Goal: Information Seeking & Learning: Learn about a topic

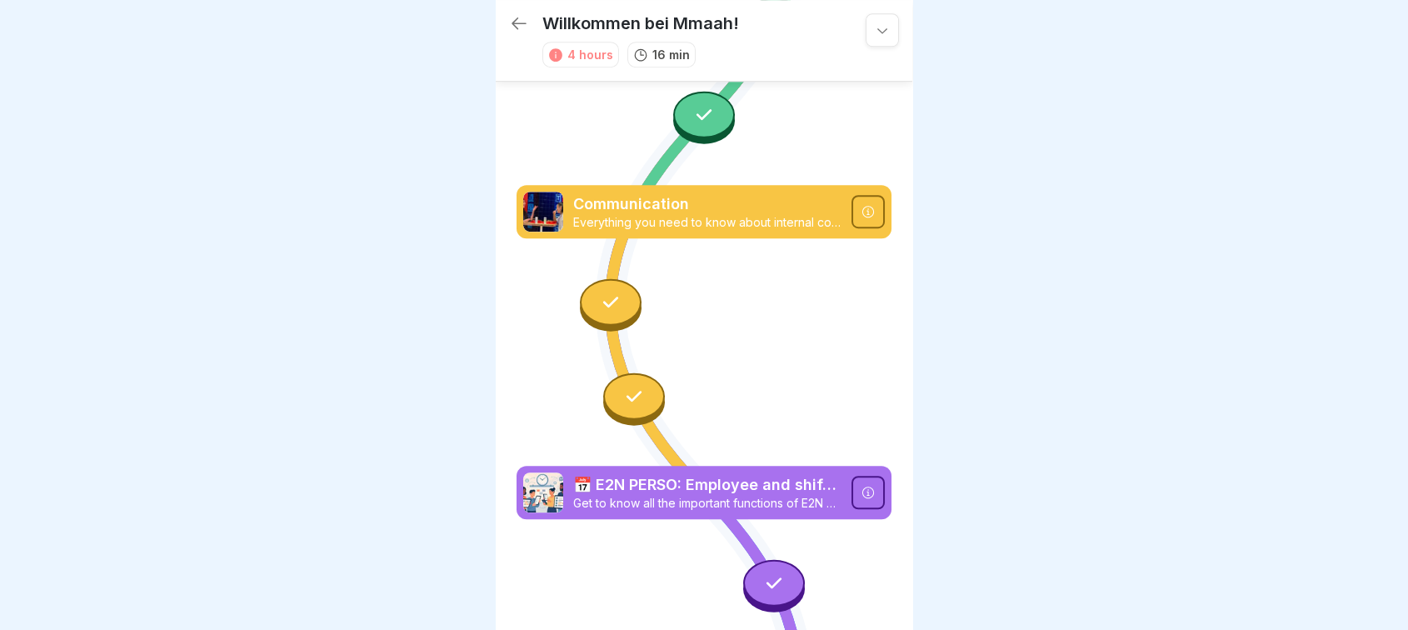
scroll to position [1418, 0]
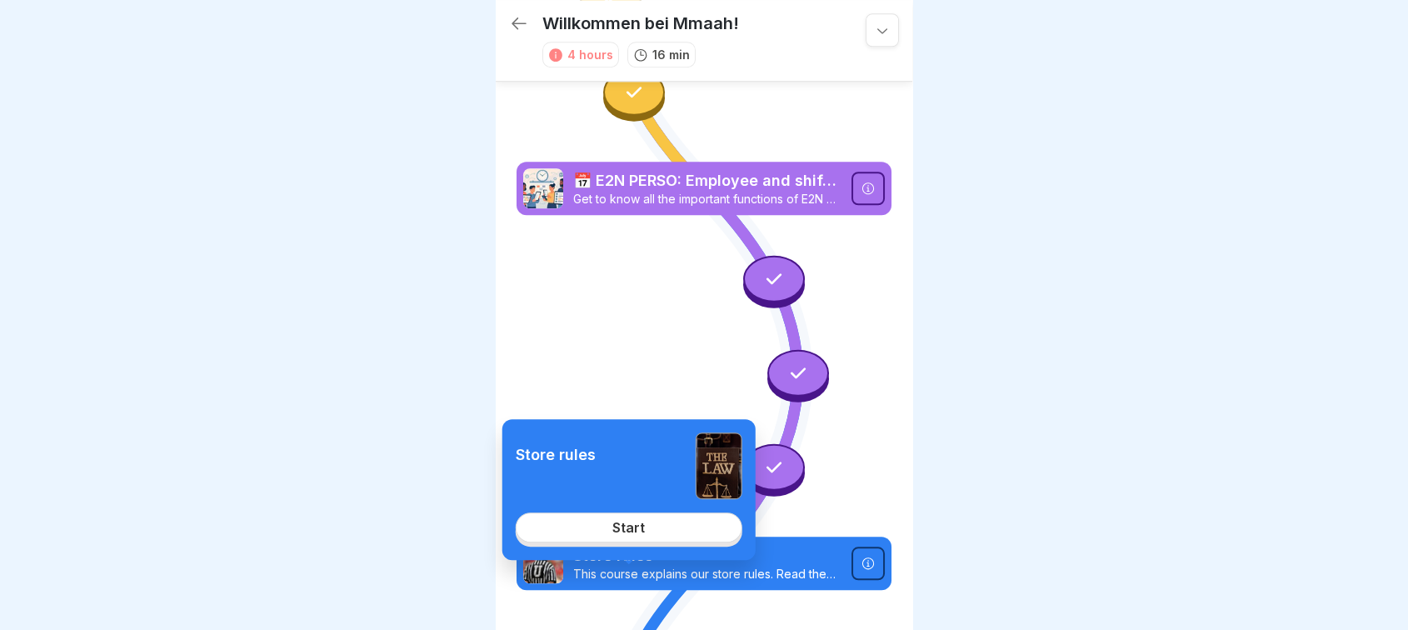
click at [636, 526] on div "Start" at bounding box center [628, 527] width 32 height 15
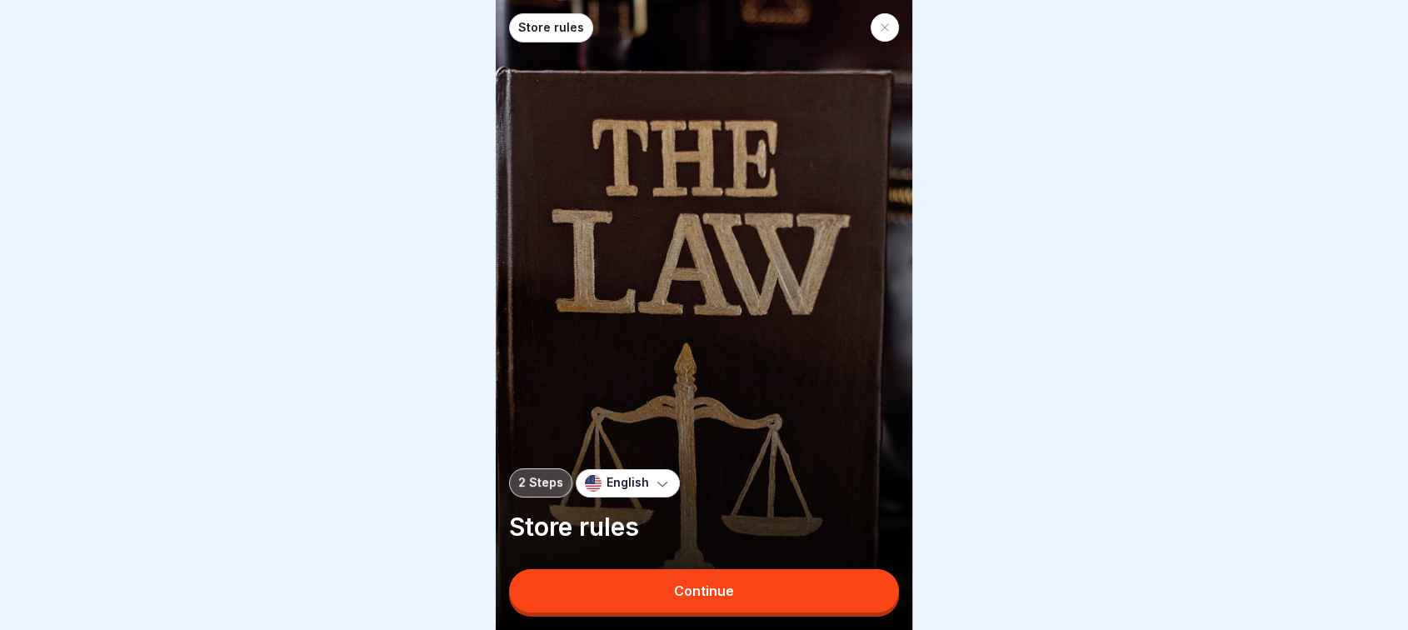
click at [696, 612] on button "Continue" at bounding box center [704, 590] width 390 height 43
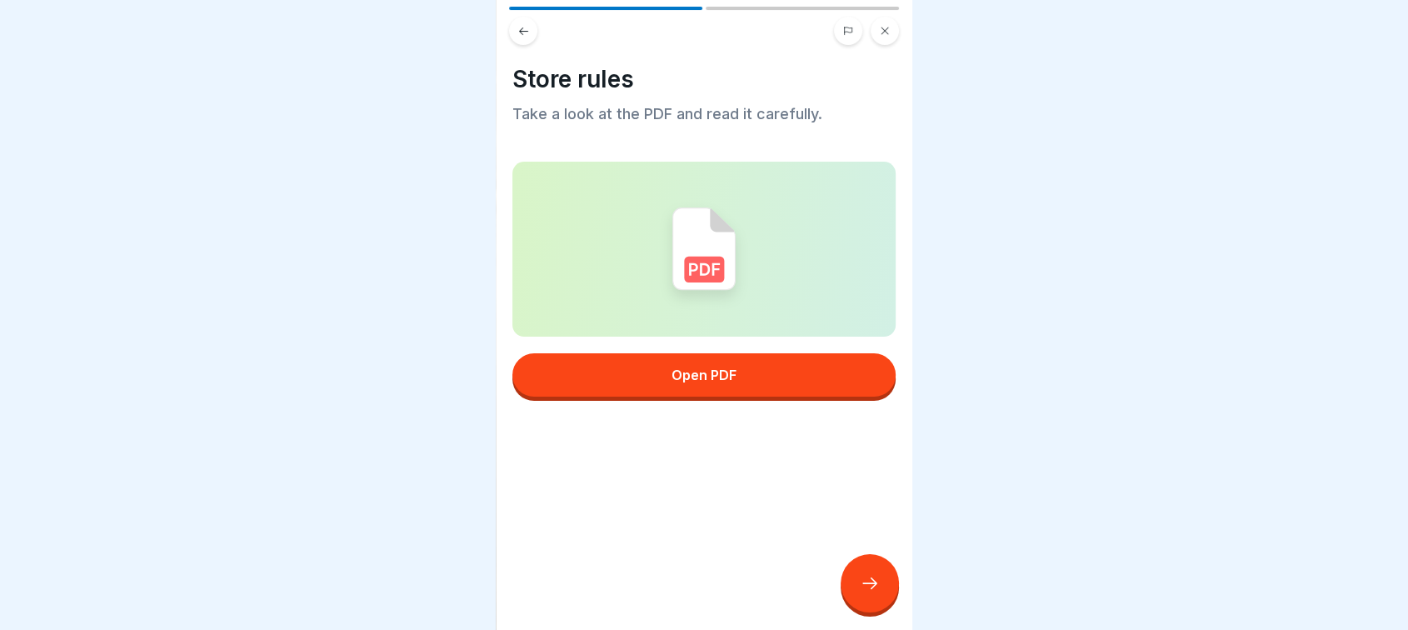
click at [886, 607] on div at bounding box center [869, 583] width 58 height 58
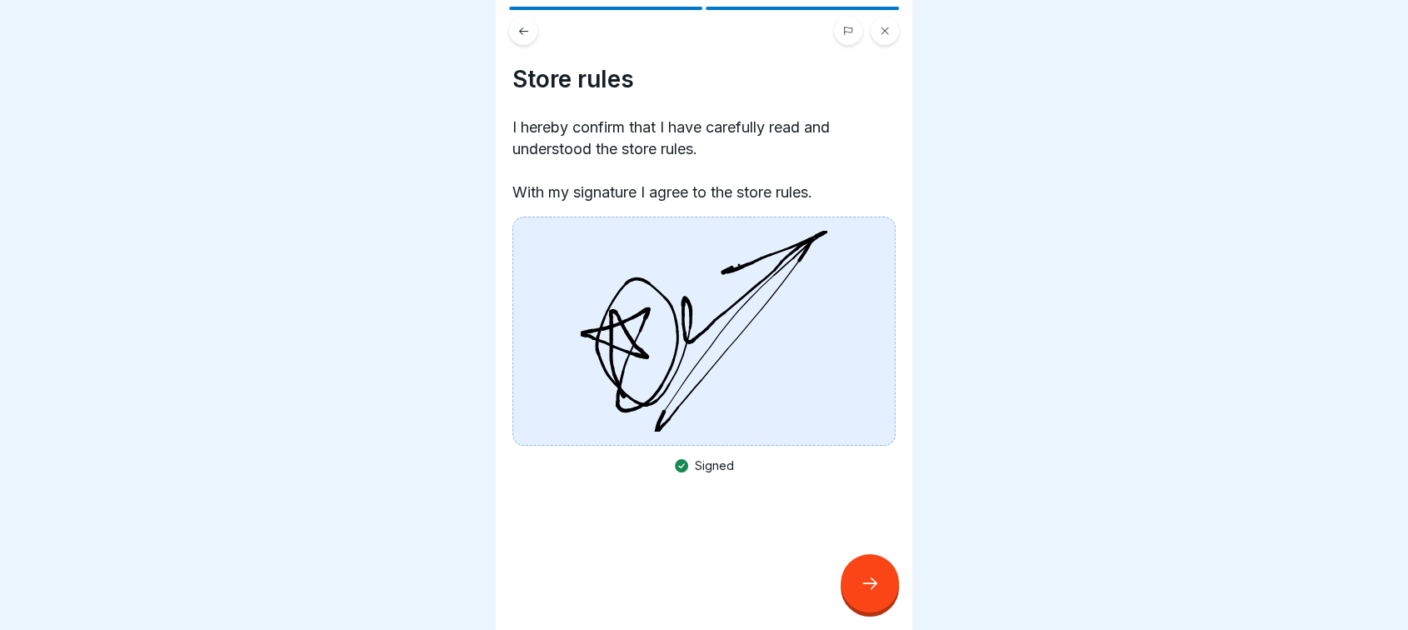
click at [886, 607] on div at bounding box center [869, 583] width 58 height 58
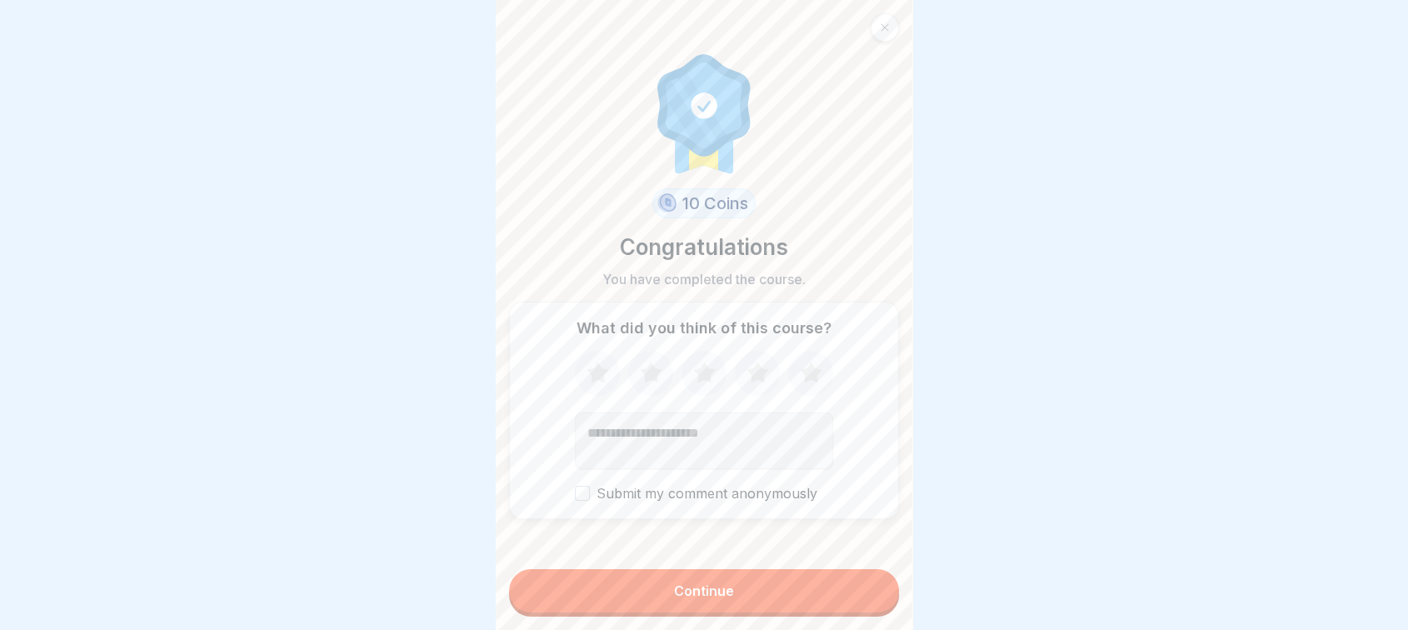
click at [790, 588] on button "Continue" at bounding box center [704, 590] width 390 height 43
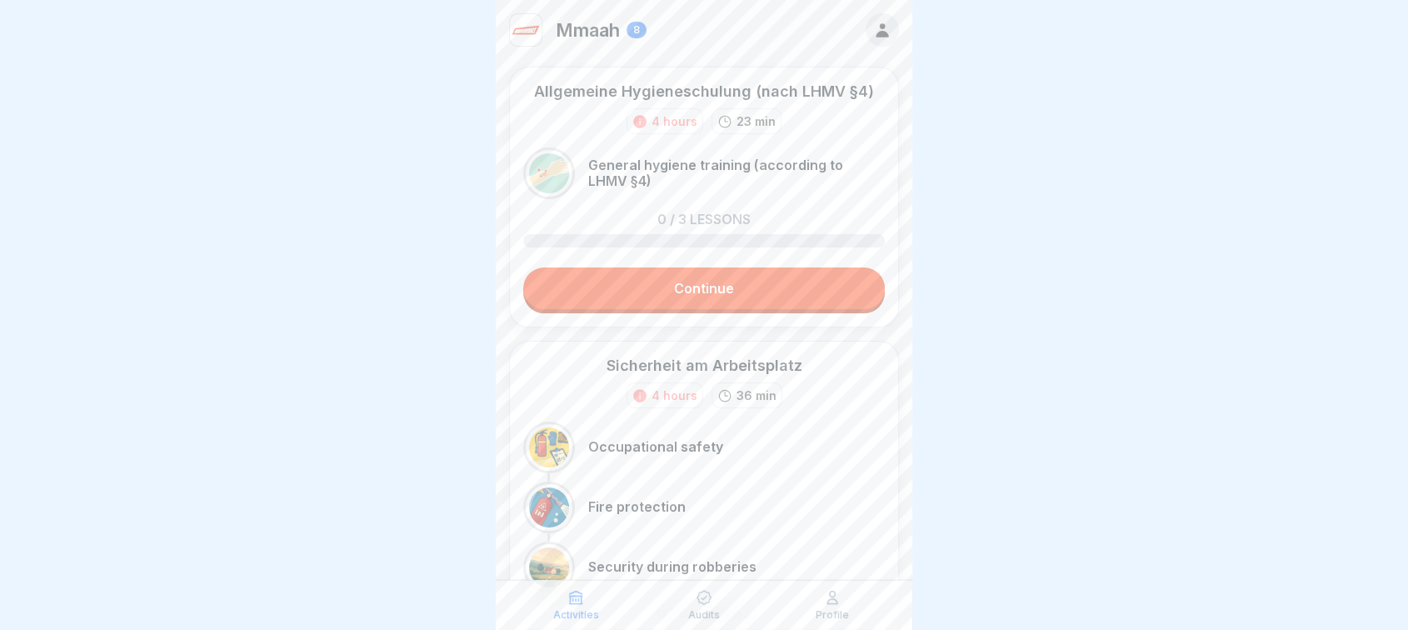
click at [629, 293] on link "Continue" at bounding box center [704, 288] width 362 height 42
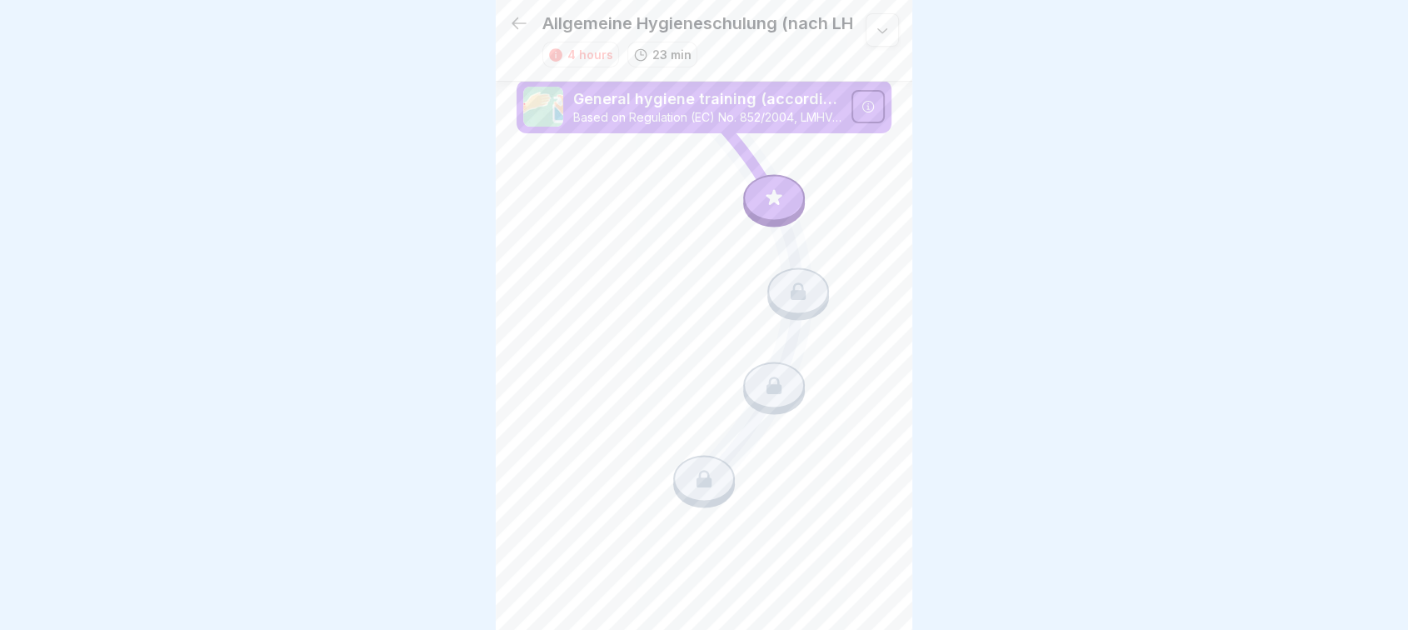
click at [781, 203] on icon at bounding box center [774, 198] width 22 height 22
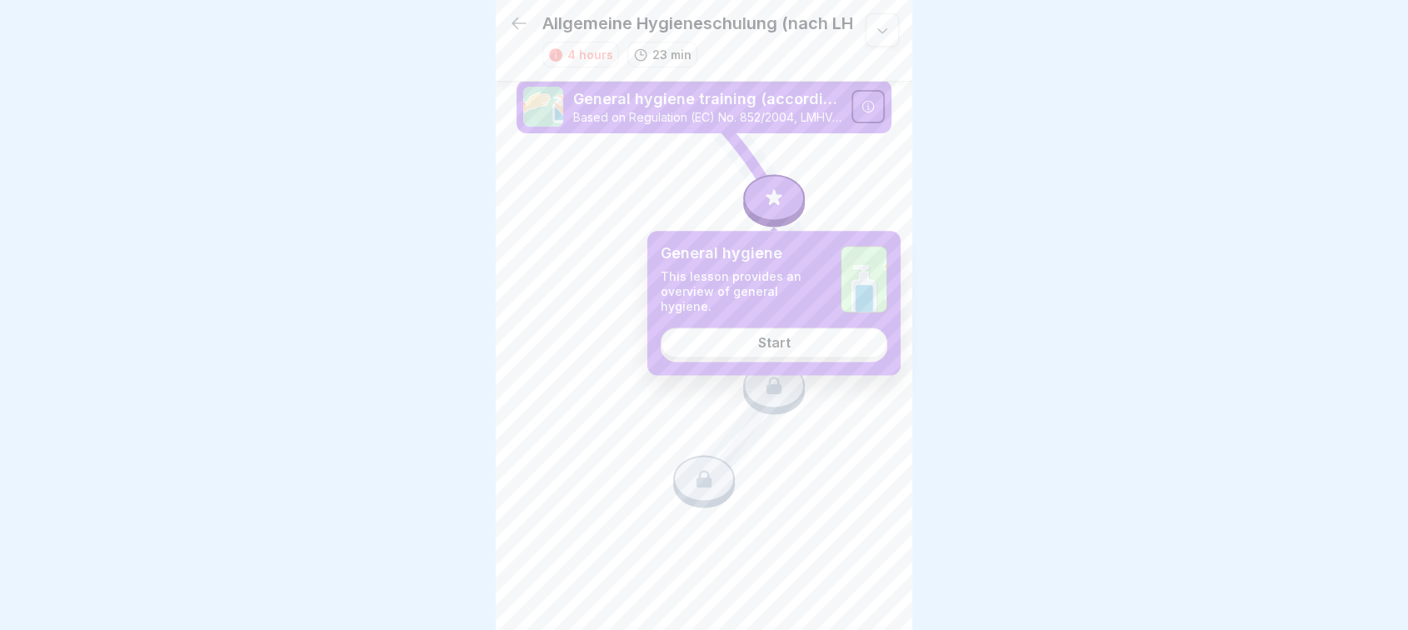
click at [759, 342] on div "Start" at bounding box center [773, 342] width 32 height 15
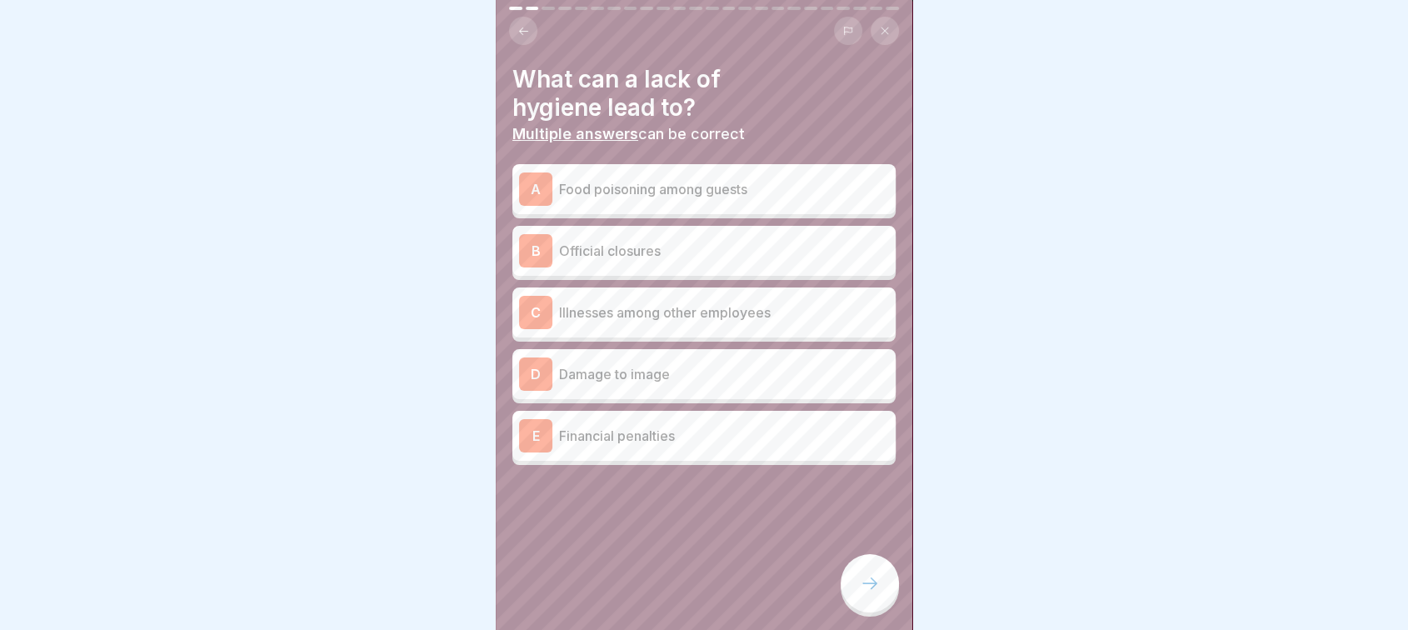
click at [648, 200] on div "A Food poisoning among guests" at bounding box center [704, 188] width 370 height 33
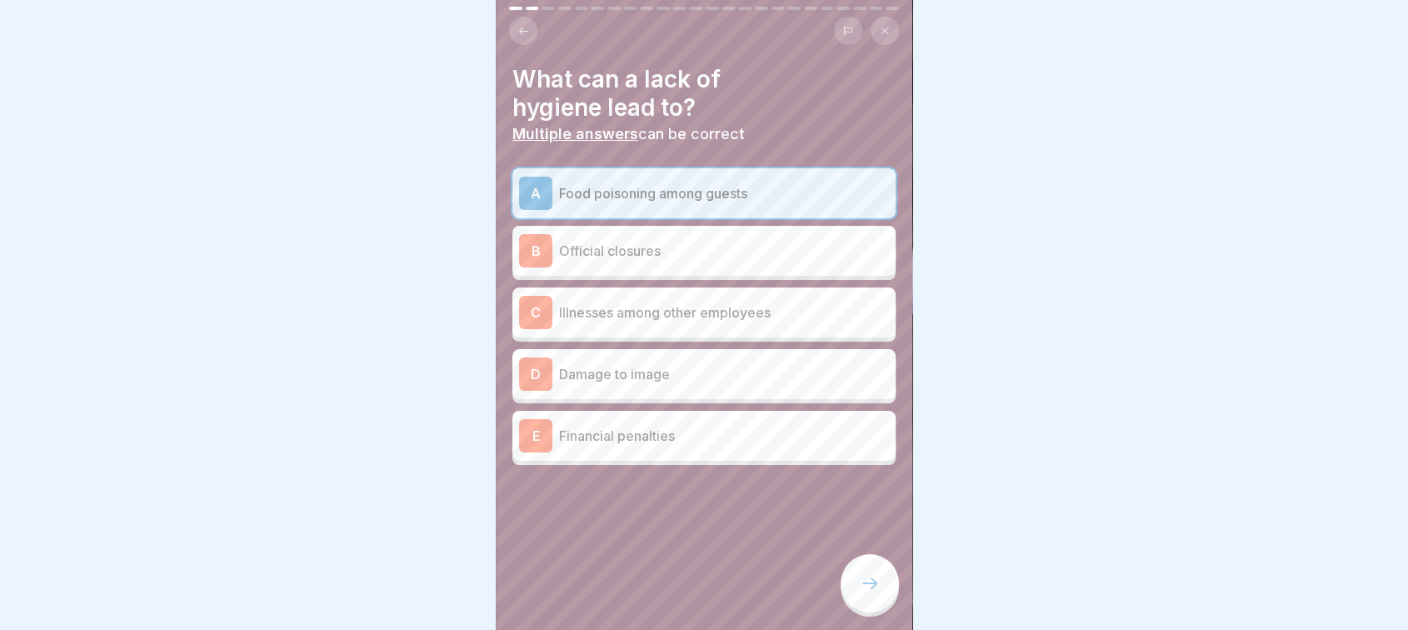
click at [631, 245] on p "Official closures" at bounding box center [724, 251] width 330 height 20
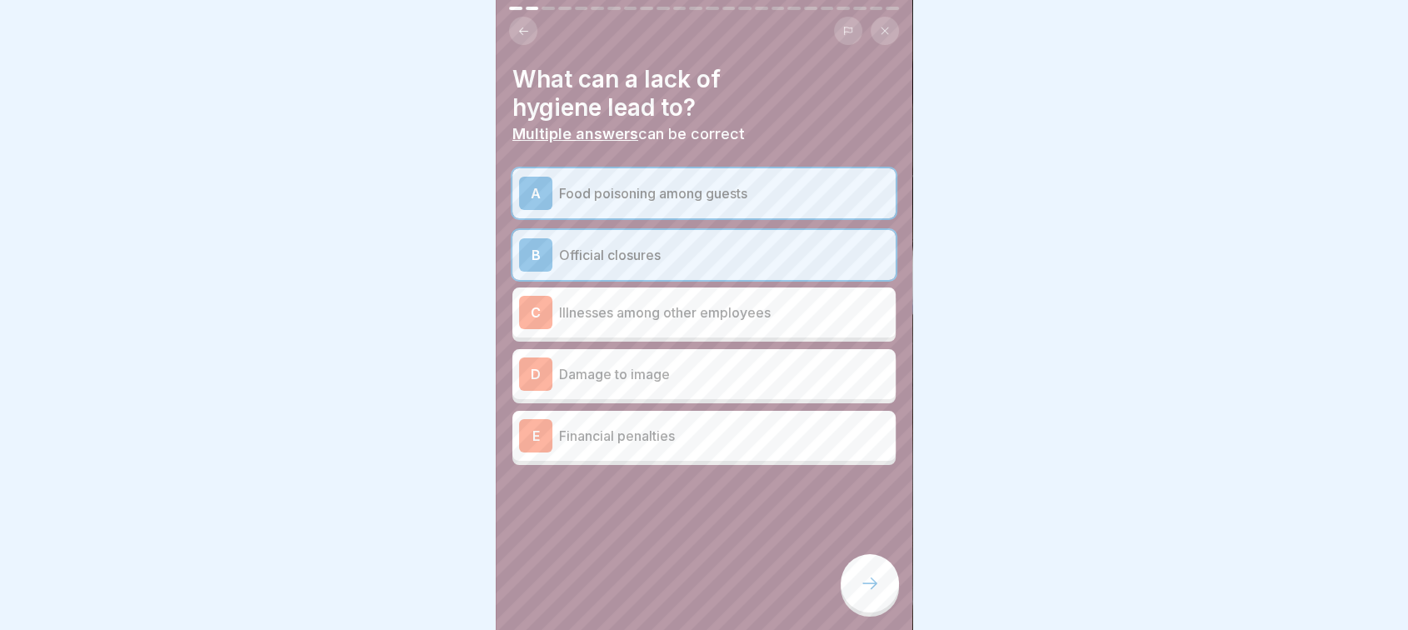
click at [622, 327] on div "C Illnesses among other employees" at bounding box center [704, 312] width 370 height 33
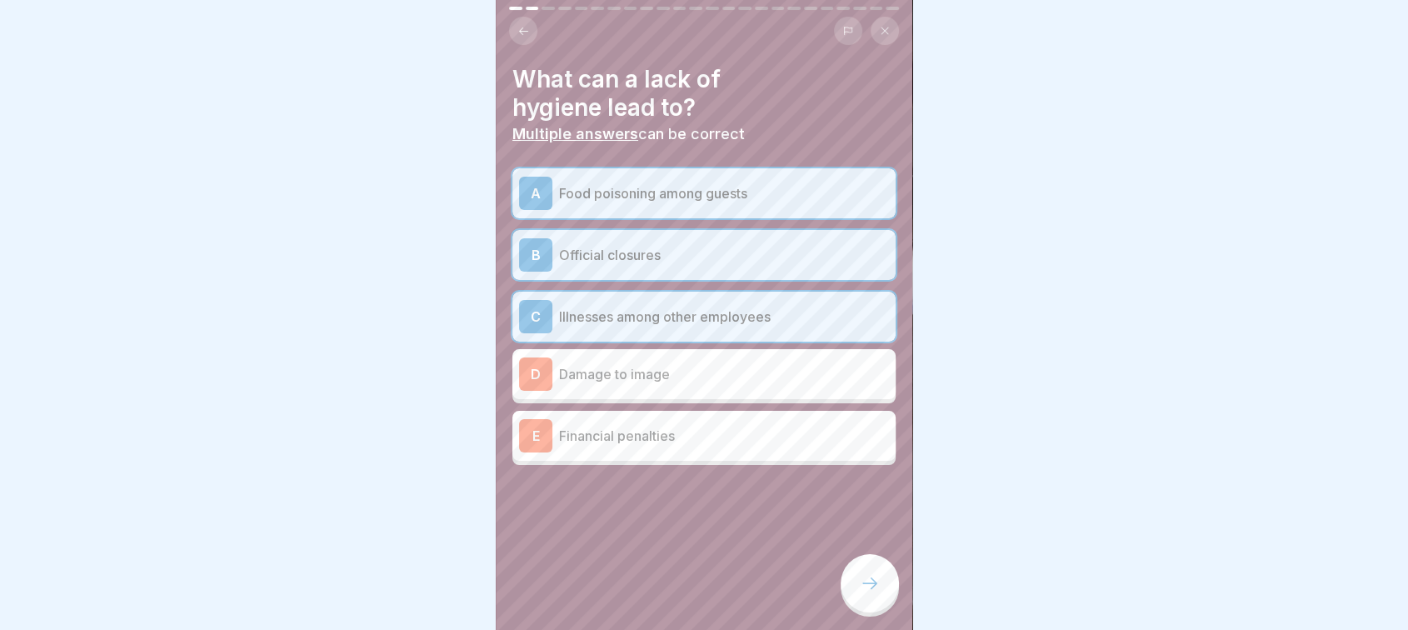
click at [613, 367] on p "Damage to image" at bounding box center [724, 374] width 330 height 20
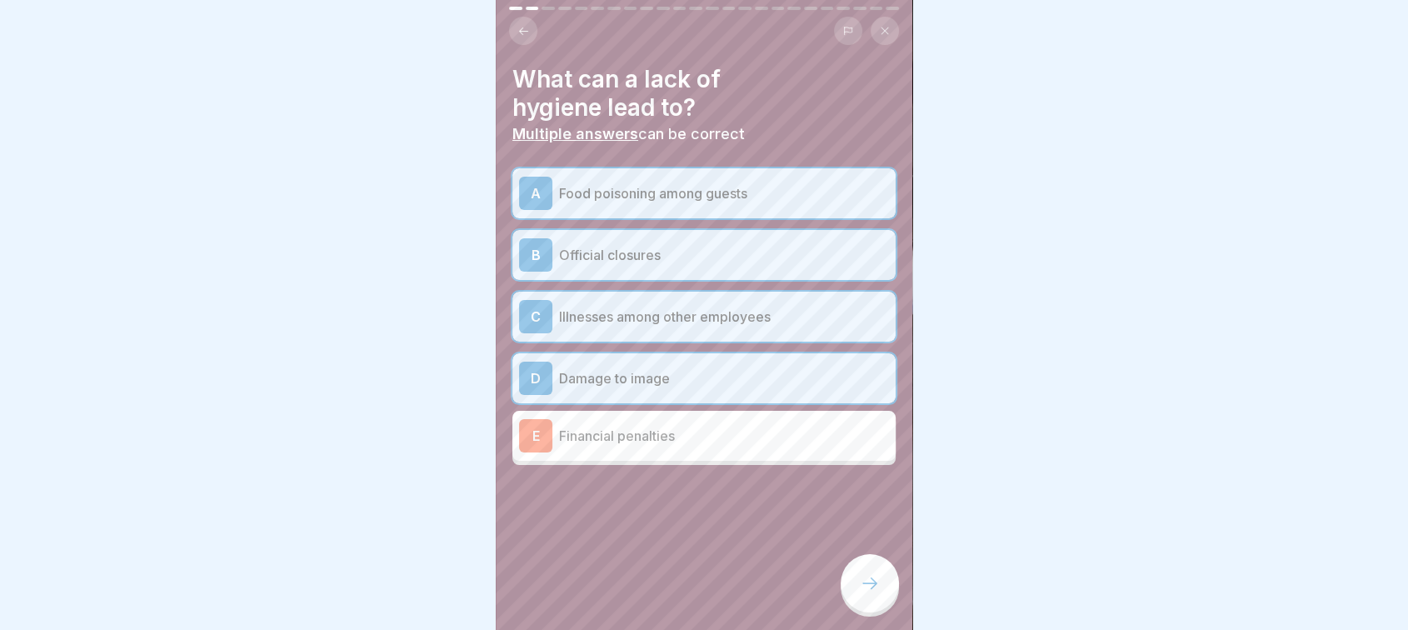
click at [623, 456] on div "E Financial penalties" at bounding box center [703, 436] width 383 height 50
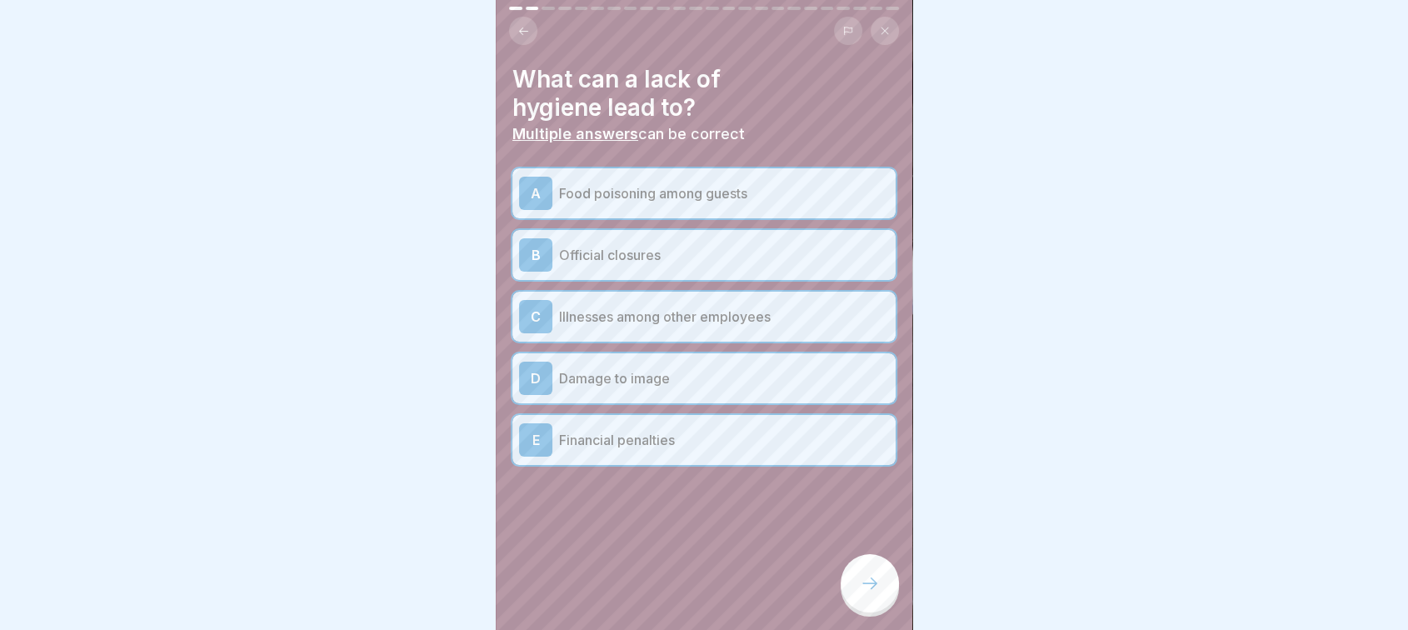
click at [864, 581] on div at bounding box center [869, 583] width 58 height 58
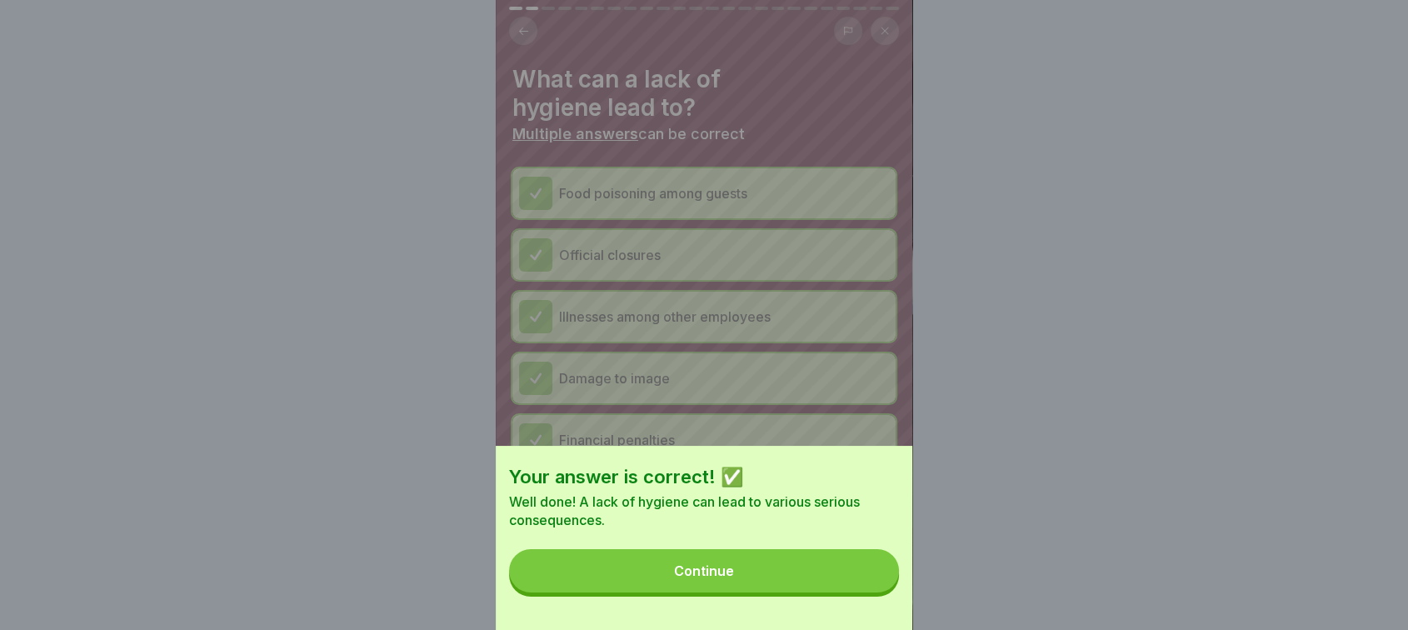
click at [808, 592] on button "Continue" at bounding box center [704, 570] width 390 height 43
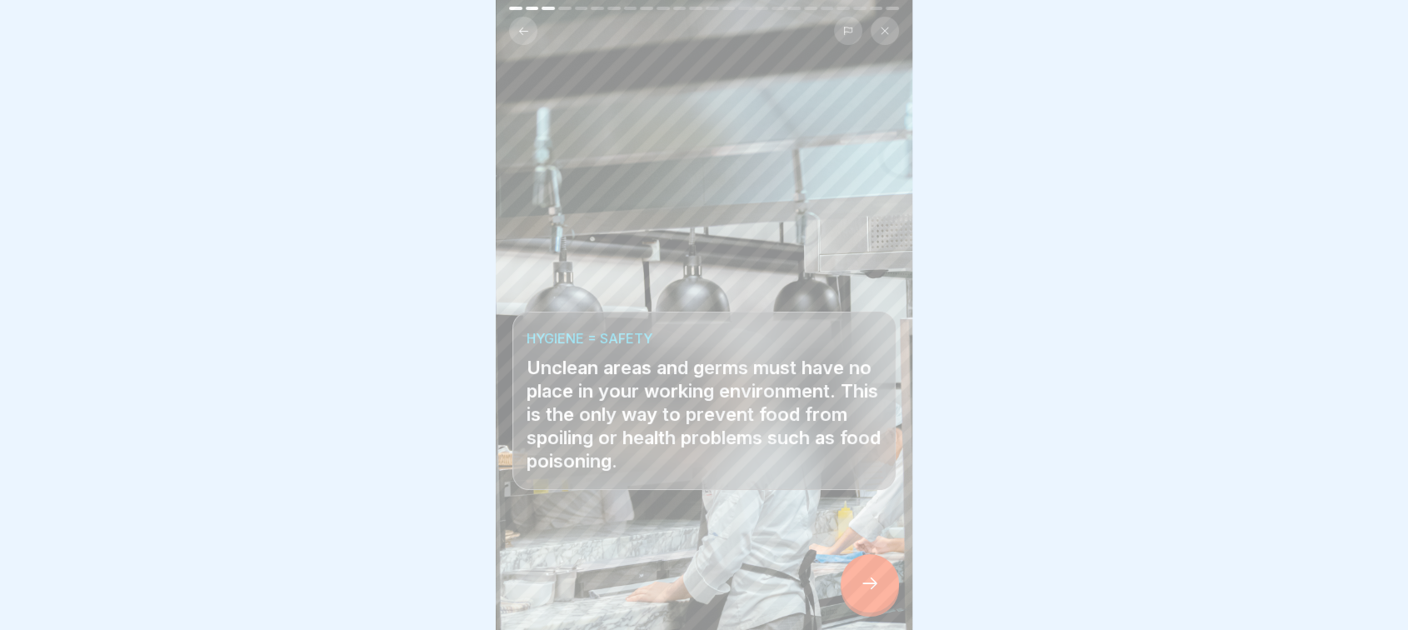
click at [866, 591] on icon at bounding box center [870, 583] width 20 height 20
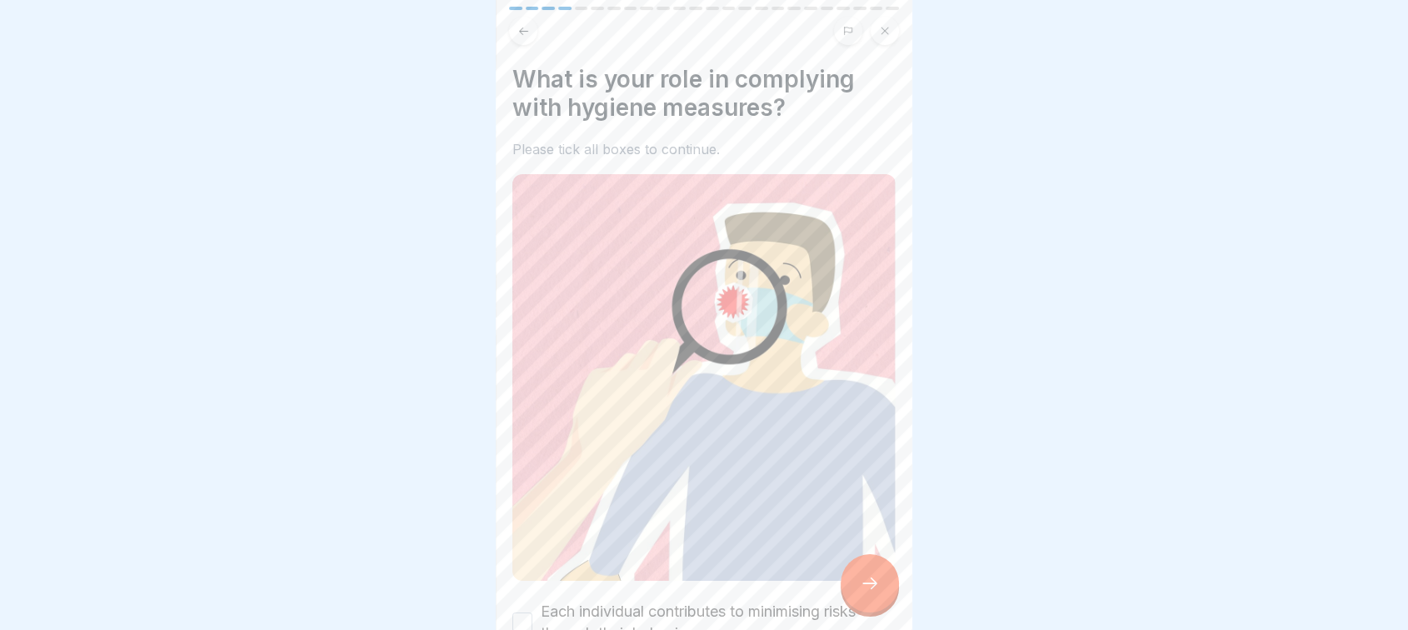
click at [866, 591] on icon at bounding box center [870, 583] width 20 height 20
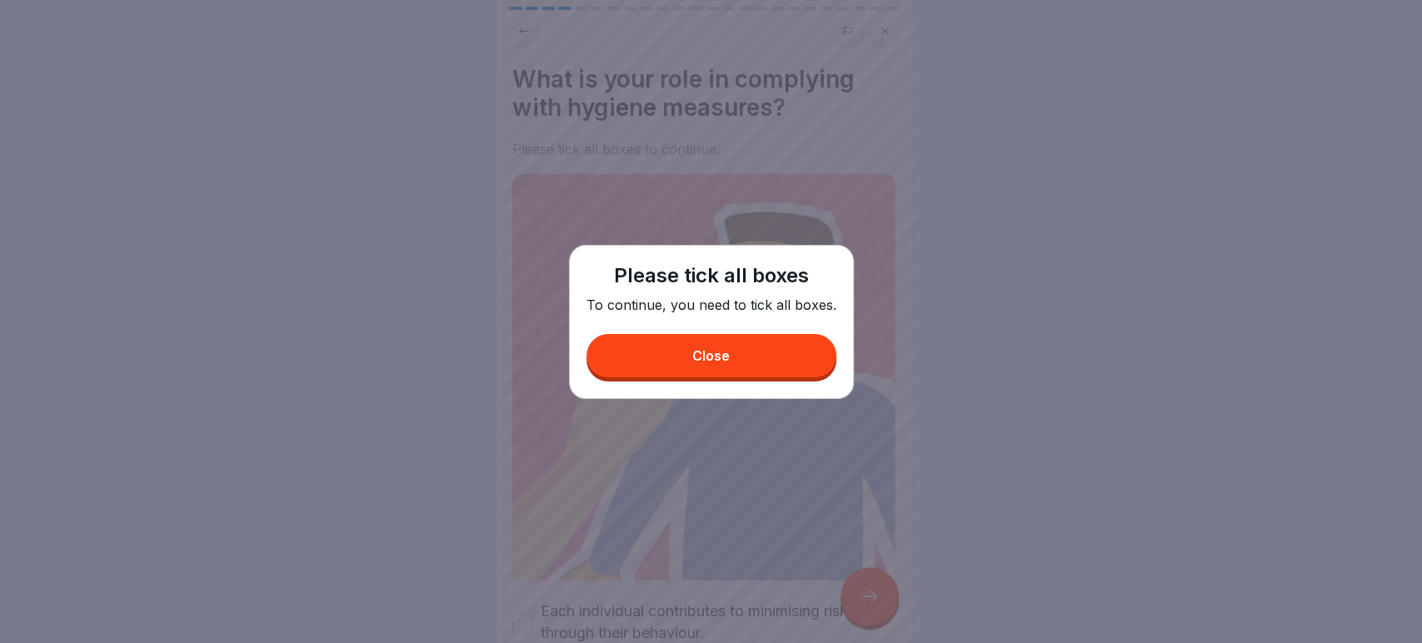
click at [725, 367] on button "Close" at bounding box center [711, 355] width 250 height 43
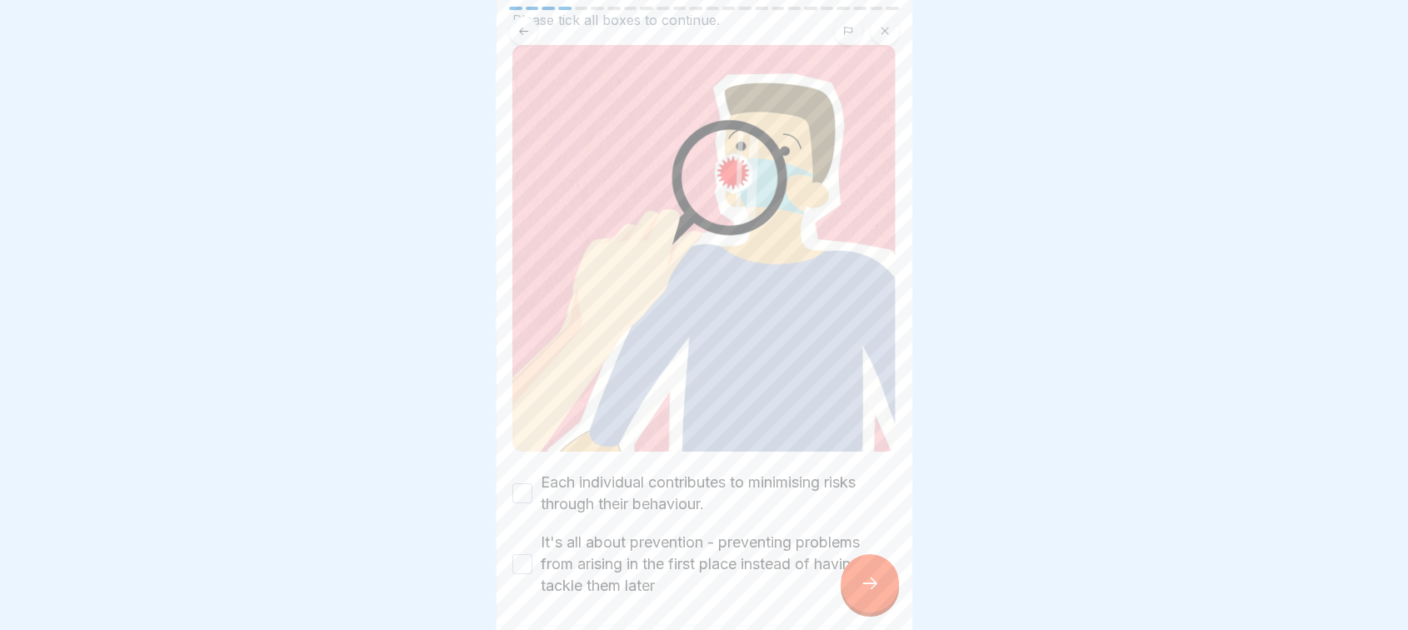
scroll to position [181, 0]
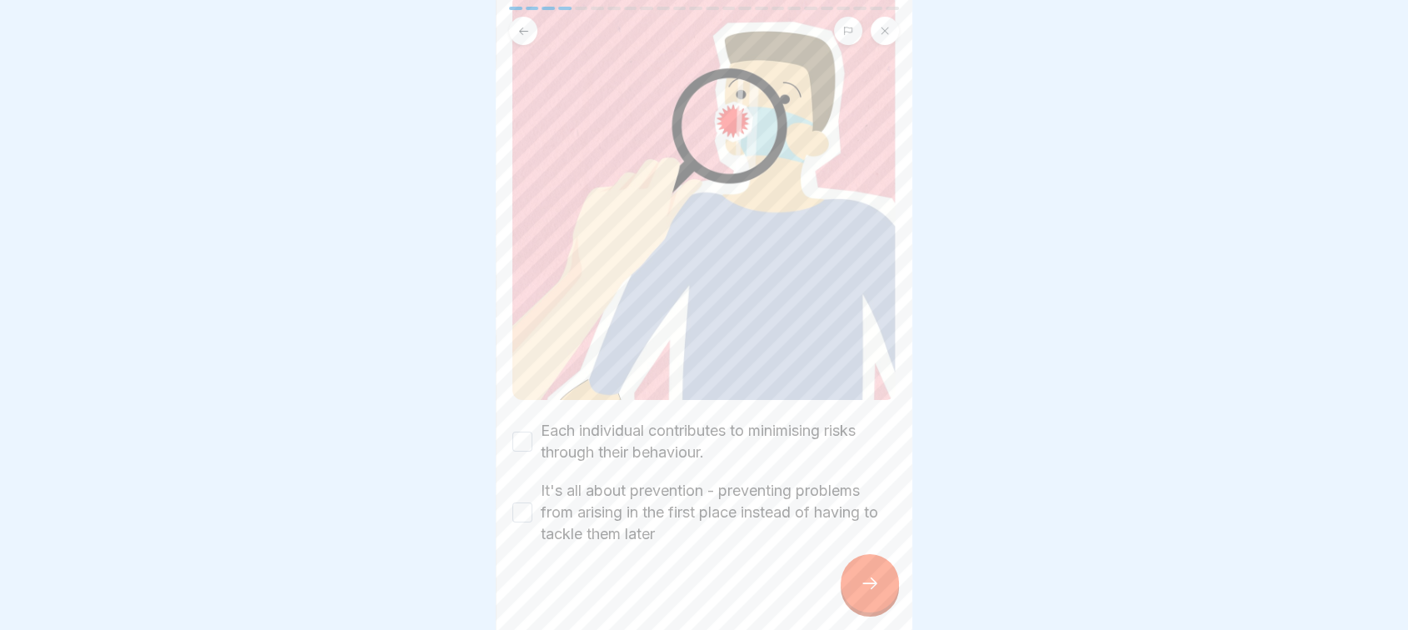
click at [527, 431] on button "Each individual contributes to minimising risks through their behaviour." at bounding box center [522, 441] width 20 height 20
click at [520, 502] on button "It's all about prevention - preventing problems from arising in the first place…" at bounding box center [522, 512] width 20 height 20
click at [872, 591] on icon at bounding box center [870, 583] width 20 height 20
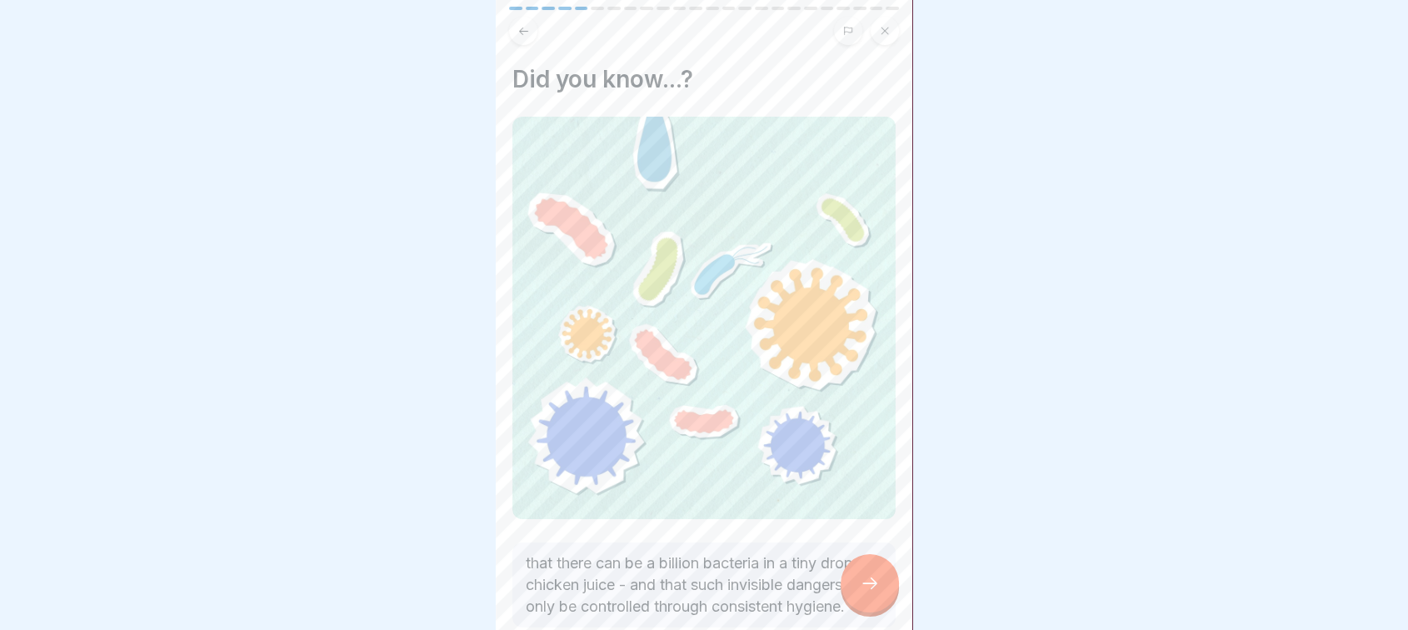
scroll to position [104, 0]
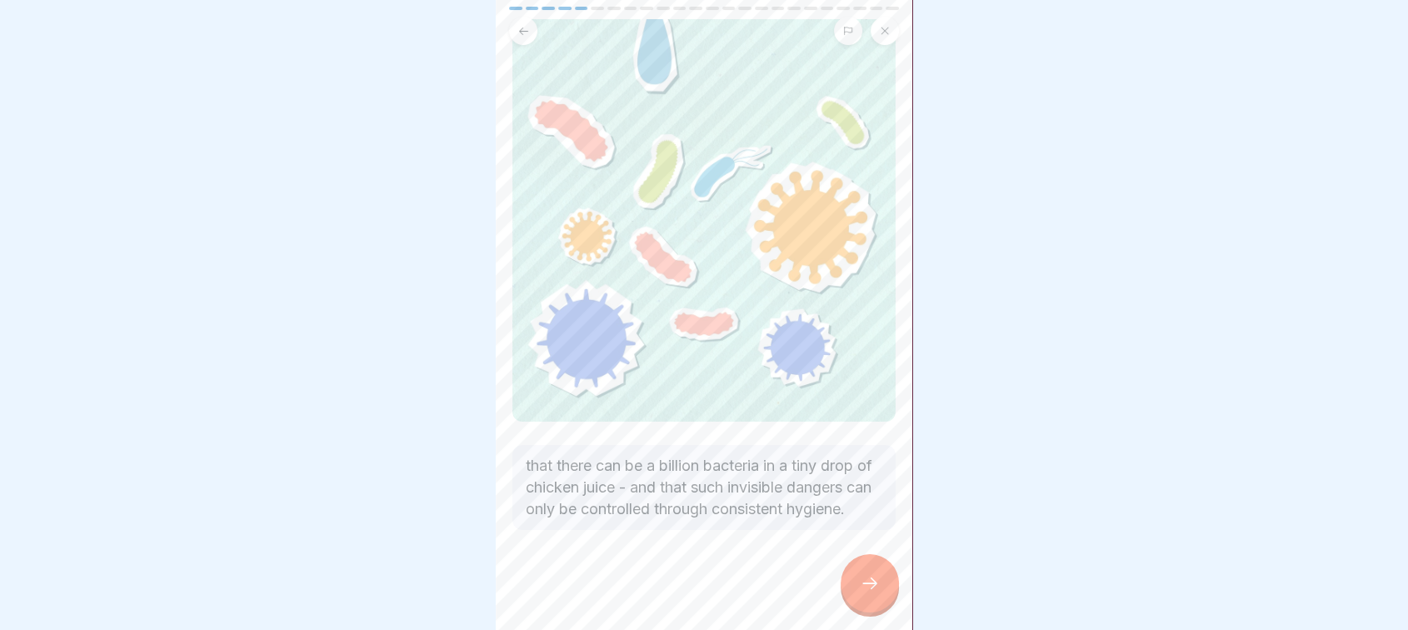
click at [856, 599] on div at bounding box center [869, 583] width 58 height 58
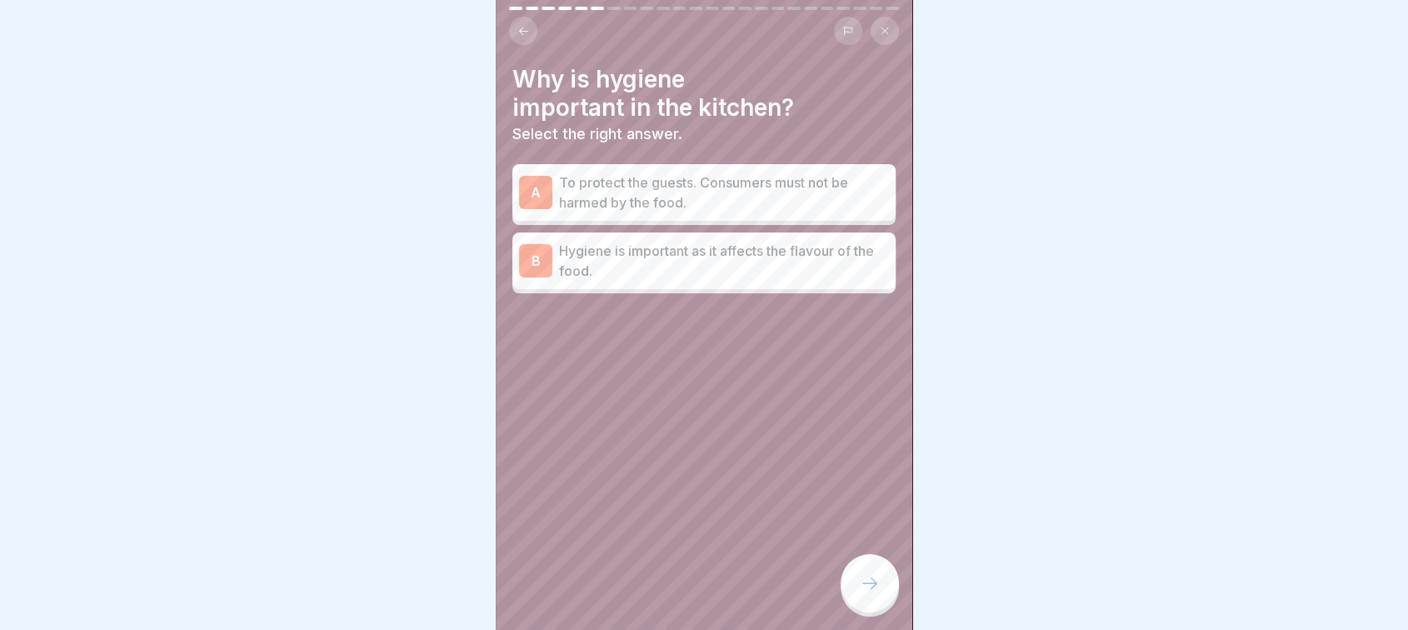
click at [782, 209] on p "To protect the guests. Consumers must not be harmed by the food." at bounding box center [724, 192] width 330 height 40
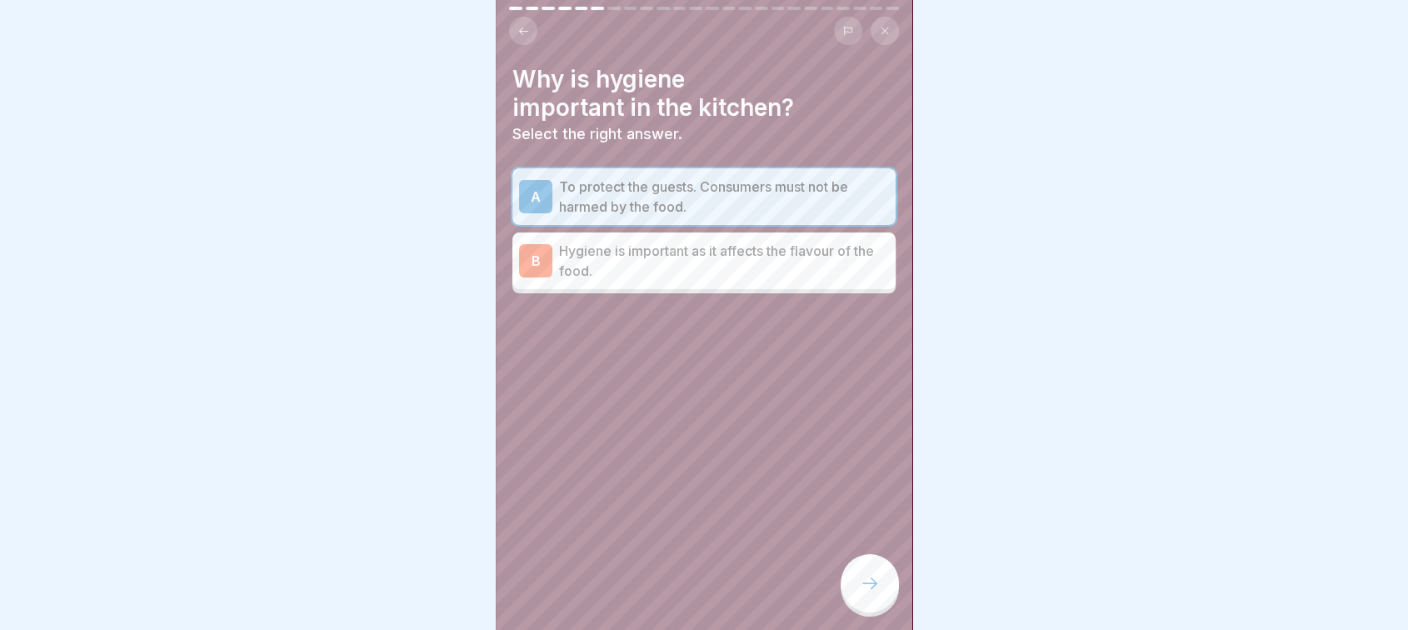
click at [793, 260] on p "Hygiene is important as it affects the flavour of the food." at bounding box center [724, 261] width 330 height 40
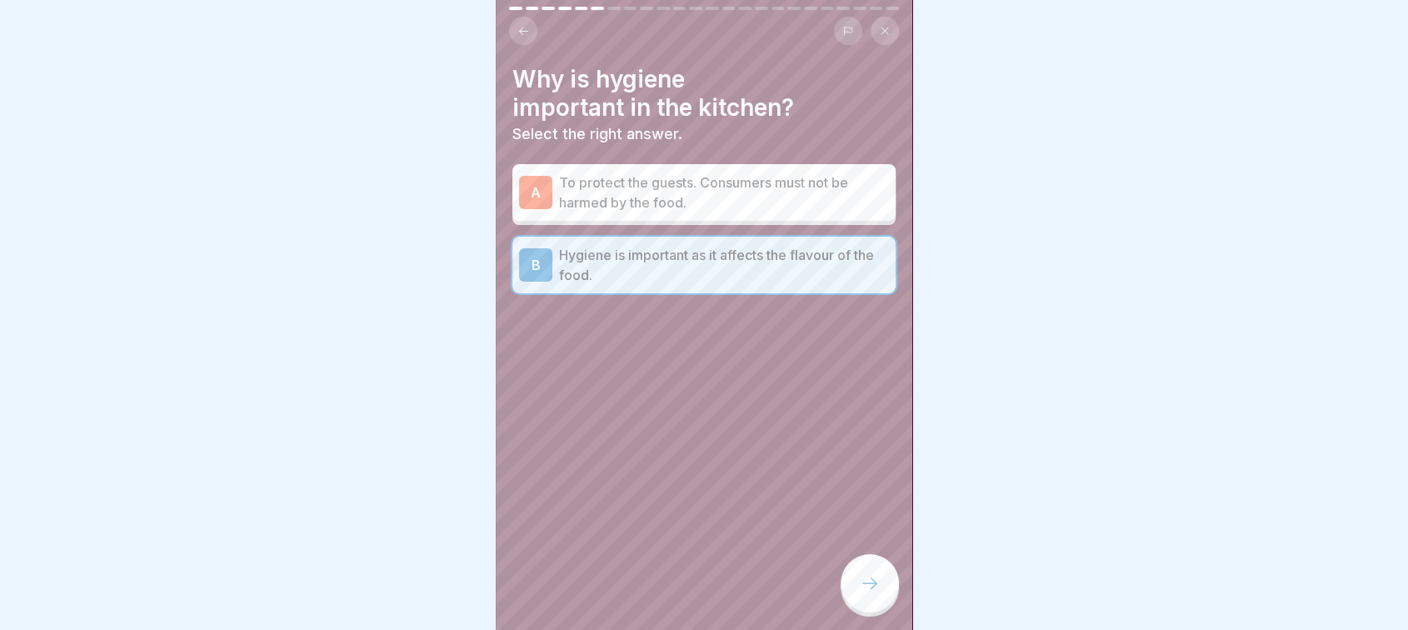
click at [808, 201] on p "To protect the guests. Consumers must not be harmed by the food." at bounding box center [724, 192] width 330 height 40
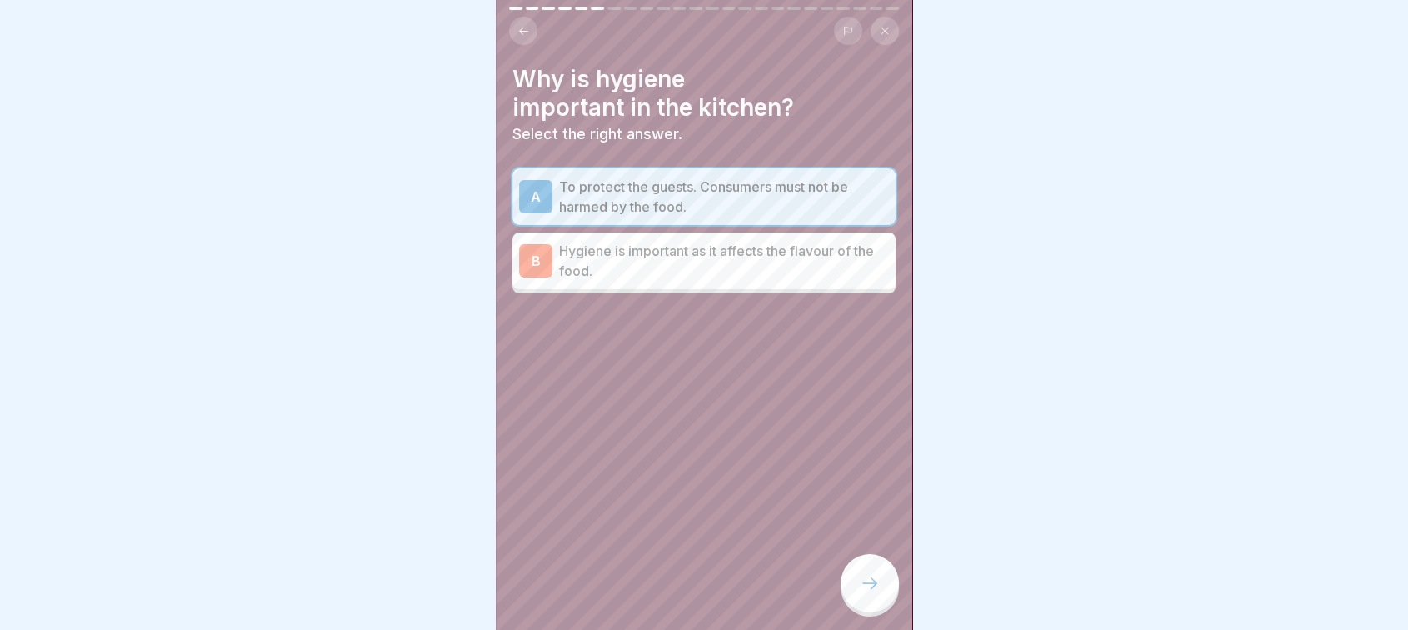
click at [863, 577] on div at bounding box center [869, 583] width 58 height 58
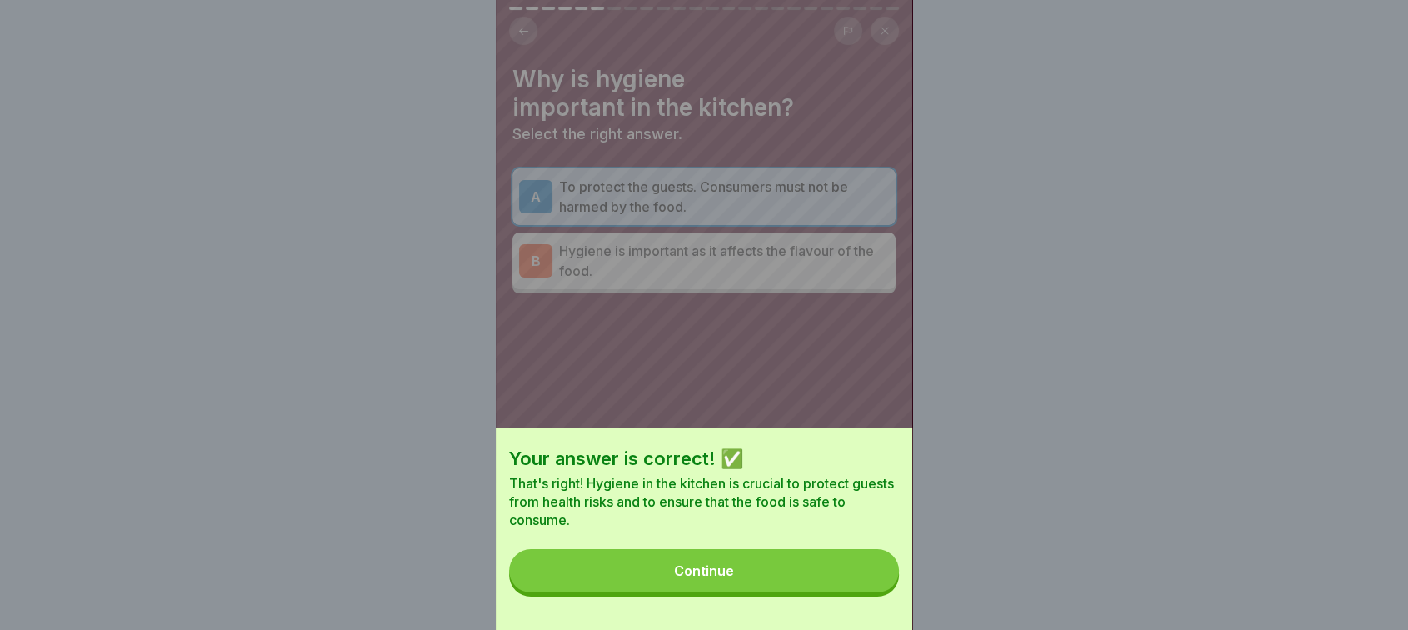
click at [793, 579] on button "Continue" at bounding box center [704, 570] width 390 height 43
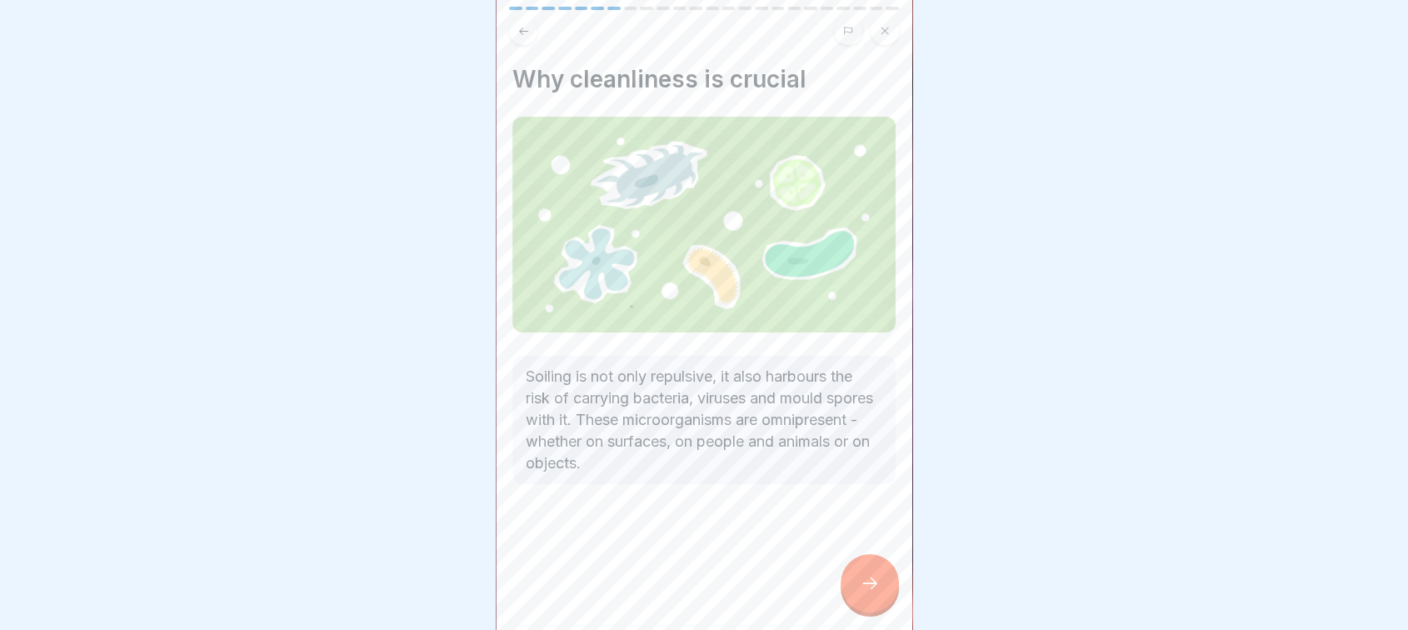
click at [865, 588] on div at bounding box center [869, 583] width 58 height 58
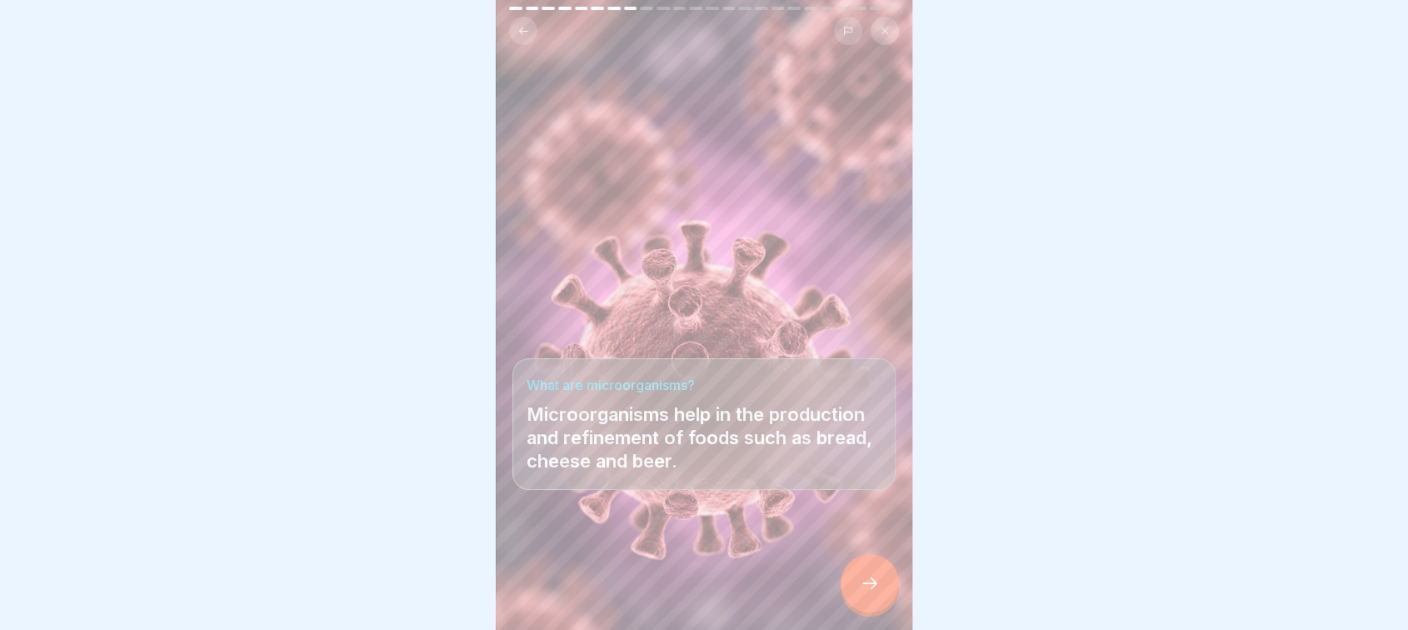
click at [865, 588] on div at bounding box center [869, 583] width 58 height 58
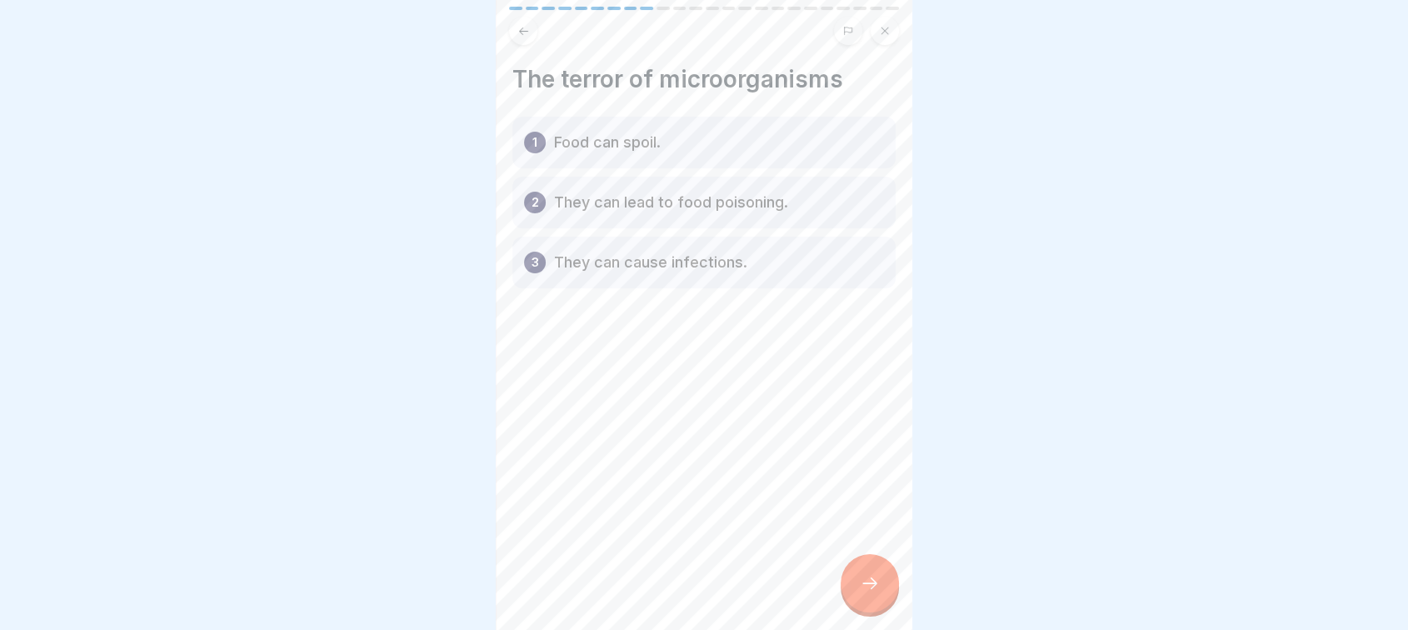
click at [784, 202] on p "They can lead to food poisoning." at bounding box center [671, 202] width 234 height 20
click at [750, 199] on p "They can lead to food poisoning." at bounding box center [671, 202] width 234 height 20
click at [844, 605] on div at bounding box center [869, 583] width 58 height 58
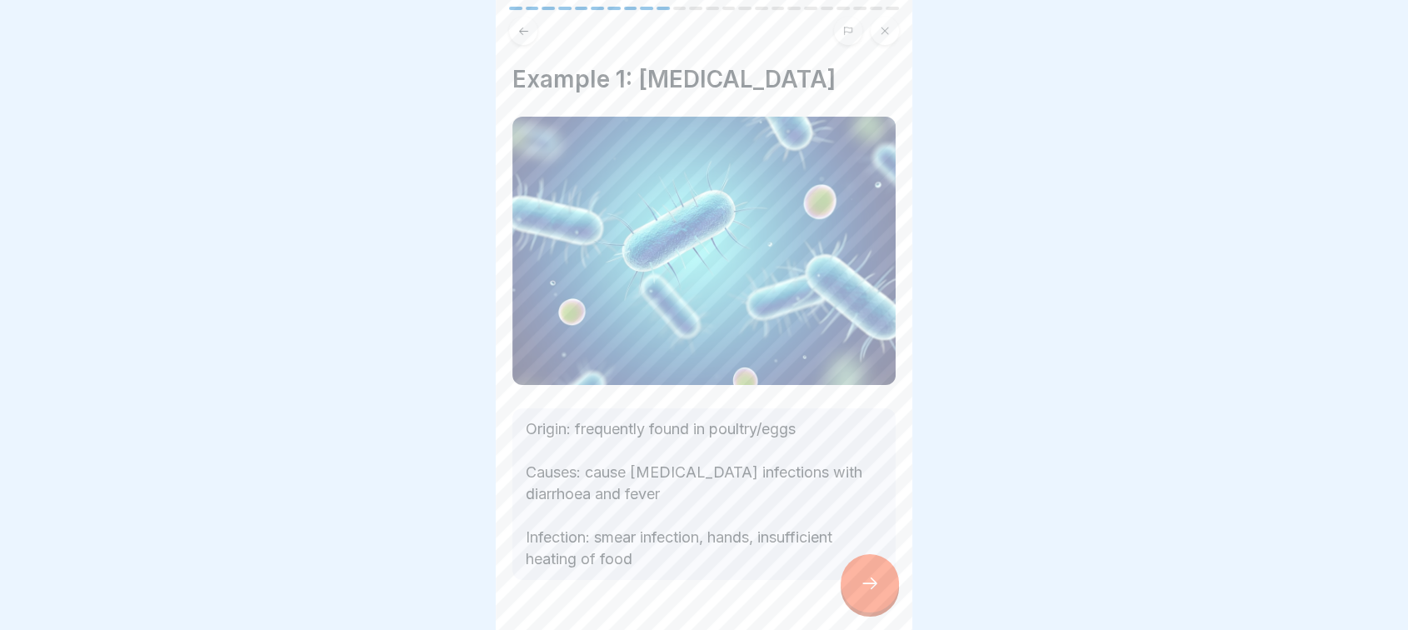
click at [872, 593] on icon at bounding box center [870, 583] width 20 height 20
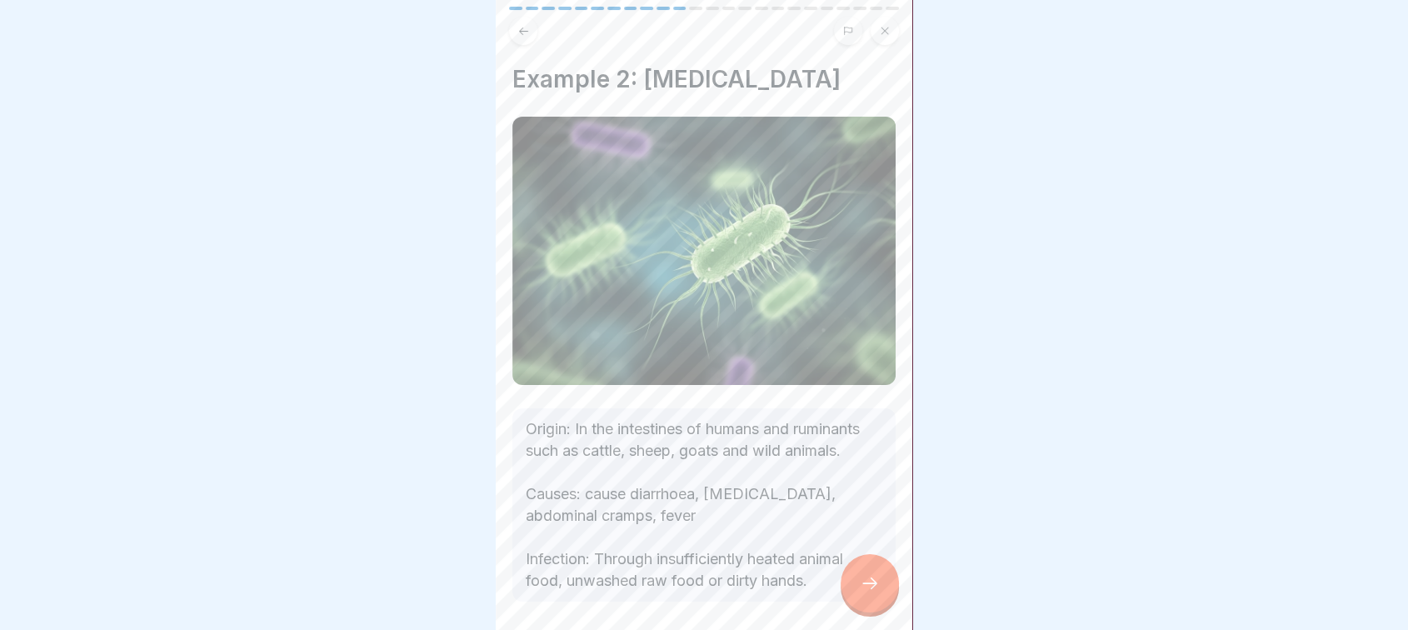
click at [872, 593] on icon at bounding box center [870, 583] width 20 height 20
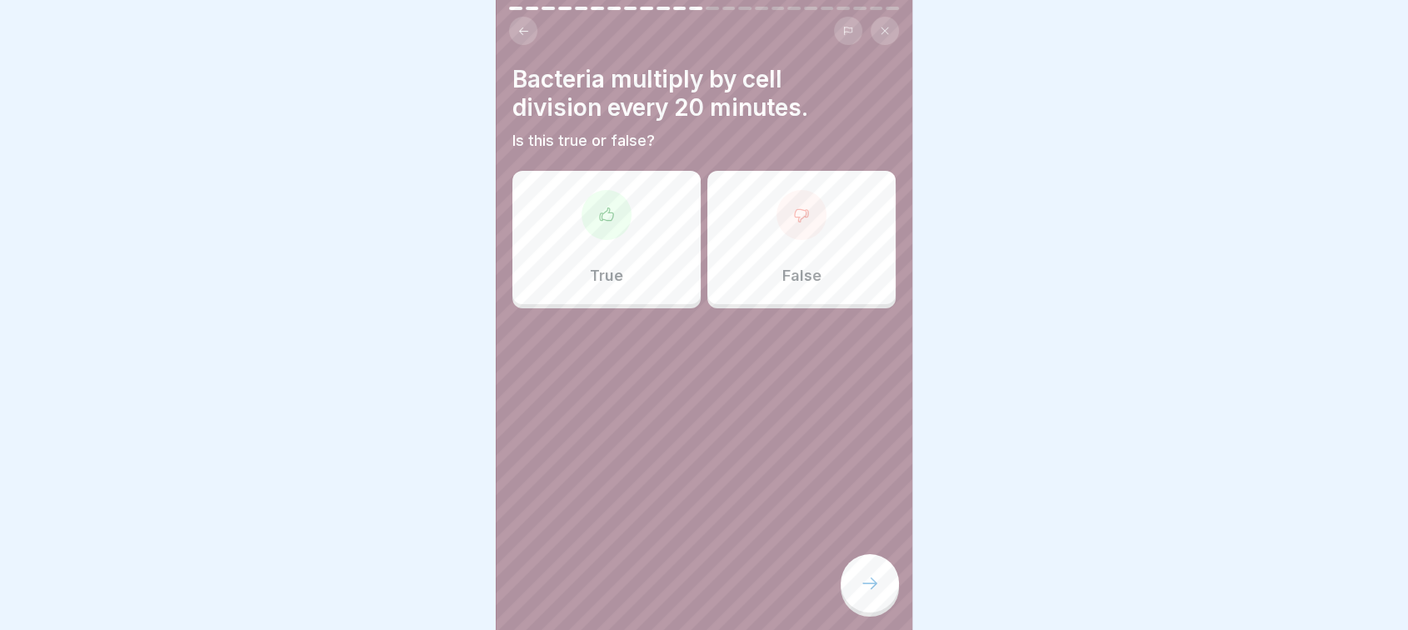
click at [613, 257] on div "True" at bounding box center [606, 237] width 188 height 133
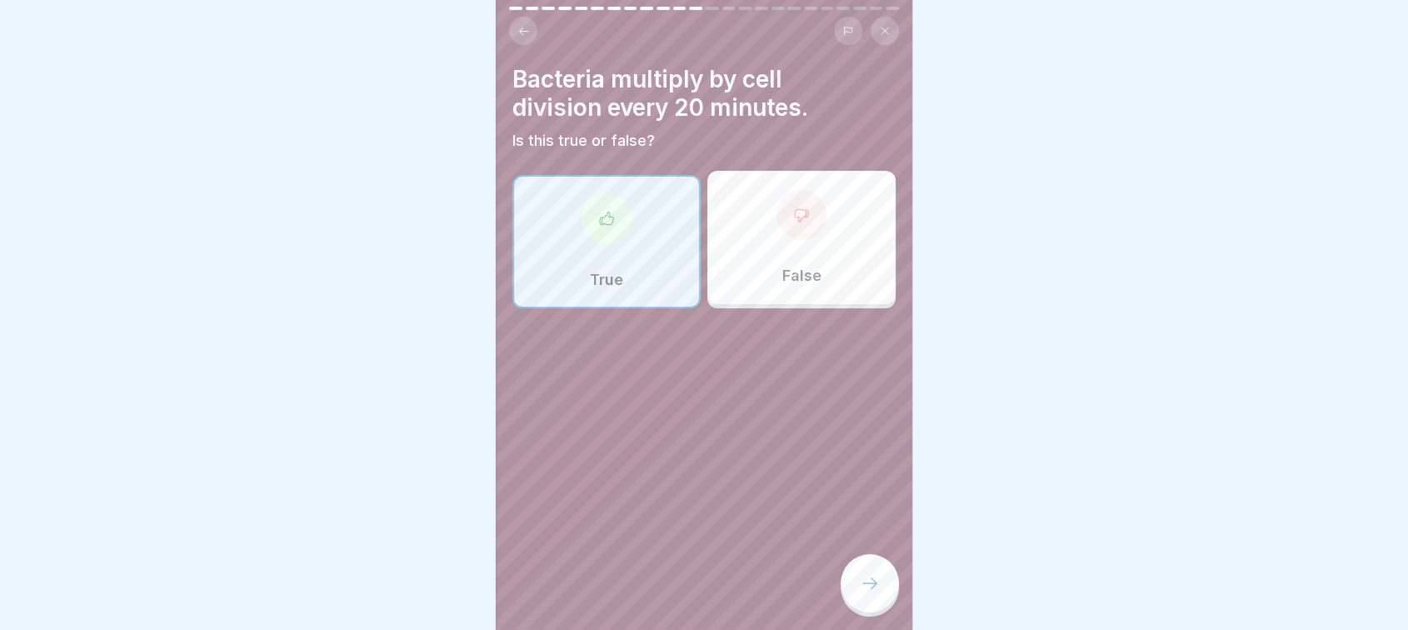
click at [872, 591] on icon at bounding box center [870, 583] width 20 height 20
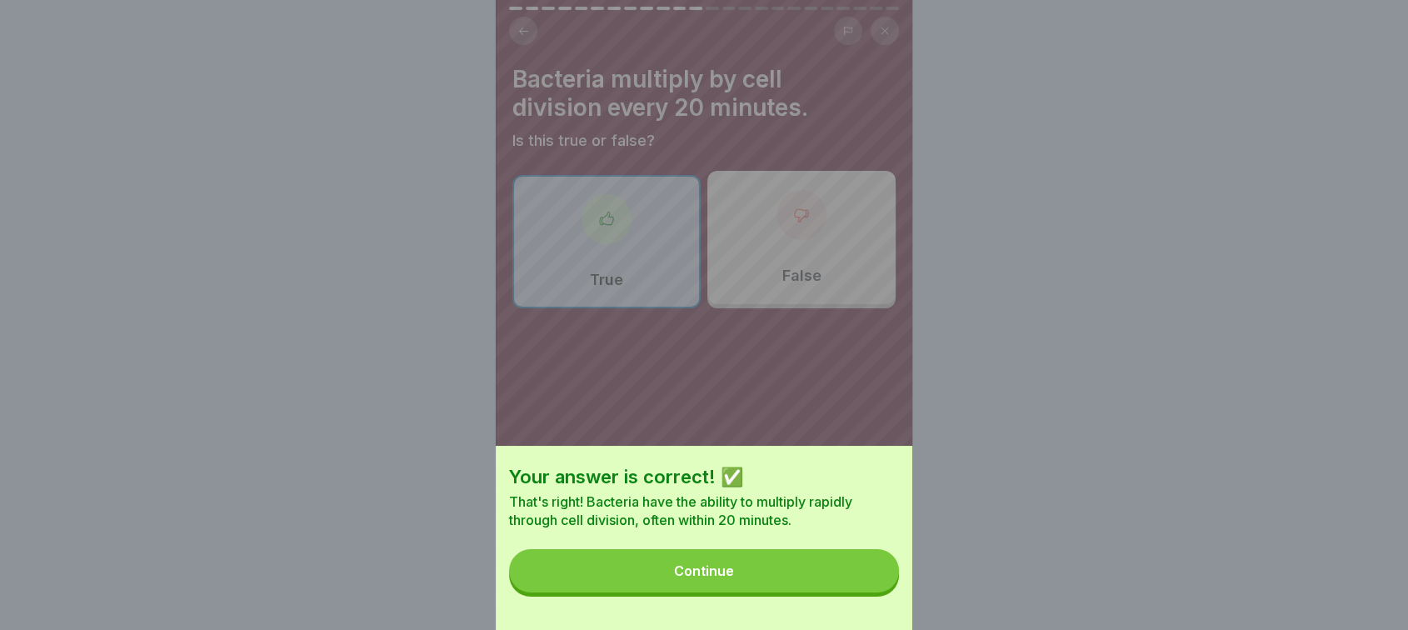
click at [872, 591] on button "Continue" at bounding box center [704, 570] width 390 height 43
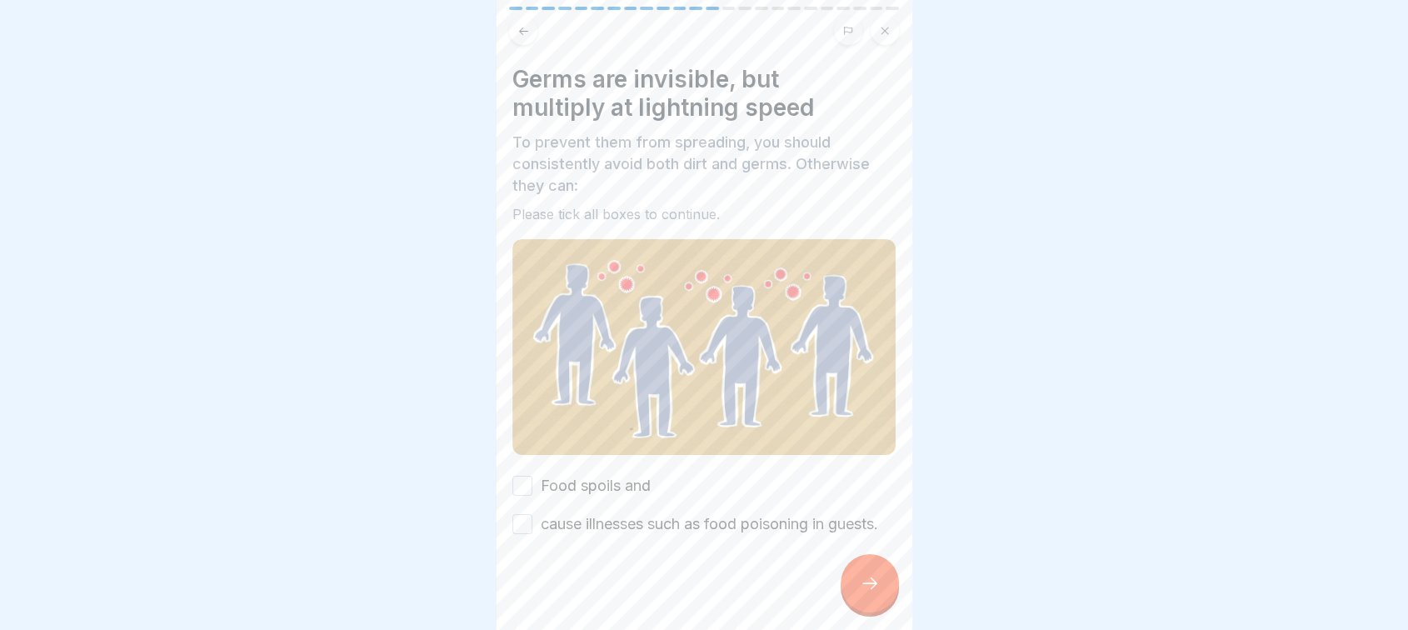
click at [872, 591] on icon at bounding box center [870, 583] width 20 height 20
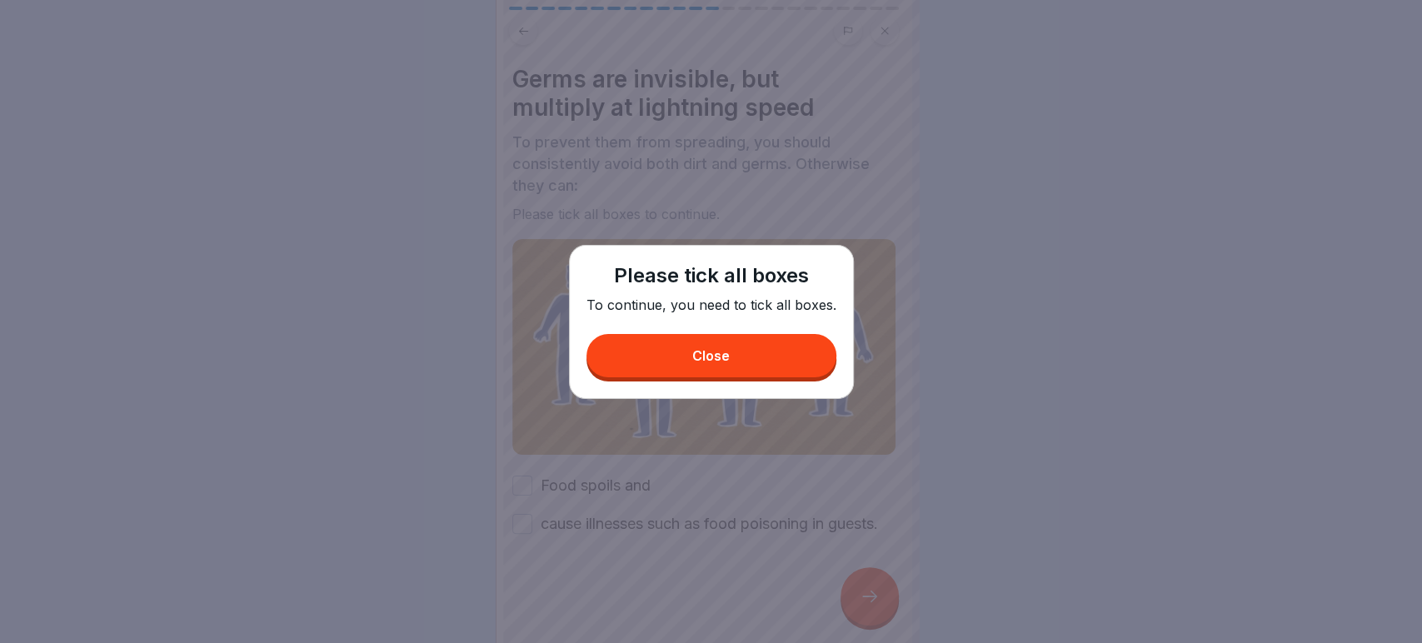
click at [740, 345] on button "Close" at bounding box center [711, 355] width 250 height 43
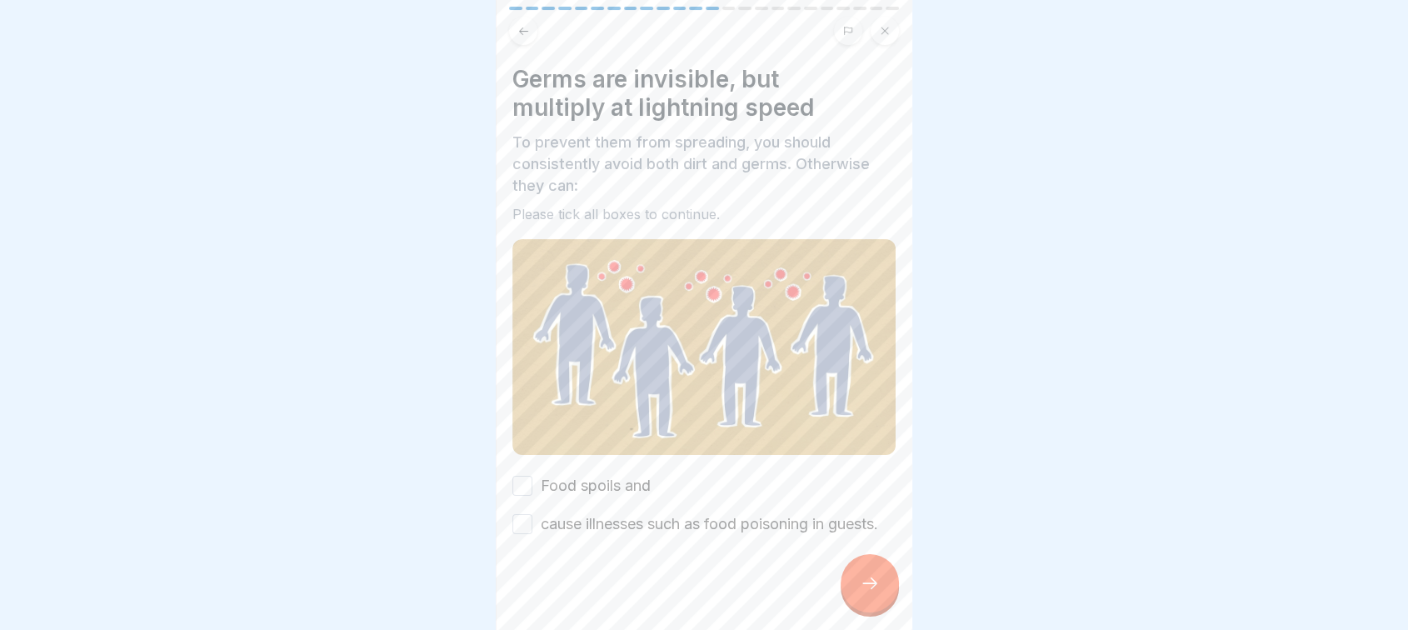
click at [526, 483] on button "Food spoils and" at bounding box center [522, 486] width 20 height 20
click at [521, 531] on button "cause illnesses such as food poisoning in guests." at bounding box center [522, 524] width 20 height 20
click at [884, 608] on div at bounding box center [869, 583] width 58 height 58
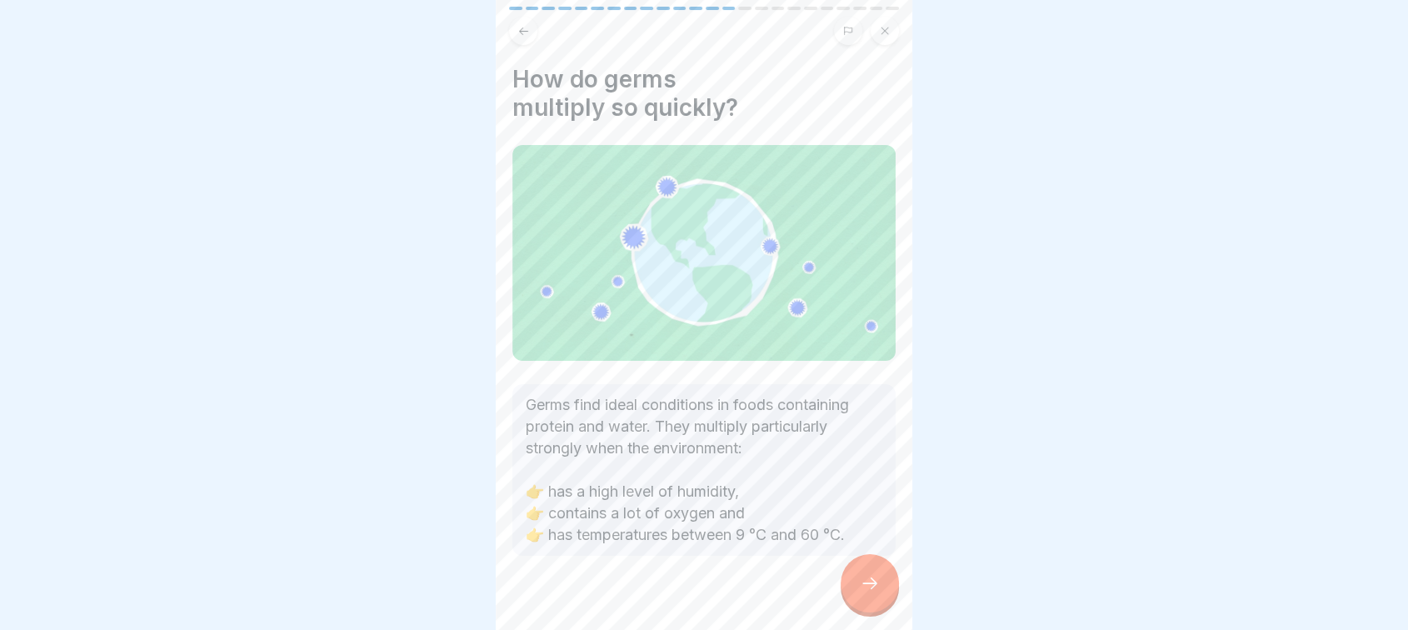
click at [884, 608] on div at bounding box center [869, 583] width 58 height 58
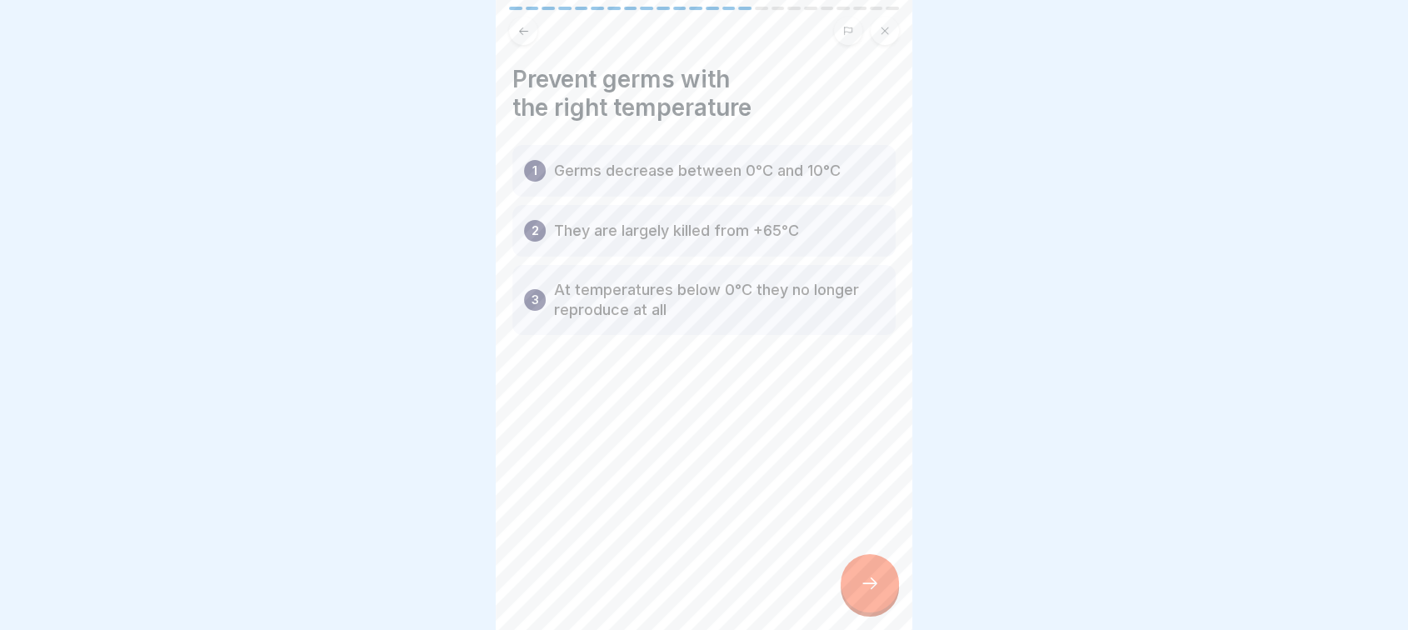
click at [884, 608] on div at bounding box center [869, 583] width 58 height 58
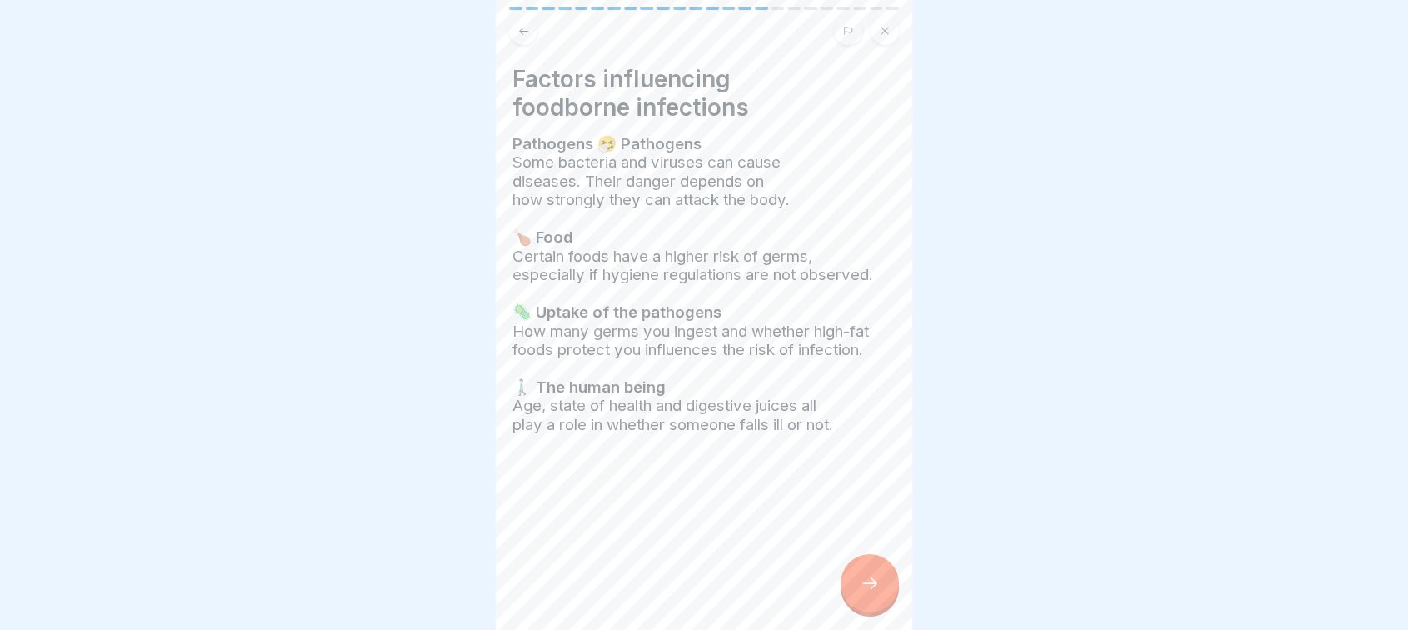
click at [884, 608] on div at bounding box center [869, 583] width 58 height 58
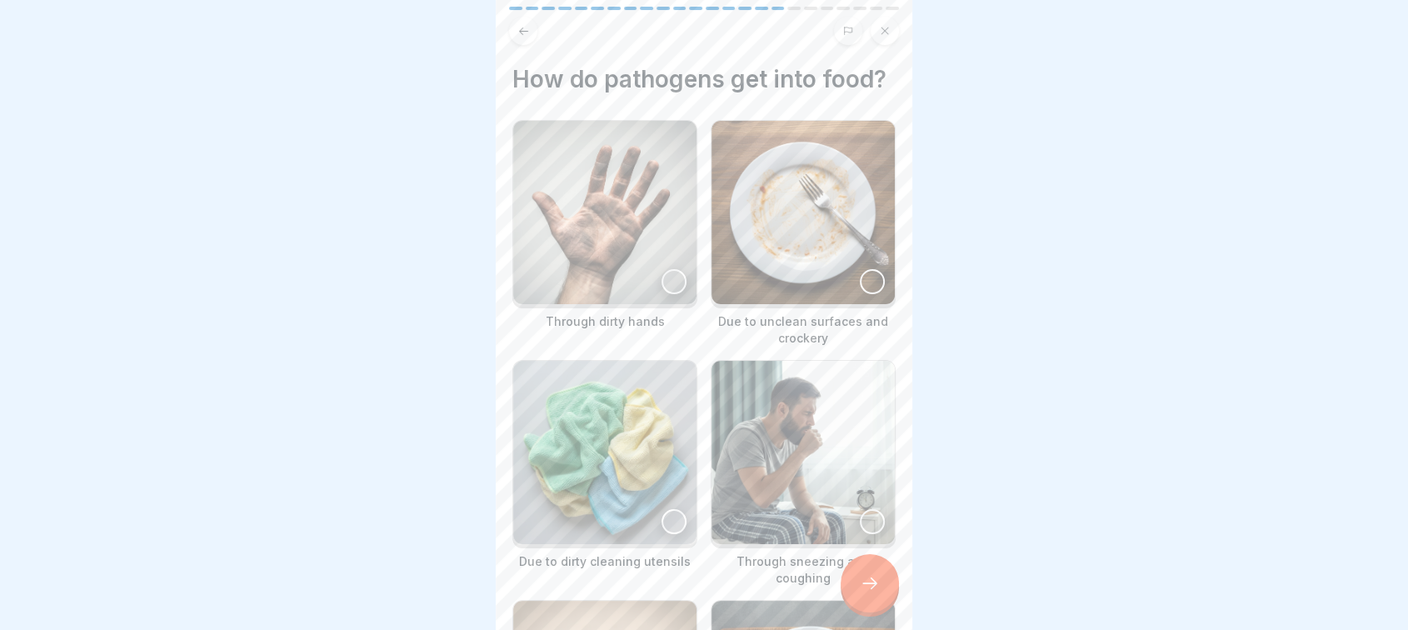
click at [670, 294] on div at bounding box center [673, 281] width 25 height 25
click at [860, 294] on div at bounding box center [872, 281] width 25 height 25
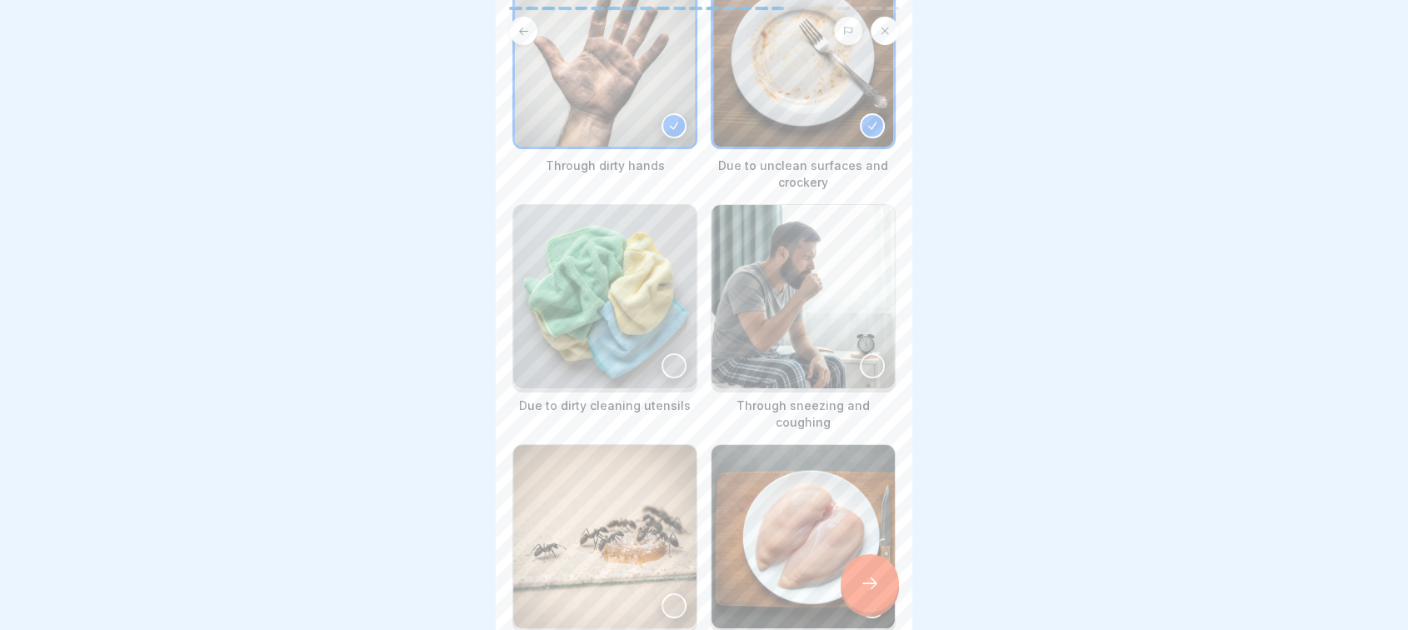
scroll to position [162, 0]
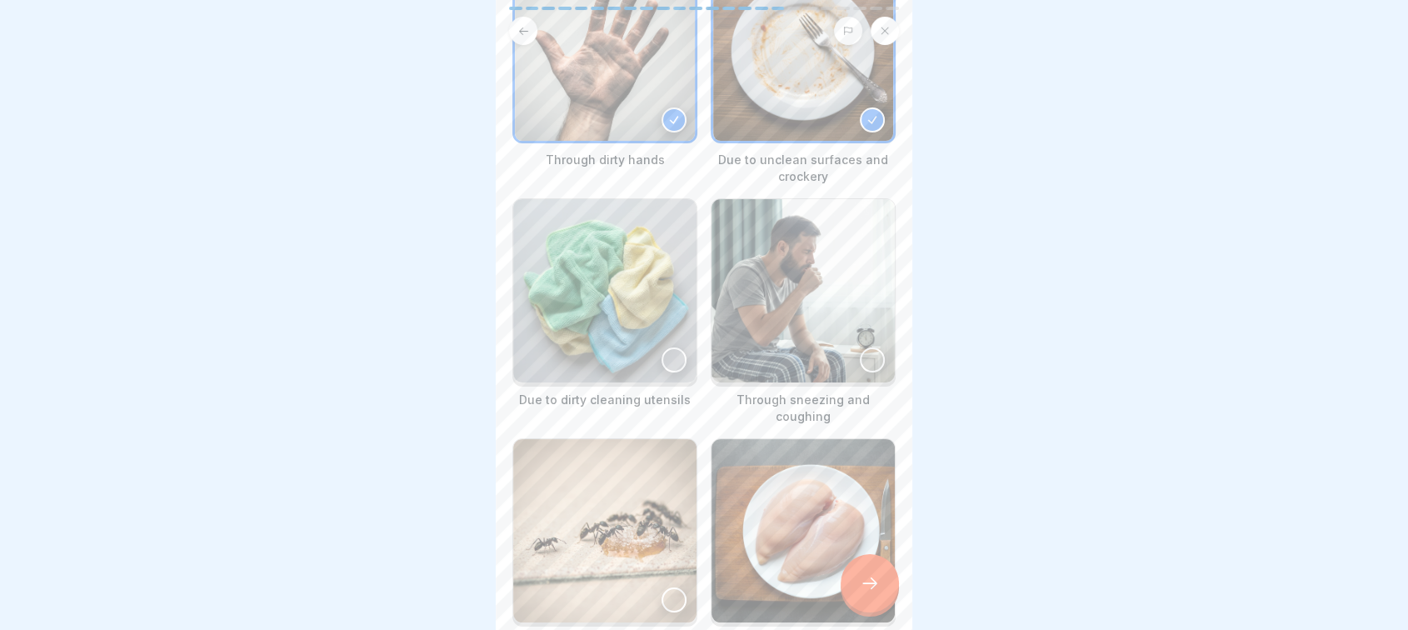
click at [671, 372] on div at bounding box center [673, 359] width 25 height 25
click at [861, 372] on div at bounding box center [872, 359] width 25 height 25
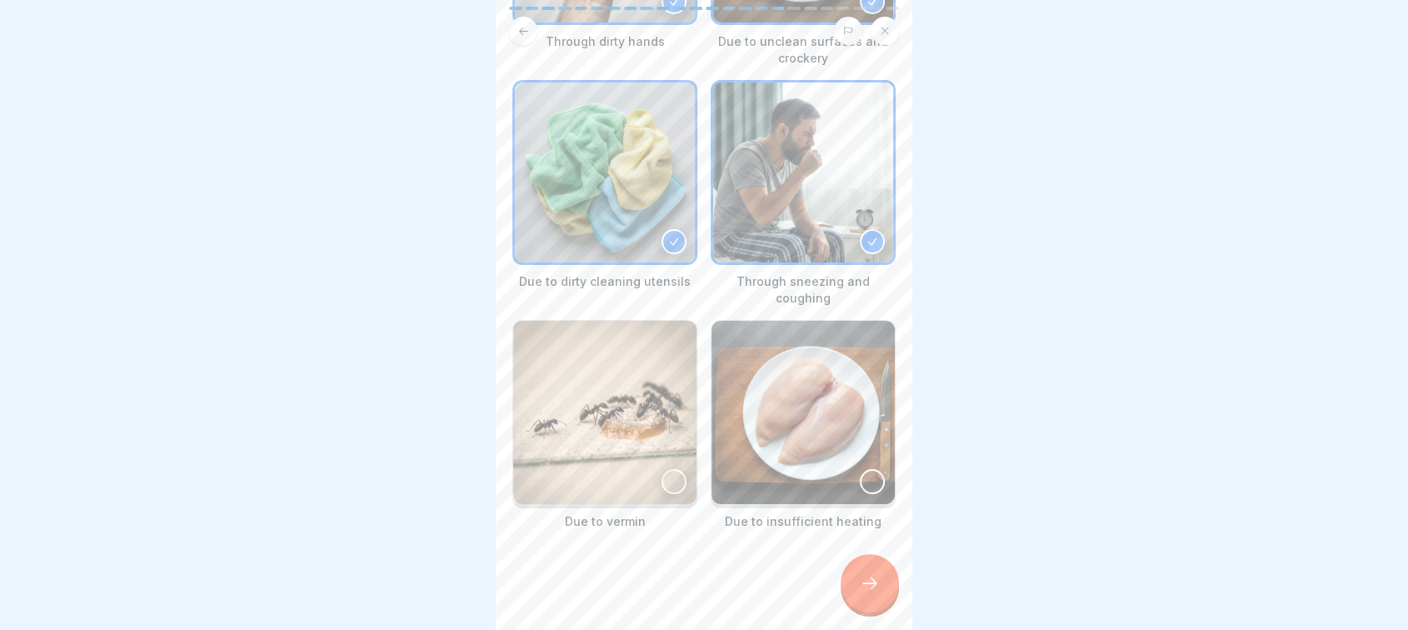
scroll to position [287, 0]
click at [665, 488] on div at bounding box center [673, 481] width 25 height 25
click at [860, 485] on div at bounding box center [872, 481] width 25 height 25
click at [880, 611] on div at bounding box center [869, 583] width 58 height 58
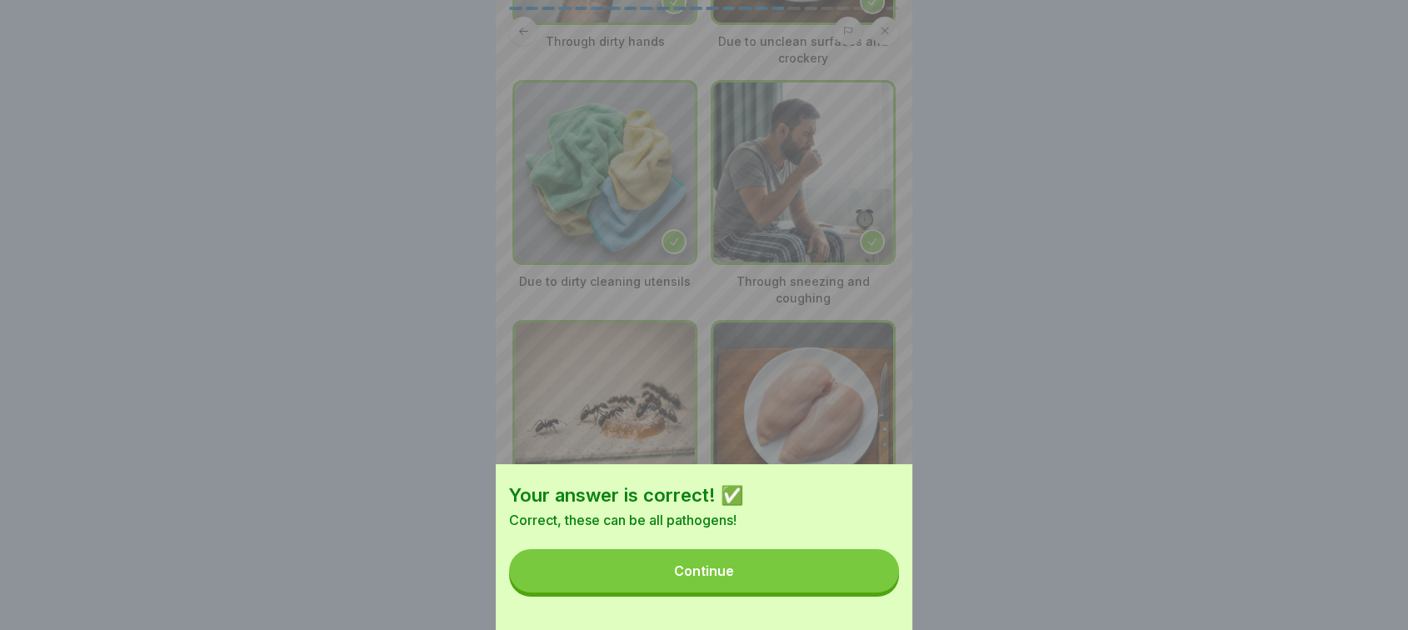
click at [796, 592] on button "Continue" at bounding box center [704, 570] width 390 height 43
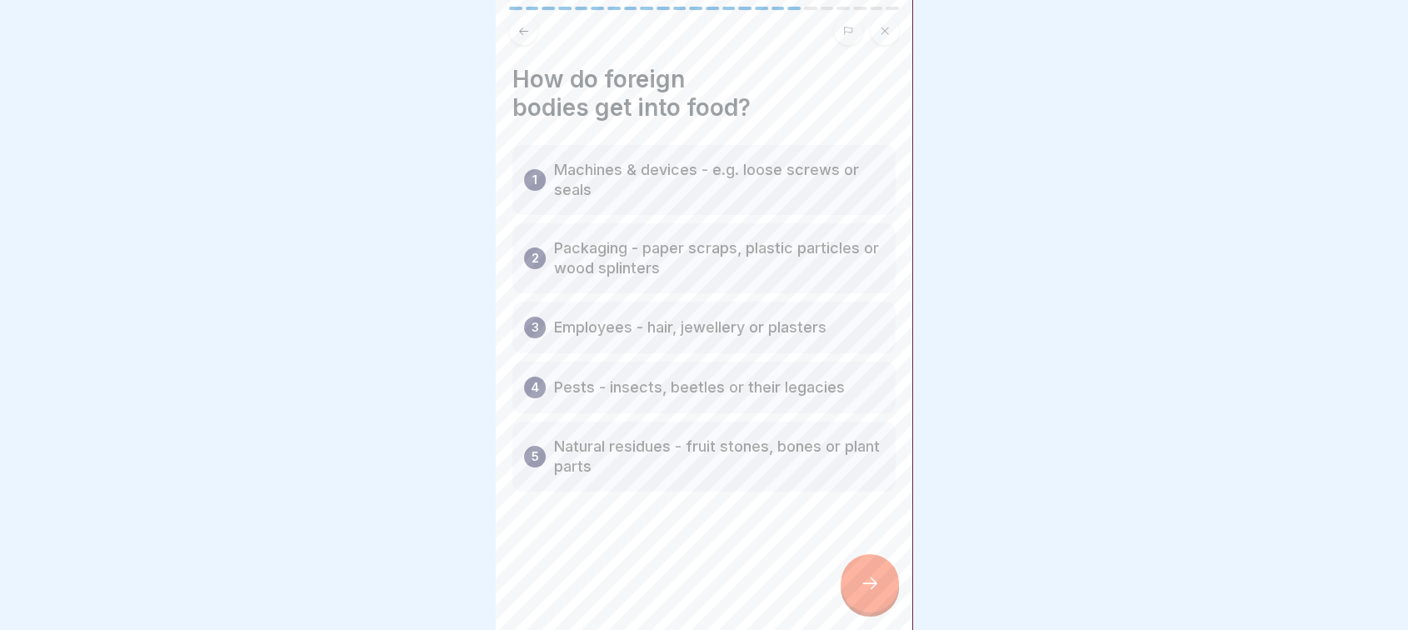
click at [865, 580] on div at bounding box center [869, 583] width 58 height 58
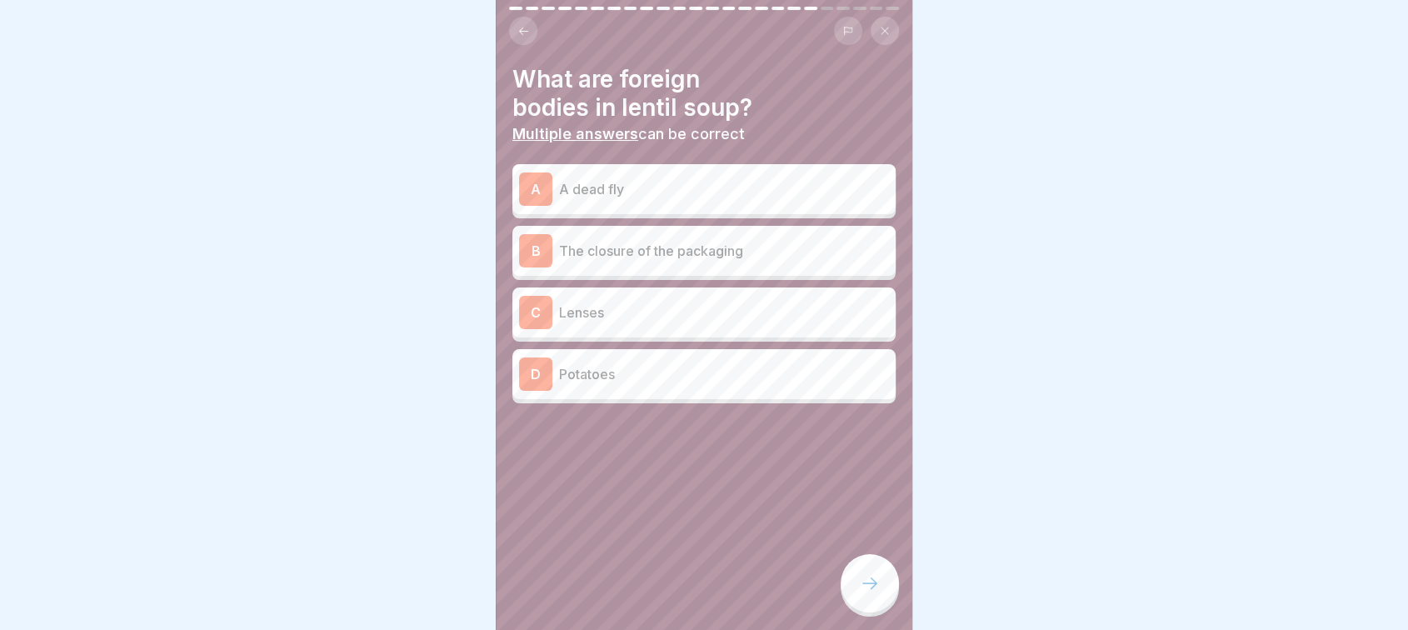
click at [800, 198] on div "A A dead fly" at bounding box center [704, 188] width 370 height 33
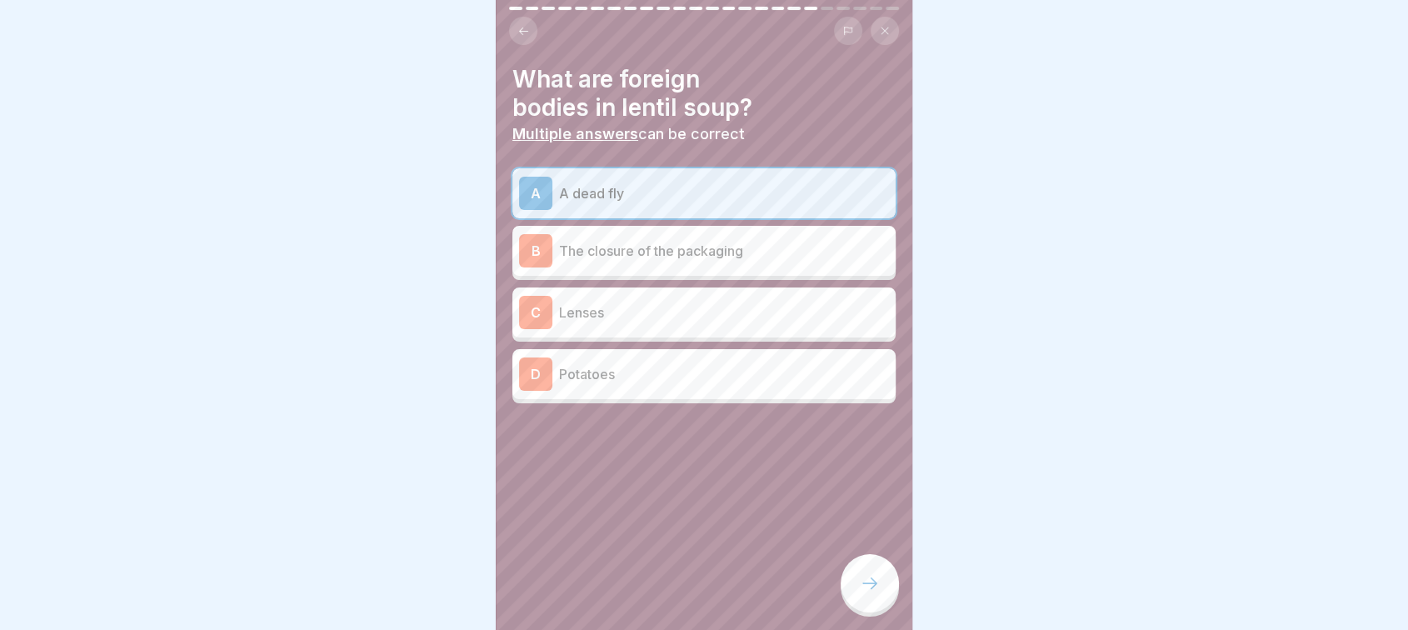
click at [737, 255] on p "The closure of the packaging" at bounding box center [724, 251] width 330 height 20
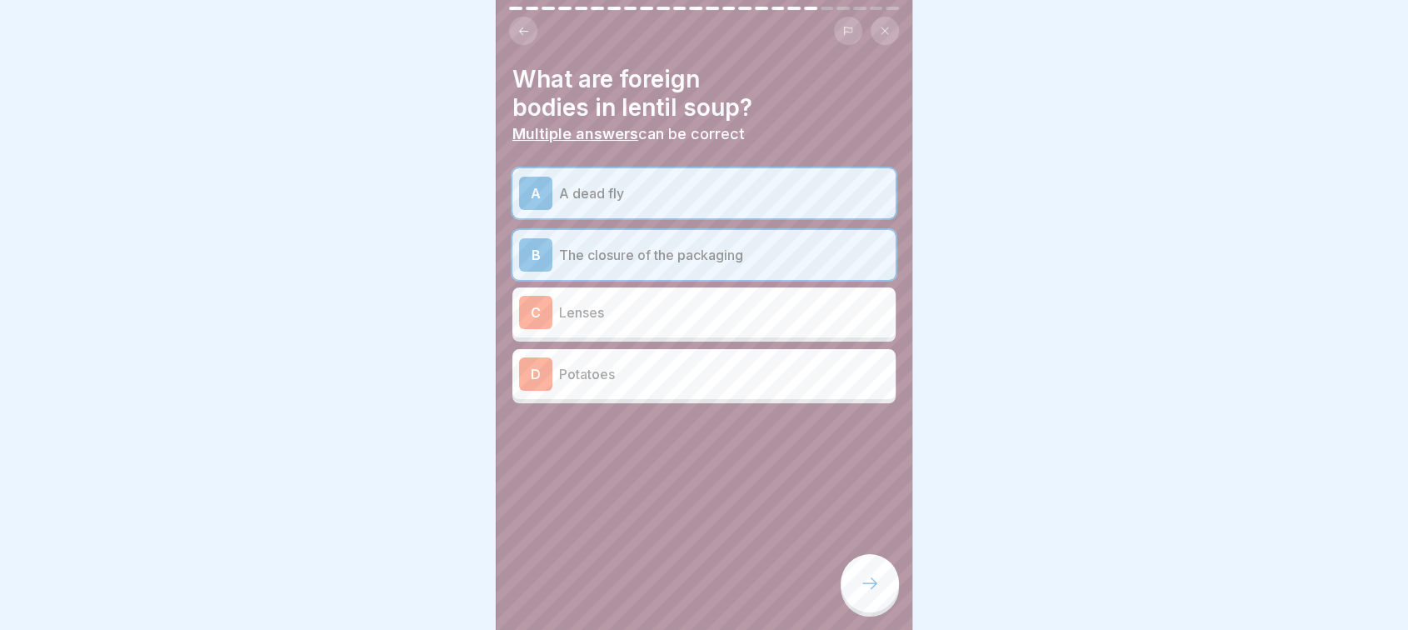
click at [711, 296] on div "C Lenses" at bounding box center [704, 312] width 370 height 33
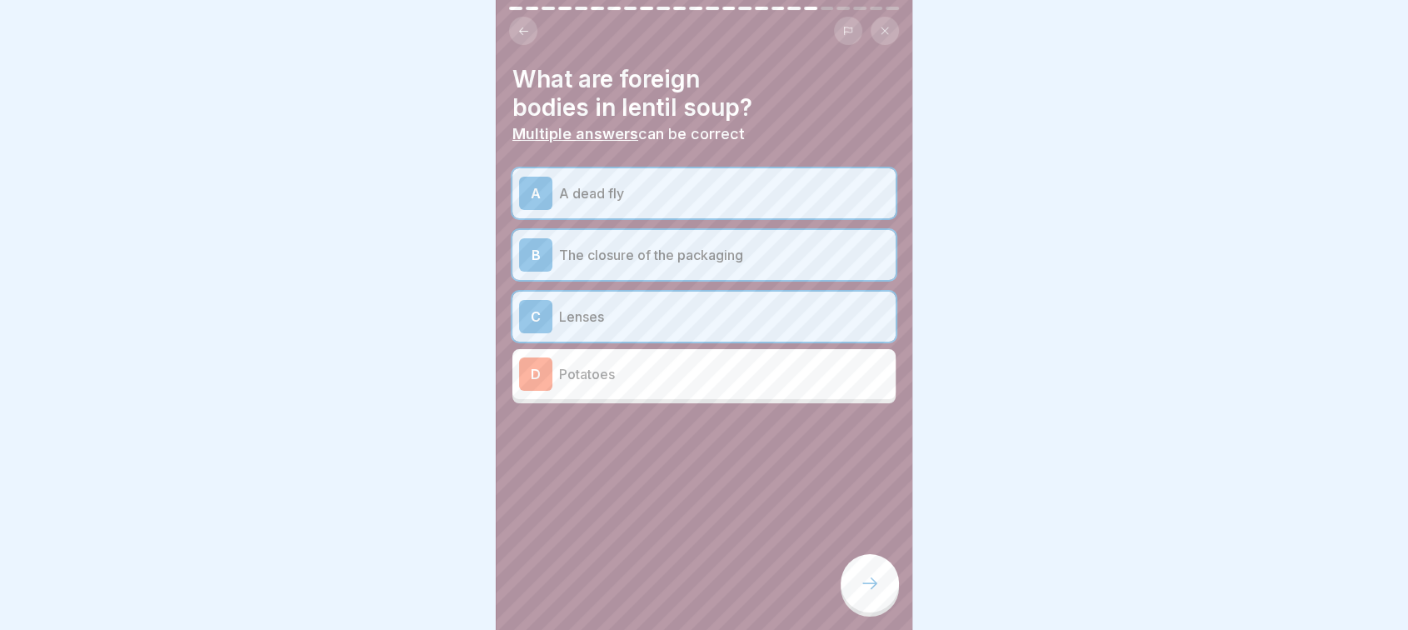
click at [661, 364] on p "Potatoes" at bounding box center [724, 374] width 330 height 20
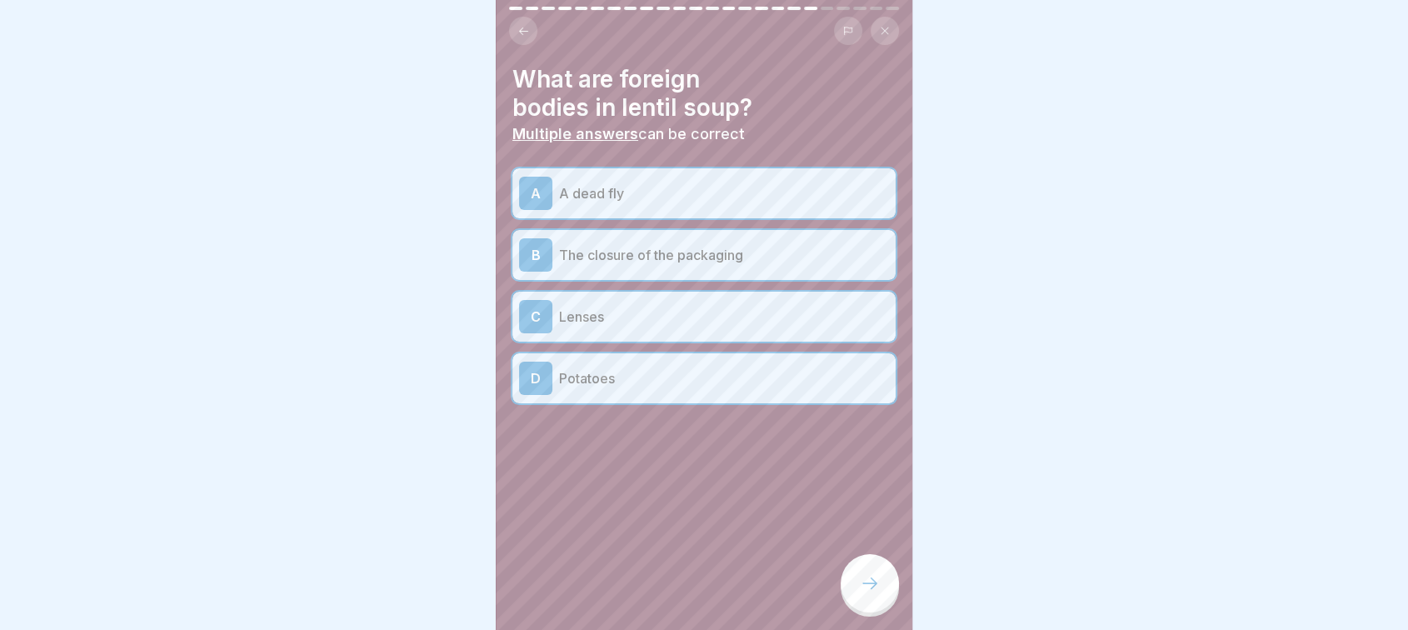
click at [870, 611] on div at bounding box center [869, 583] width 58 height 58
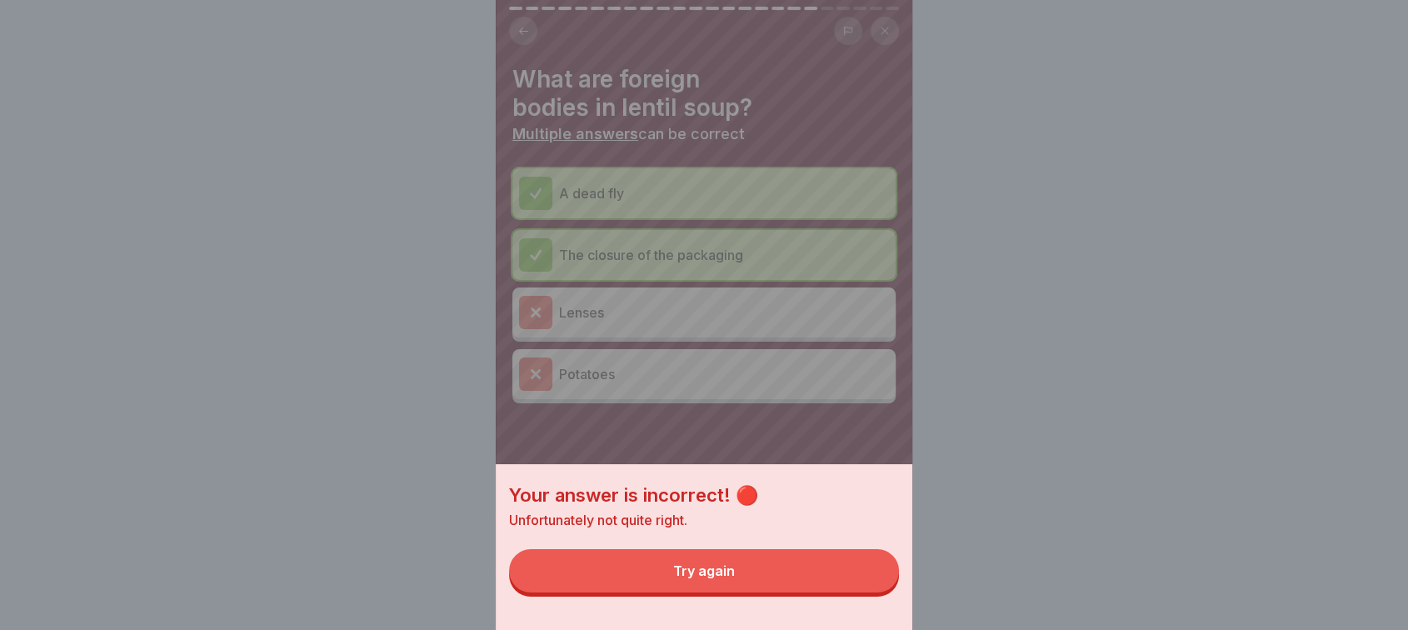
click at [727, 578] on div "Try again" at bounding box center [704, 570] width 62 height 15
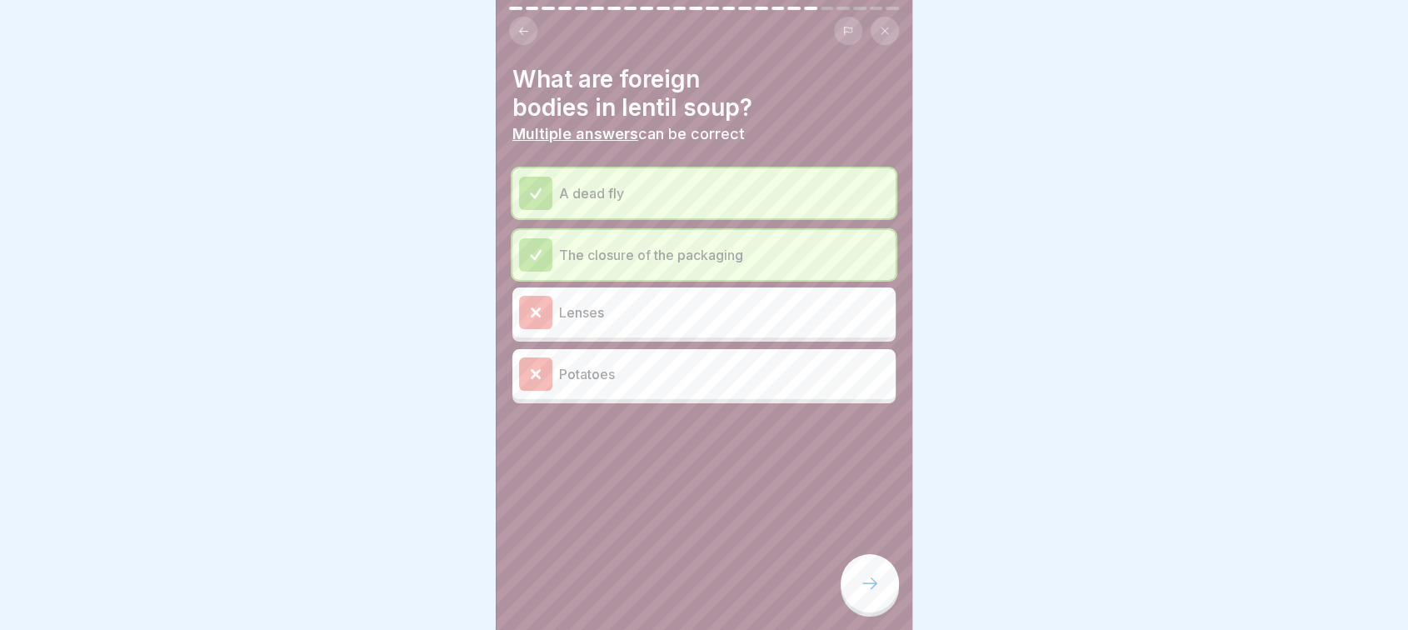
click at [857, 590] on div at bounding box center [869, 583] width 58 height 58
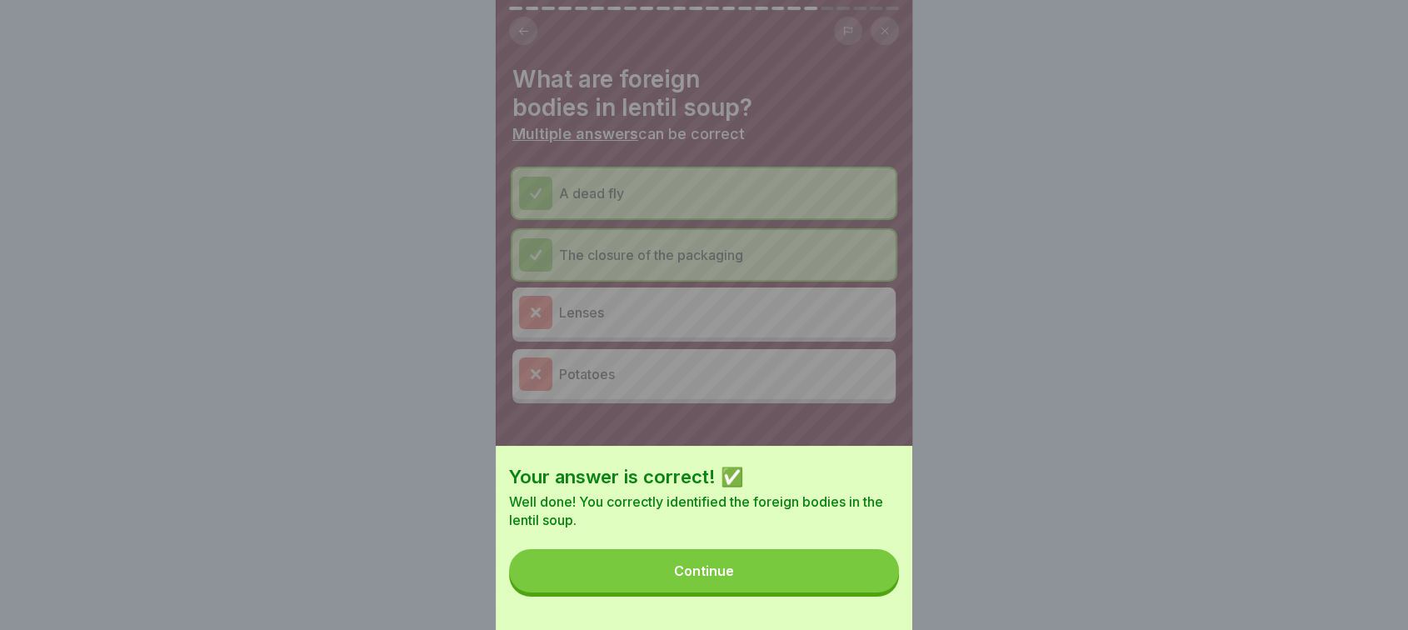
click at [790, 589] on button "Continue" at bounding box center [704, 570] width 390 height 43
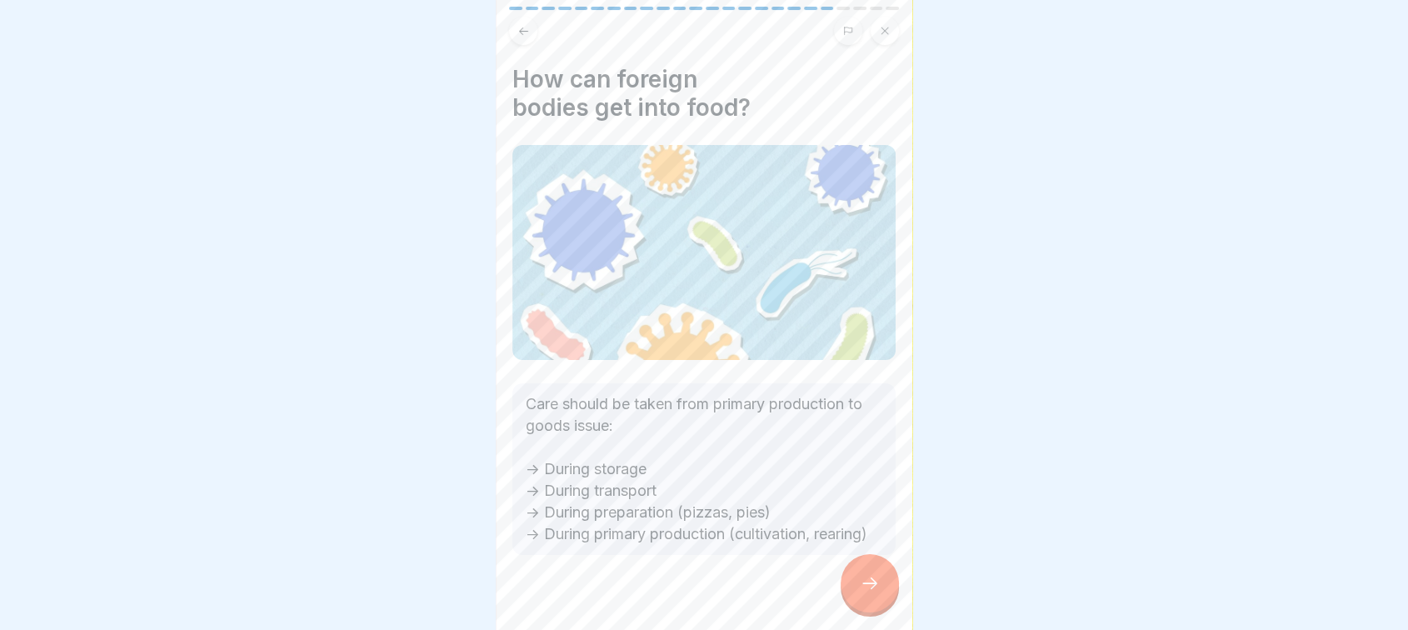
click at [860, 592] on icon at bounding box center [870, 583] width 20 height 20
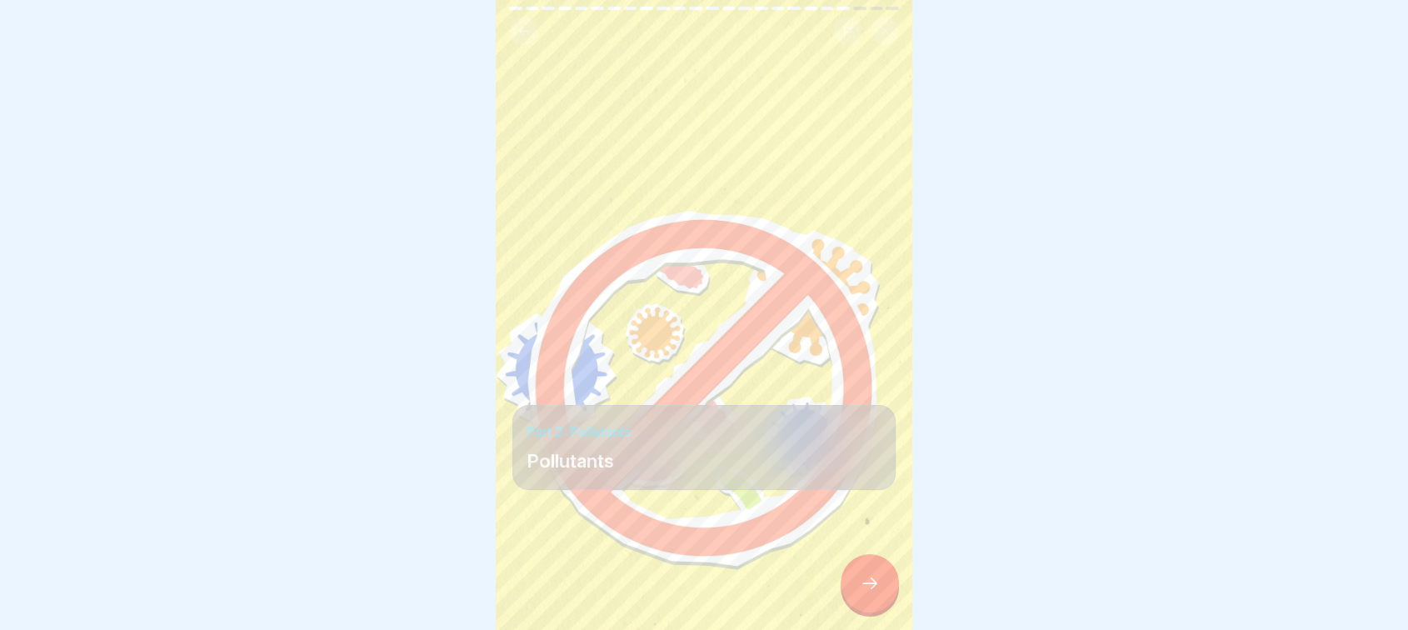
click at [860, 592] on icon at bounding box center [870, 583] width 20 height 20
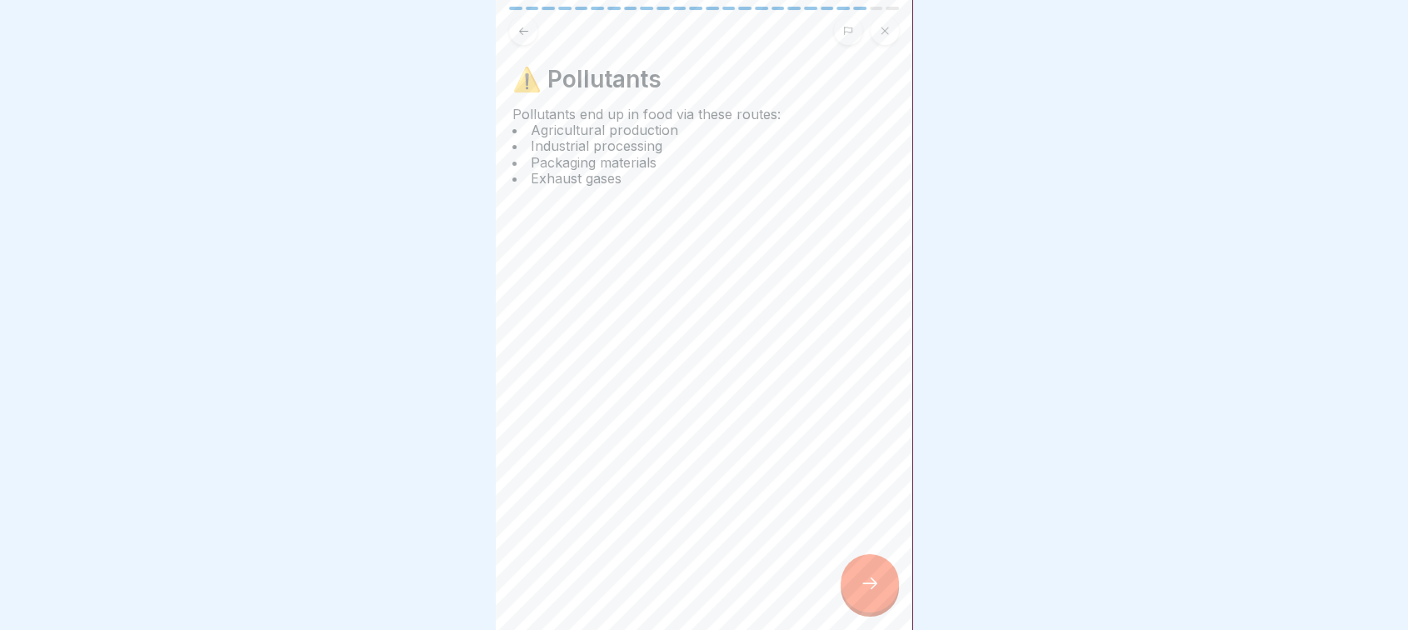
click at [860, 592] on icon at bounding box center [870, 583] width 20 height 20
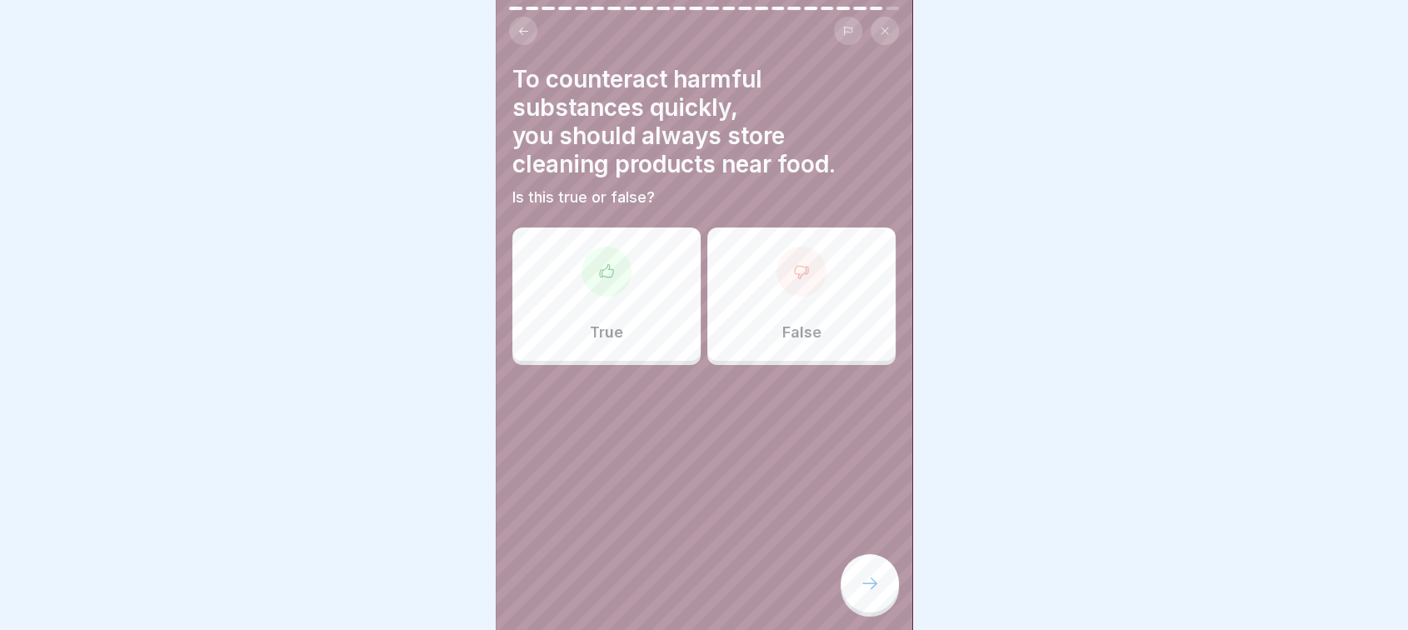
click at [641, 321] on div "True" at bounding box center [606, 293] width 188 height 133
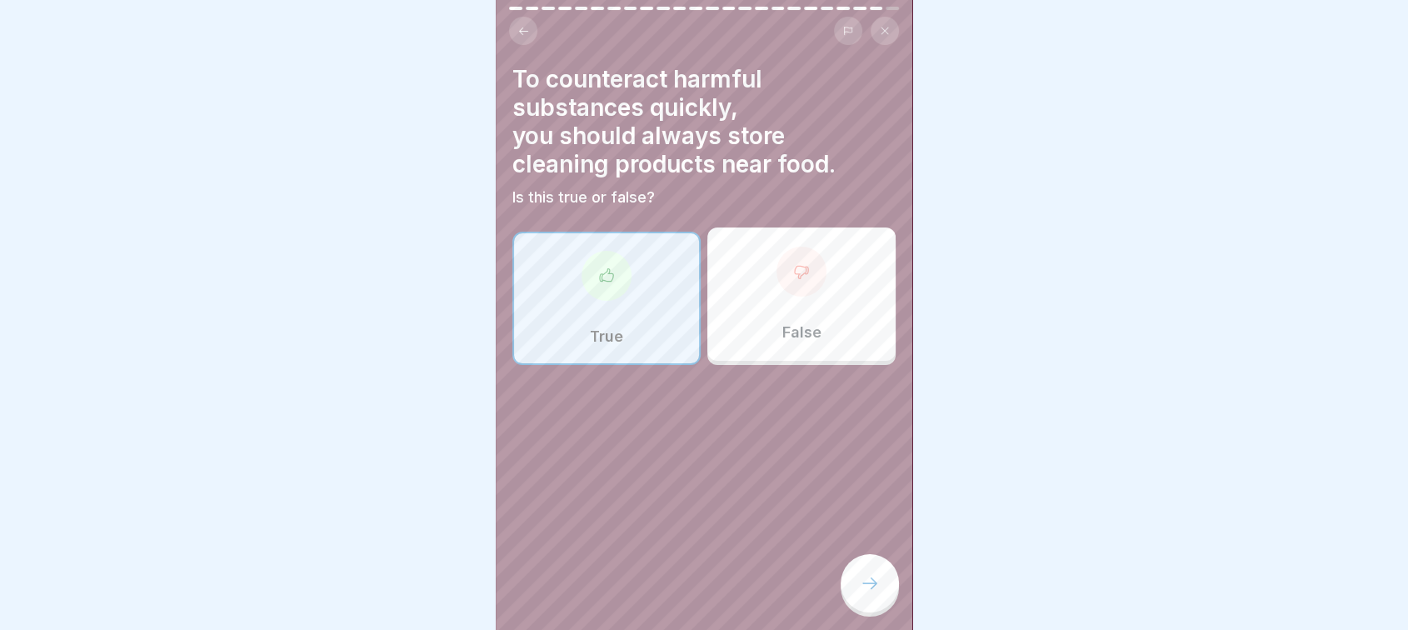
click at [873, 593] on icon at bounding box center [870, 583] width 20 height 20
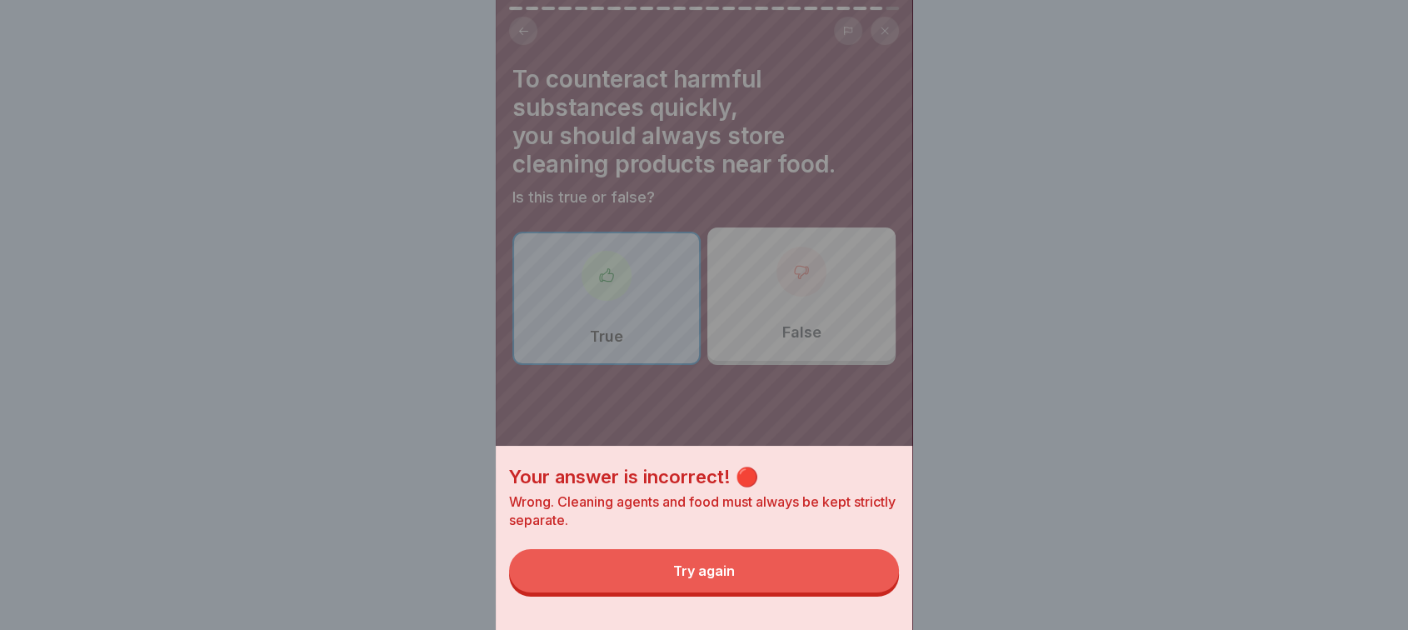
click at [805, 569] on button "Try again" at bounding box center [704, 570] width 390 height 43
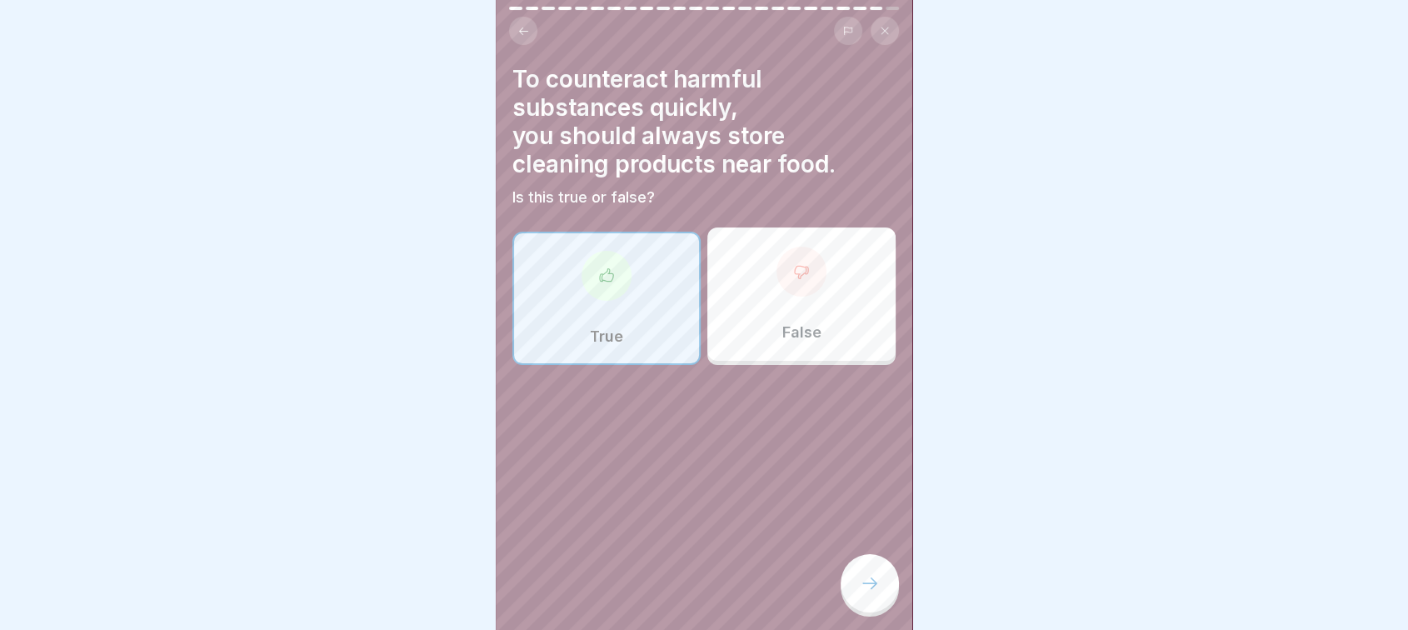
click at [780, 312] on div "False" at bounding box center [801, 293] width 188 height 133
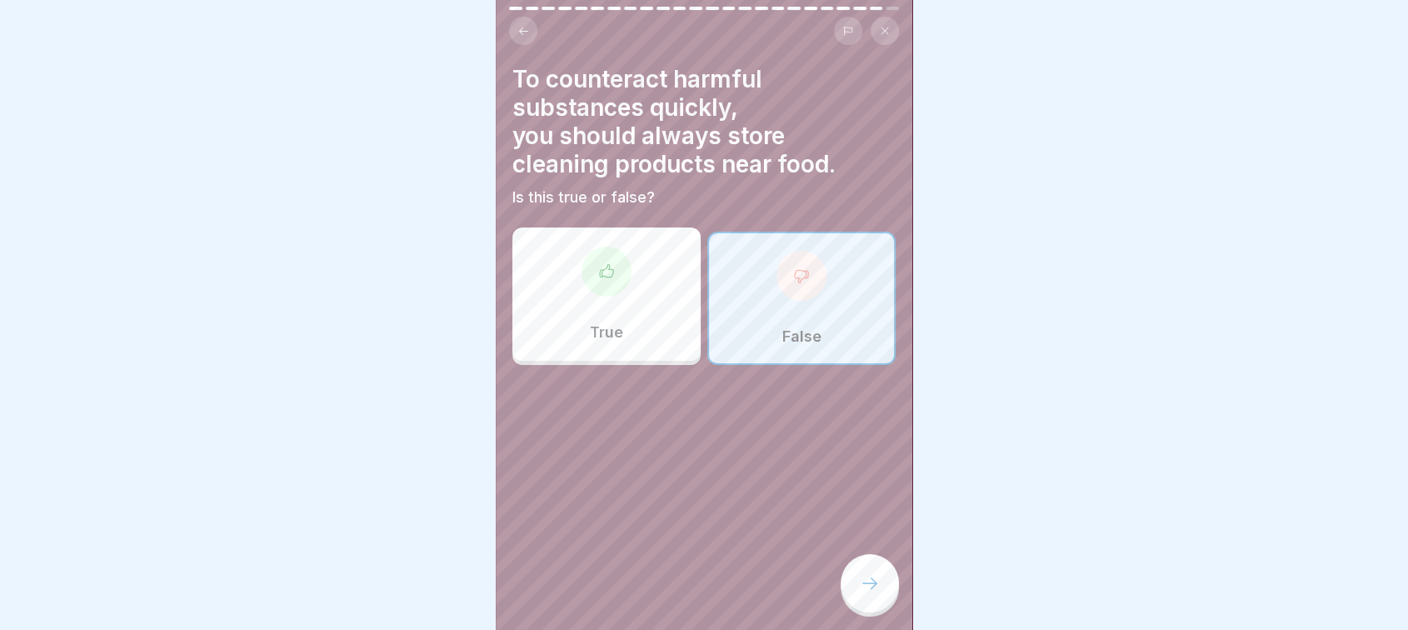
click at [870, 571] on div at bounding box center [869, 583] width 58 height 58
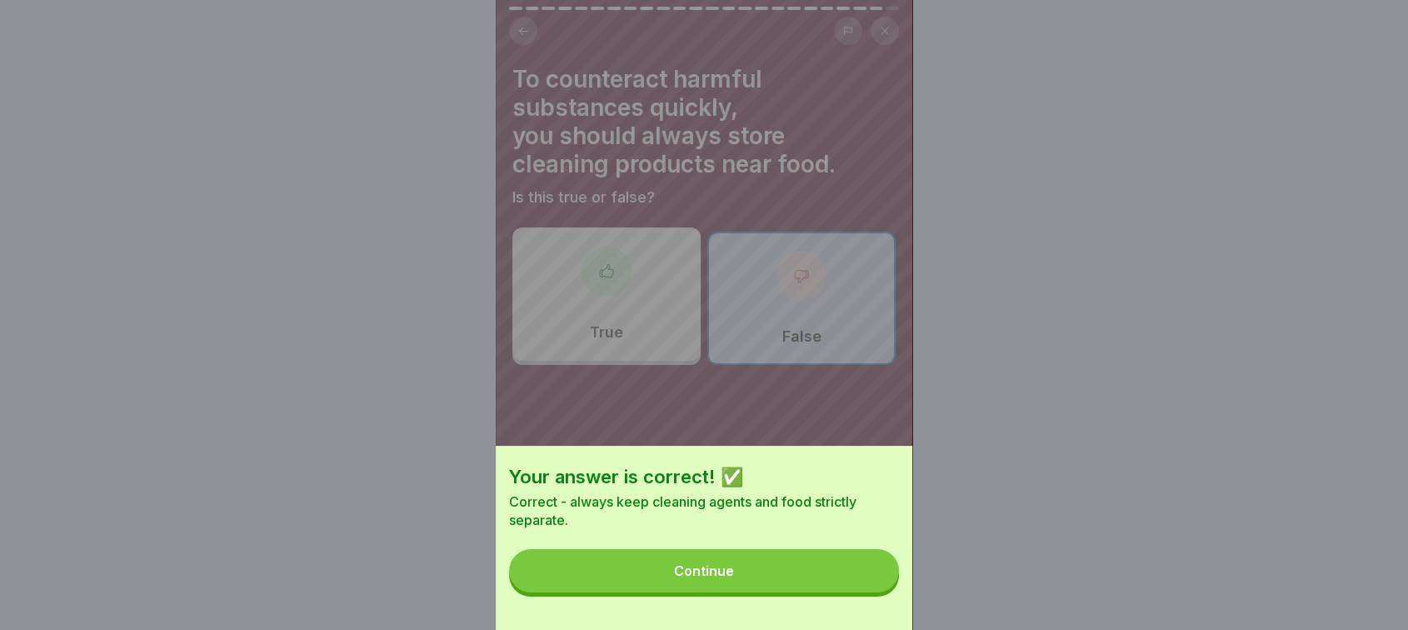
click at [781, 581] on button "Continue" at bounding box center [704, 570] width 390 height 43
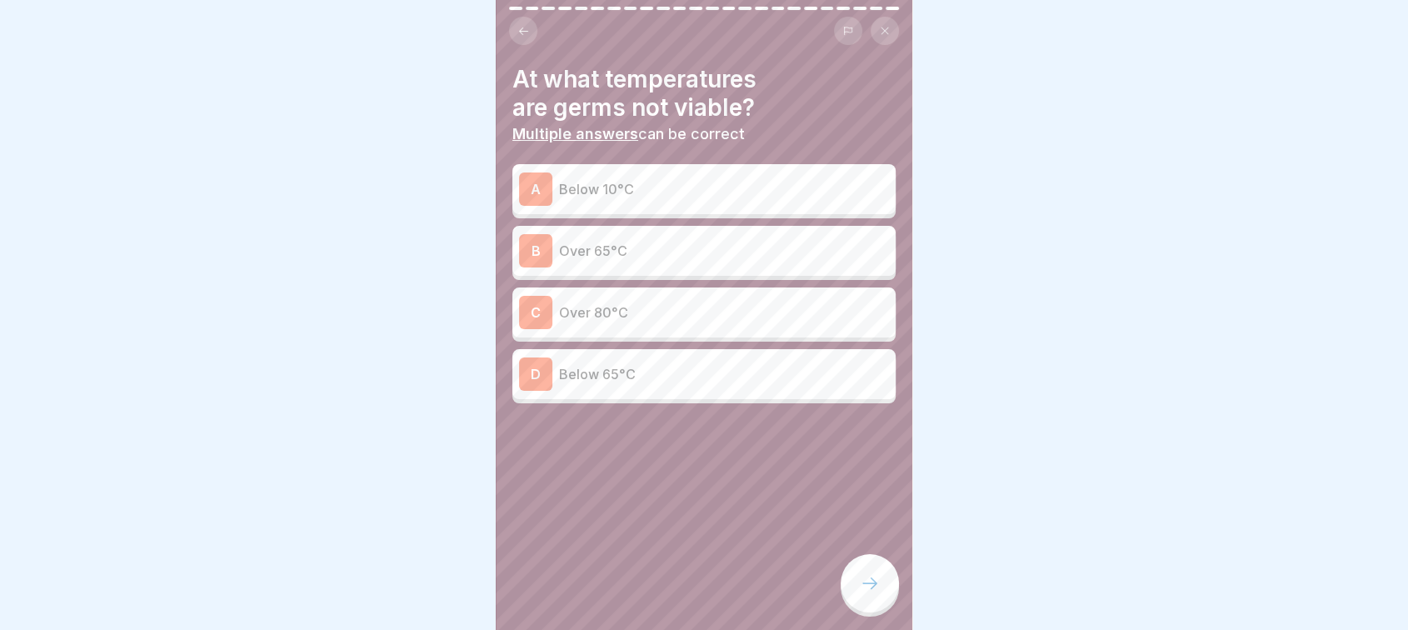
click at [661, 312] on p "Over 80°C" at bounding box center [724, 312] width 330 height 20
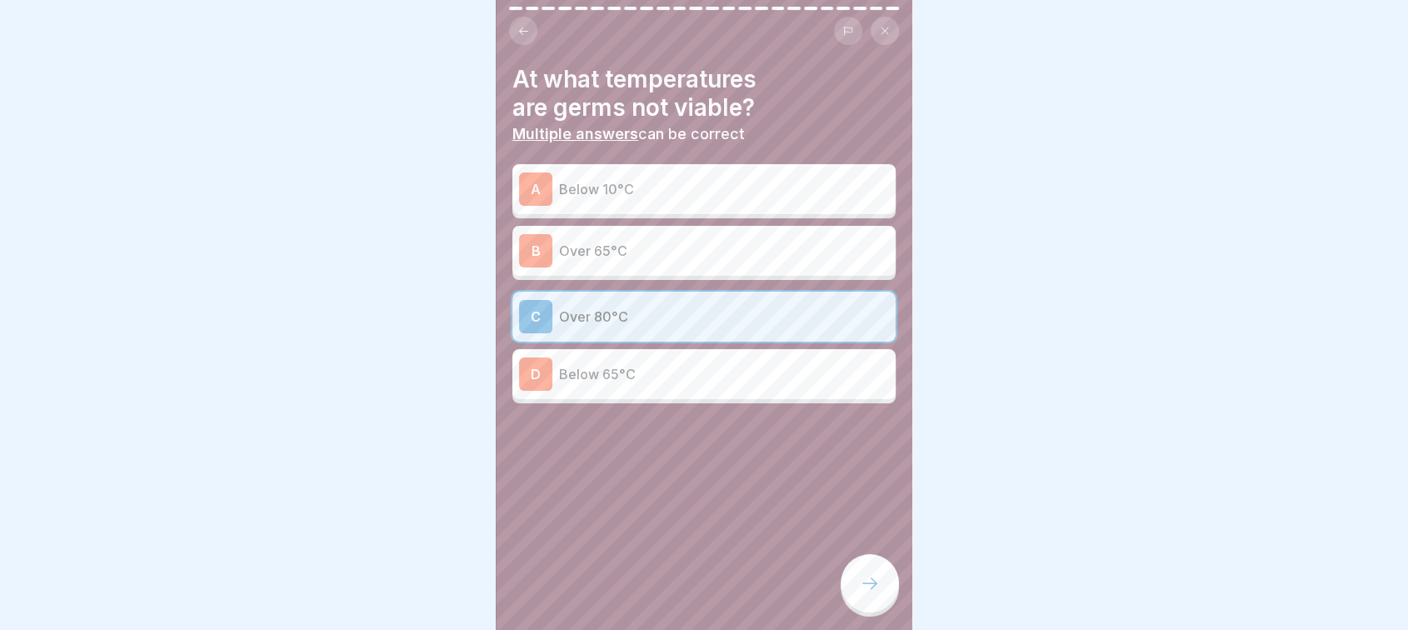
click at [866, 584] on div at bounding box center [869, 583] width 58 height 58
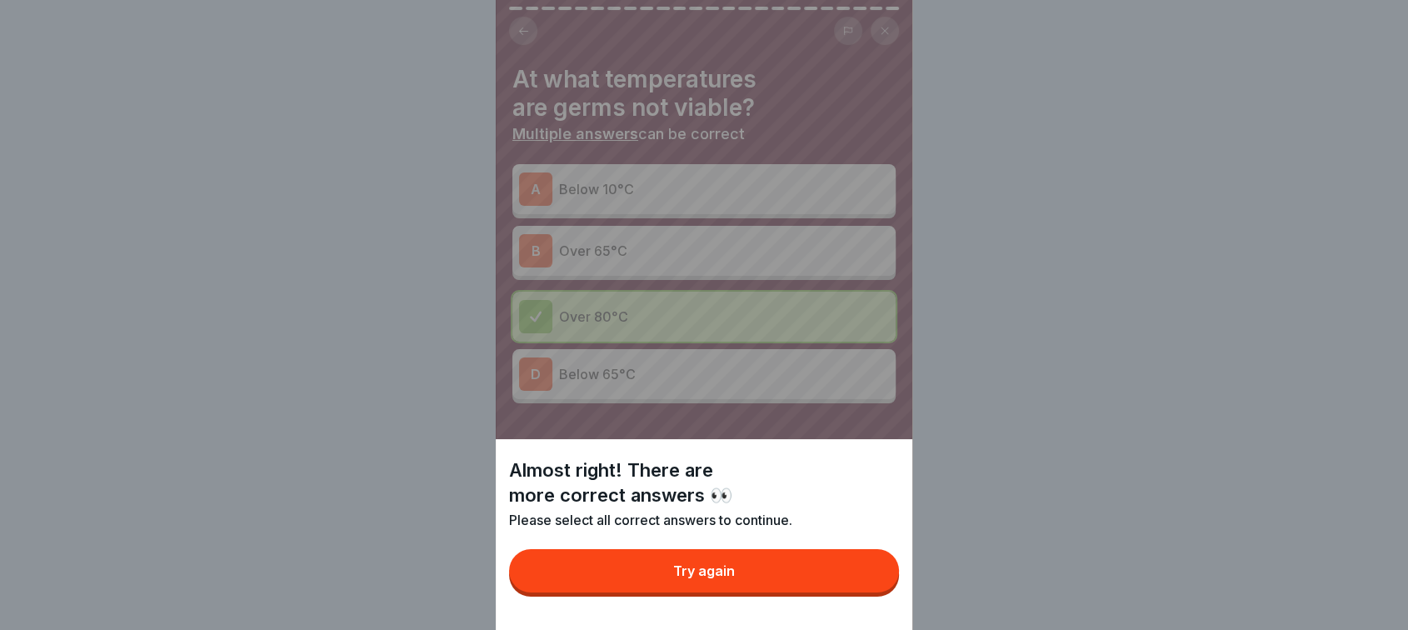
click at [866, 584] on button "Try again" at bounding box center [704, 570] width 390 height 43
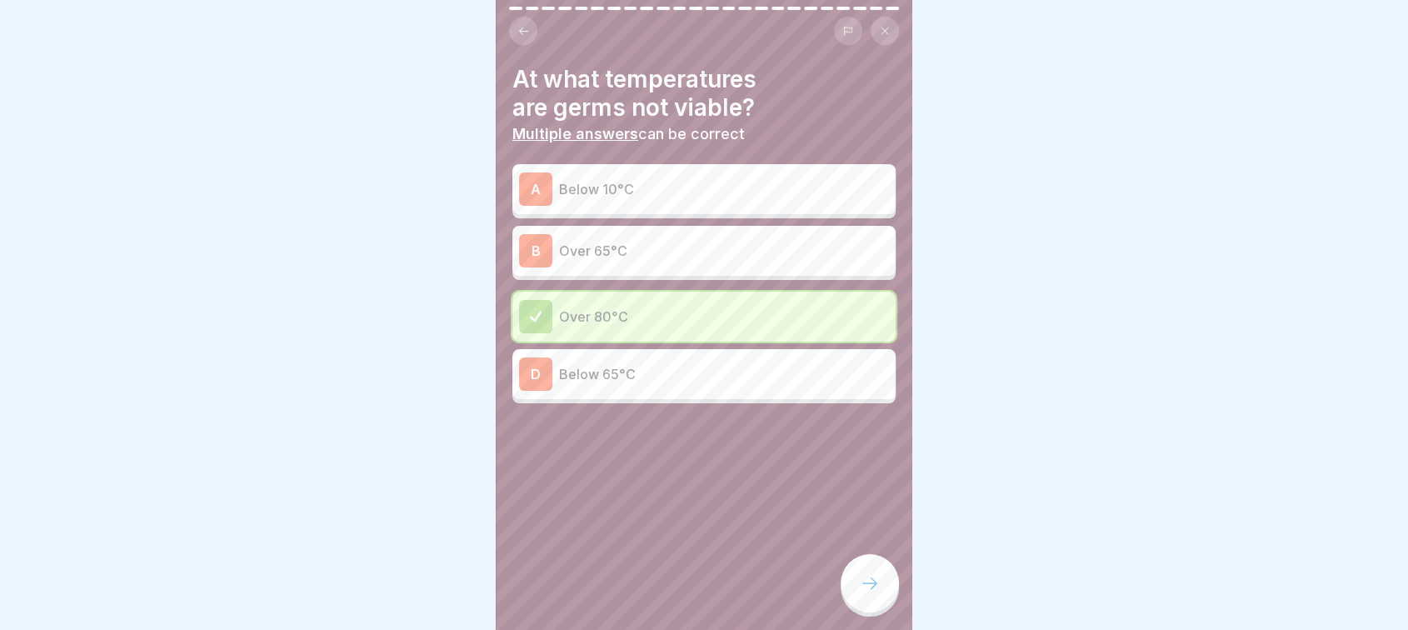
click at [874, 612] on div at bounding box center [869, 583] width 58 height 58
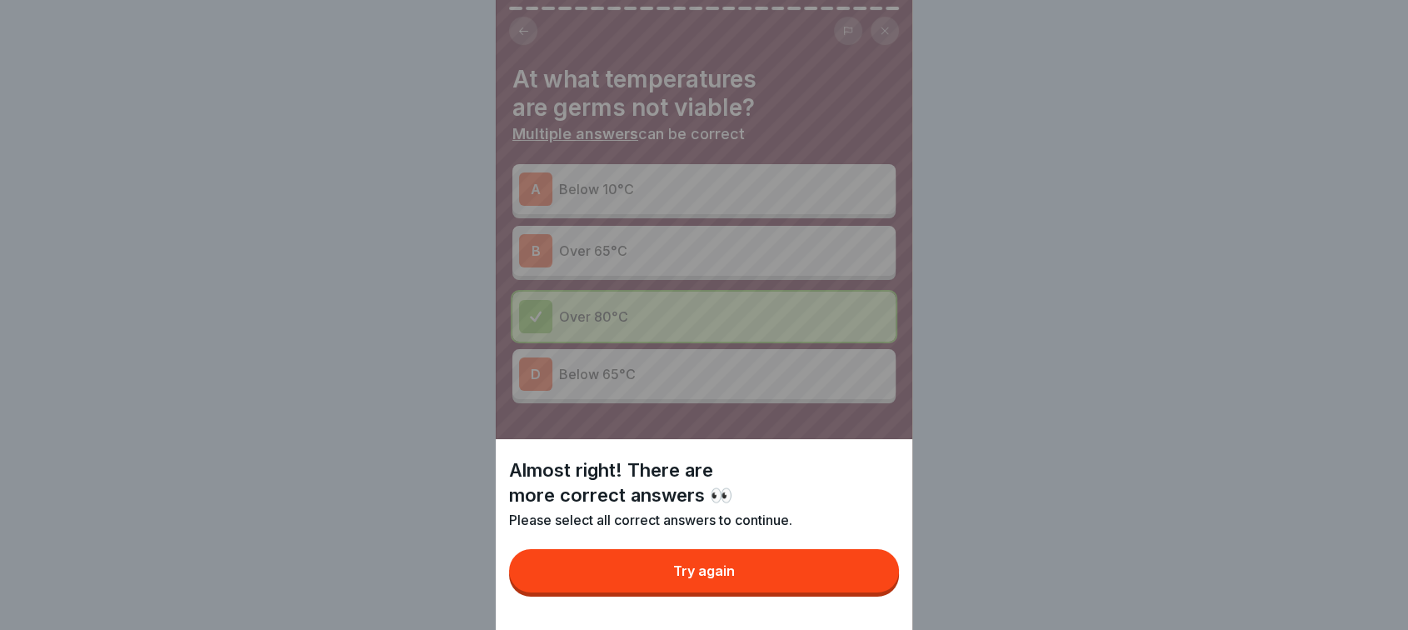
click at [714, 578] on div "Try again" at bounding box center [704, 570] width 62 height 15
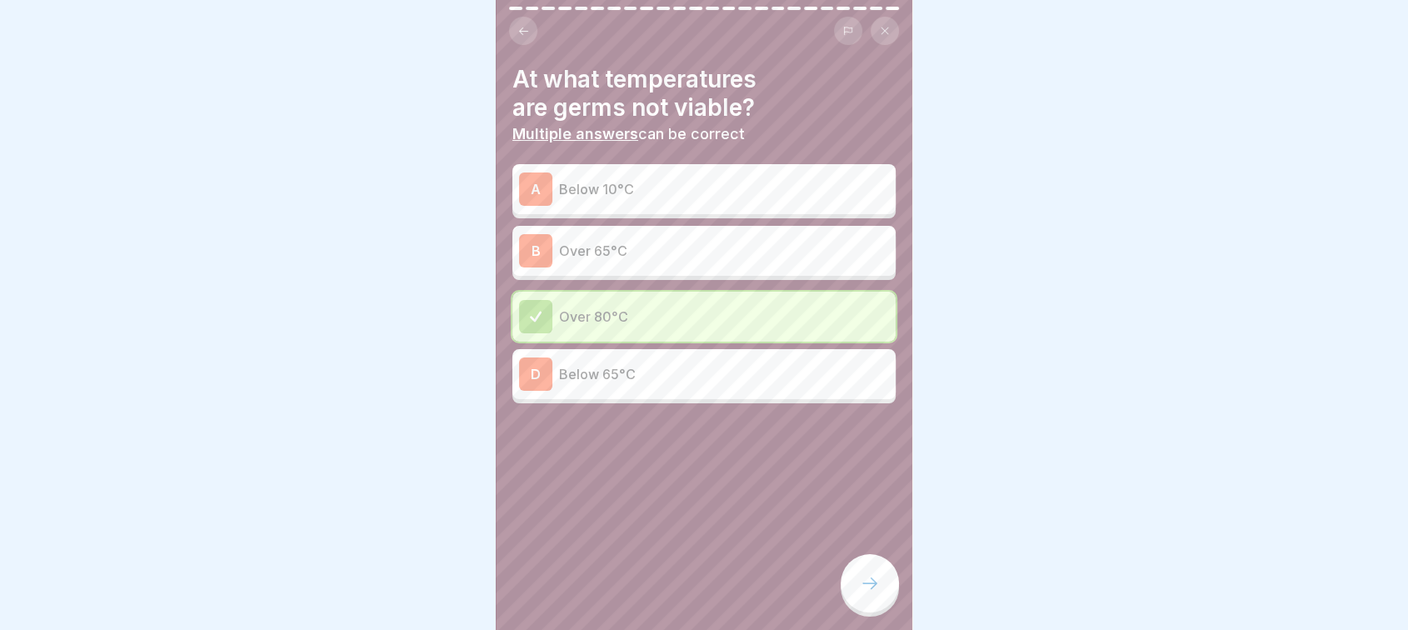
click at [613, 258] on p "Over 65°C" at bounding box center [724, 251] width 330 height 20
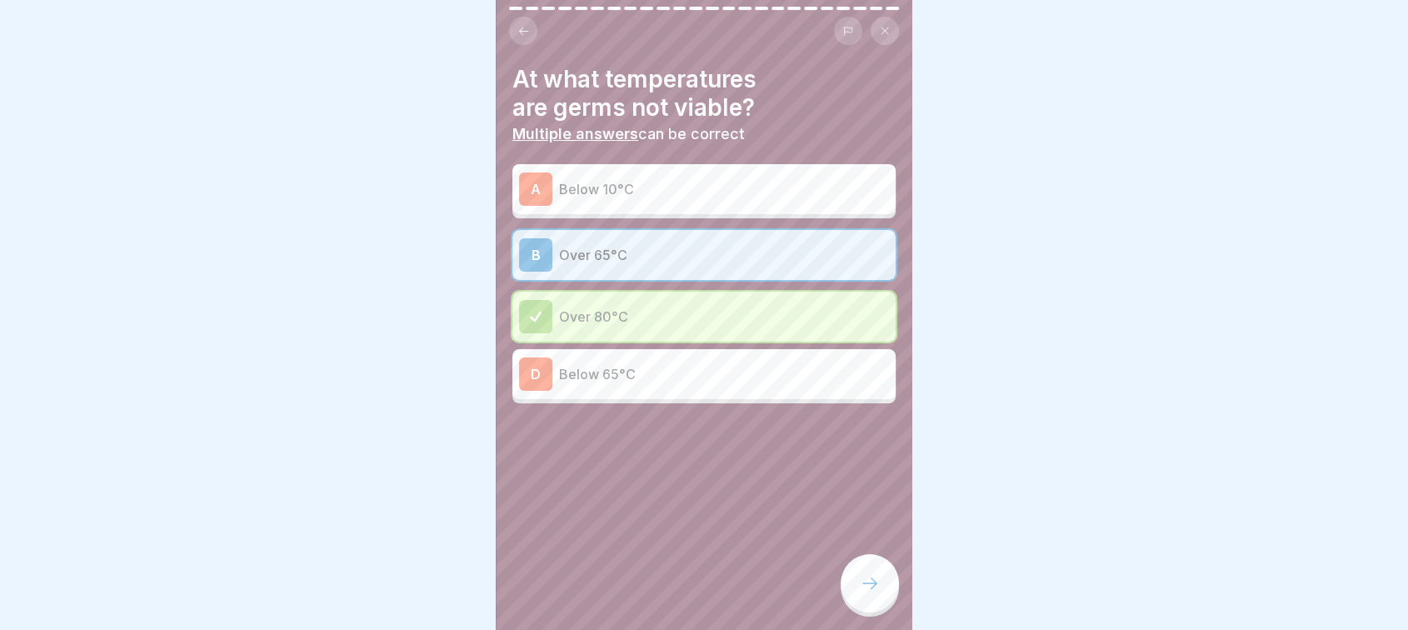
click at [851, 576] on div at bounding box center [869, 583] width 58 height 58
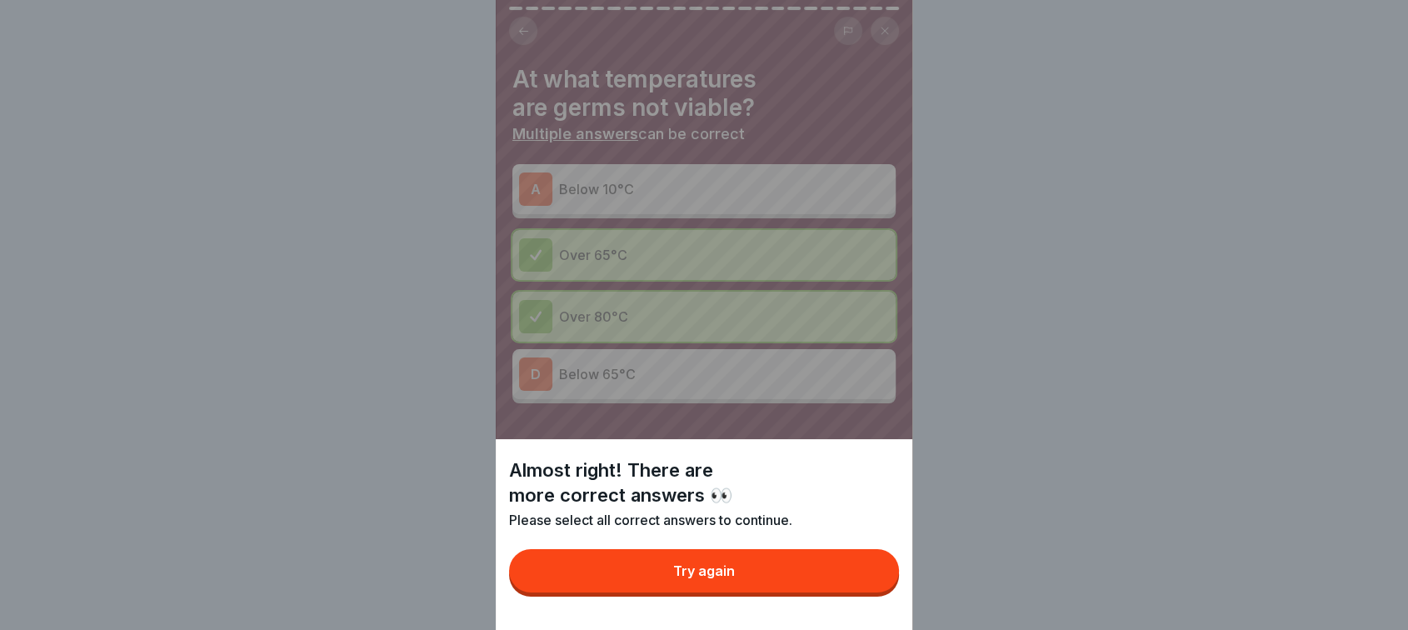
click at [735, 578] on div "Try again" at bounding box center [704, 570] width 62 height 15
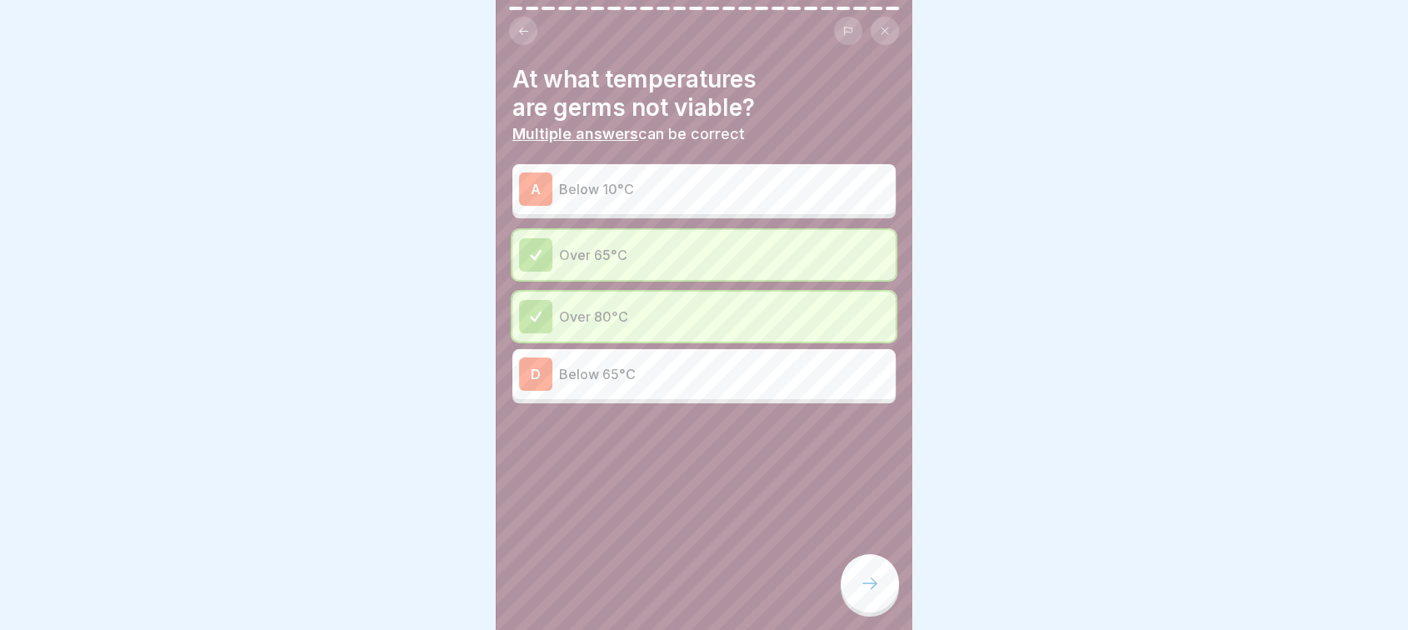
click at [635, 370] on p "Below 65°C" at bounding box center [724, 374] width 330 height 20
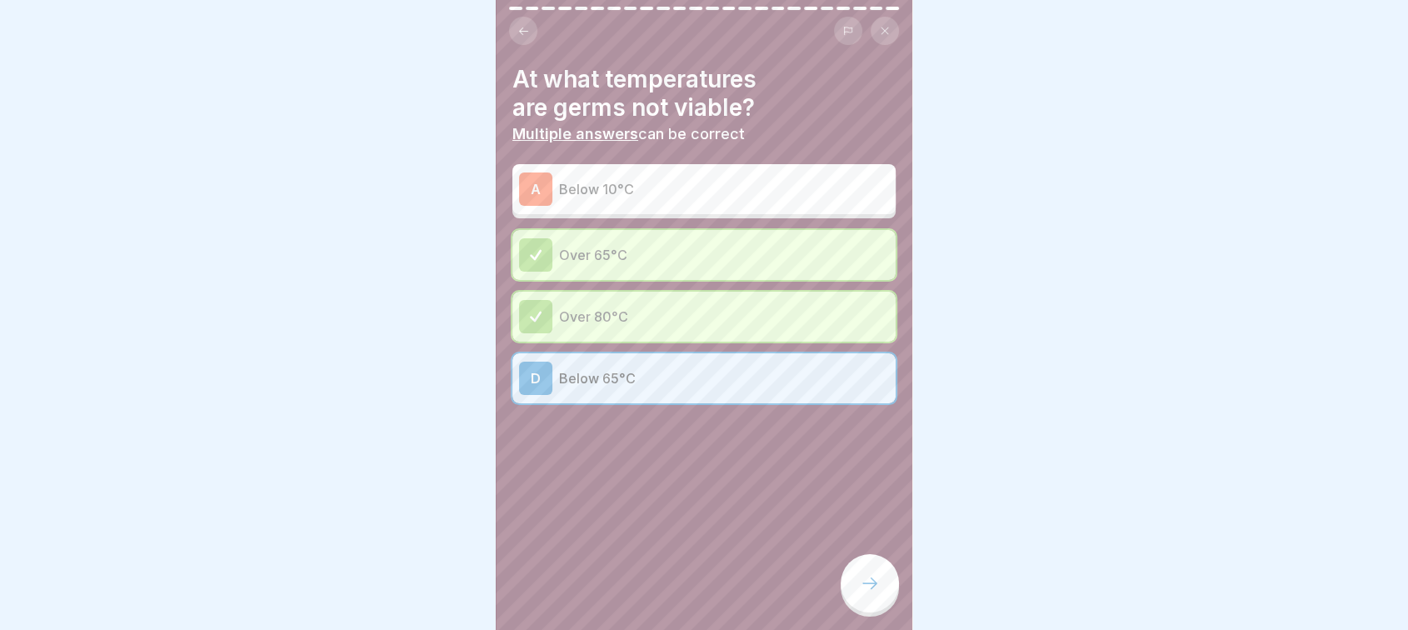
click at [876, 588] on div at bounding box center [869, 583] width 58 height 58
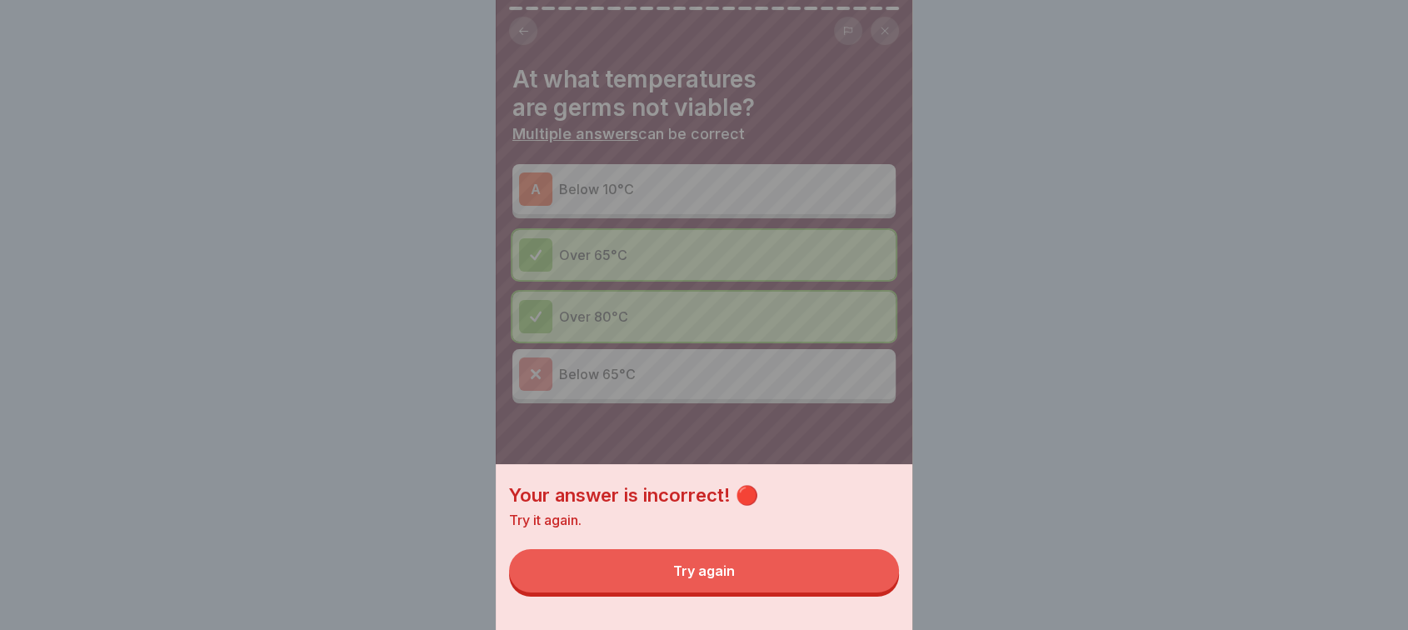
click at [726, 575] on button "Try again" at bounding box center [704, 570] width 390 height 43
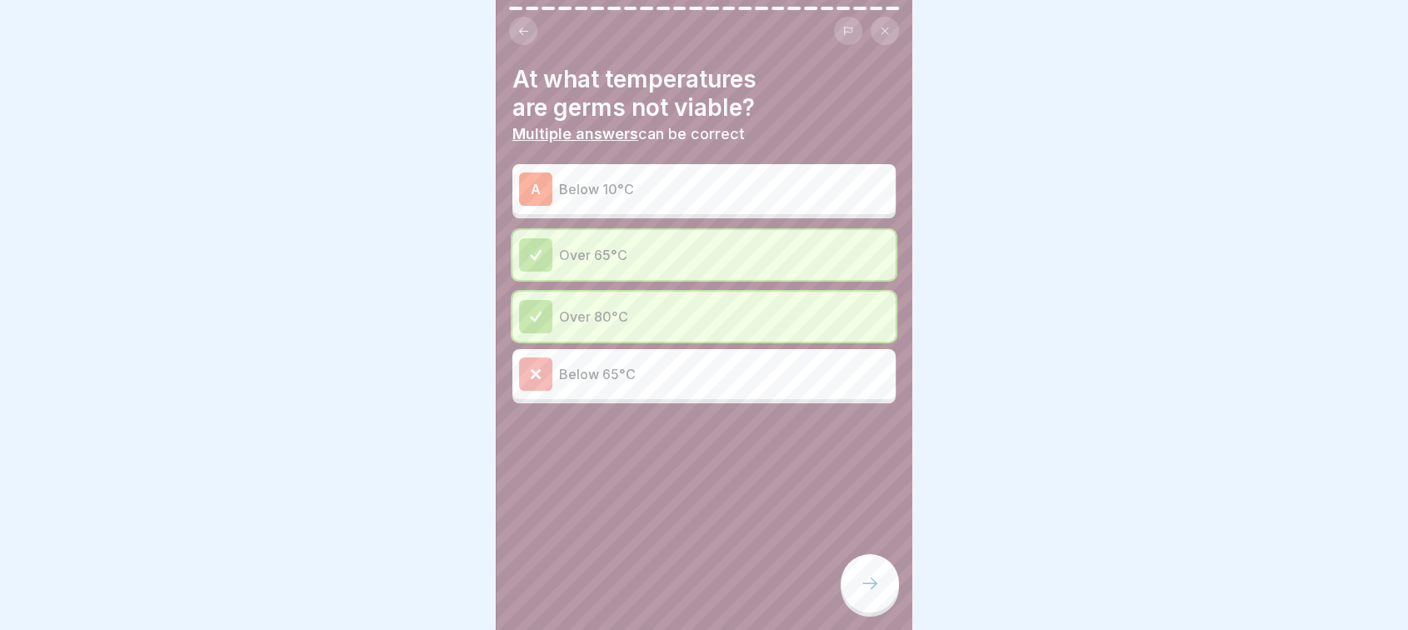
click at [640, 189] on p "Below 10°C" at bounding box center [724, 189] width 330 height 20
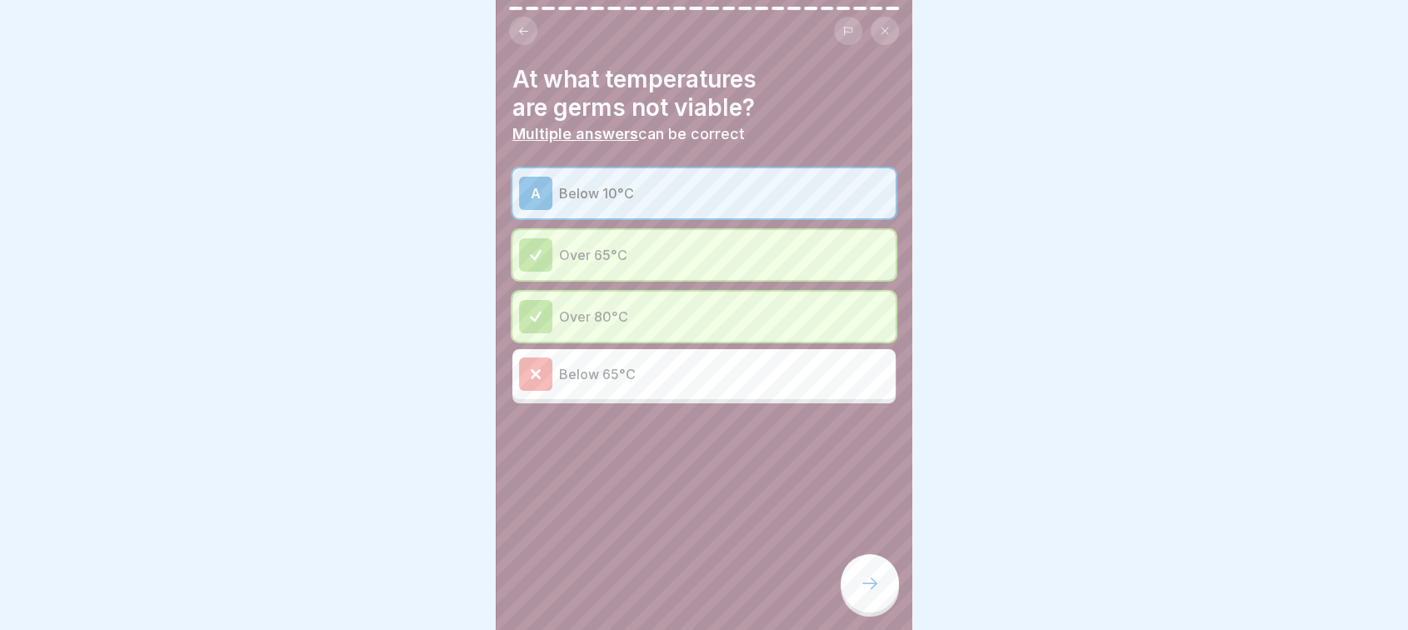
click at [877, 585] on div at bounding box center [869, 583] width 58 height 58
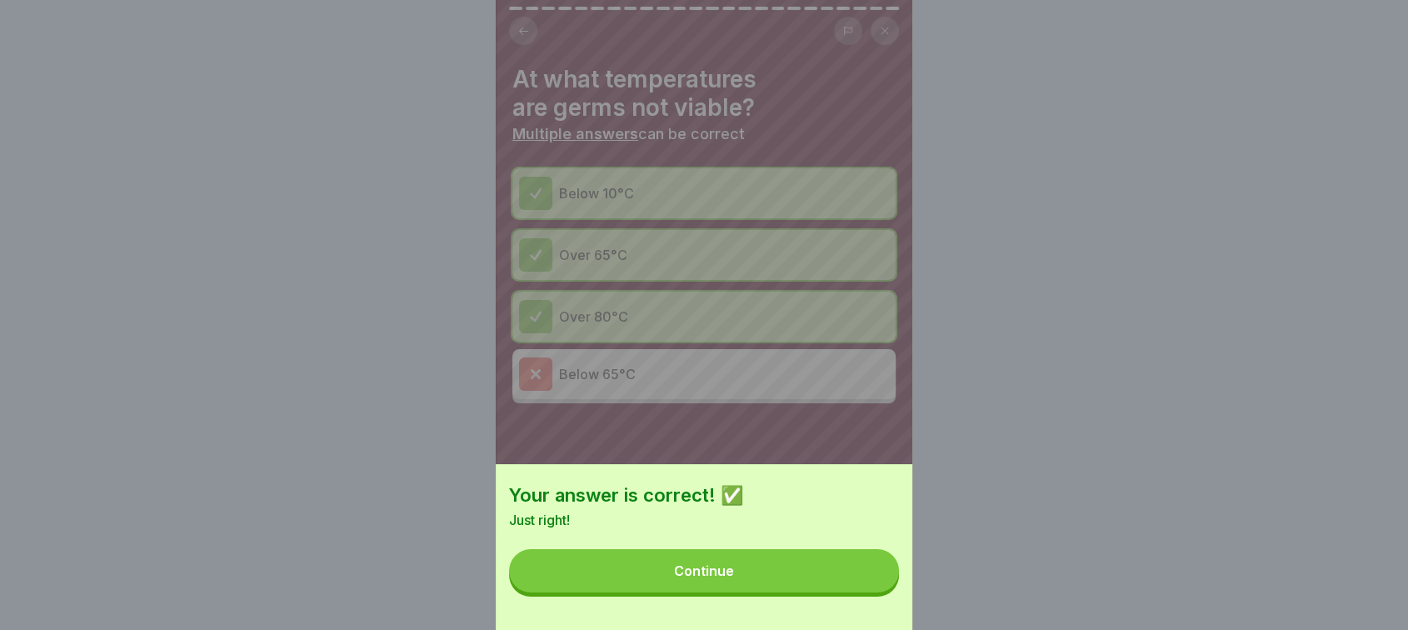
click at [821, 592] on button "Continue" at bounding box center [704, 570] width 390 height 43
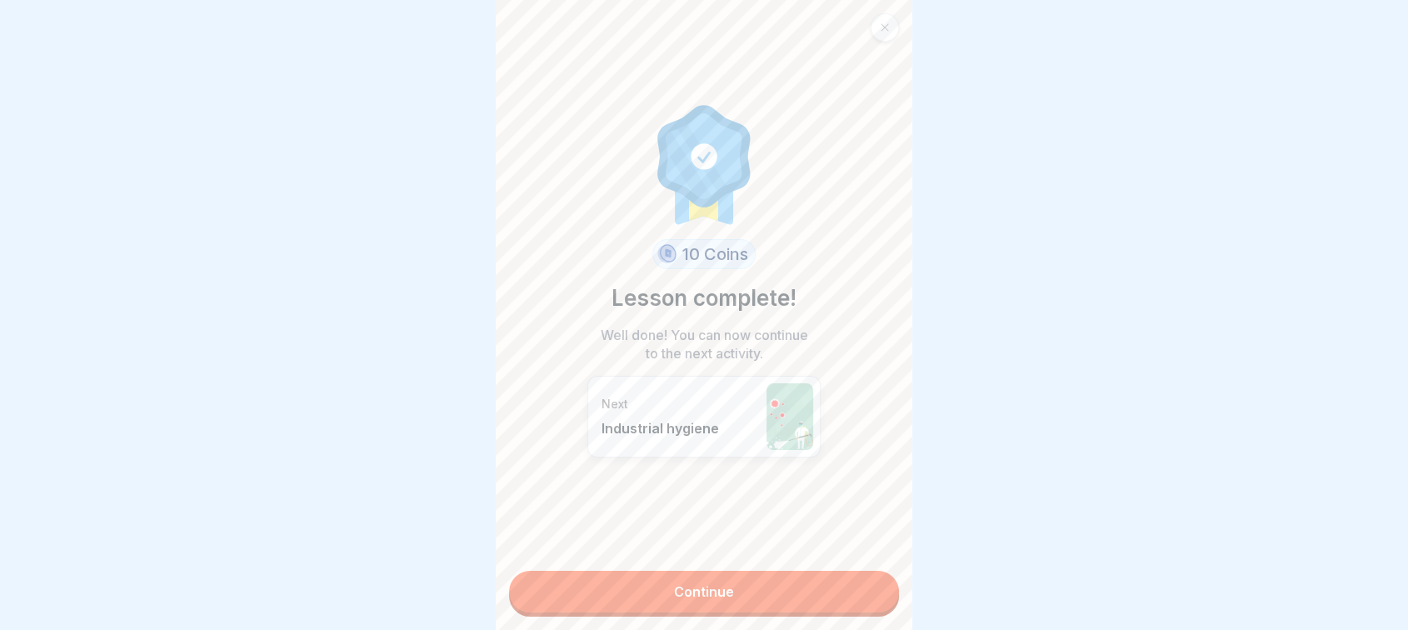
click at [821, 596] on link "Continue" at bounding box center [704, 592] width 390 height 42
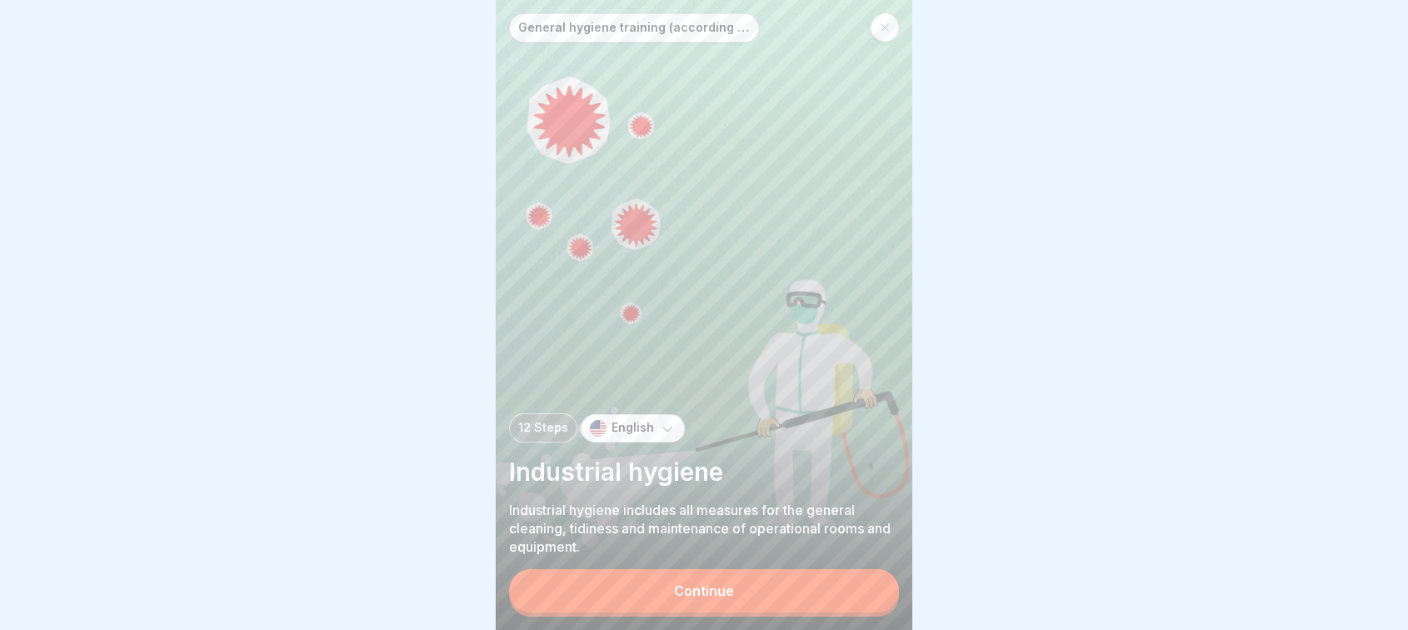
click at [770, 593] on button "Continue" at bounding box center [704, 590] width 390 height 43
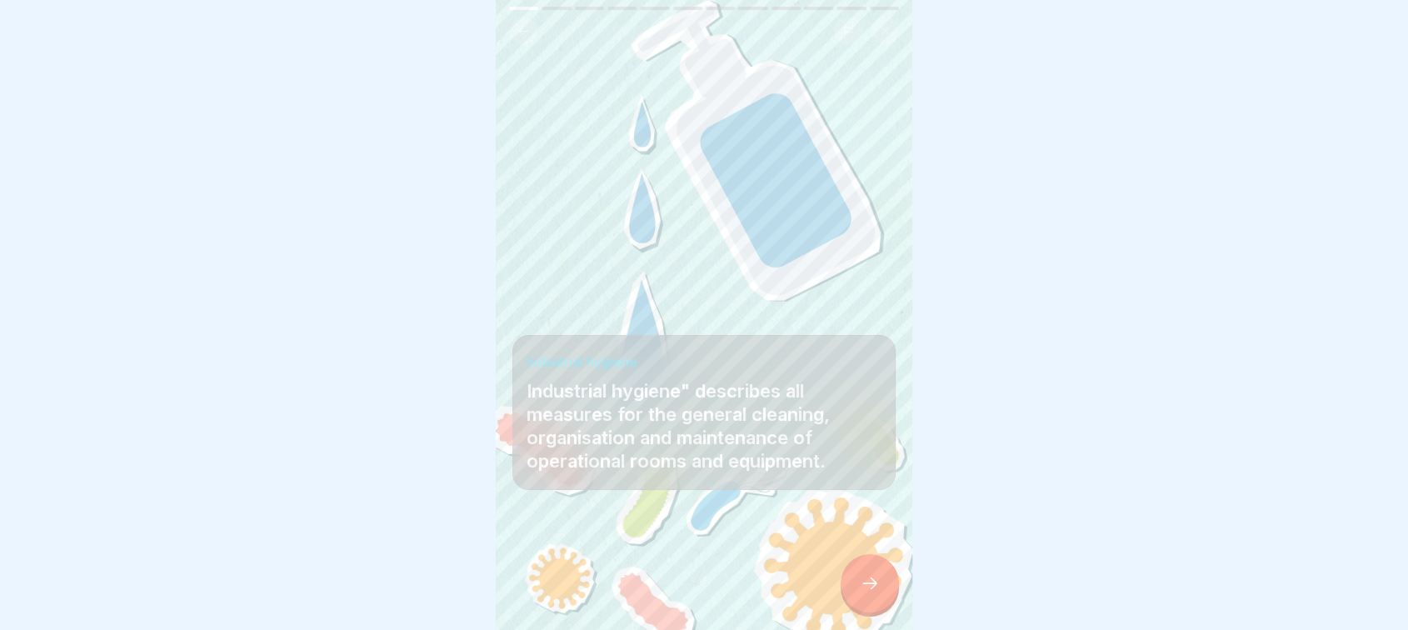
scroll to position [13, 0]
click at [873, 583] on icon at bounding box center [869, 583] width 15 height 12
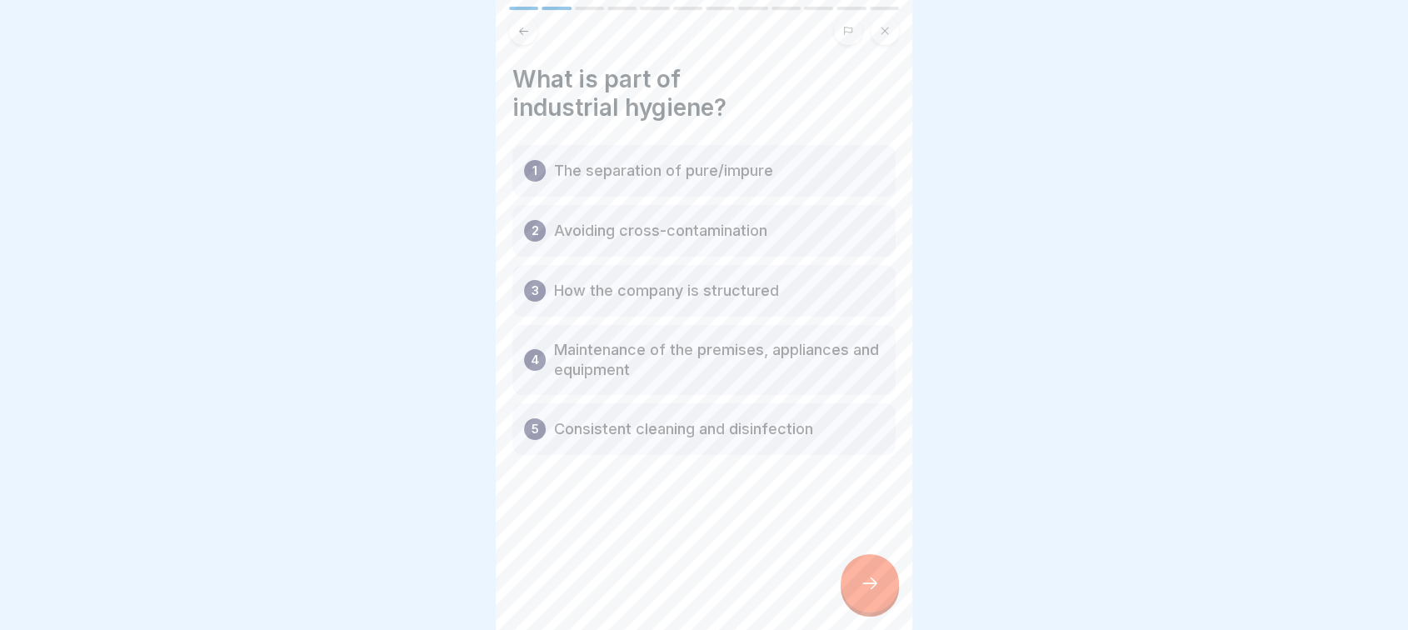
click at [873, 583] on icon at bounding box center [869, 583] width 15 height 12
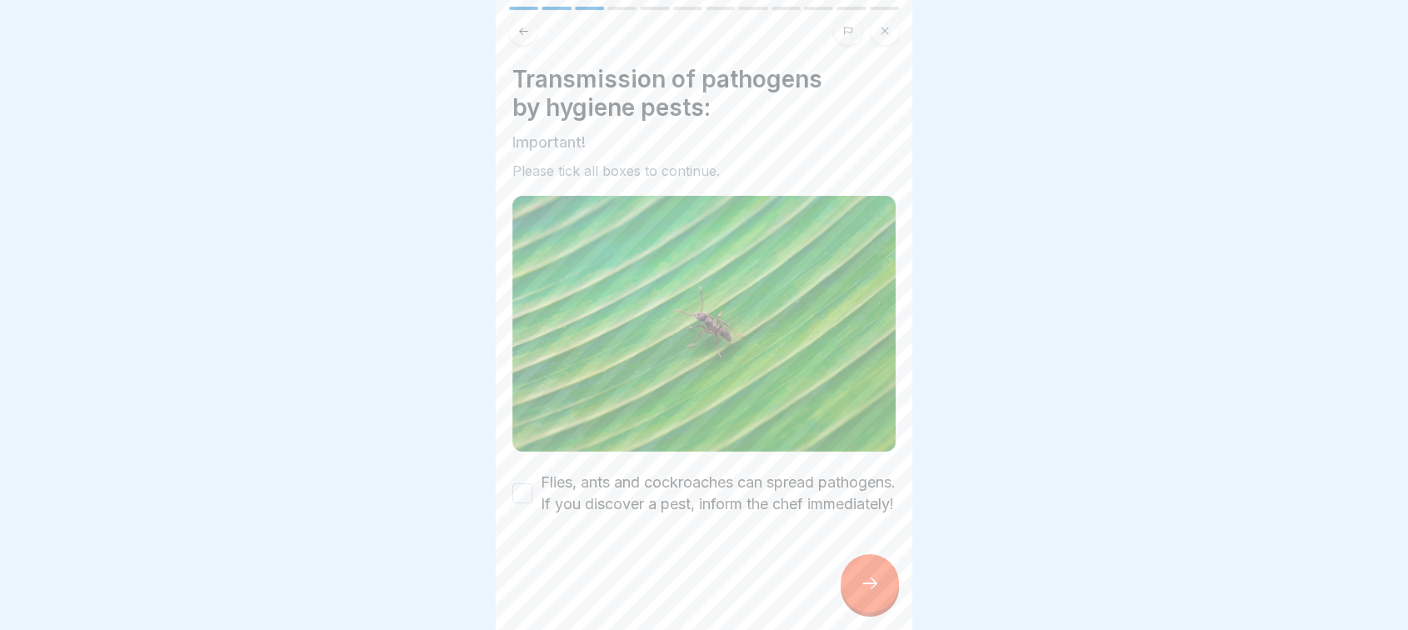
click at [873, 583] on icon at bounding box center [869, 583] width 15 height 12
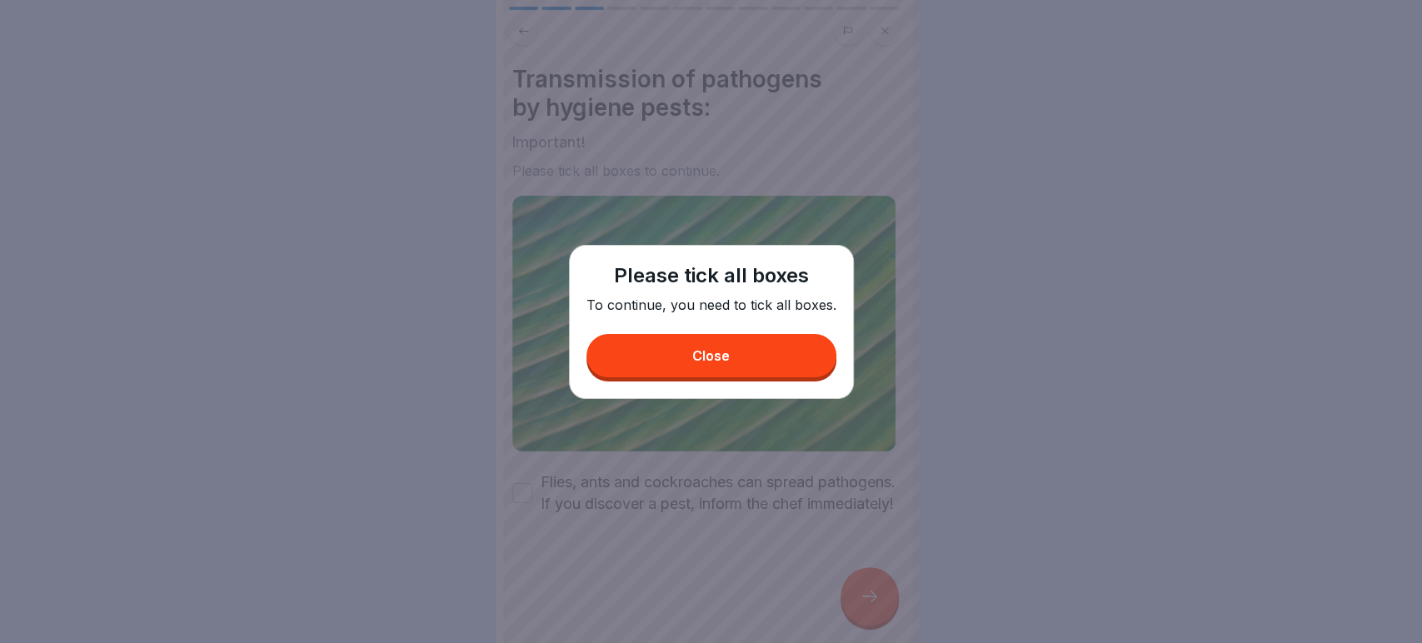
click at [706, 342] on button "Close" at bounding box center [711, 355] width 250 height 43
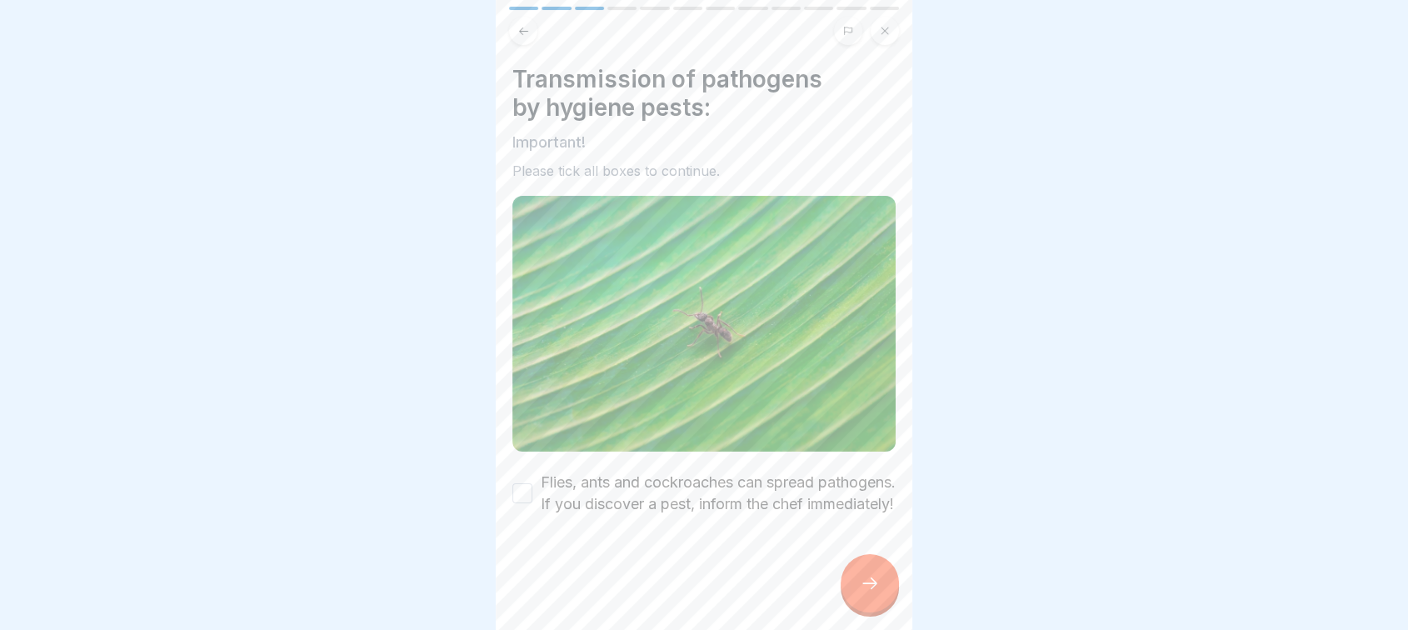
click at [513, 487] on button "Flies, ants and cockroaches can spread pathogens. If you discover a pest, infor…" at bounding box center [522, 493] width 20 height 20
click at [870, 589] on icon at bounding box center [870, 583] width 20 height 20
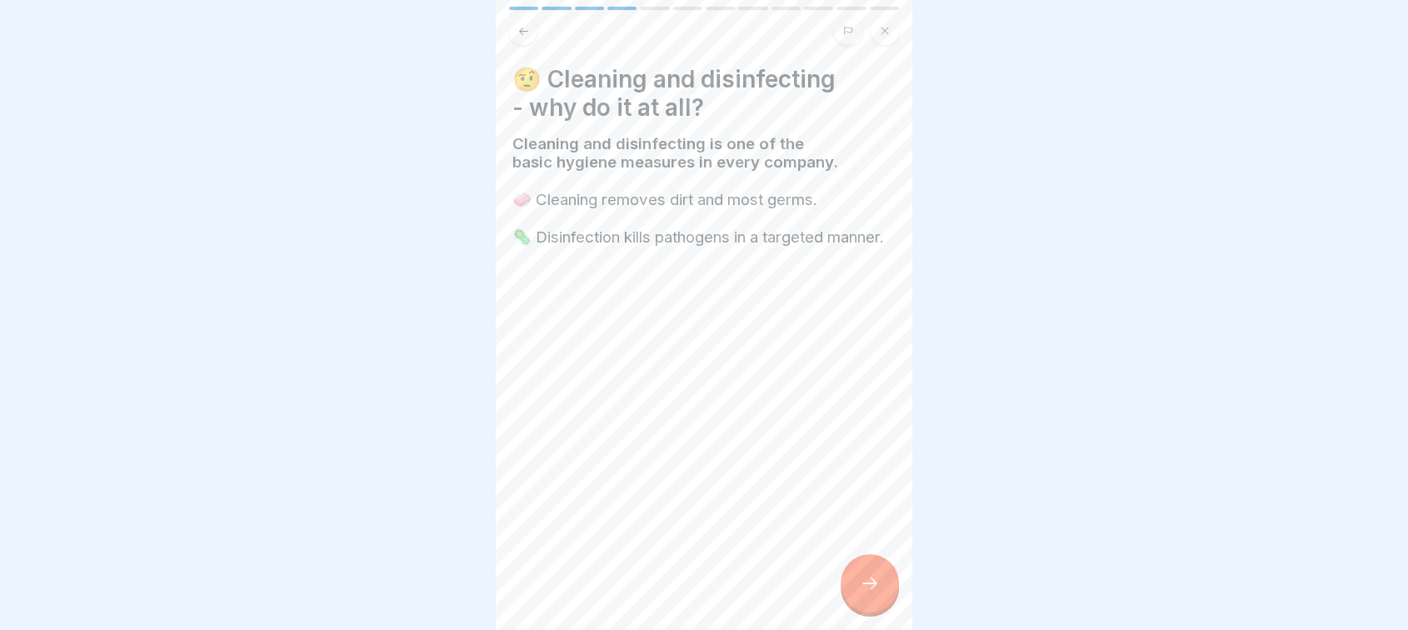
click at [870, 589] on icon at bounding box center [870, 583] width 20 height 20
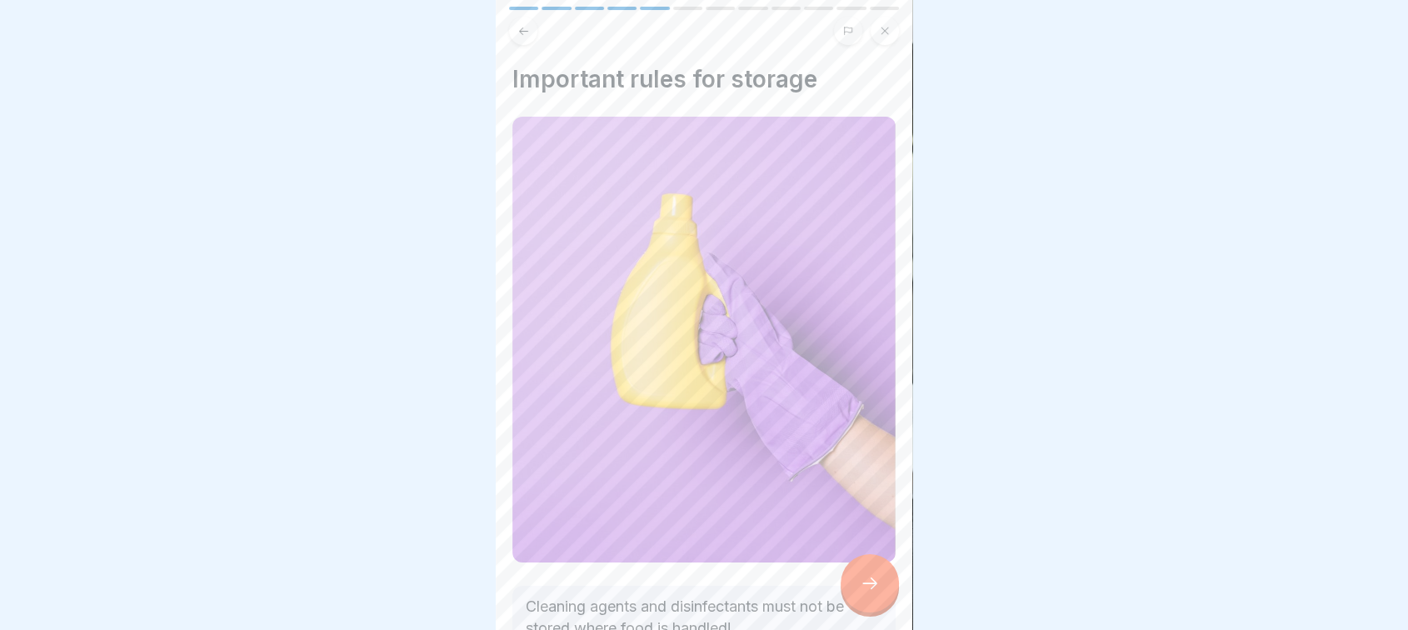
click at [870, 589] on icon at bounding box center [870, 583] width 20 height 20
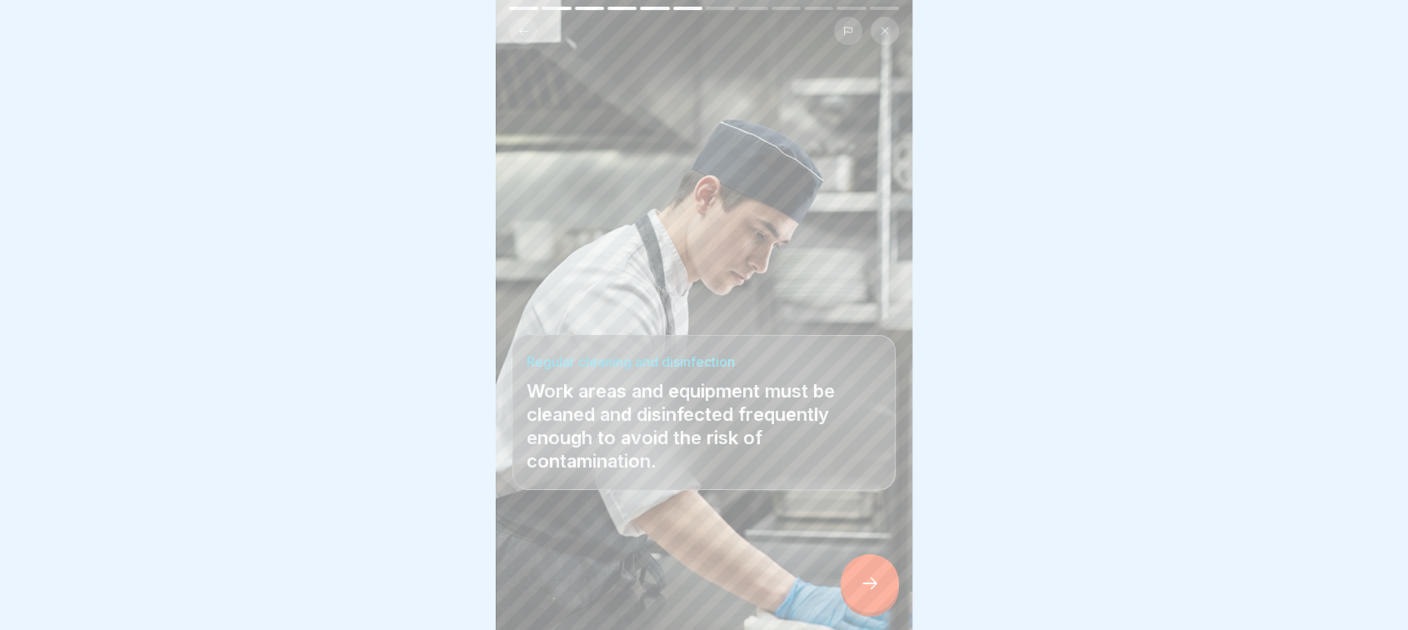
click at [870, 589] on icon at bounding box center [870, 583] width 20 height 20
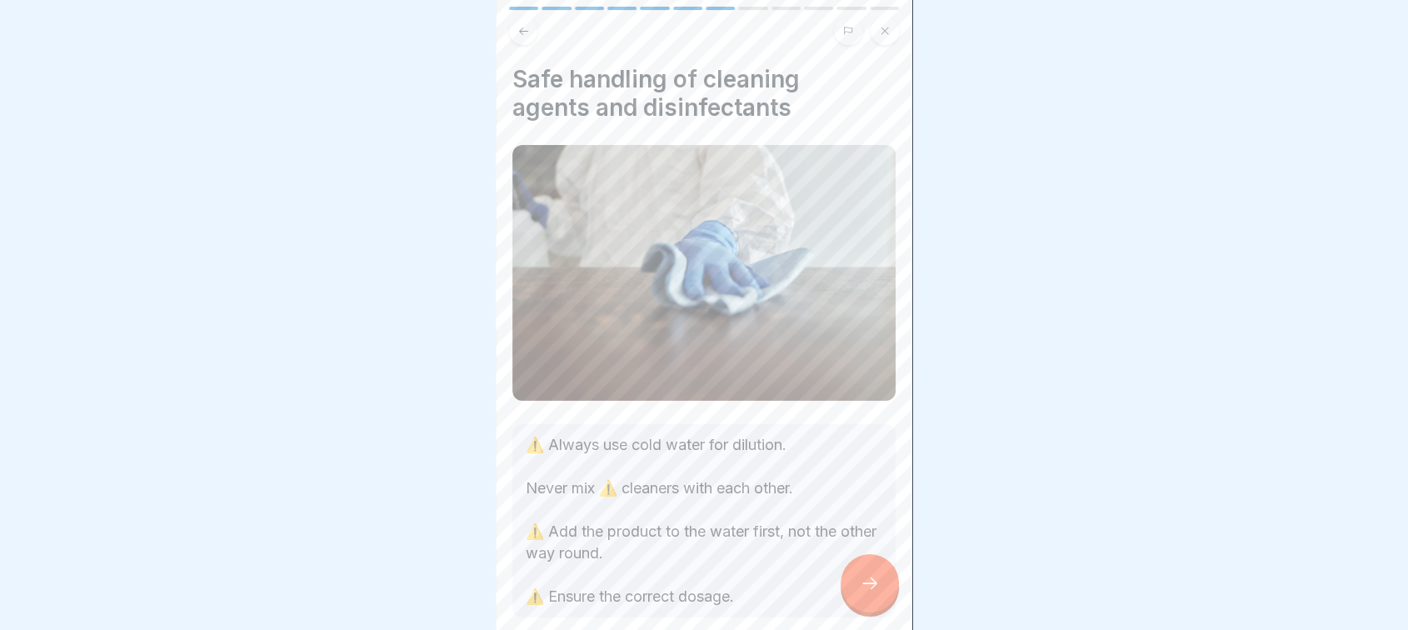
click at [870, 589] on icon at bounding box center [870, 583] width 20 height 20
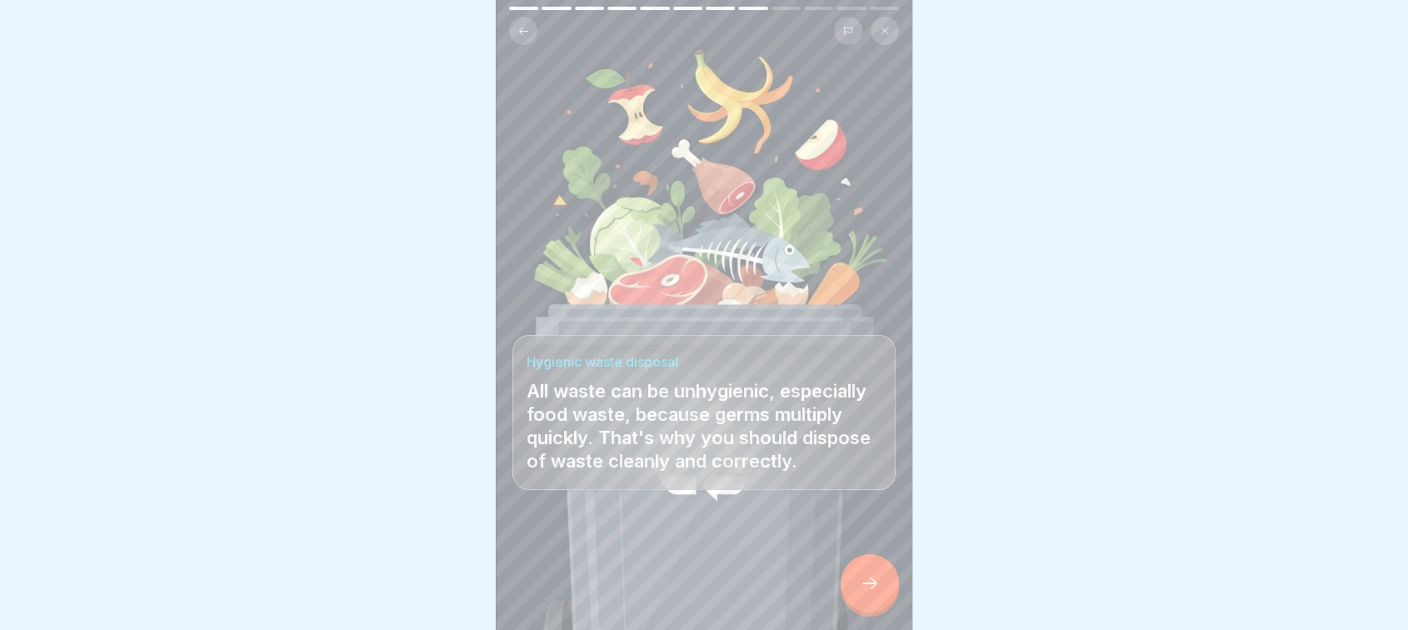
click at [870, 589] on icon at bounding box center [870, 583] width 20 height 20
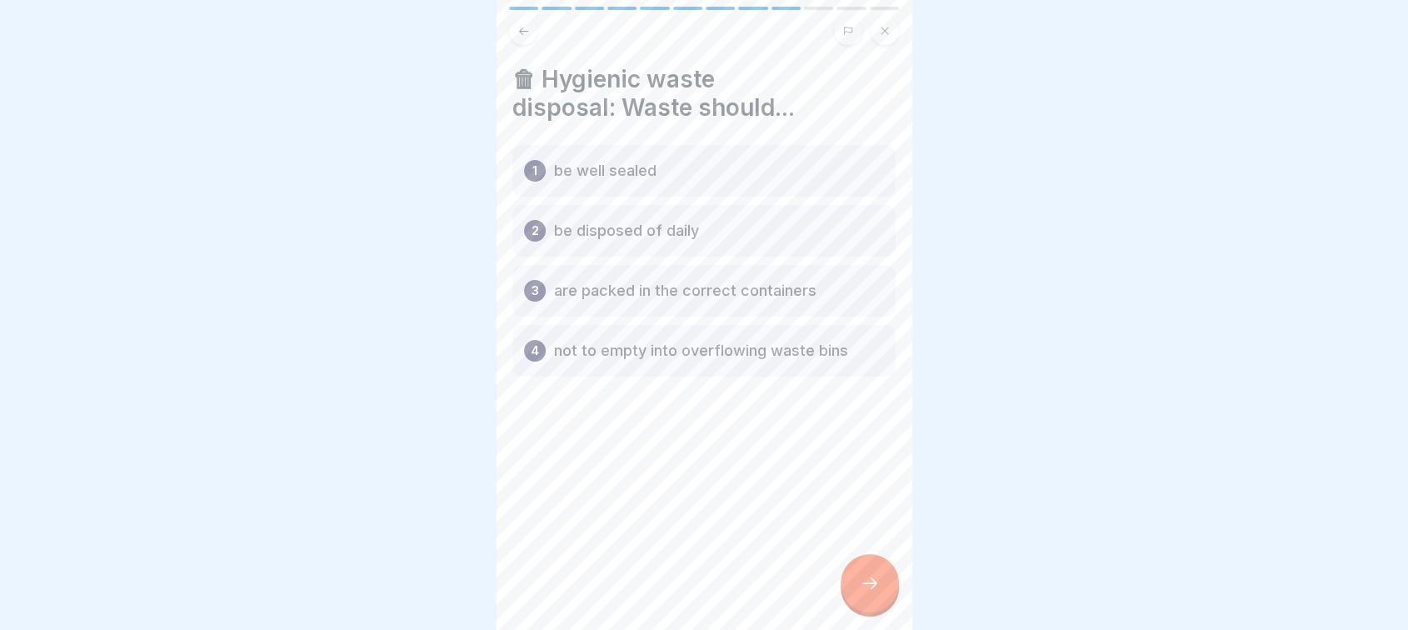
click at [870, 589] on icon at bounding box center [870, 583] width 20 height 20
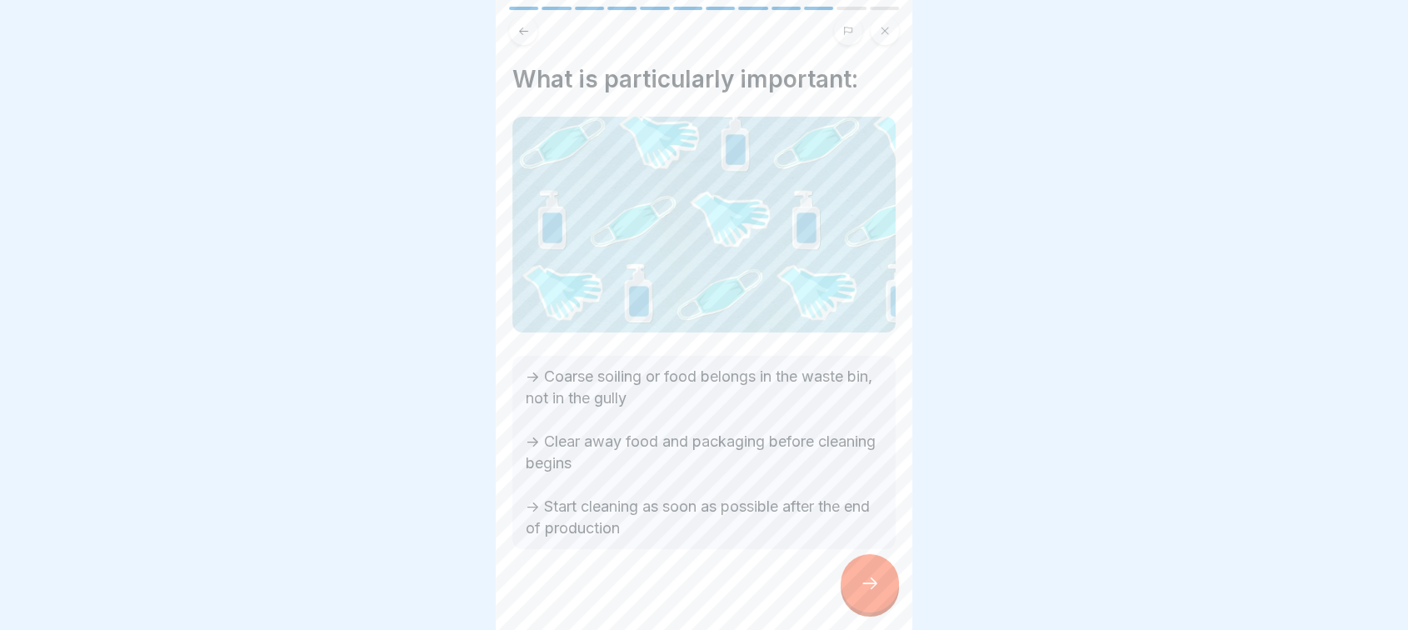
click at [870, 589] on icon at bounding box center [870, 583] width 20 height 20
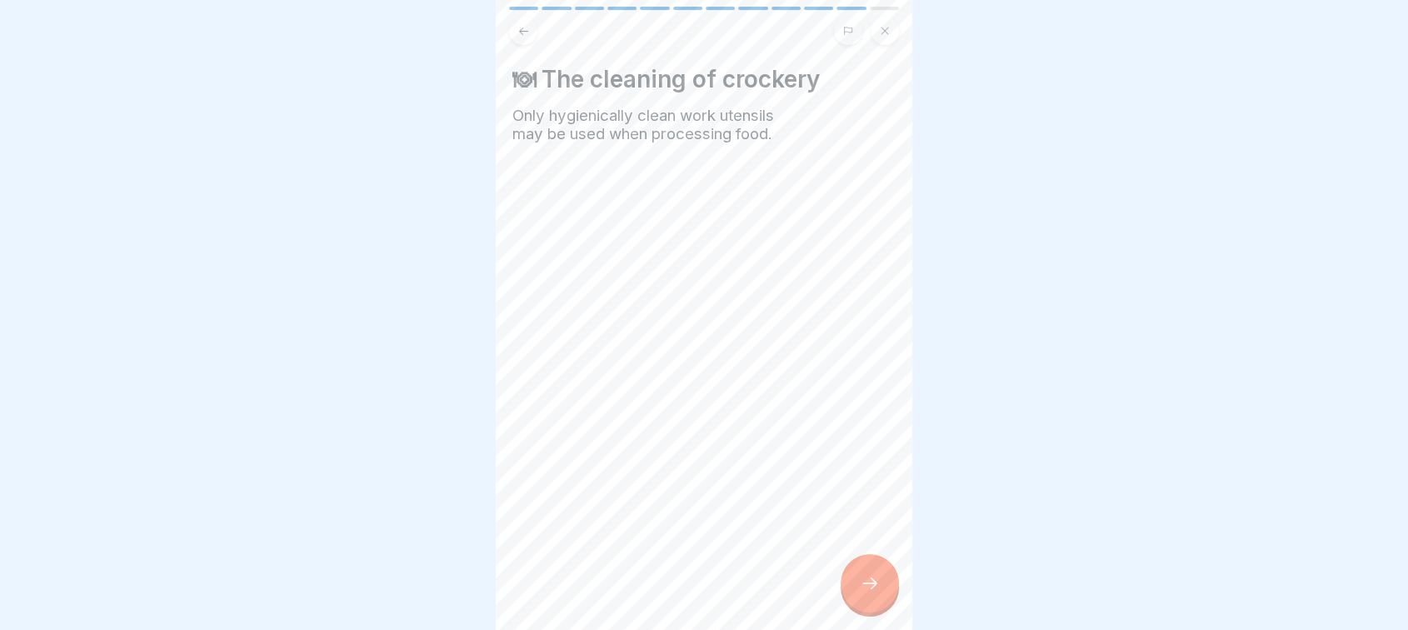
click at [870, 589] on icon at bounding box center [870, 583] width 20 height 20
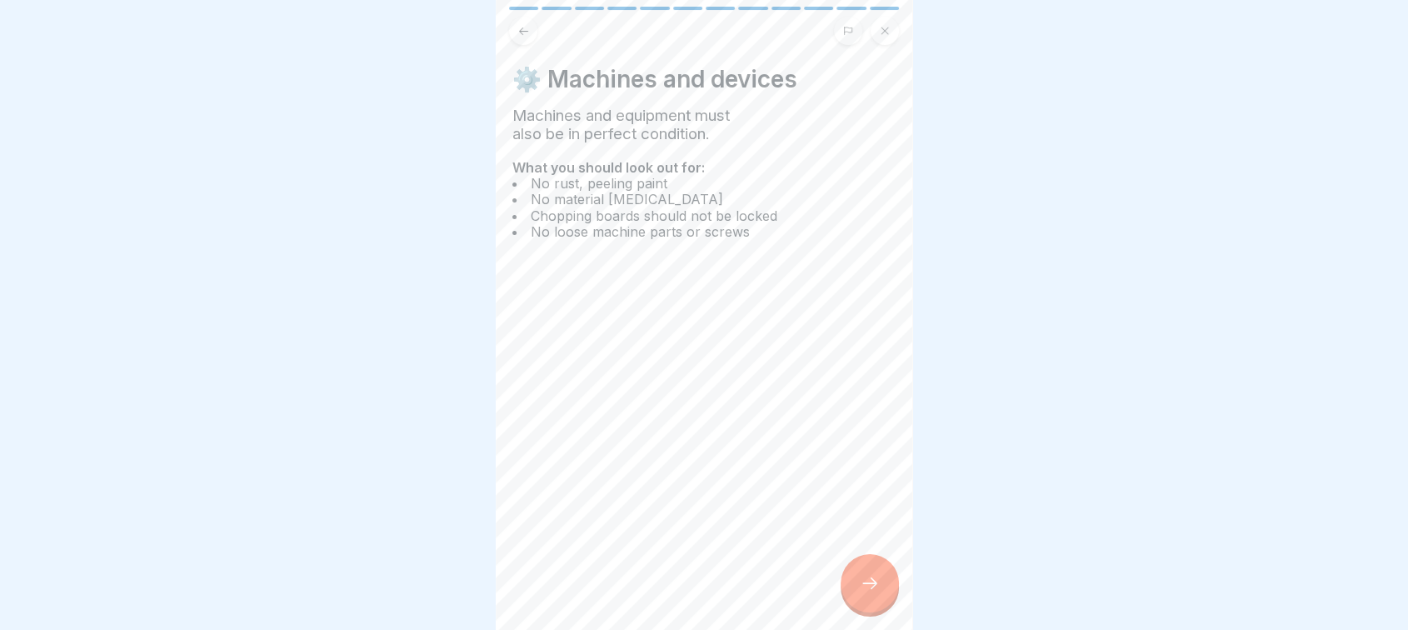
click at [870, 589] on icon at bounding box center [870, 583] width 20 height 20
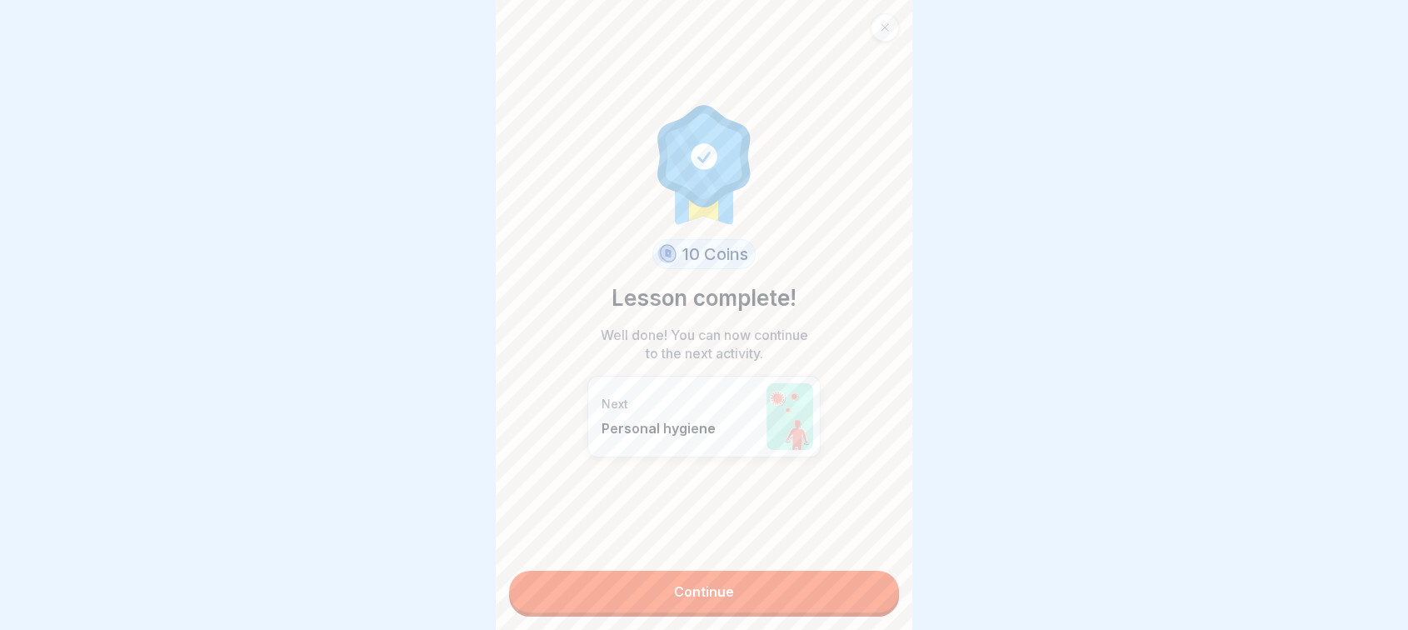
click at [870, 589] on link "Continue" at bounding box center [704, 592] width 390 height 42
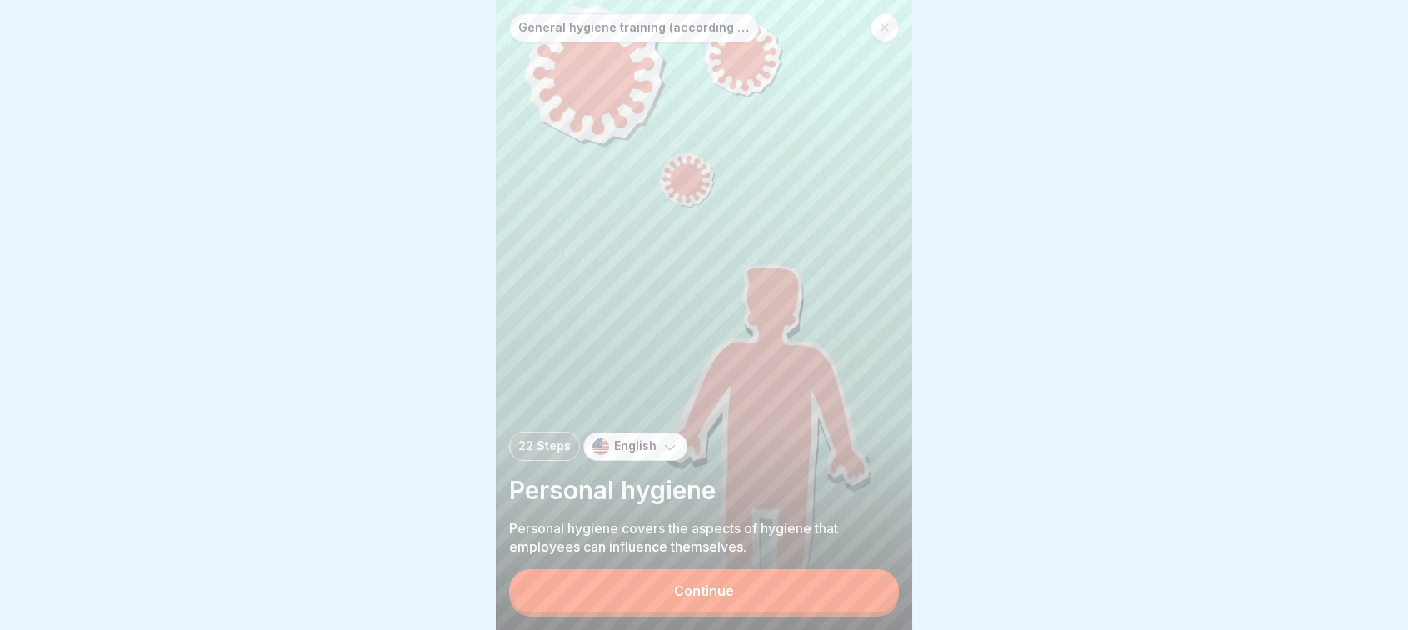
click at [870, 589] on button "Continue" at bounding box center [704, 590] width 390 height 43
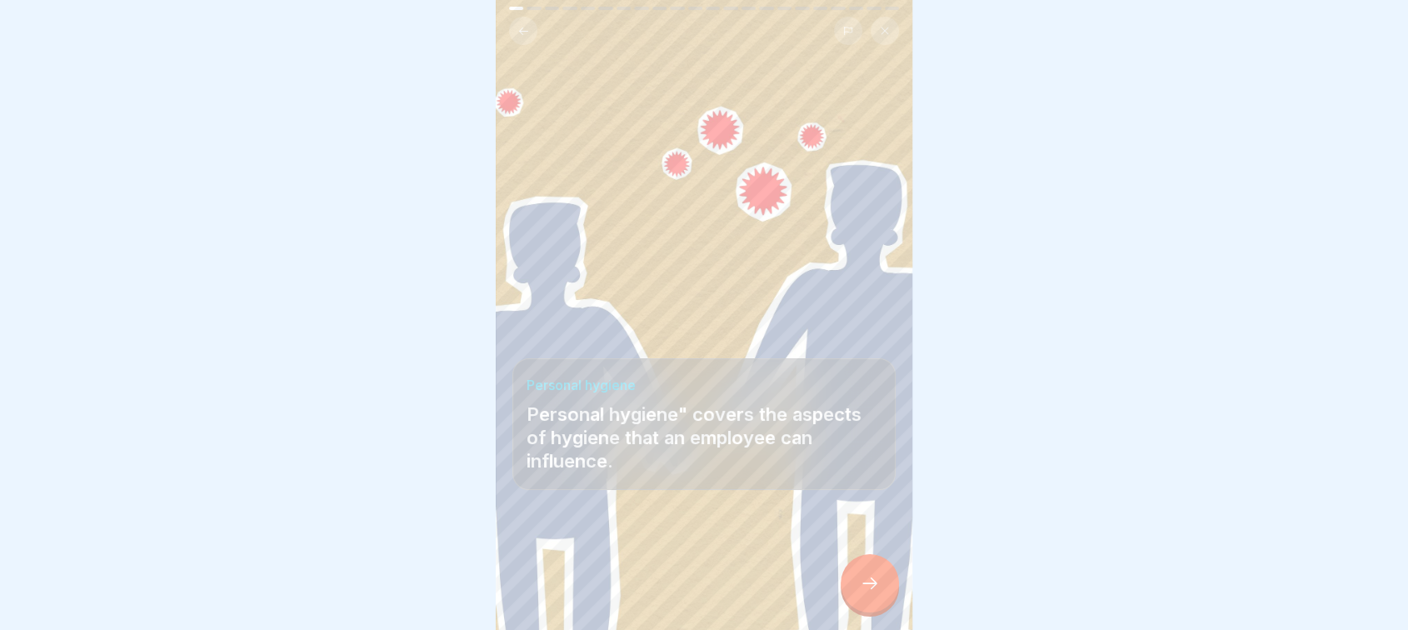
click at [870, 589] on icon at bounding box center [870, 583] width 20 height 20
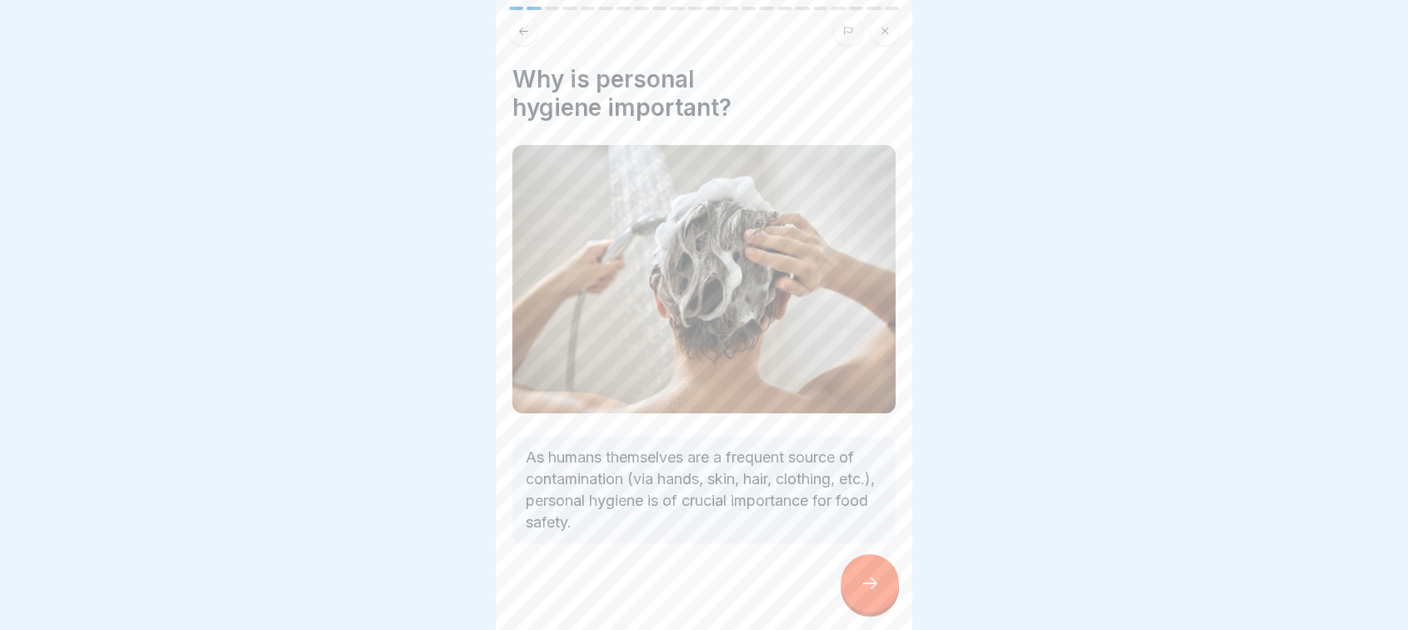
click at [870, 589] on icon at bounding box center [870, 583] width 20 height 20
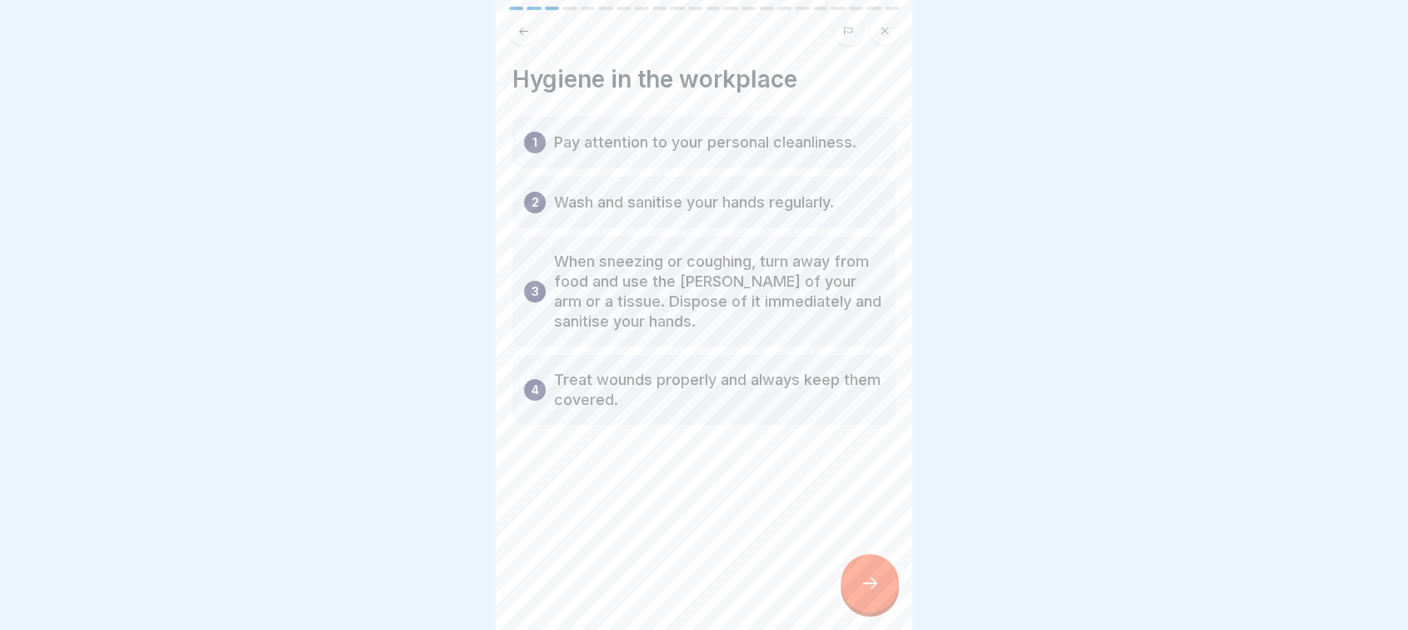
click at [870, 589] on icon at bounding box center [870, 583] width 20 height 20
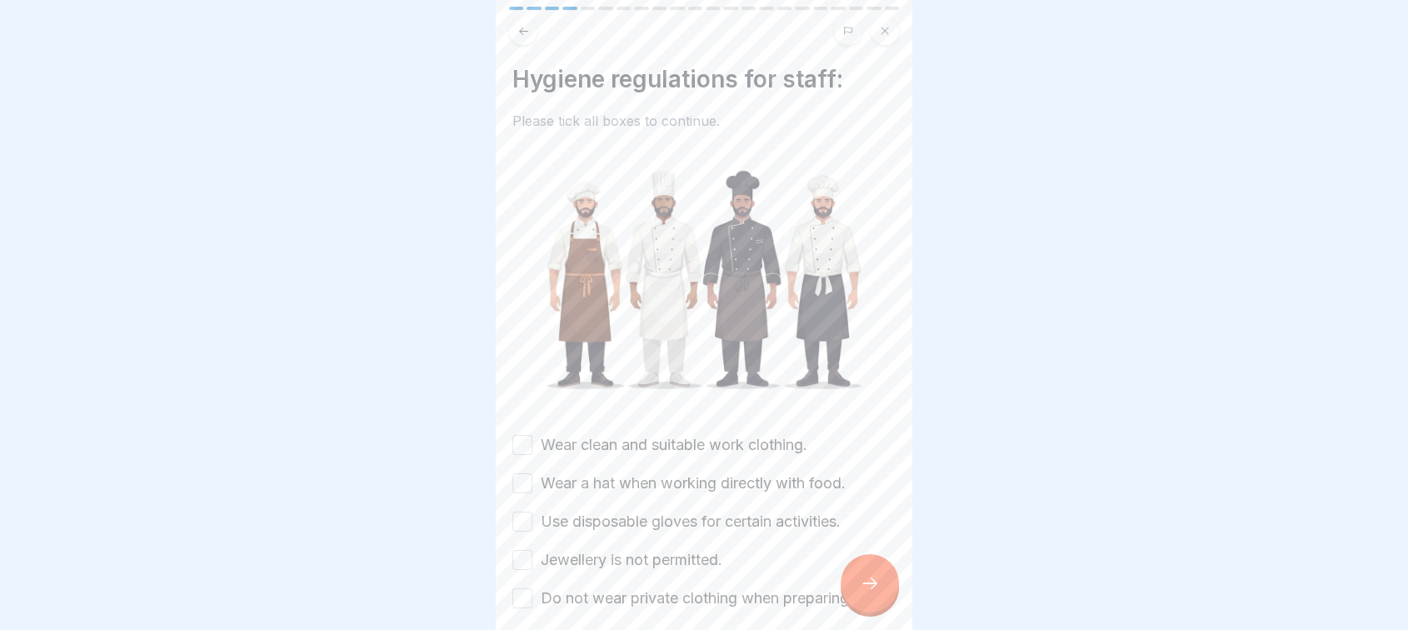
click at [870, 589] on icon at bounding box center [870, 583] width 20 height 20
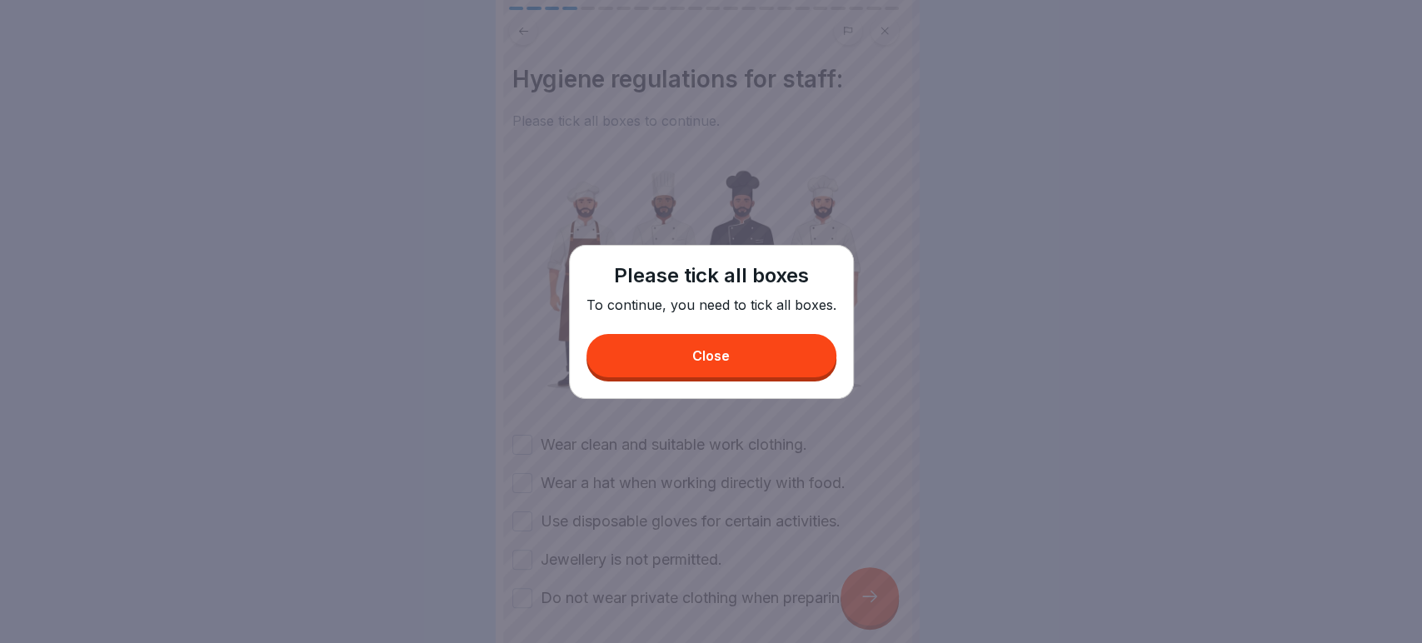
click at [741, 350] on button "Close" at bounding box center [711, 355] width 250 height 43
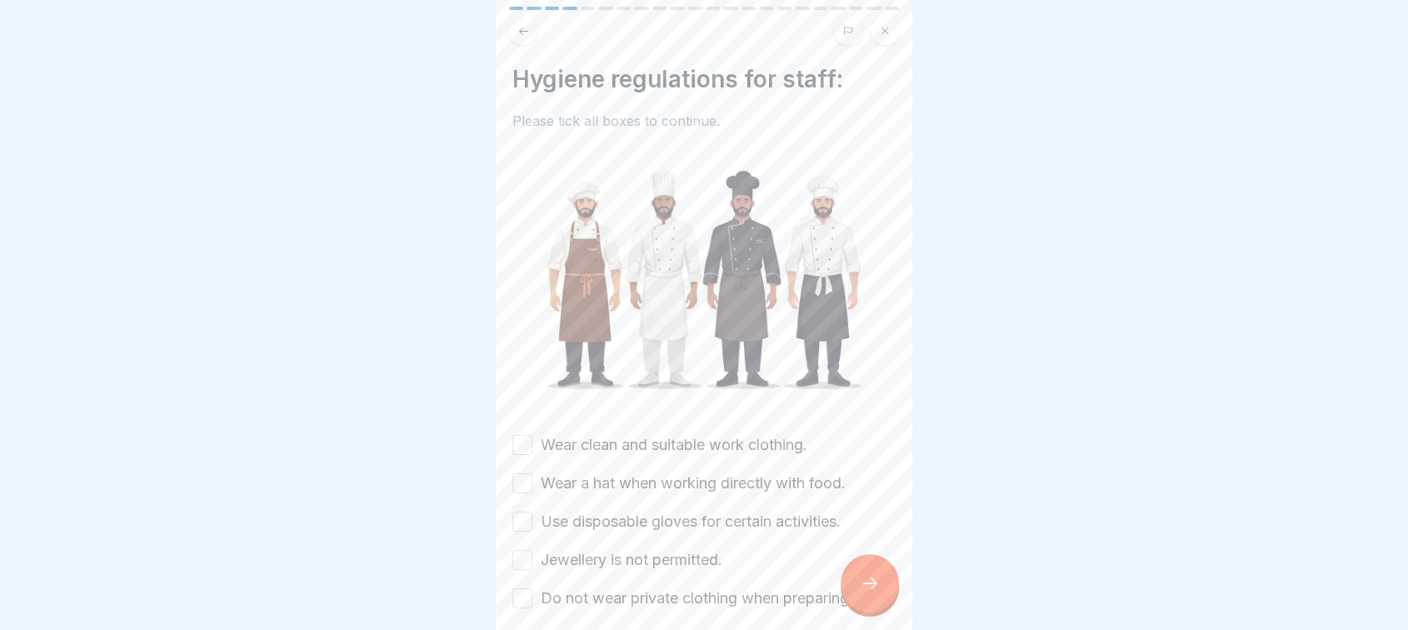
click at [521, 435] on button "Wear clean and suitable work clothing." at bounding box center [522, 445] width 20 height 20
click at [535, 476] on div "Wear a hat when working directly with food." at bounding box center [678, 483] width 333 height 22
click at [526, 512] on button "Use disposable gloves for certain activities." at bounding box center [522, 521] width 20 height 20
click at [523, 473] on button "Wear a hat when working directly with food." at bounding box center [522, 483] width 20 height 20
click at [523, 550] on button "Jewellery is not permitted." at bounding box center [522, 560] width 20 height 20
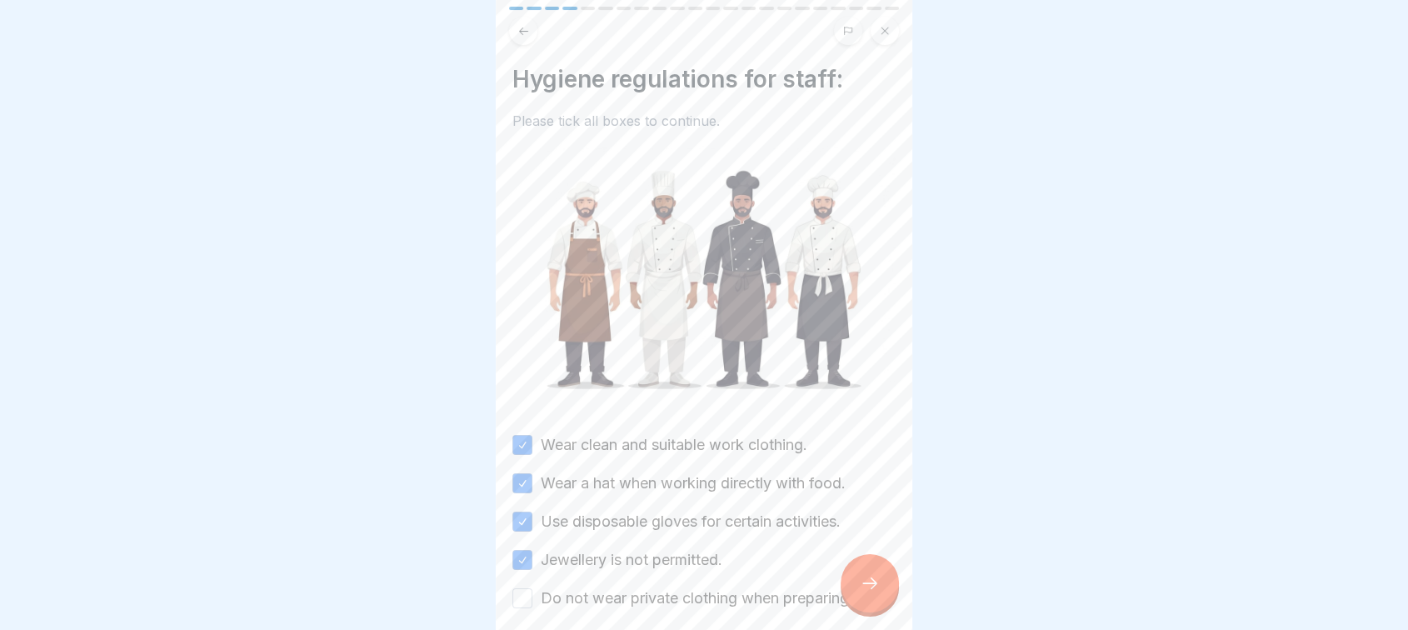
scroll to position [92, 0]
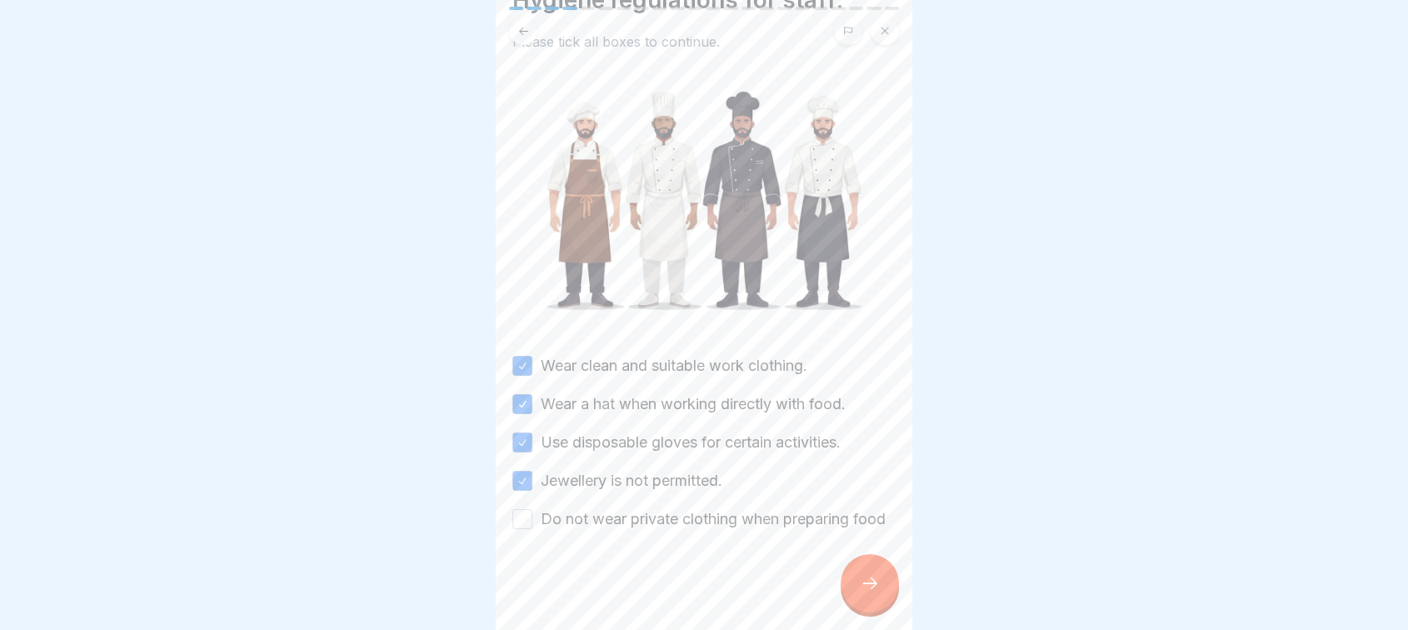
click at [521, 509] on button "Do not wear private clothing when preparing food" at bounding box center [522, 519] width 20 height 20
click at [860, 593] on icon at bounding box center [870, 583] width 20 height 20
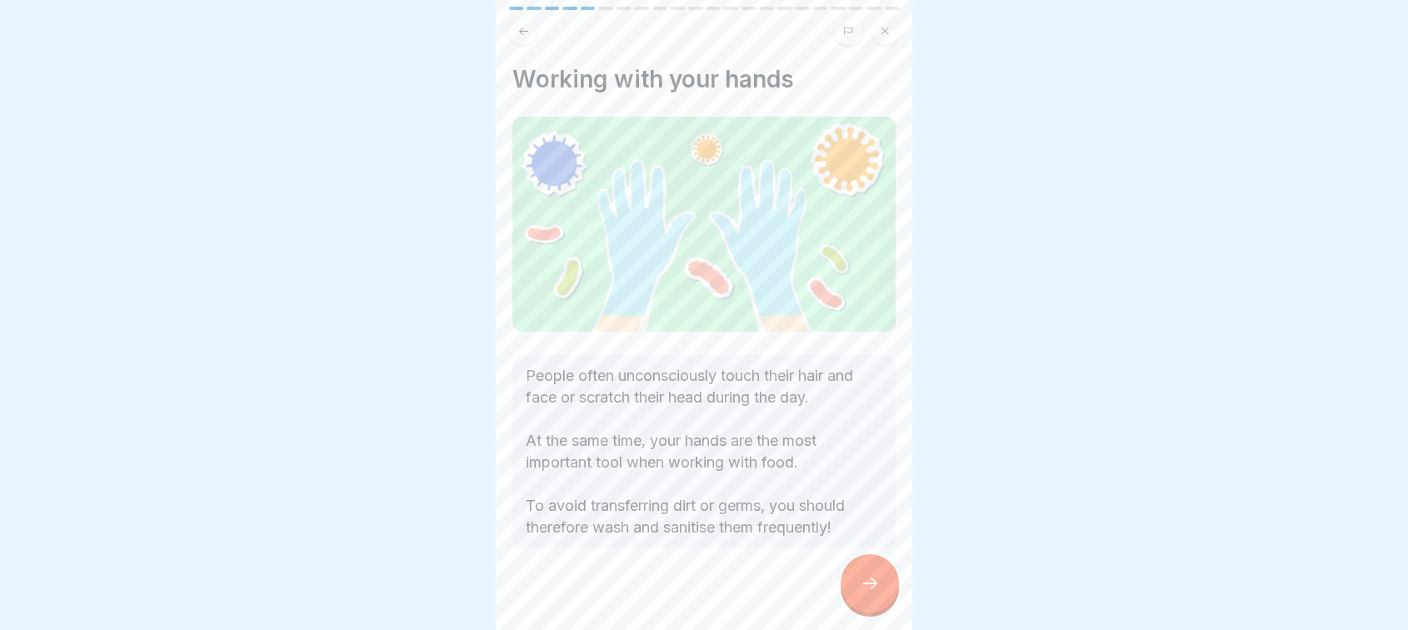
click at [860, 593] on icon at bounding box center [870, 583] width 20 height 20
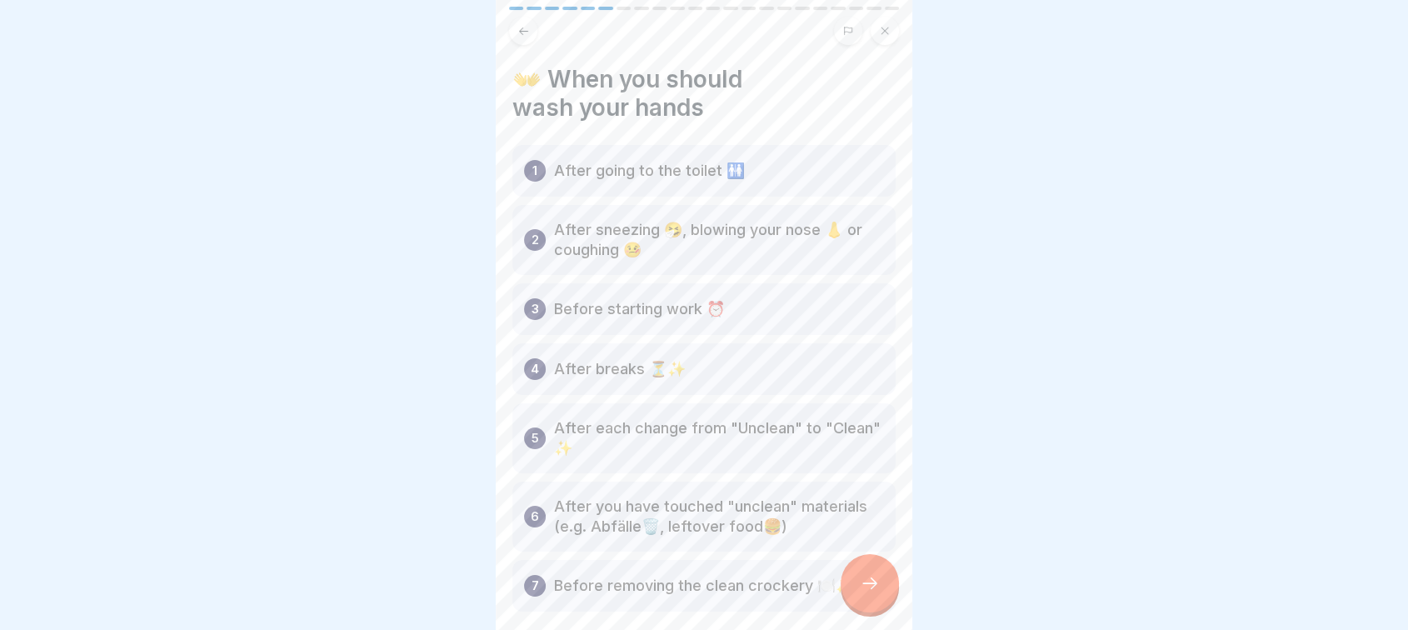
click at [868, 593] on icon at bounding box center [870, 583] width 20 height 20
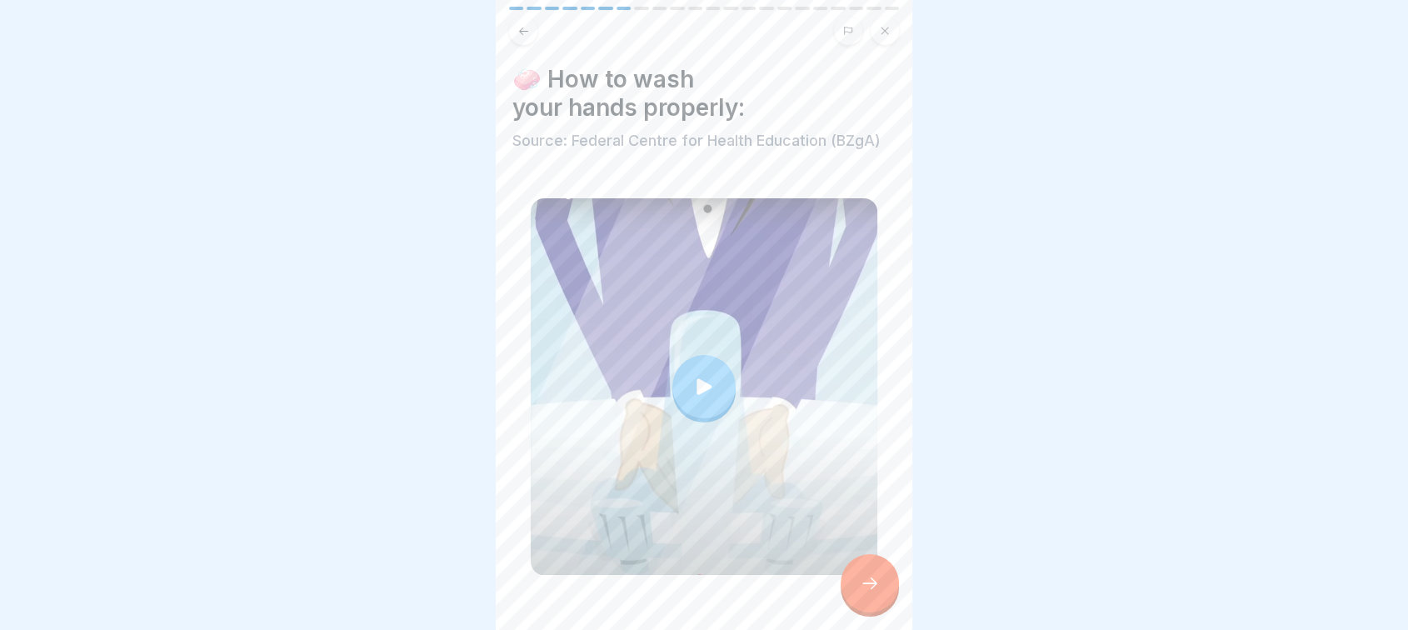
click at [868, 593] on icon at bounding box center [870, 583] width 20 height 20
click at [869, 579] on div at bounding box center [869, 583] width 58 height 58
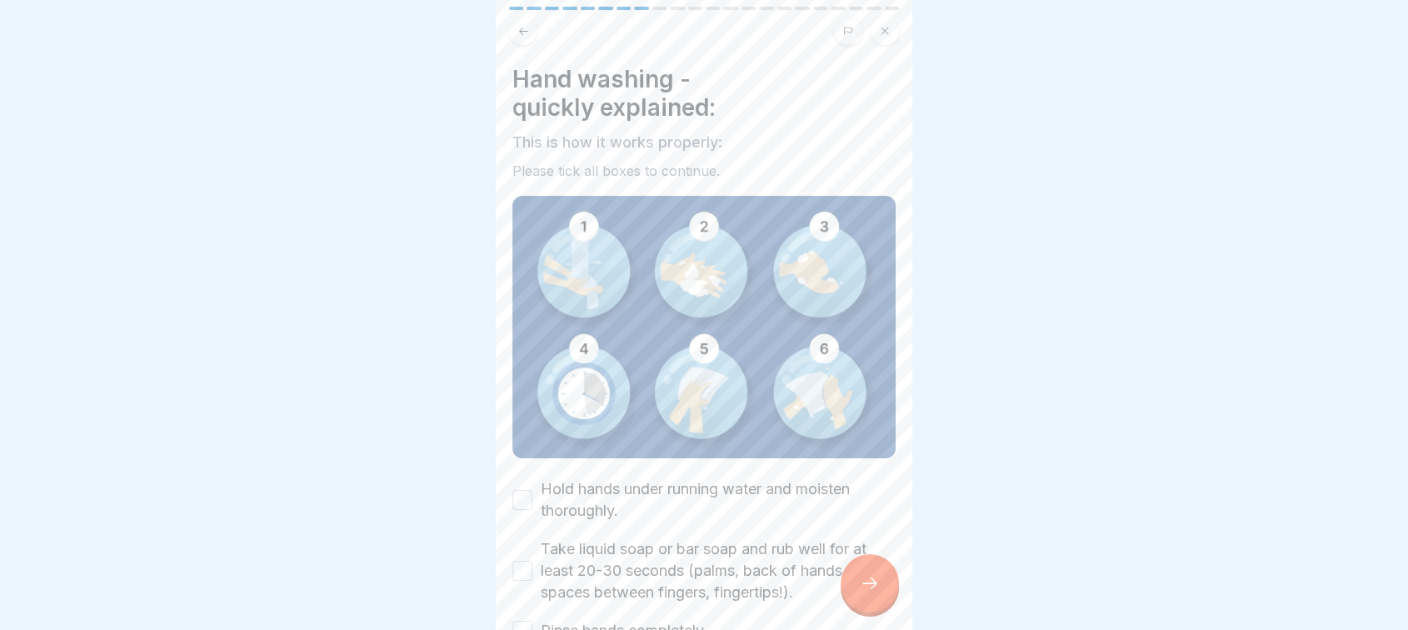
click at [869, 579] on div at bounding box center [869, 583] width 58 height 58
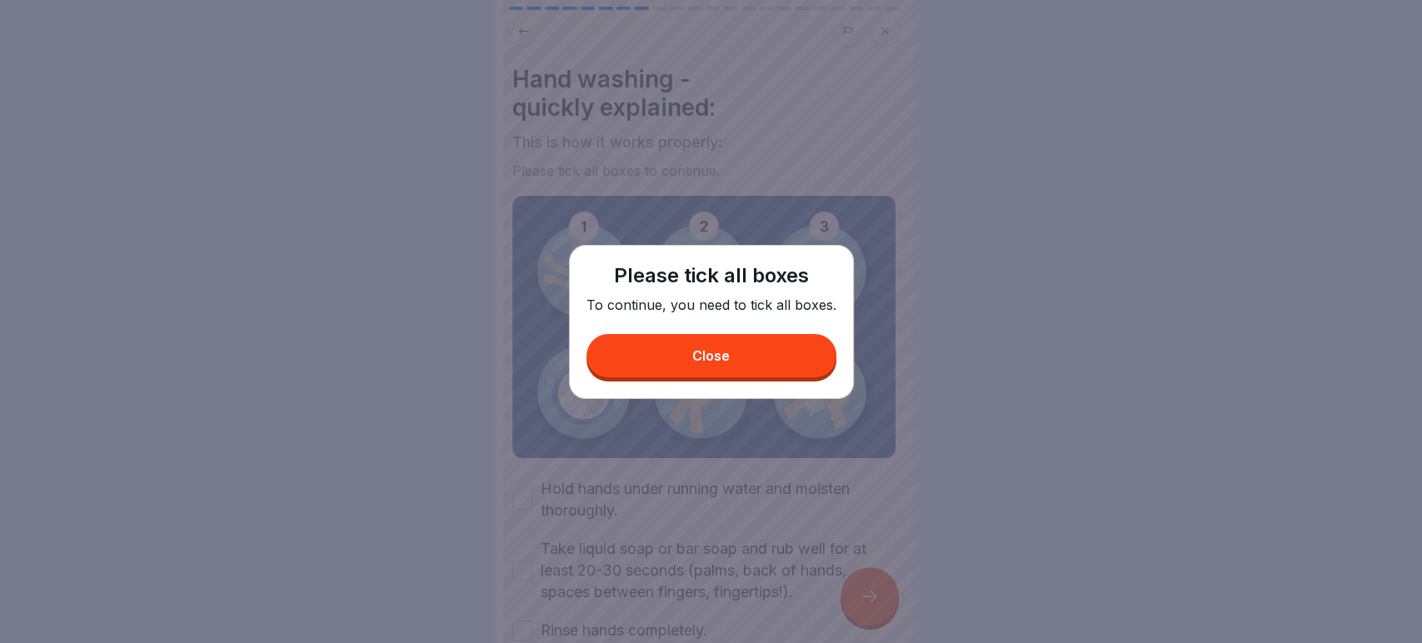
click at [738, 357] on button "Close" at bounding box center [711, 355] width 250 height 43
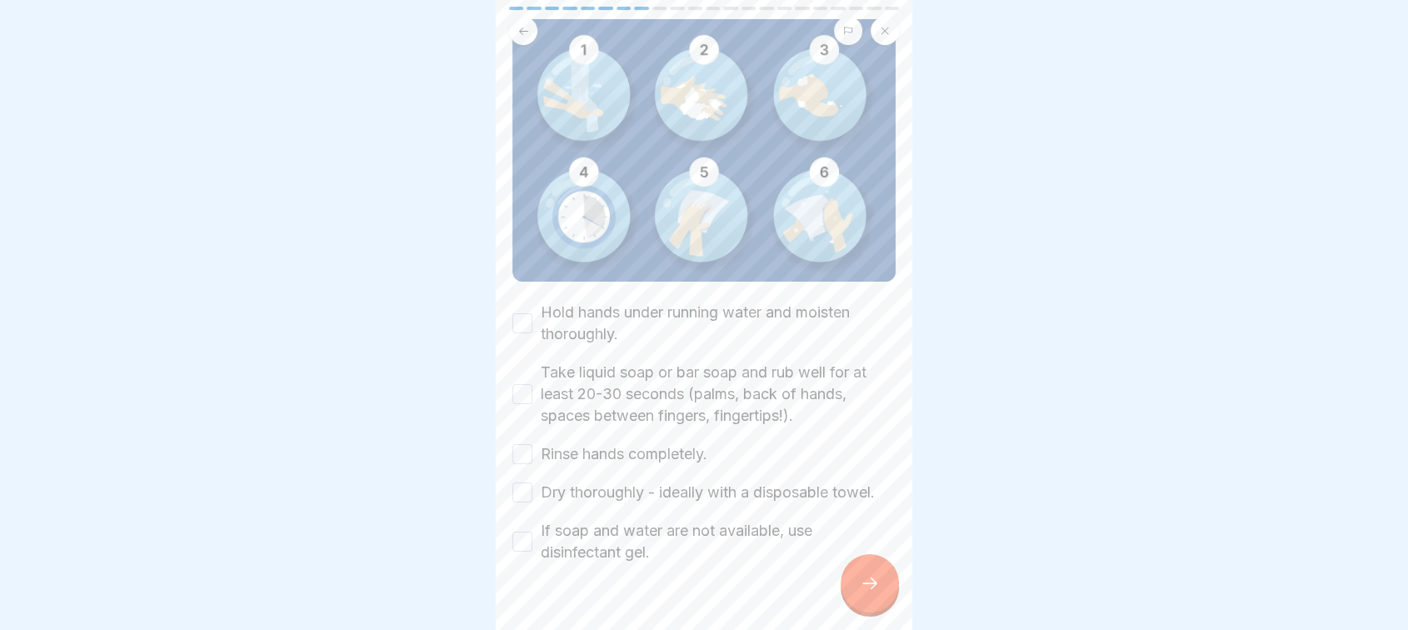
scroll to position [177, 0]
click at [523, 317] on button "Hold hands under running water and moisten thoroughly." at bounding box center [522, 322] width 20 height 20
click at [520, 383] on button "Take liquid soap or bar soap and rub well for at least 20-30 seconds (palms, ba…" at bounding box center [522, 393] width 20 height 20
click at [523, 450] on button "Rinse hands completely." at bounding box center [522, 453] width 20 height 20
drag, startPoint x: 521, startPoint y: 481, endPoint x: 520, endPoint y: 541, distance: 59.1
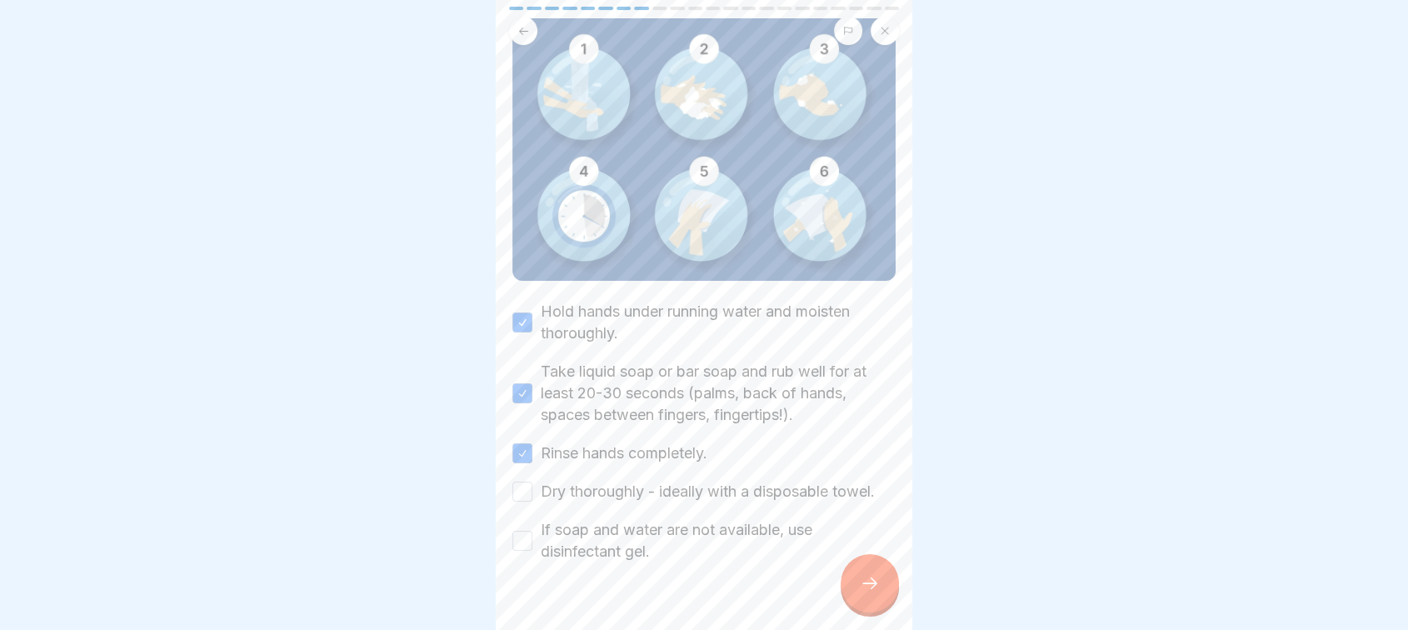
click at [520, 541] on div "Hold hands under running water and moisten thoroughly. Take liquid soap or bar …" at bounding box center [703, 432] width 383 height 262
click at [520, 541] on div "If soap and water are not available, use disinfectant gel." at bounding box center [703, 540] width 383 height 43
click at [524, 531] on button "If soap and water are not available, use disinfectant gel." at bounding box center [522, 541] width 20 height 20
click at [524, 484] on button "Dry thoroughly - ideally with a disposable towel." at bounding box center [522, 491] width 20 height 20
click at [865, 591] on icon at bounding box center [870, 583] width 20 height 20
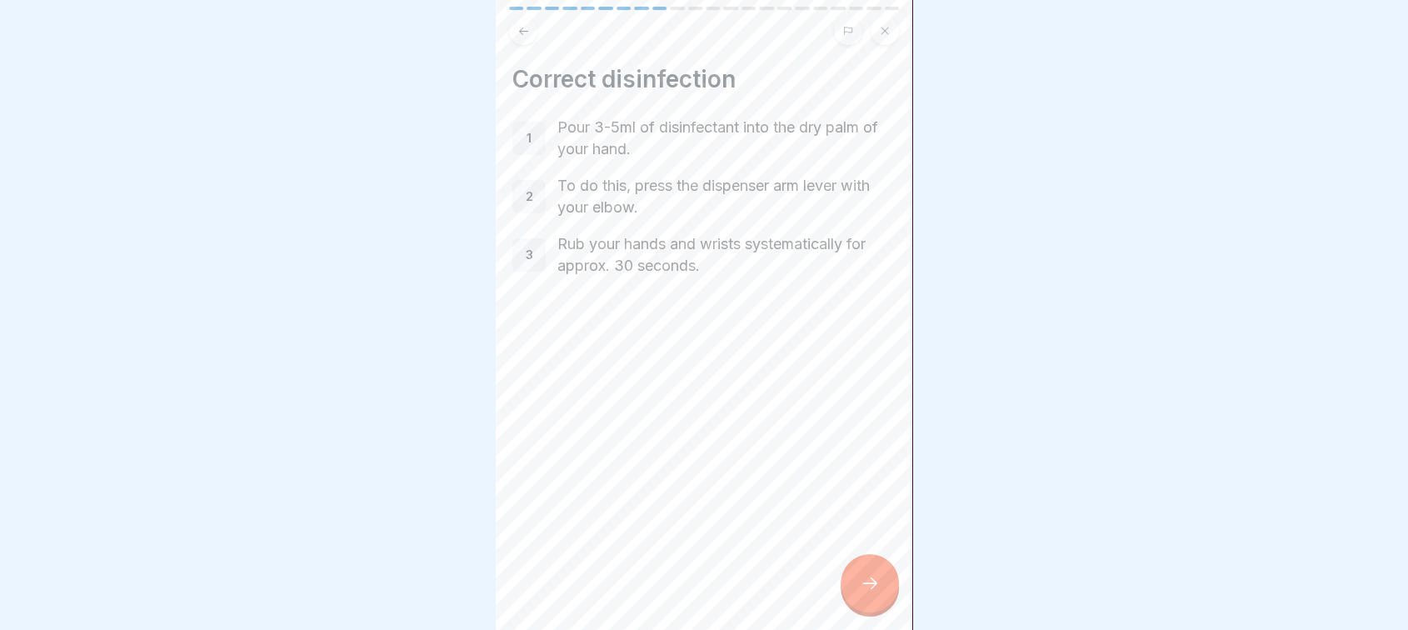
click at [865, 591] on icon at bounding box center [870, 583] width 20 height 20
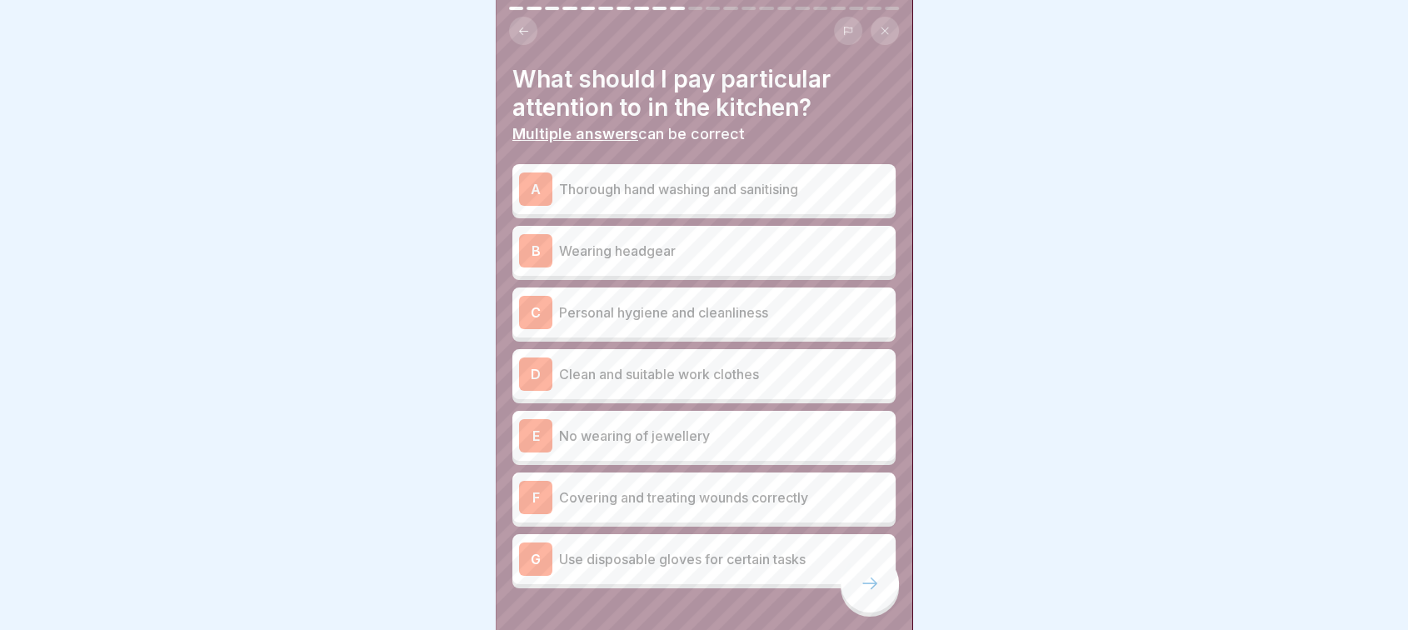
click at [721, 202] on div "A Thorough hand washing and sanitising" at bounding box center [704, 188] width 370 height 33
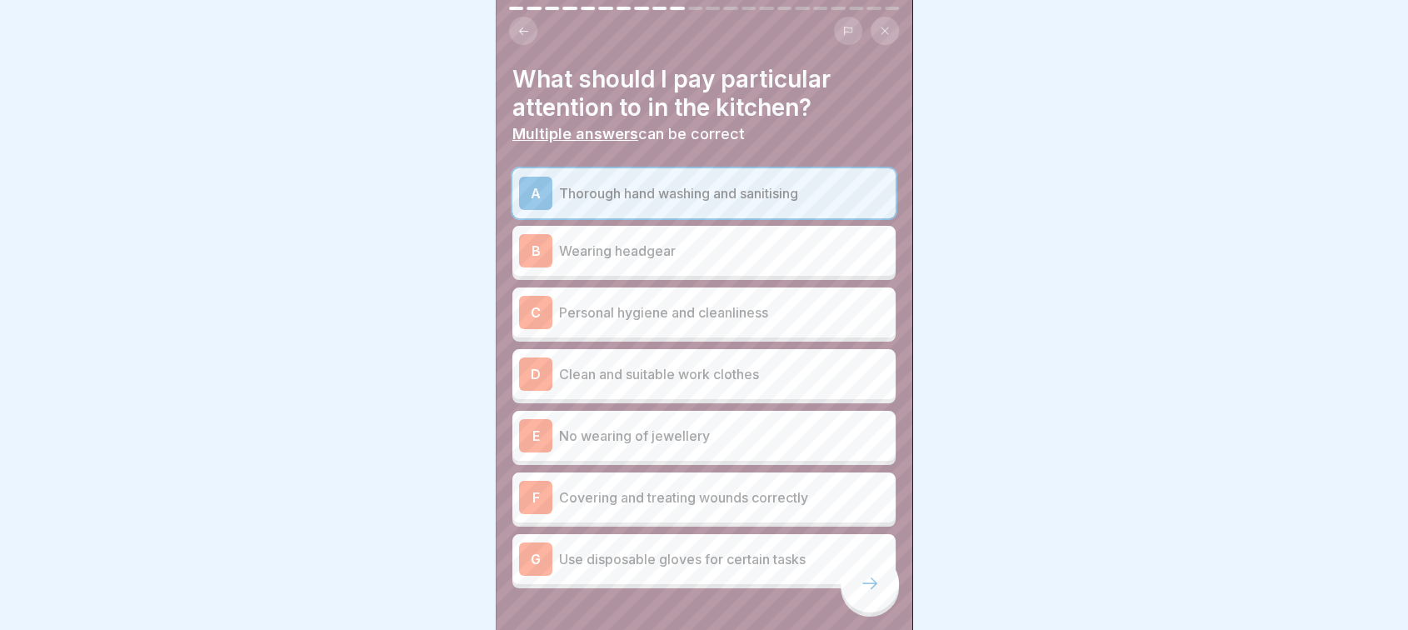
click at [677, 257] on p "Wearing headgear" at bounding box center [724, 251] width 330 height 20
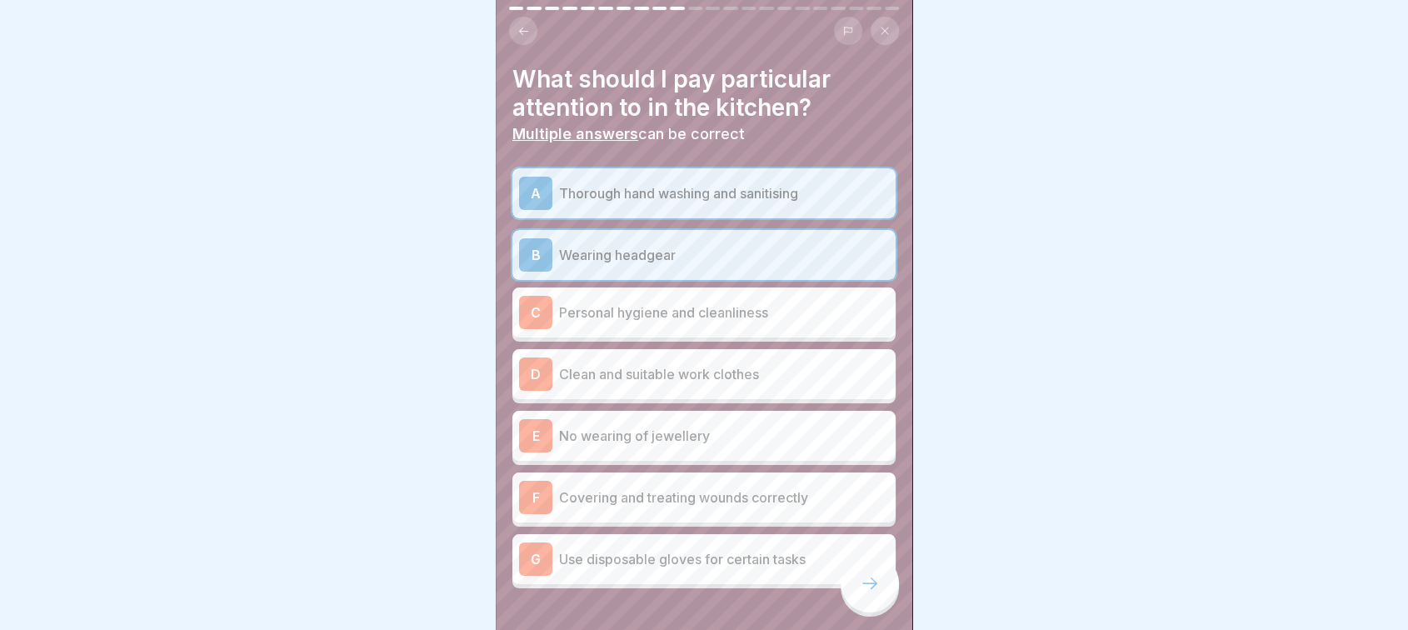
click at [664, 312] on p "Personal hygiene and cleanliness" at bounding box center [724, 312] width 330 height 20
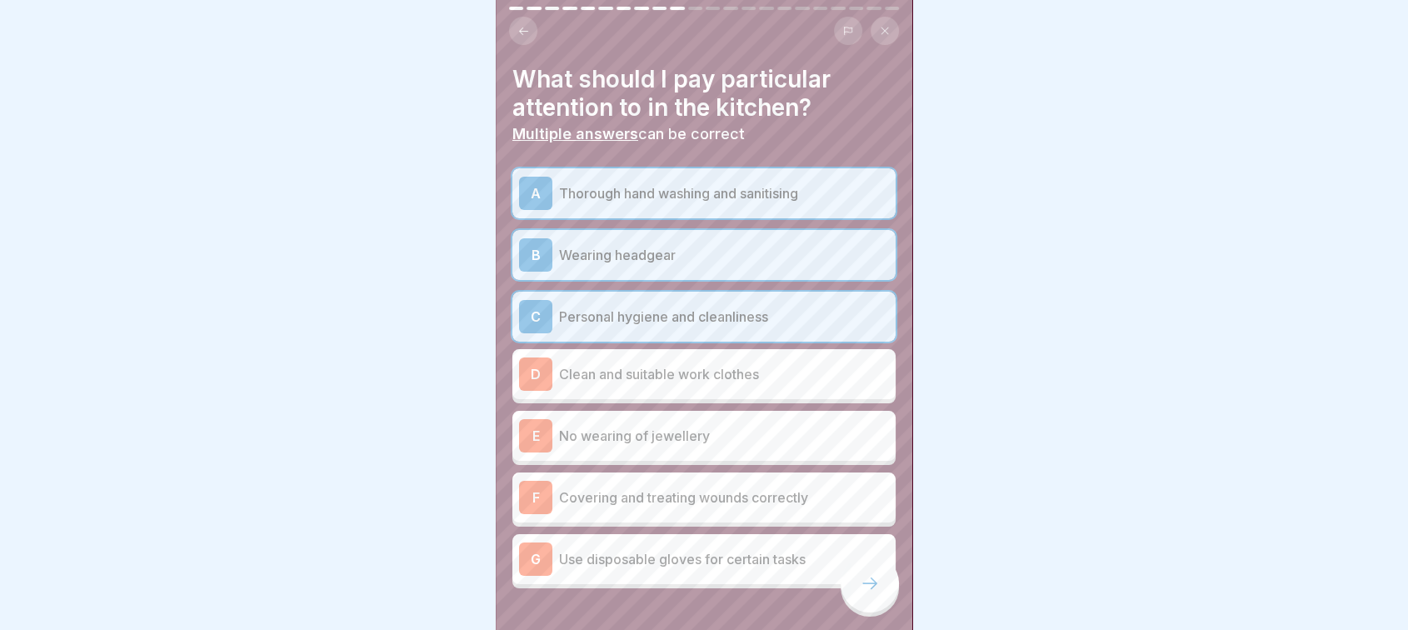
click at [651, 389] on div "D Clean and suitable work clothes" at bounding box center [704, 373] width 370 height 33
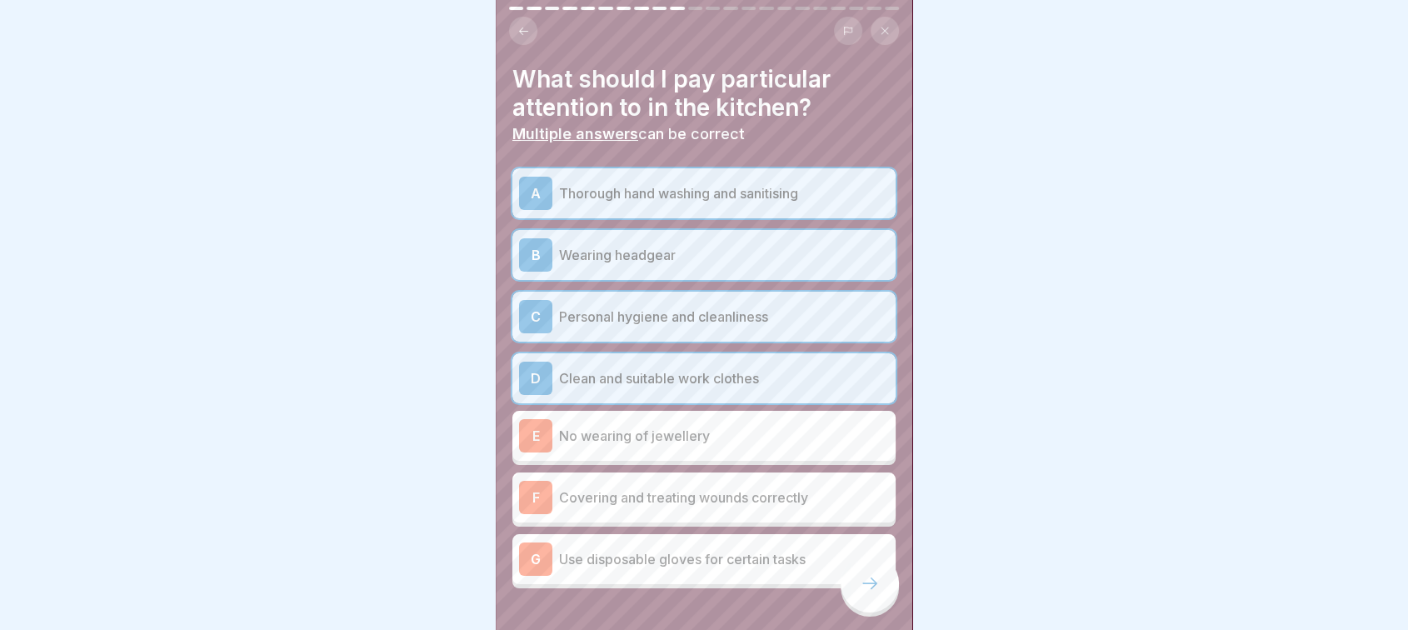
click at [646, 445] on p "No wearing of jewellery" at bounding box center [724, 436] width 330 height 20
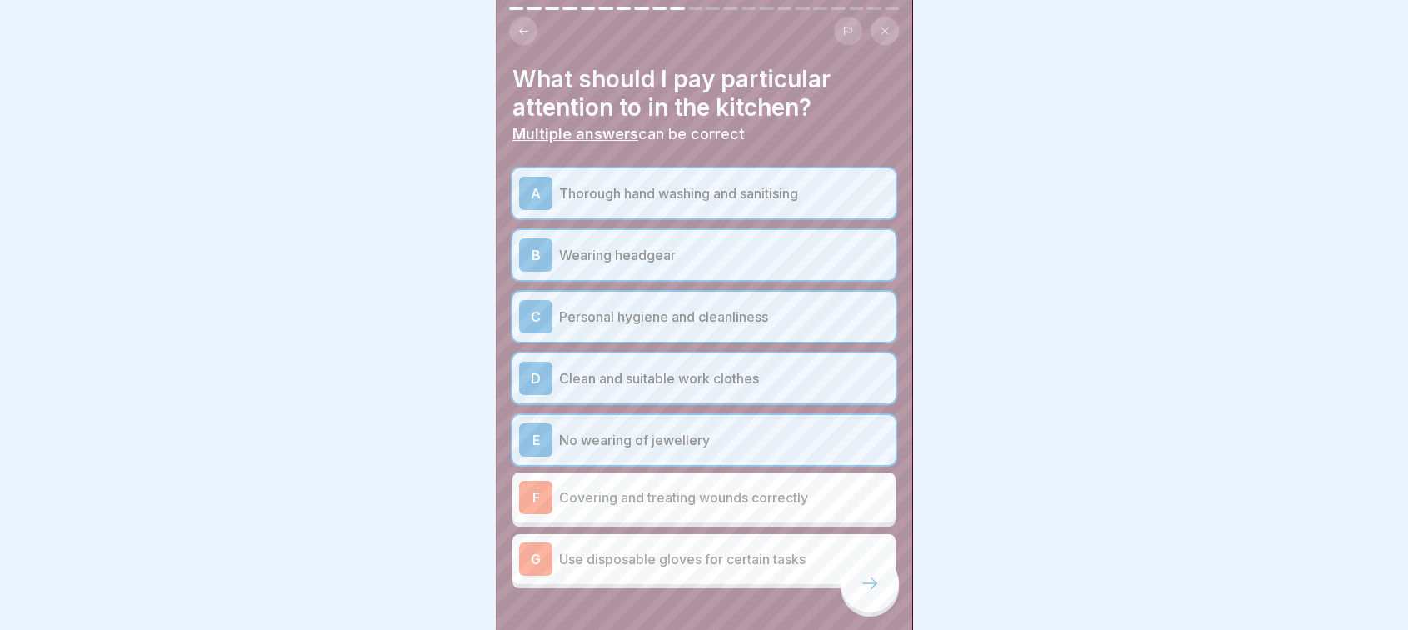
click at [645, 504] on p "Covering and treating wounds correctly" at bounding box center [724, 497] width 330 height 20
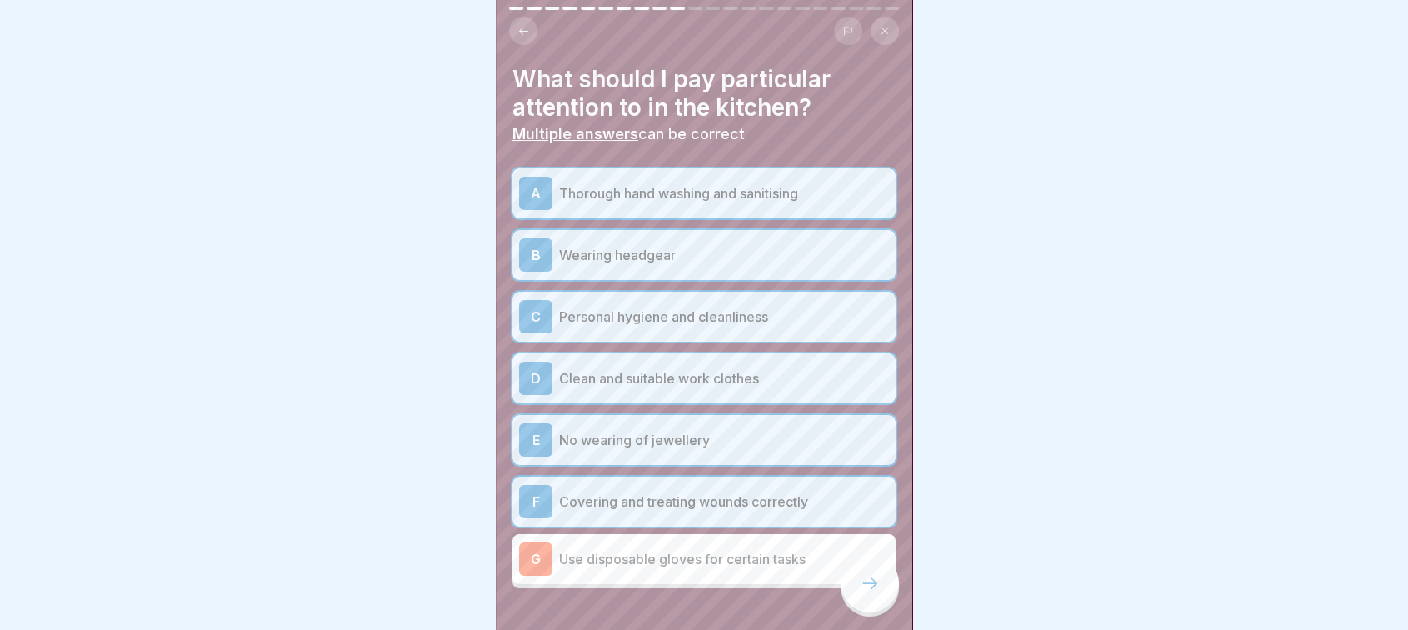
click at [657, 558] on p "Use disposable gloves for certain tasks" at bounding box center [724, 559] width 330 height 20
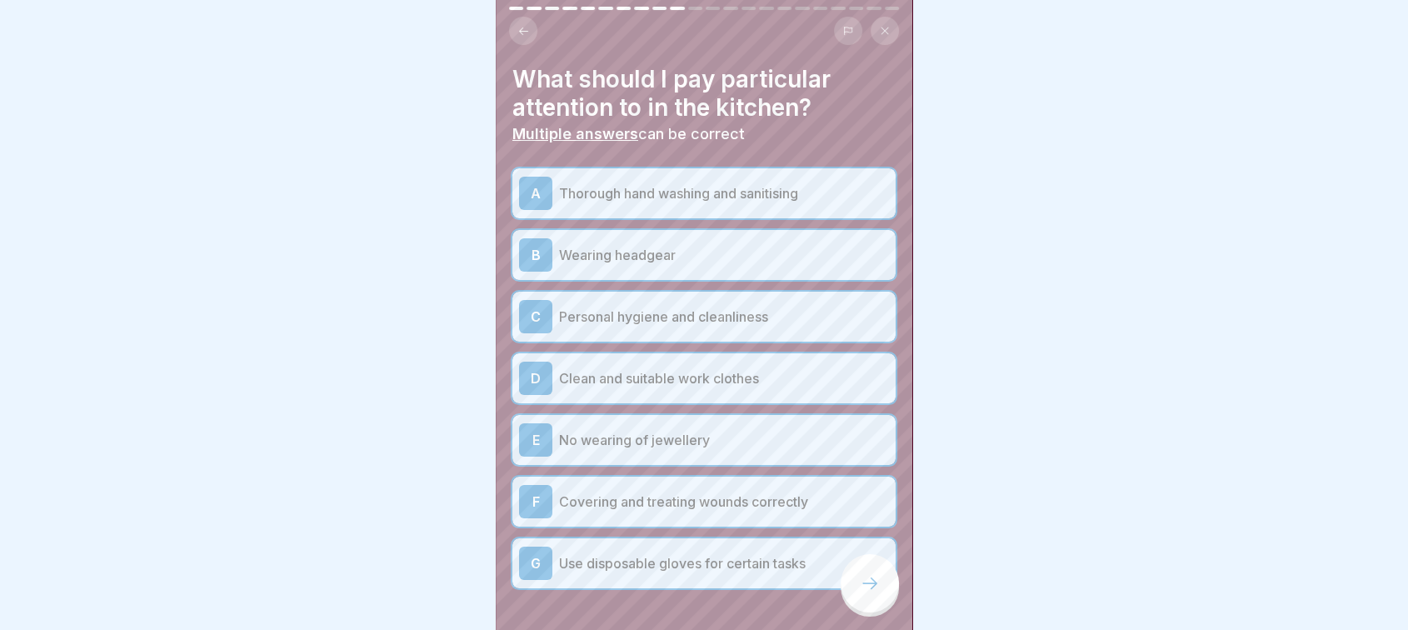
click at [850, 601] on div at bounding box center [869, 583] width 58 height 58
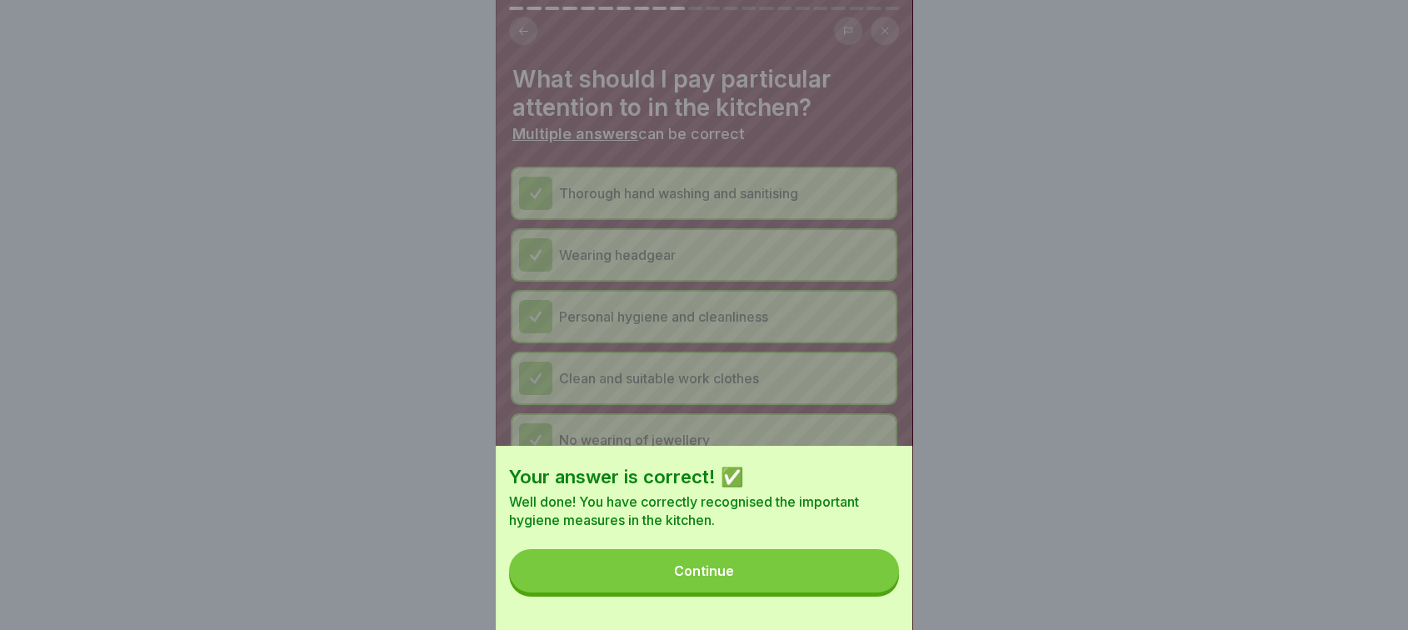
click at [850, 592] on button "Continue" at bounding box center [704, 570] width 390 height 43
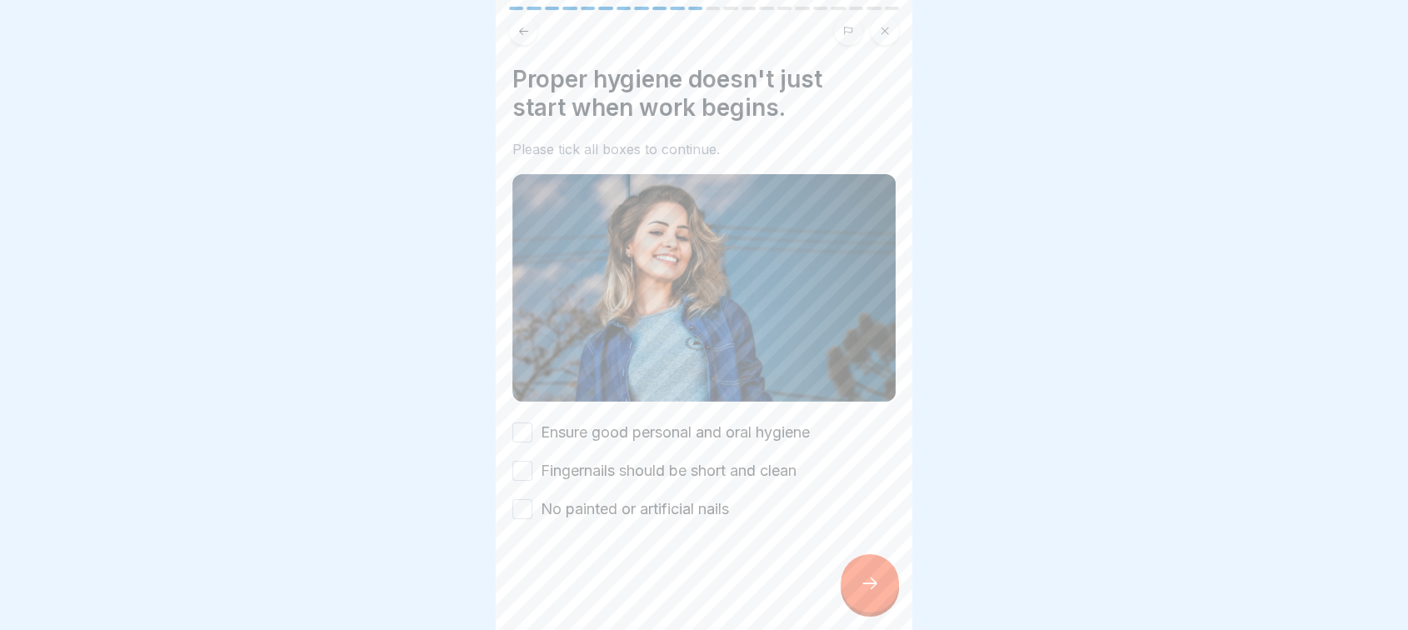
click at [521, 435] on div "Ensure good personal and oral hygiene Fingernails should be short and clean No …" at bounding box center [703, 470] width 383 height 98
click at [524, 423] on button "Ensure good personal and oral hygiene" at bounding box center [522, 432] width 20 height 20
click at [527, 461] on button "Fingernails should be short and clean" at bounding box center [522, 471] width 20 height 20
click at [527, 505] on button "No painted or artificial nails" at bounding box center [522, 509] width 20 height 20
click at [874, 591] on icon at bounding box center [870, 583] width 20 height 20
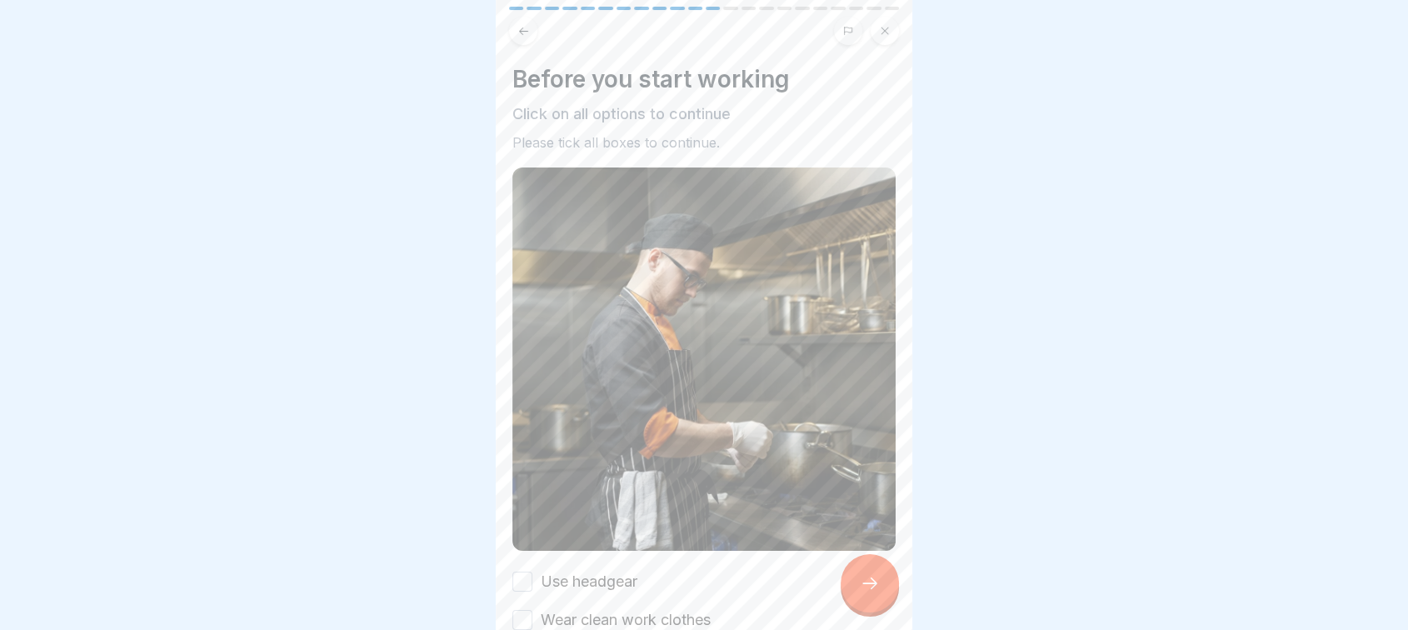
click at [533, 571] on div "Use headgear" at bounding box center [574, 582] width 125 height 22
click at [526, 610] on button "Wear clean work clothes" at bounding box center [522, 620] width 20 height 20
click at [520, 571] on button "Use headgear" at bounding box center [522, 581] width 20 height 20
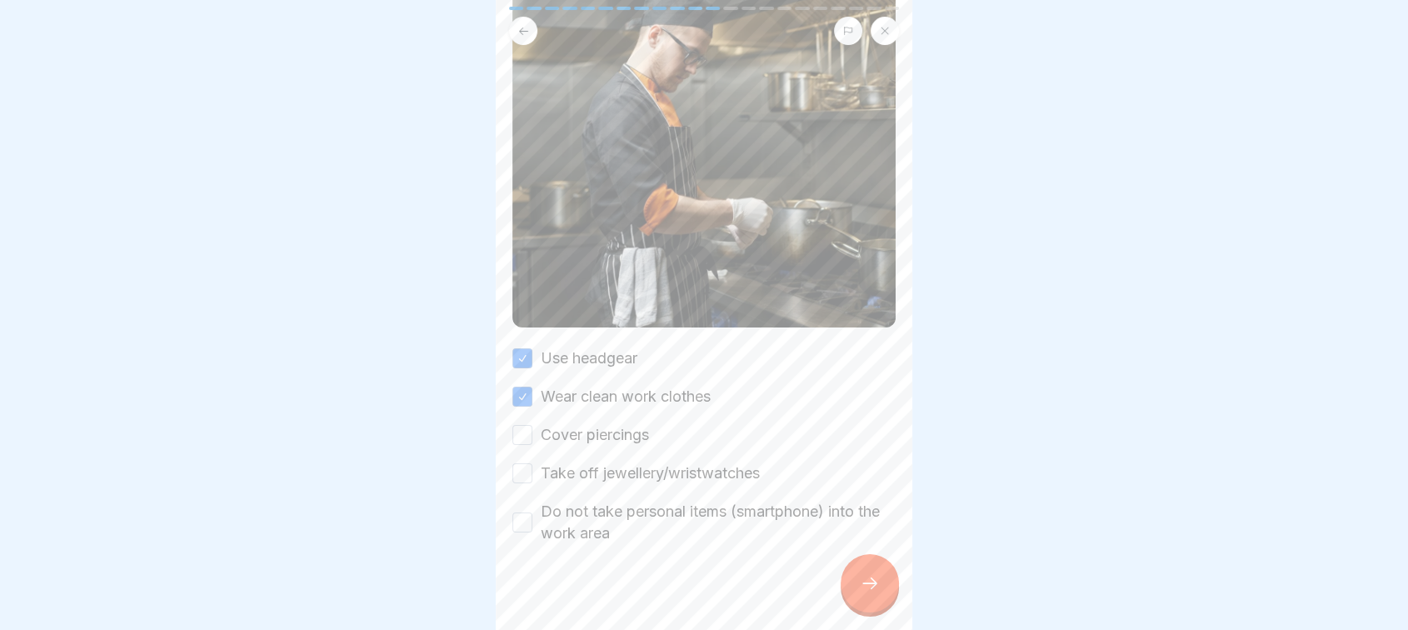
click at [525, 425] on button "Cover piercings" at bounding box center [522, 435] width 20 height 20
click at [524, 463] on button "Take off jewellery/wristwatches" at bounding box center [522, 473] width 20 height 20
click at [524, 514] on button "Do not take personal items (smartphone) into the work area" at bounding box center [522, 522] width 20 height 20
click at [857, 589] on div at bounding box center [869, 583] width 58 height 58
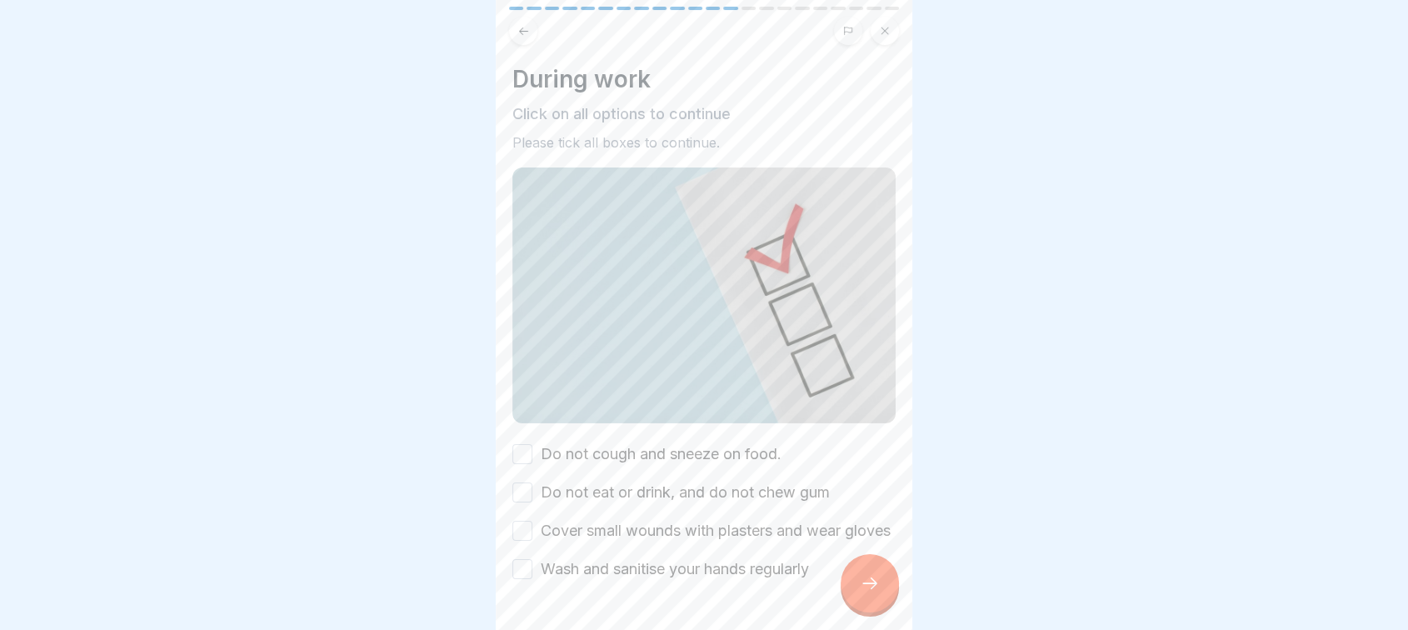
click at [526, 444] on button "Do not cough and sneeze on food." at bounding box center [522, 454] width 20 height 20
click at [531, 482] on button "Do not eat or drink, and do not chew gum" at bounding box center [522, 492] width 20 height 20
click at [531, 524] on button "Cover small wounds with plasters and wear gloves" at bounding box center [522, 531] width 20 height 20
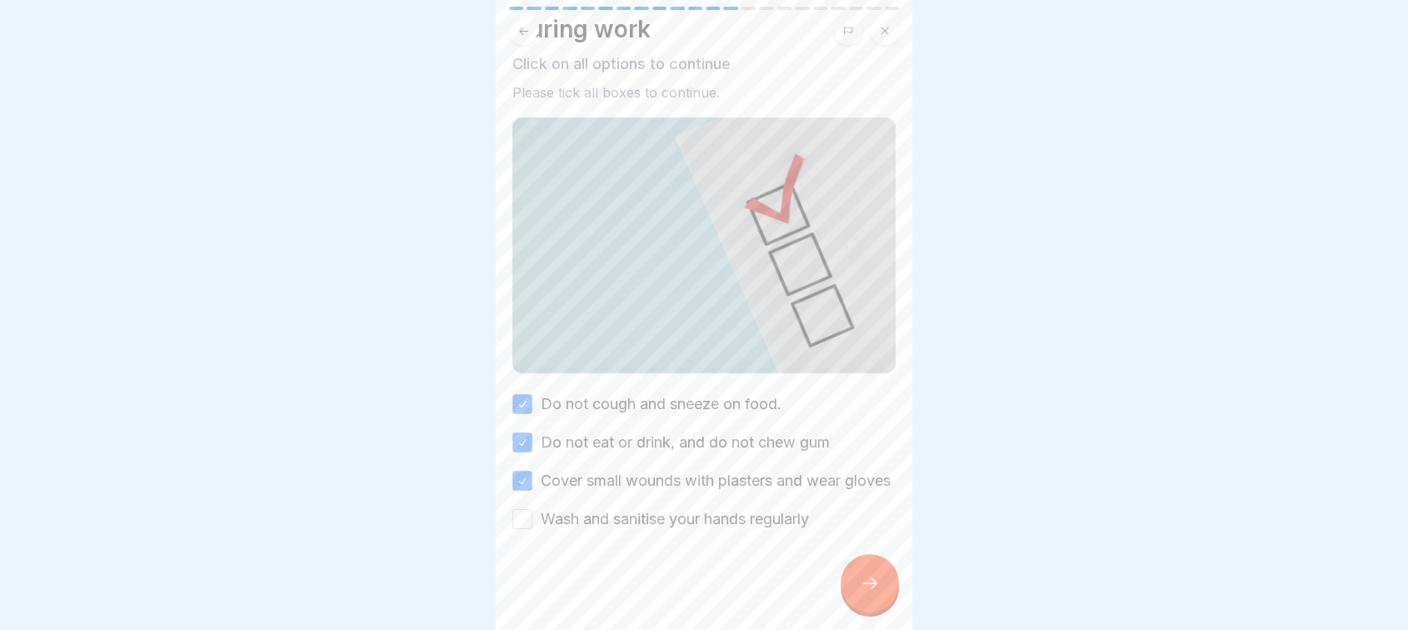
scroll to position [61, 0]
click at [518, 517] on button "Wash and sanitise your hands regularly" at bounding box center [522, 519] width 20 height 20
click at [873, 590] on icon at bounding box center [870, 583] width 20 height 20
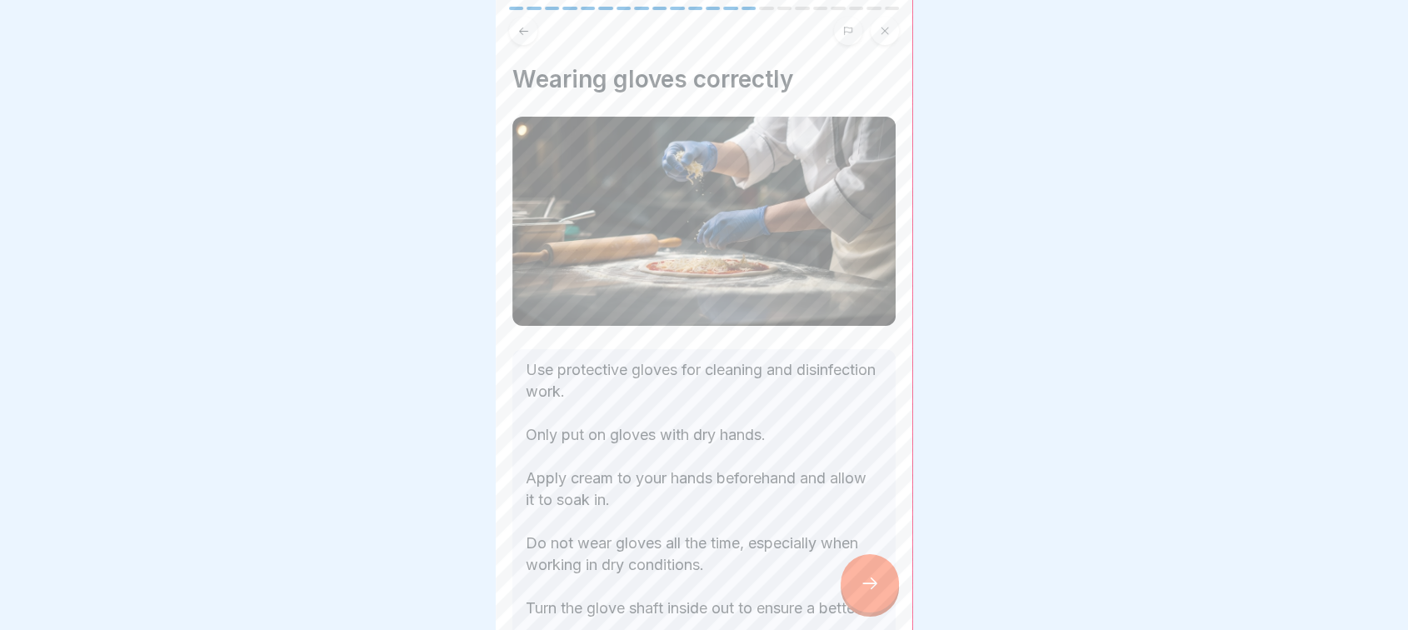
click at [873, 590] on icon at bounding box center [870, 583] width 20 height 20
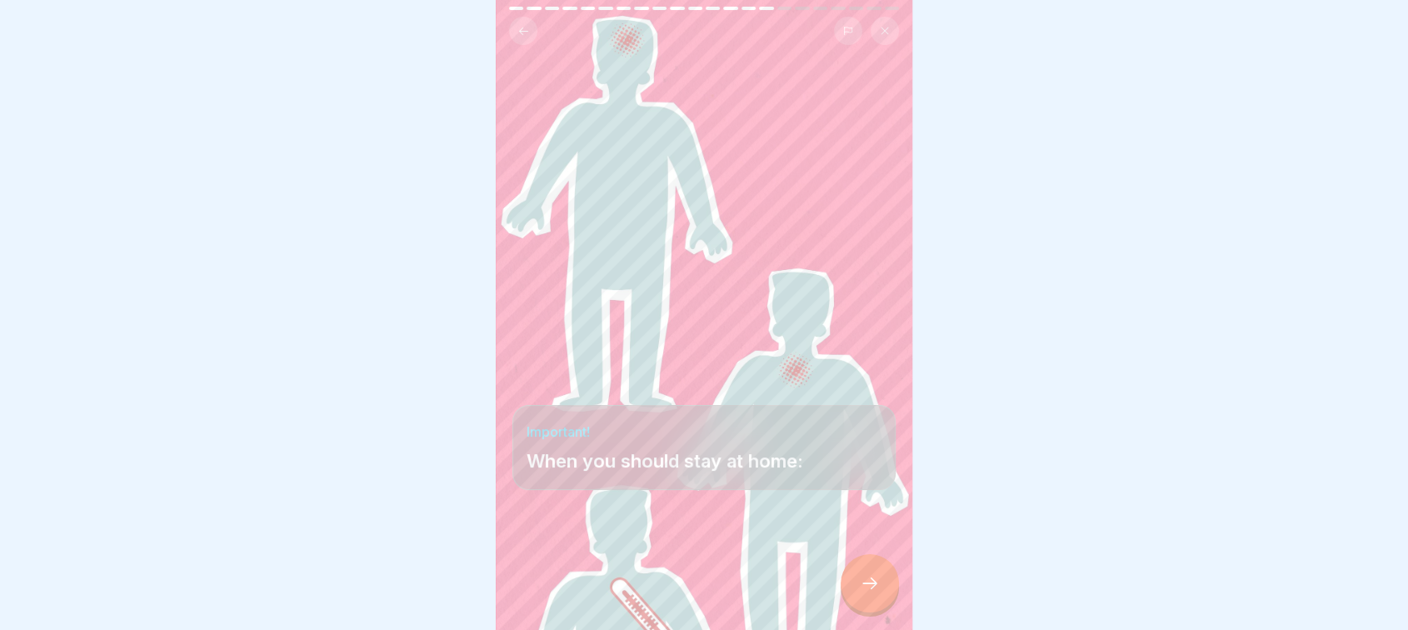
click at [873, 590] on icon at bounding box center [870, 583] width 20 height 20
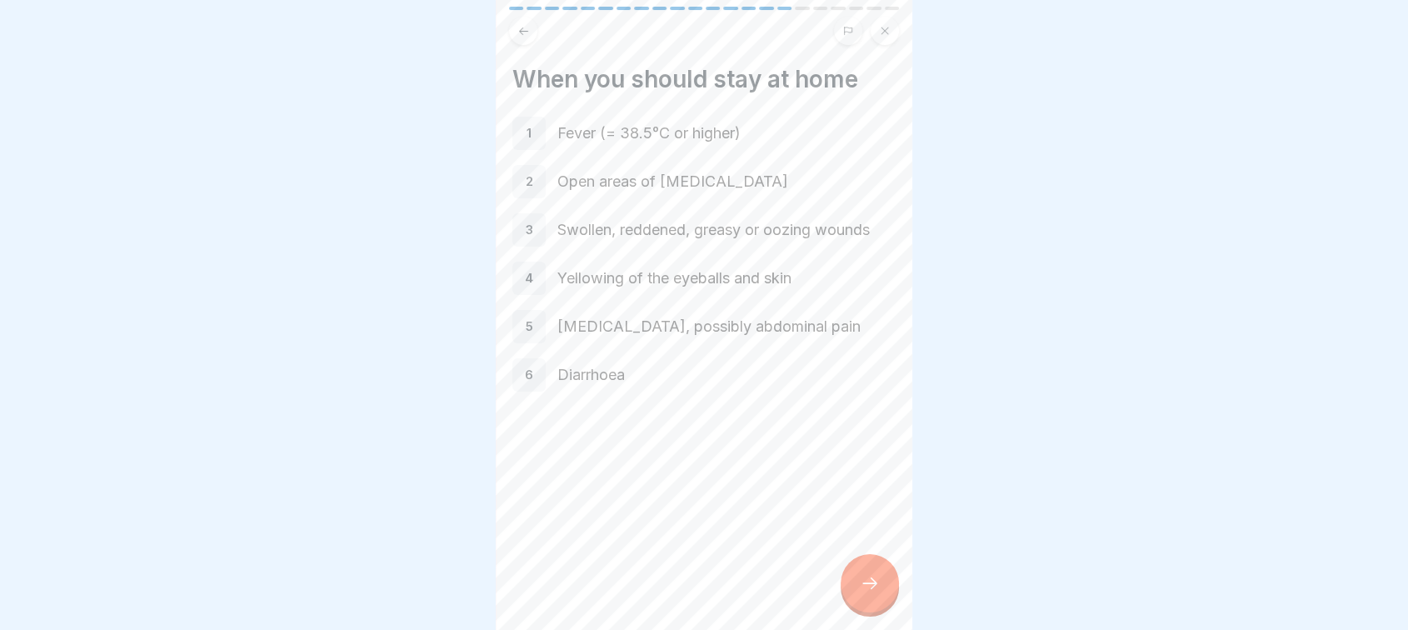
click at [873, 590] on icon at bounding box center [870, 583] width 20 height 20
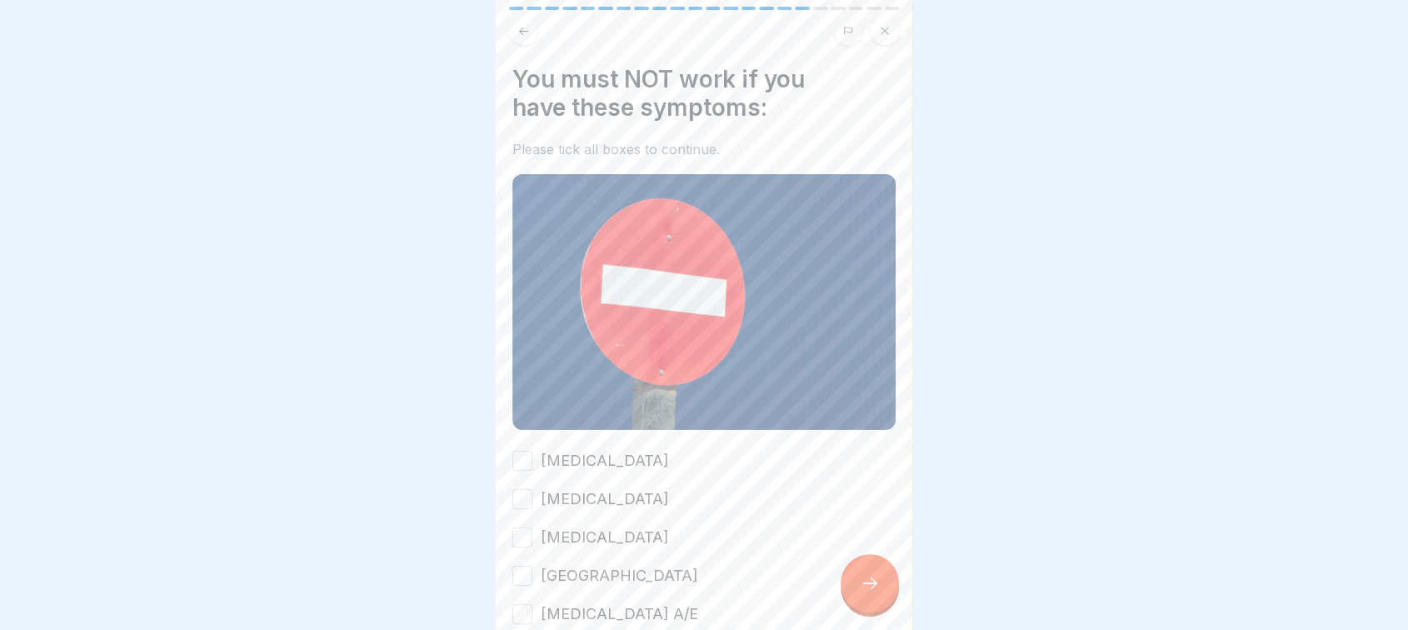
click at [873, 590] on icon at bounding box center [870, 583] width 20 height 20
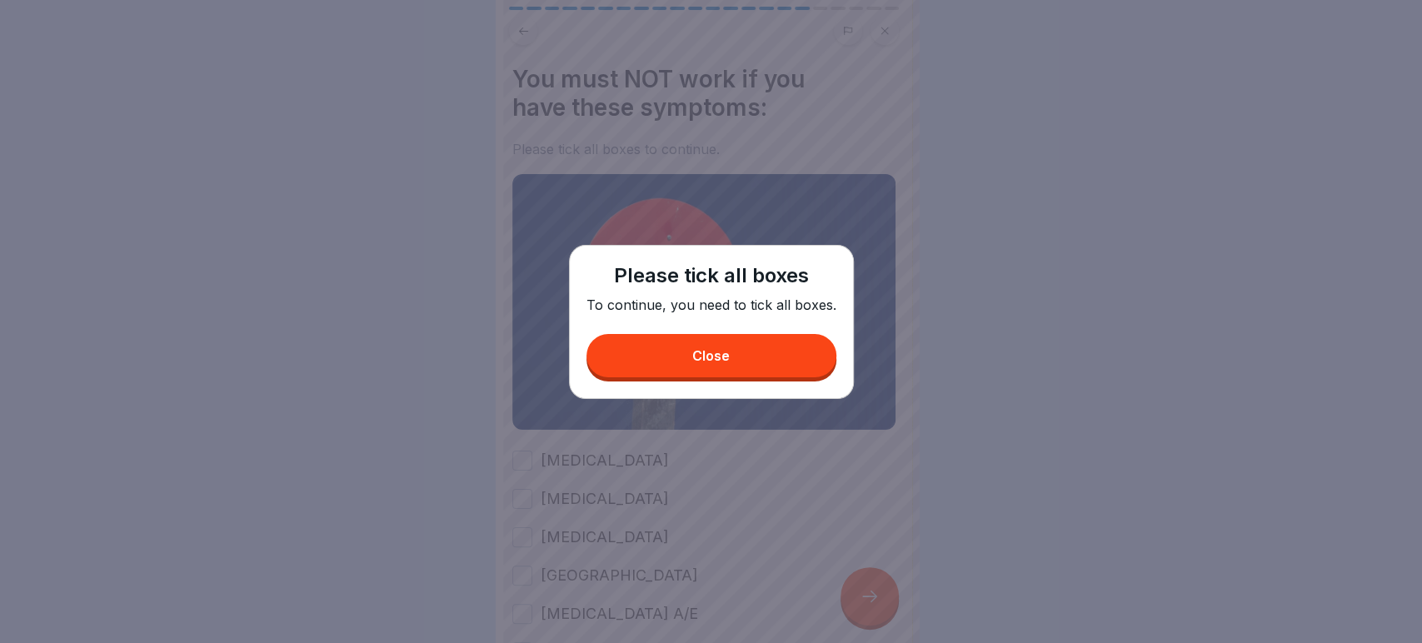
click at [706, 368] on button "Close" at bounding box center [711, 355] width 250 height 43
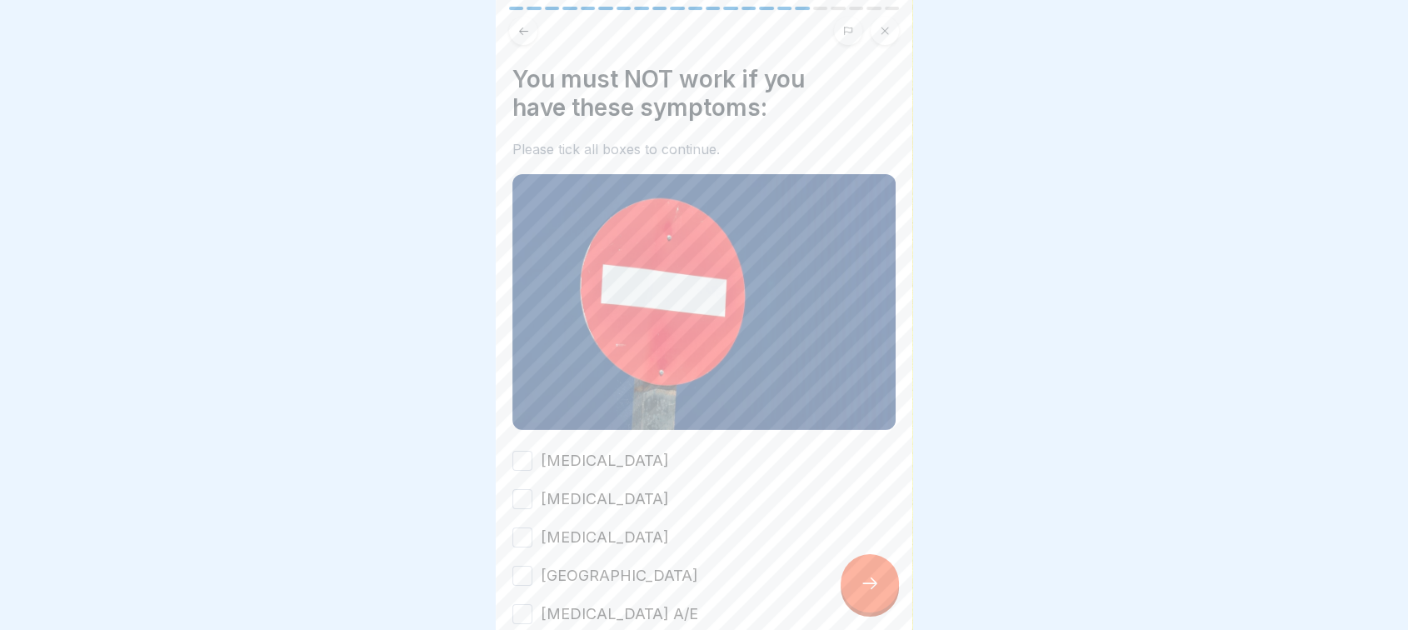
click at [530, 451] on button "[MEDICAL_DATA]" at bounding box center [522, 461] width 20 height 20
click at [526, 491] on button "[MEDICAL_DATA]" at bounding box center [522, 499] width 20 height 20
click at [522, 527] on button "[MEDICAL_DATA]" at bounding box center [522, 537] width 20 height 20
click at [520, 566] on button "[GEOGRAPHIC_DATA]" at bounding box center [522, 576] width 20 height 20
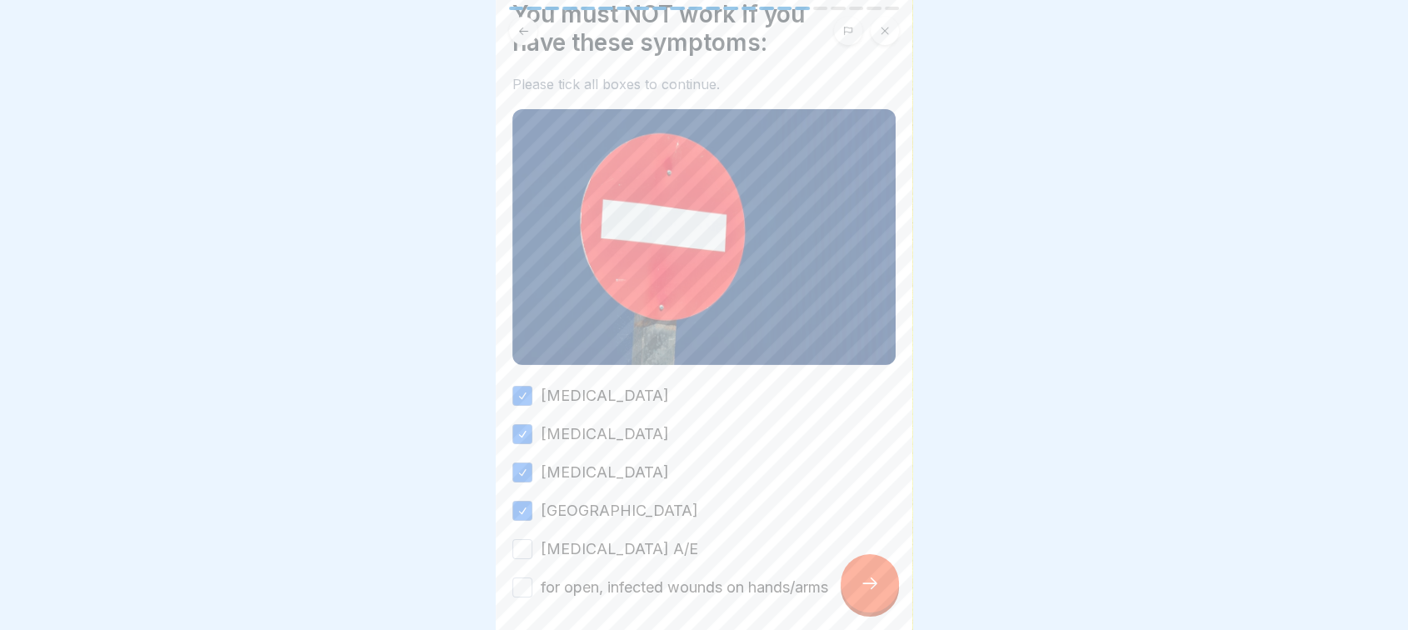
scroll to position [68, 0]
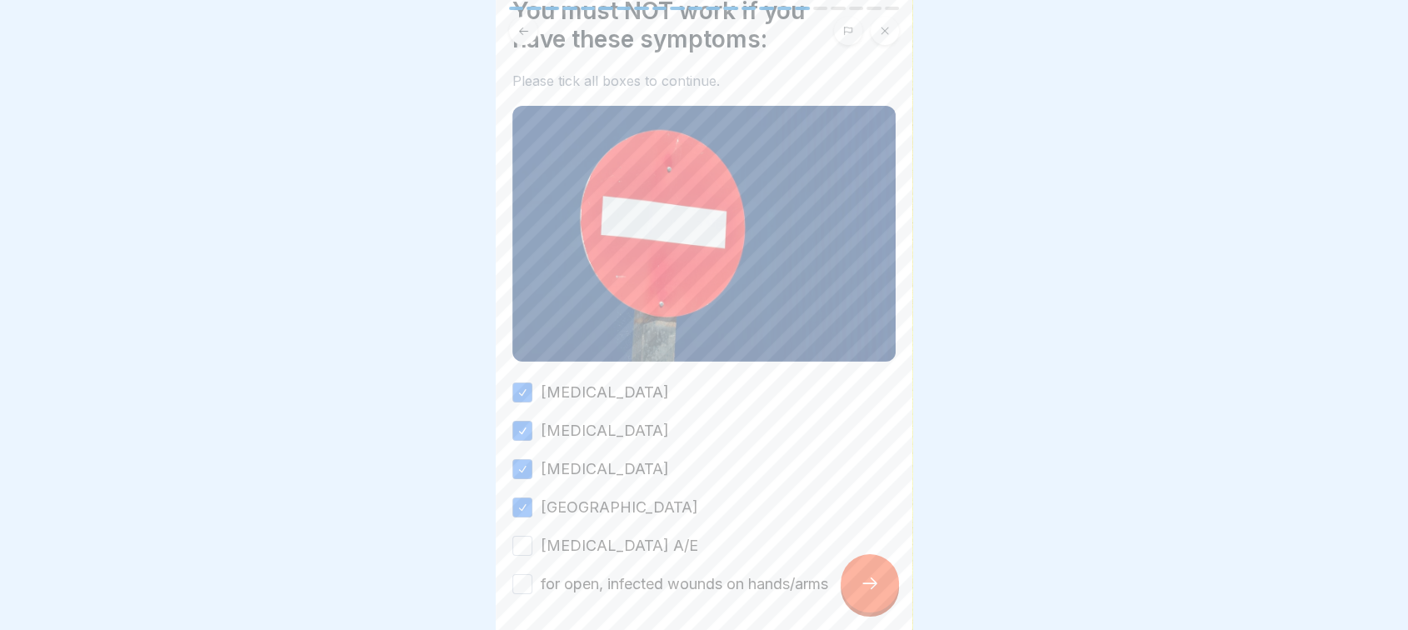
click at [528, 536] on button "[MEDICAL_DATA] A/E" at bounding box center [522, 546] width 20 height 20
click at [524, 576] on button "for open, infected wounds on hands/arms" at bounding box center [522, 584] width 20 height 20
click at [857, 598] on div at bounding box center [869, 583] width 58 height 58
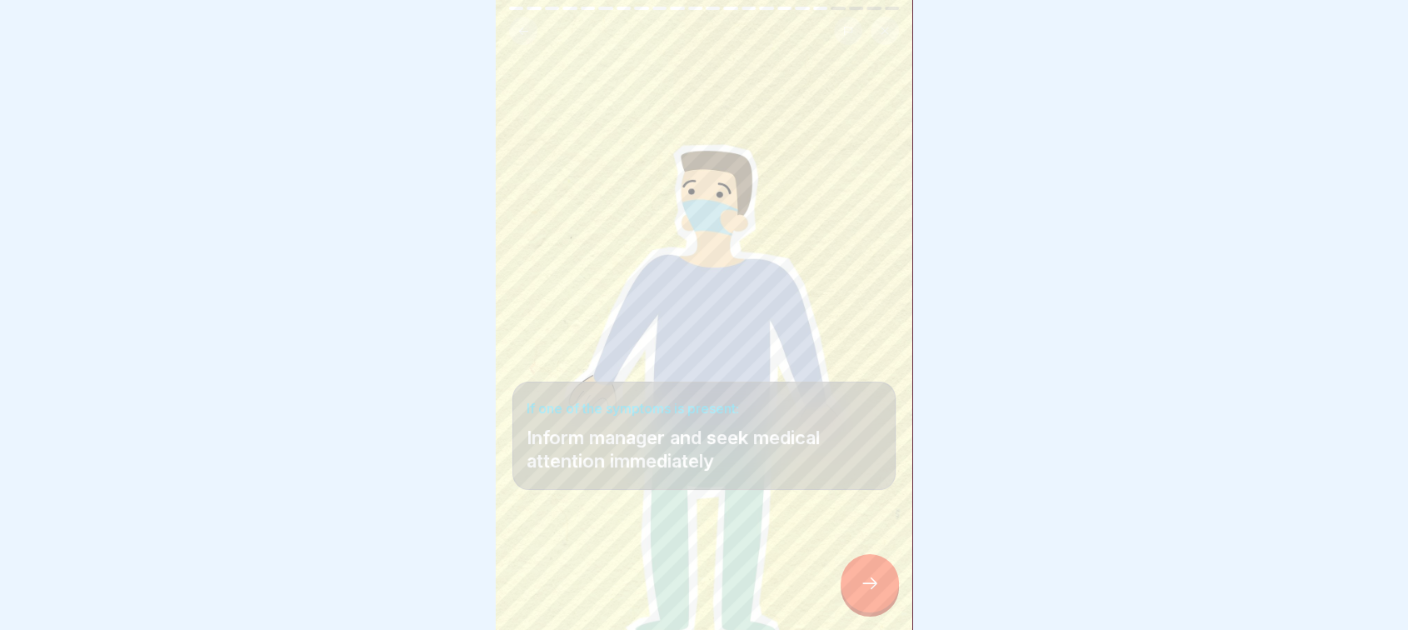
click at [857, 598] on div at bounding box center [869, 583] width 58 height 58
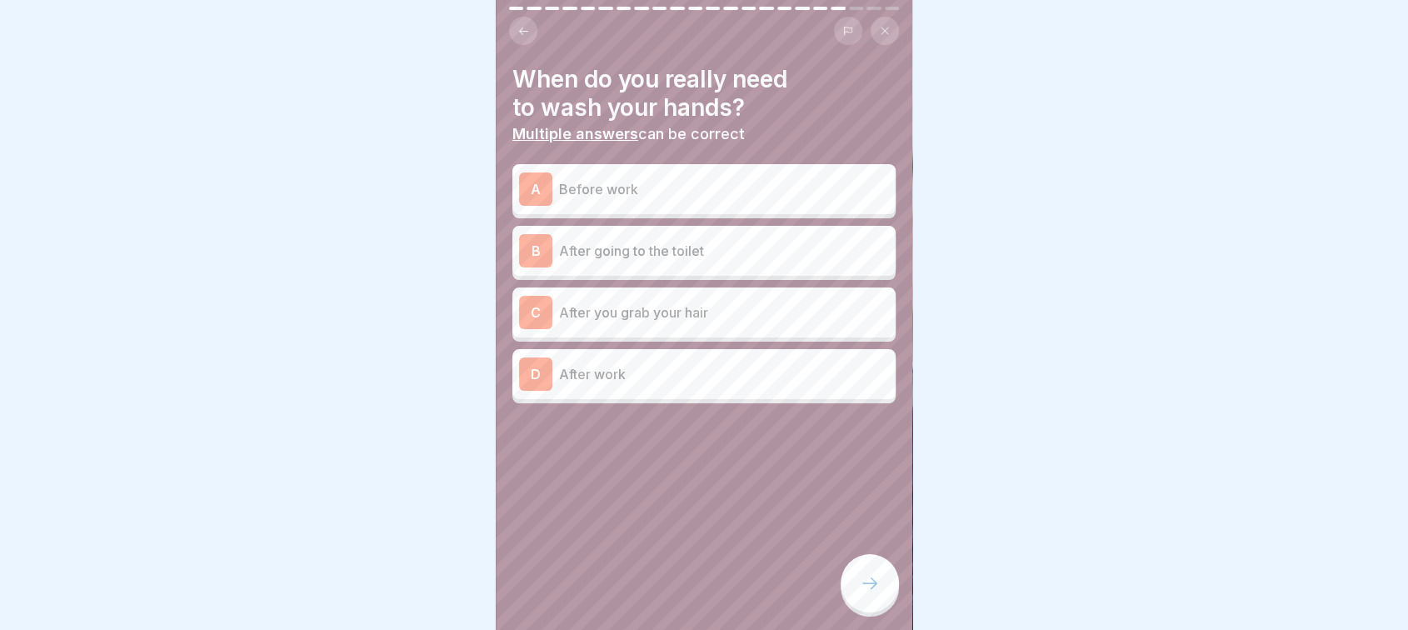
click at [709, 214] on div "A Before work B After going to the toilet C After you grab your hair D After wo…" at bounding box center [703, 285] width 383 height 235
click at [686, 202] on div "A Before work" at bounding box center [704, 188] width 370 height 33
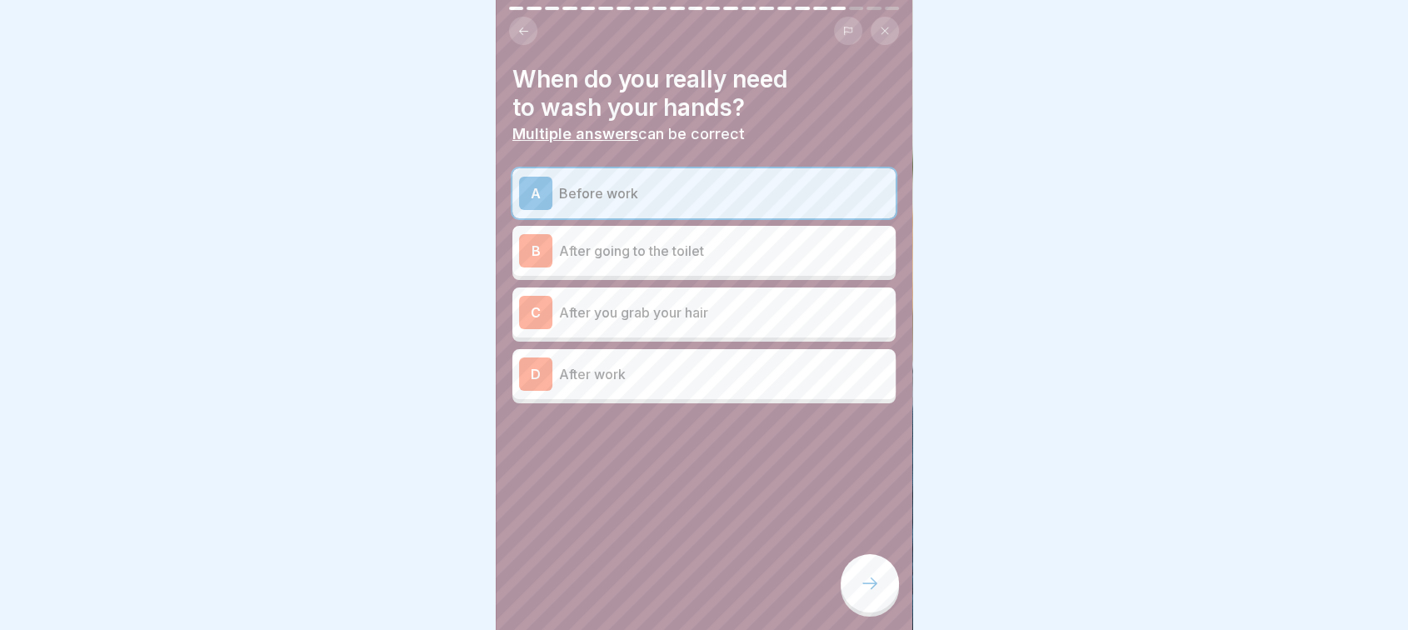
click at [646, 232] on div "B After going to the toilet" at bounding box center [703, 251] width 383 height 50
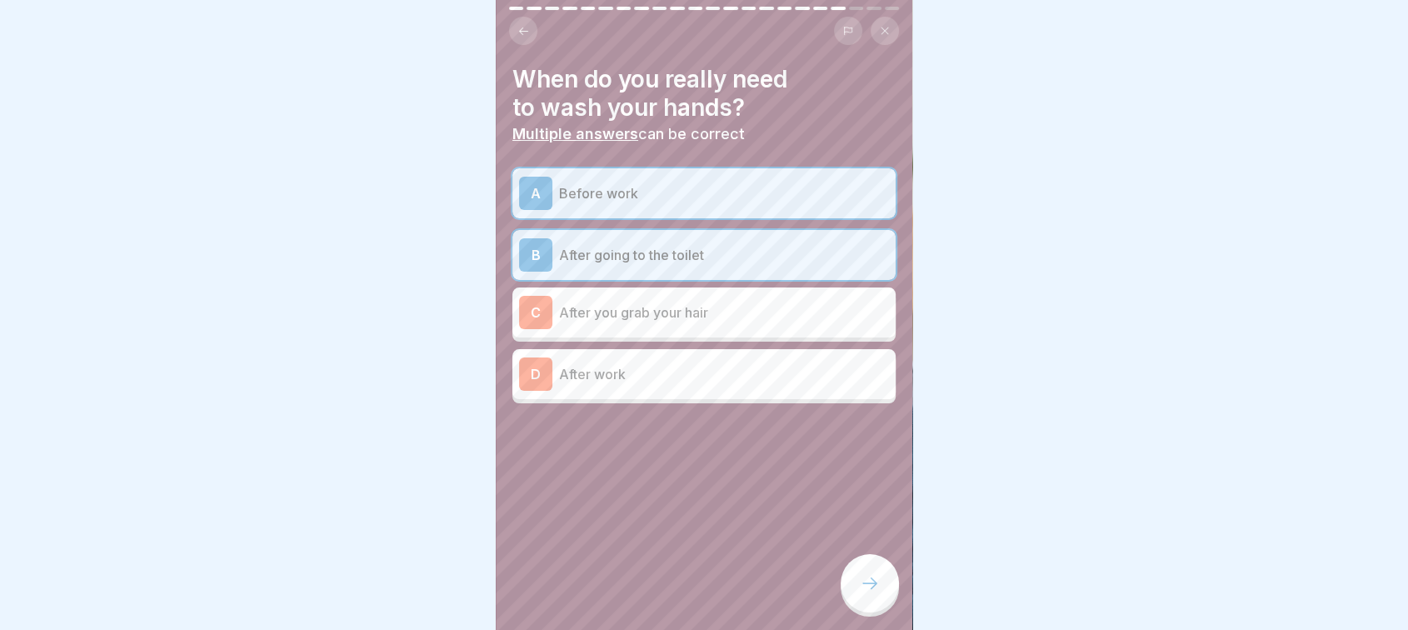
click at [637, 314] on p "After you grab your hair" at bounding box center [724, 312] width 330 height 20
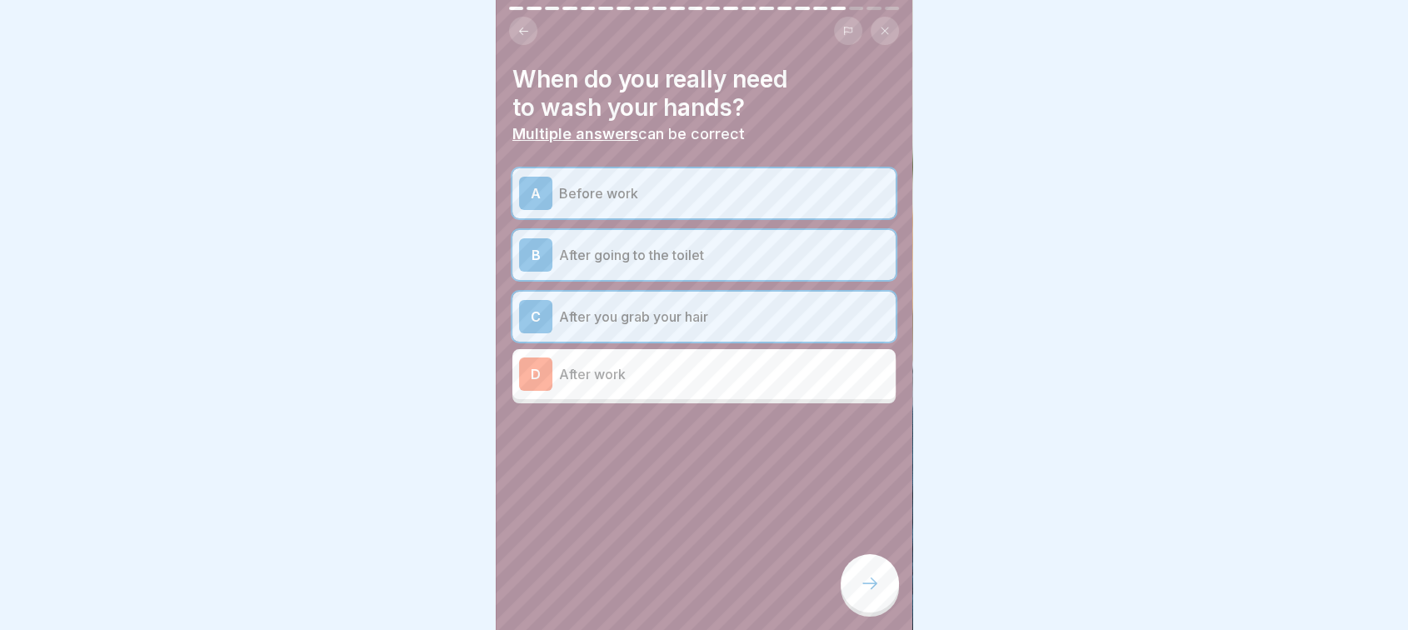
click at [638, 366] on p "After work" at bounding box center [724, 374] width 330 height 20
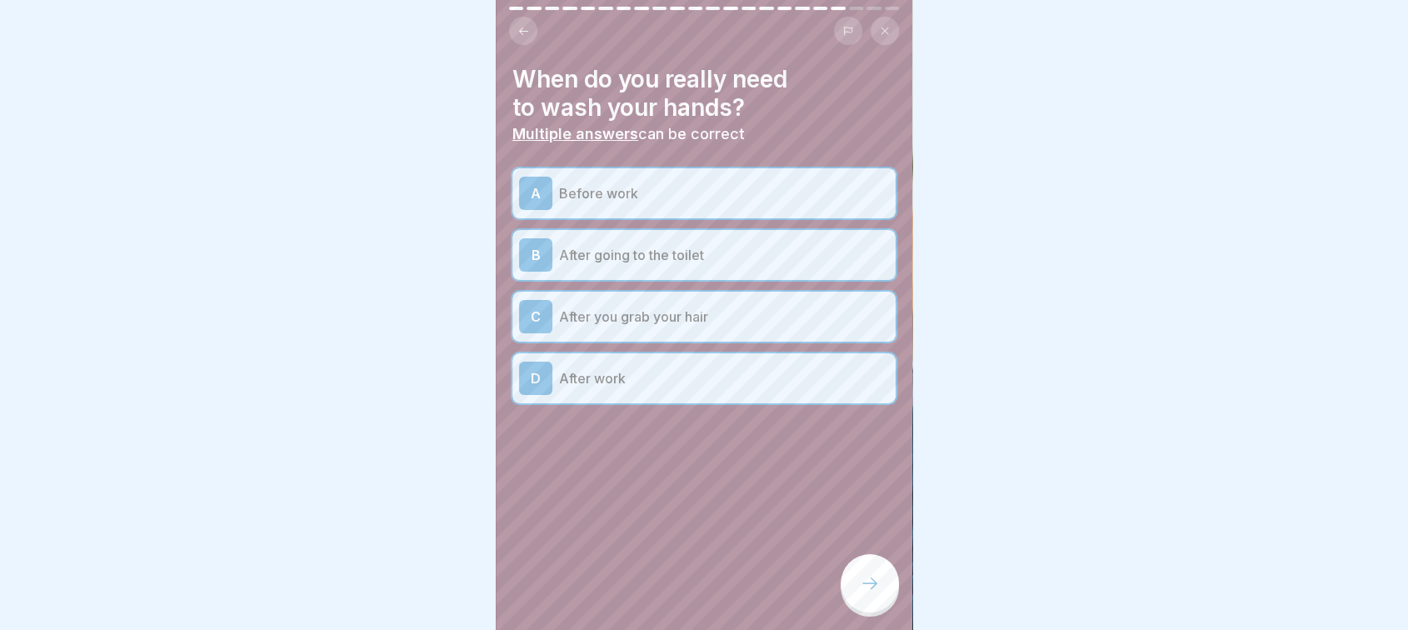
click at [875, 584] on div at bounding box center [869, 583] width 58 height 58
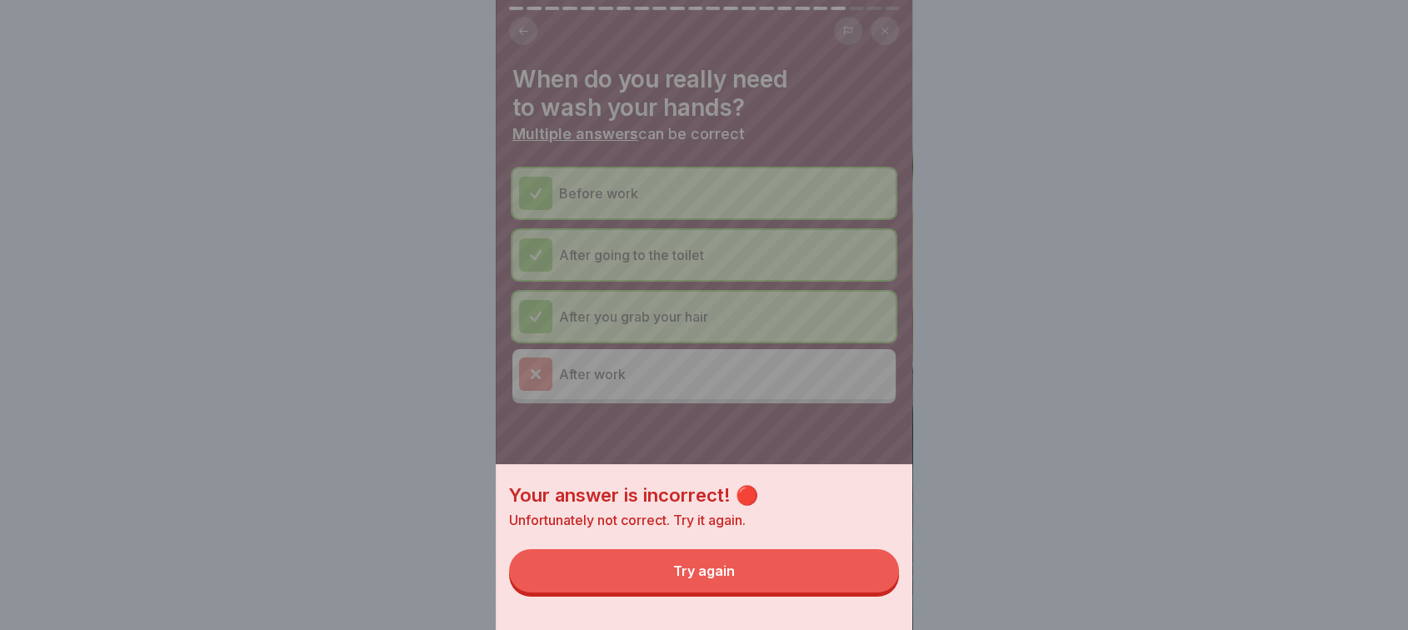
click at [769, 588] on button "Try again" at bounding box center [704, 570] width 390 height 43
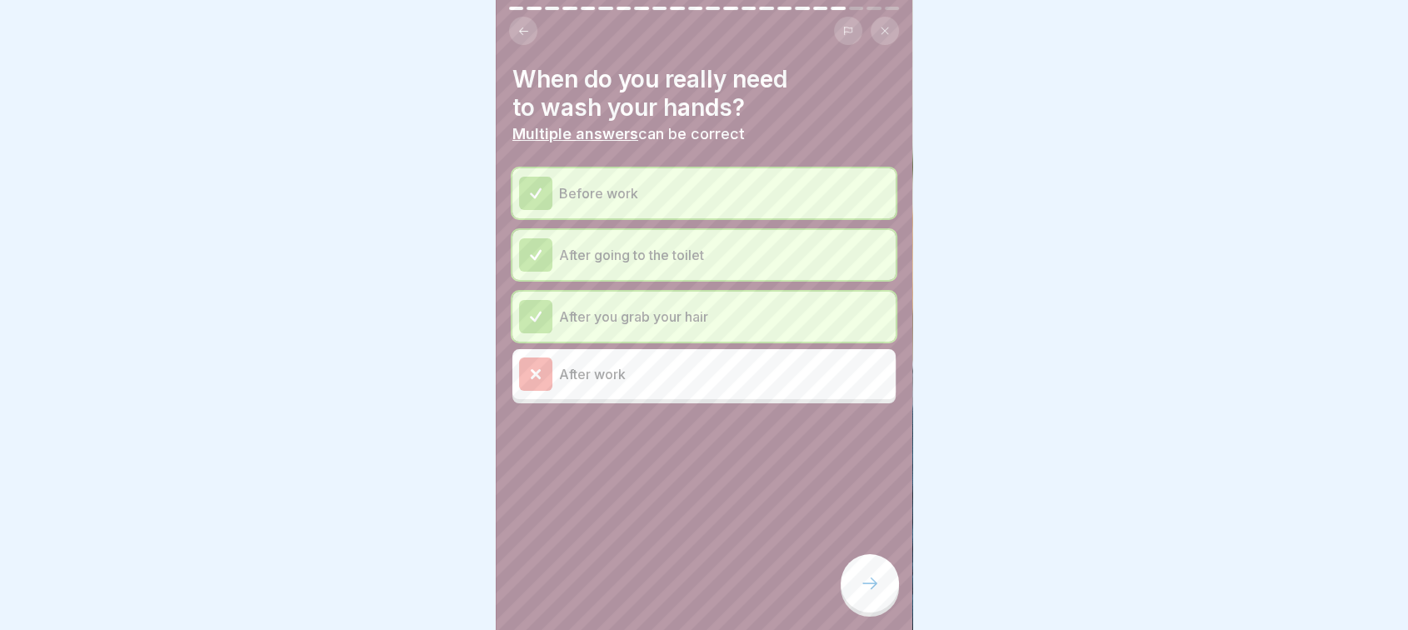
click at [860, 580] on div at bounding box center [869, 583] width 58 height 58
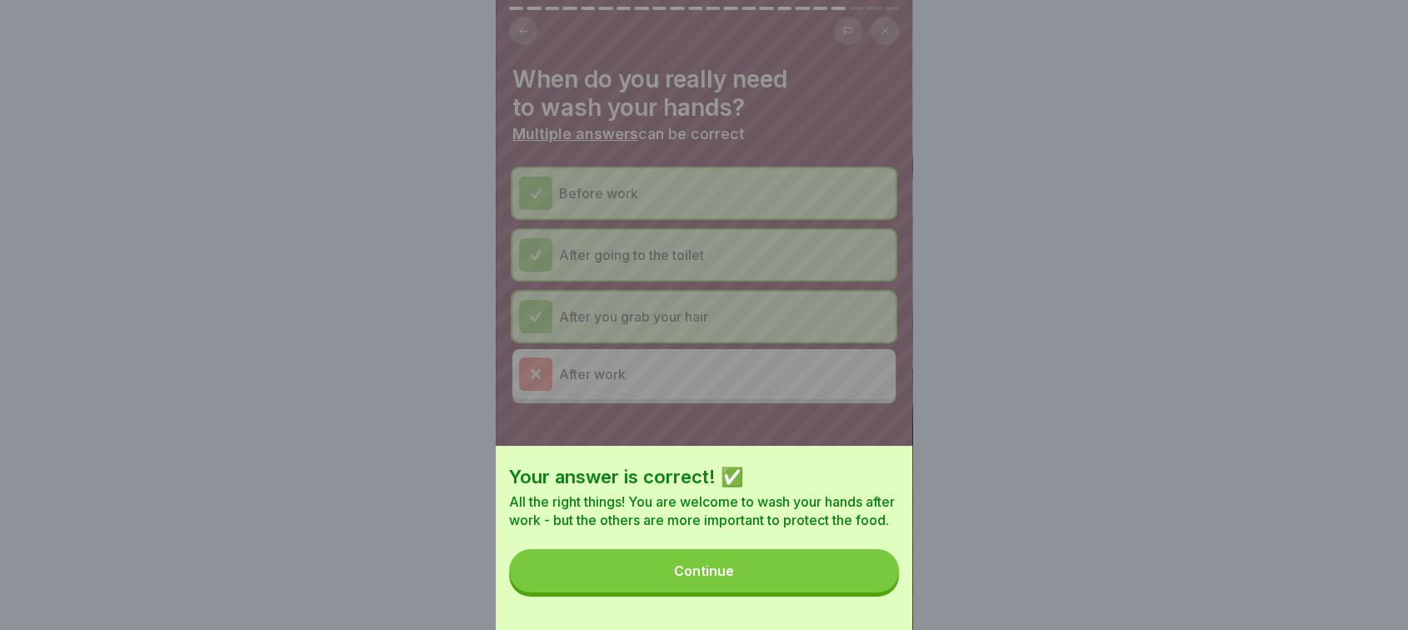
click at [721, 578] on div "Continue" at bounding box center [704, 570] width 60 height 15
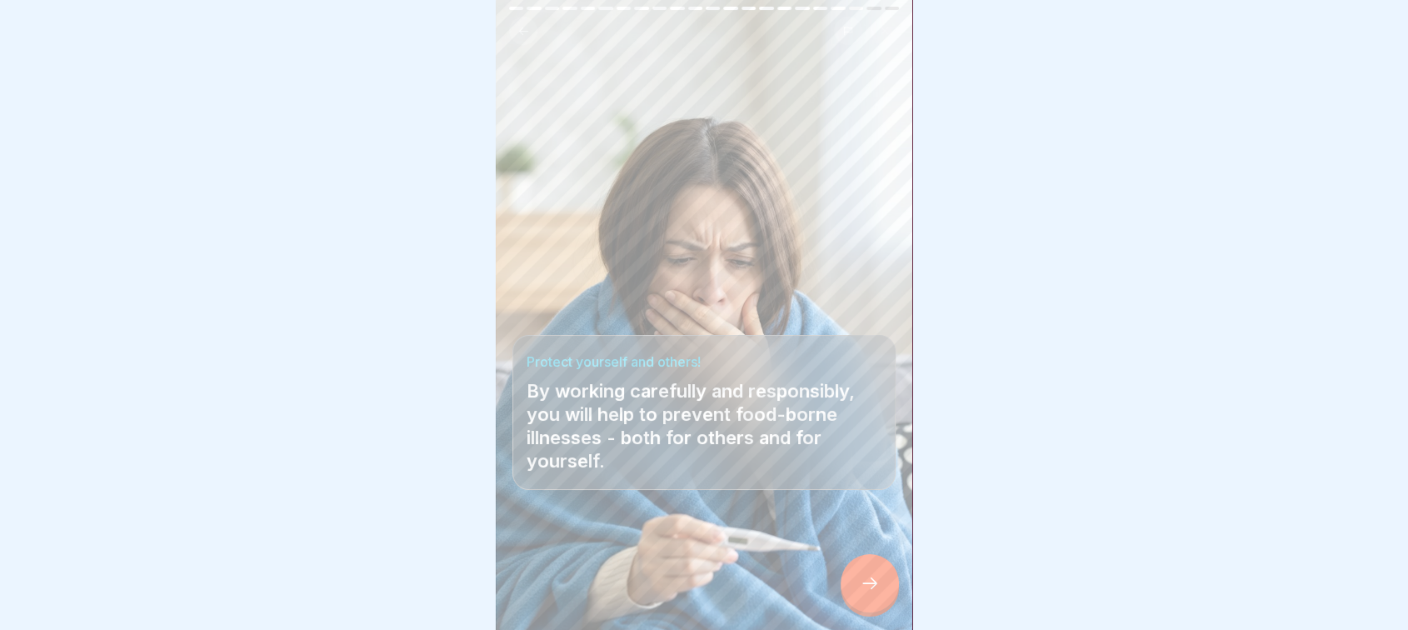
click at [860, 593] on icon at bounding box center [870, 583] width 20 height 20
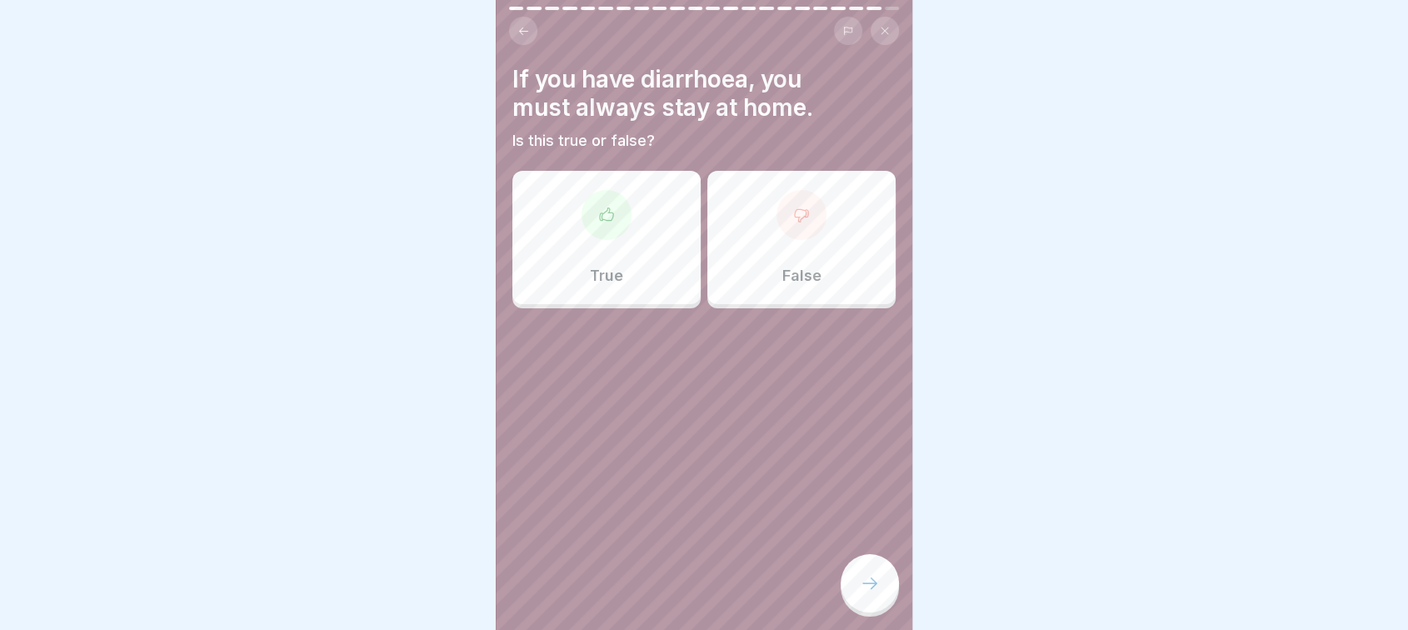
click at [631, 263] on div "True" at bounding box center [606, 237] width 188 height 133
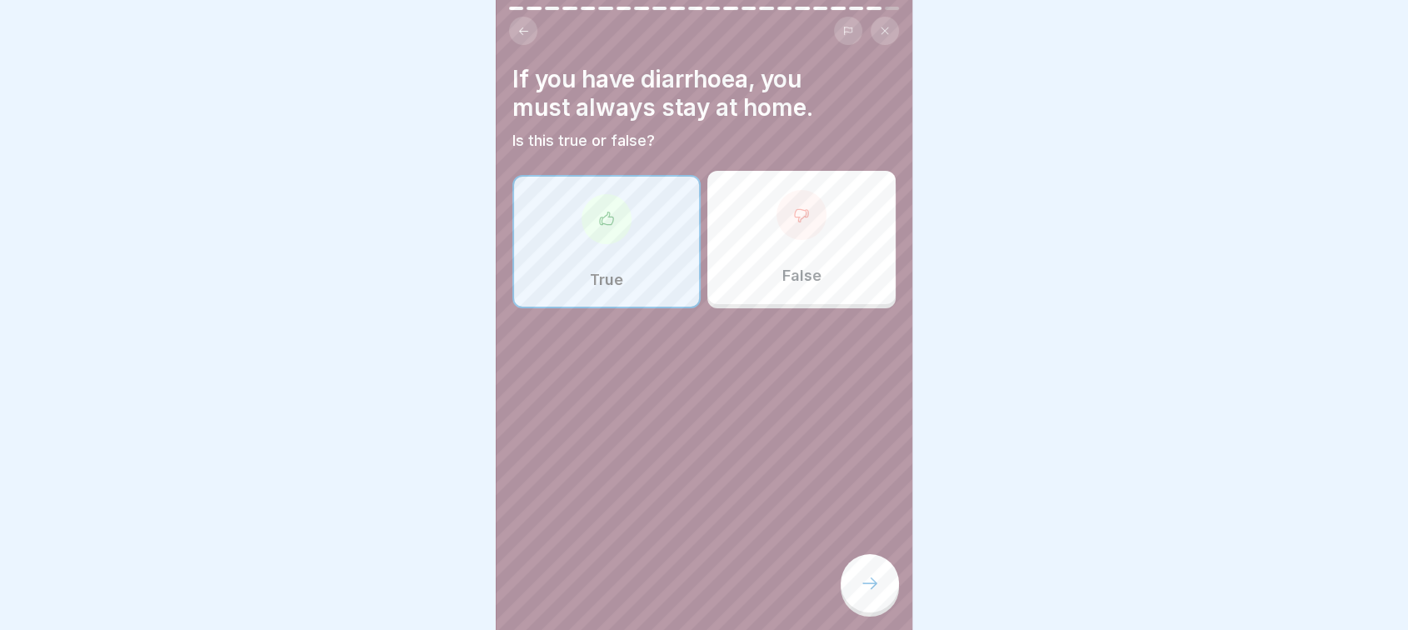
click at [898, 600] on div at bounding box center [869, 583] width 58 height 58
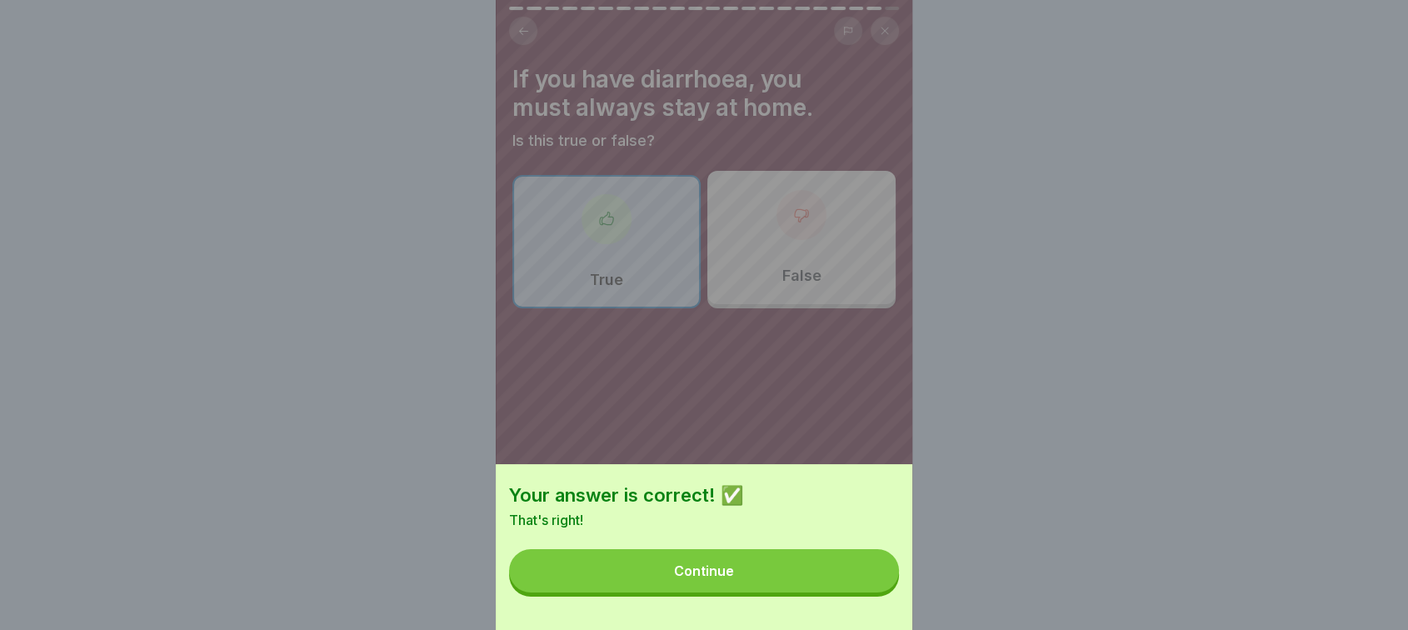
click at [825, 589] on button "Continue" at bounding box center [704, 570] width 390 height 43
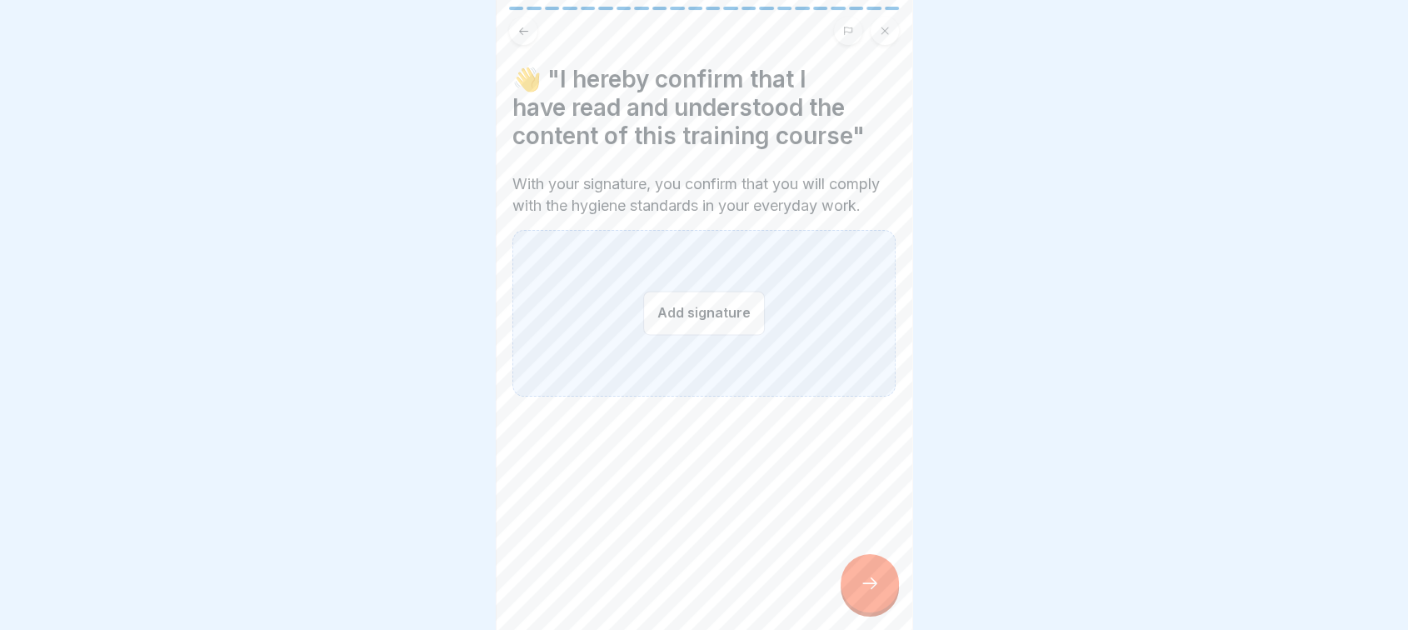
click at [691, 334] on button "Add signature" at bounding box center [704, 313] width 122 height 44
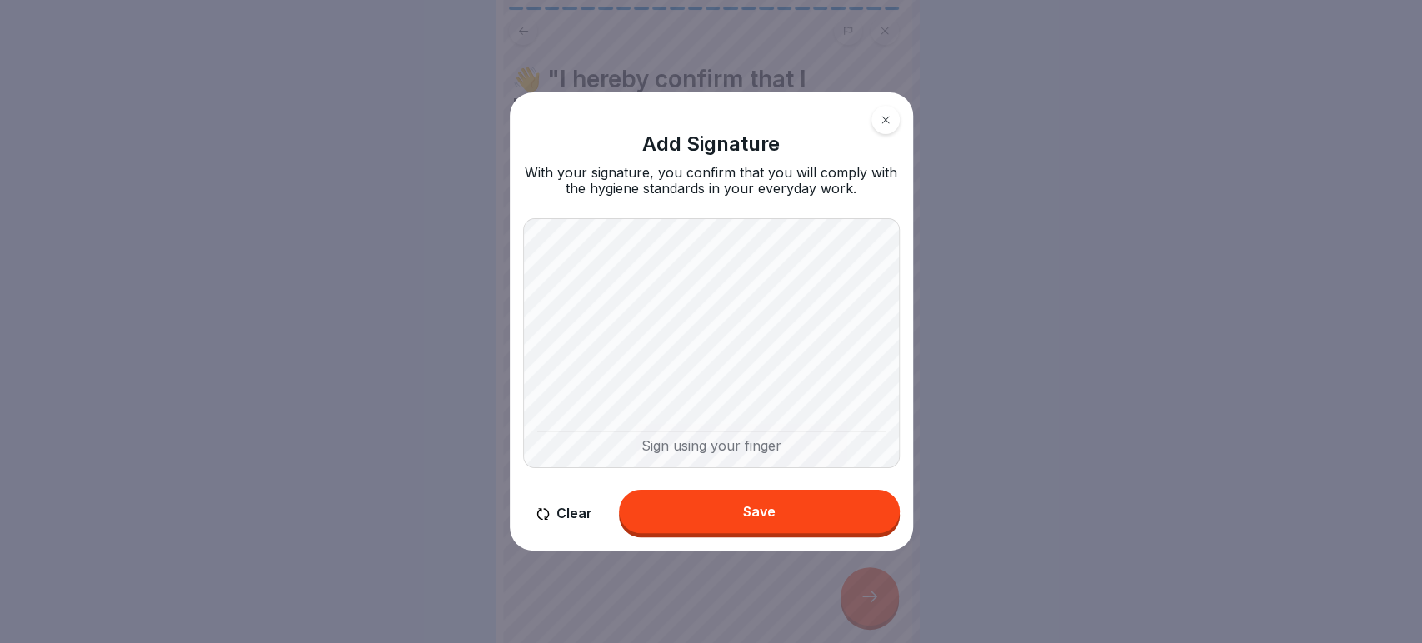
click at [750, 506] on div "Save" at bounding box center [759, 511] width 32 height 15
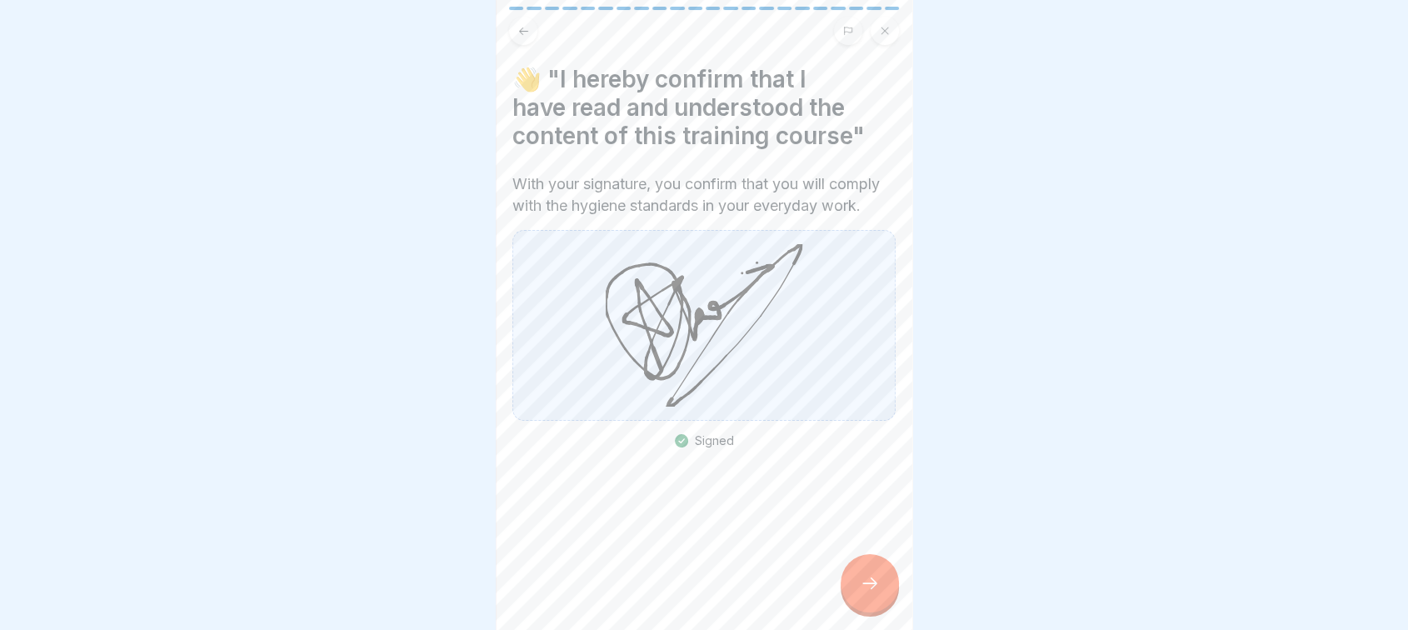
click at [844, 593] on div at bounding box center [869, 583] width 58 height 58
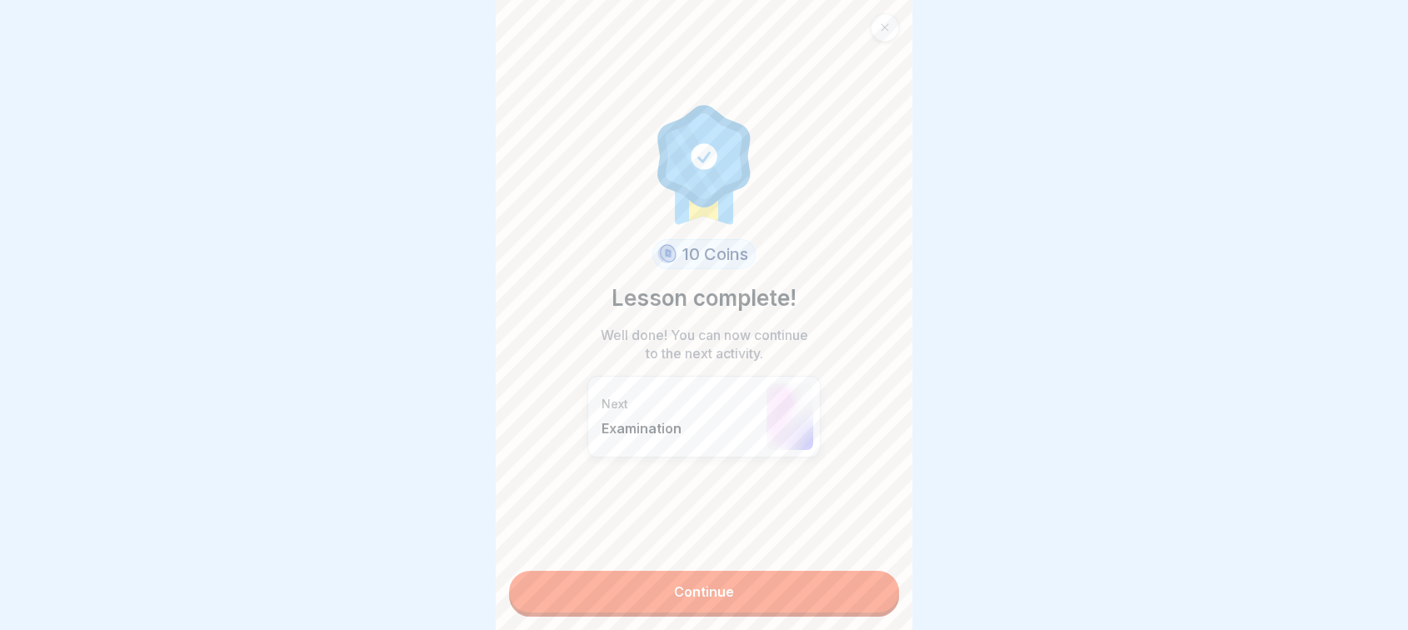
click at [712, 586] on link "Continue" at bounding box center [704, 592] width 390 height 42
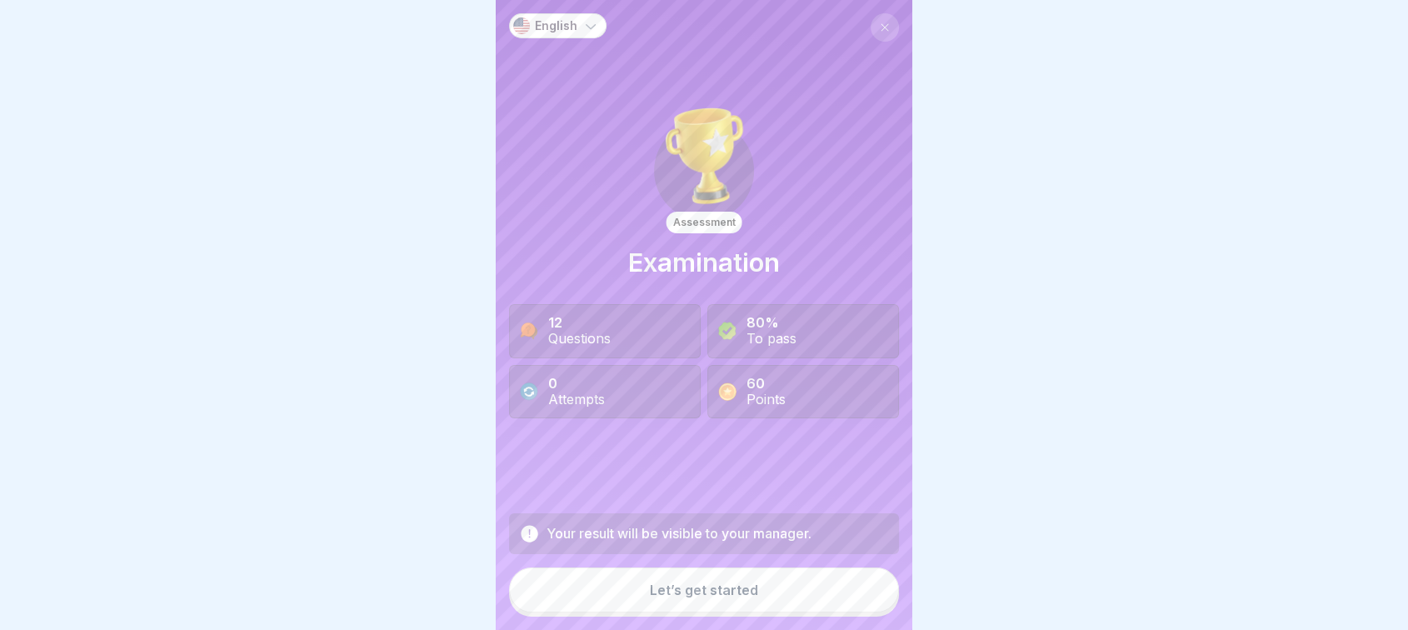
scroll to position [13, 0]
click at [752, 581] on button "Let’s get started" at bounding box center [704, 589] width 390 height 45
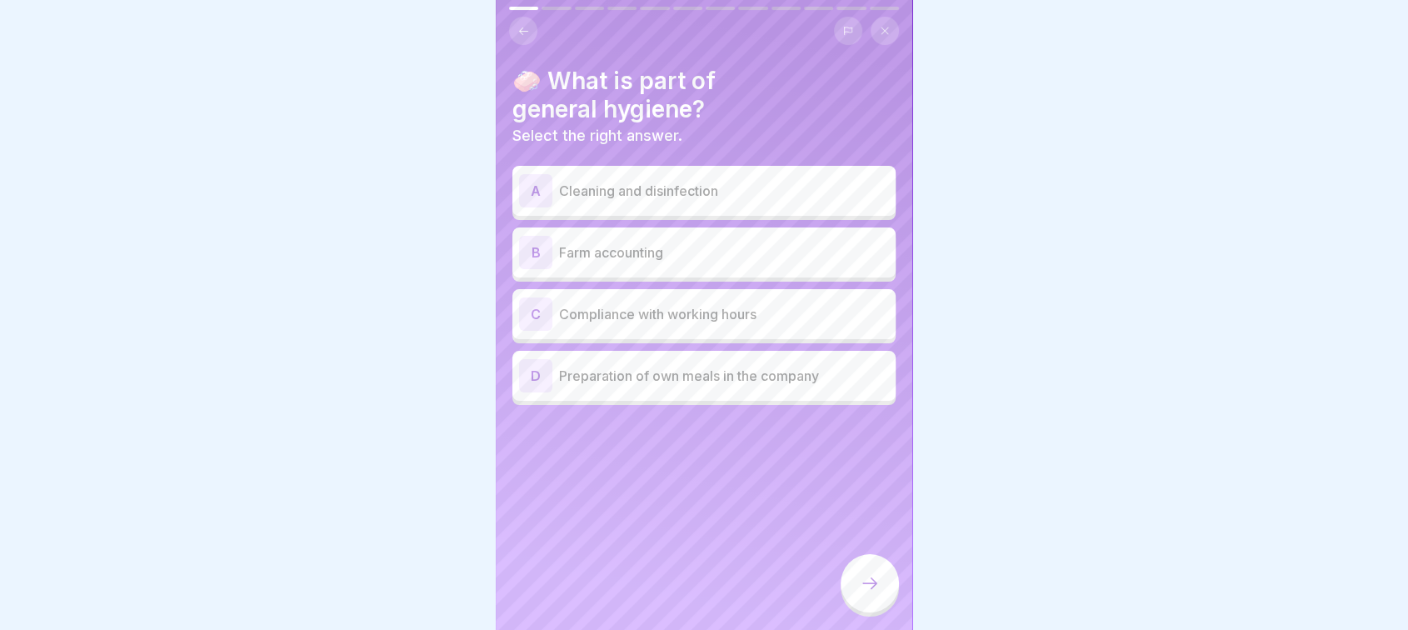
click at [780, 181] on p "Cleaning and disinfection" at bounding box center [724, 191] width 330 height 20
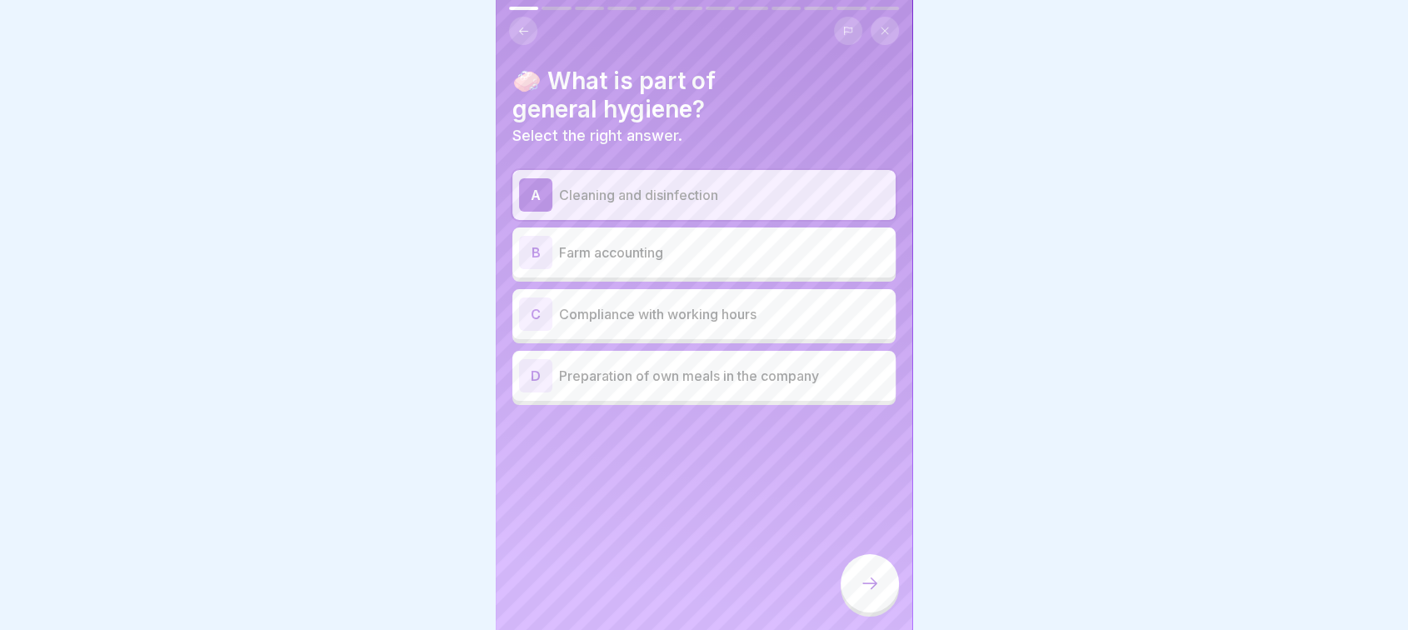
click at [793, 384] on div "D Preparation of own meals in the company" at bounding box center [703, 376] width 383 height 50
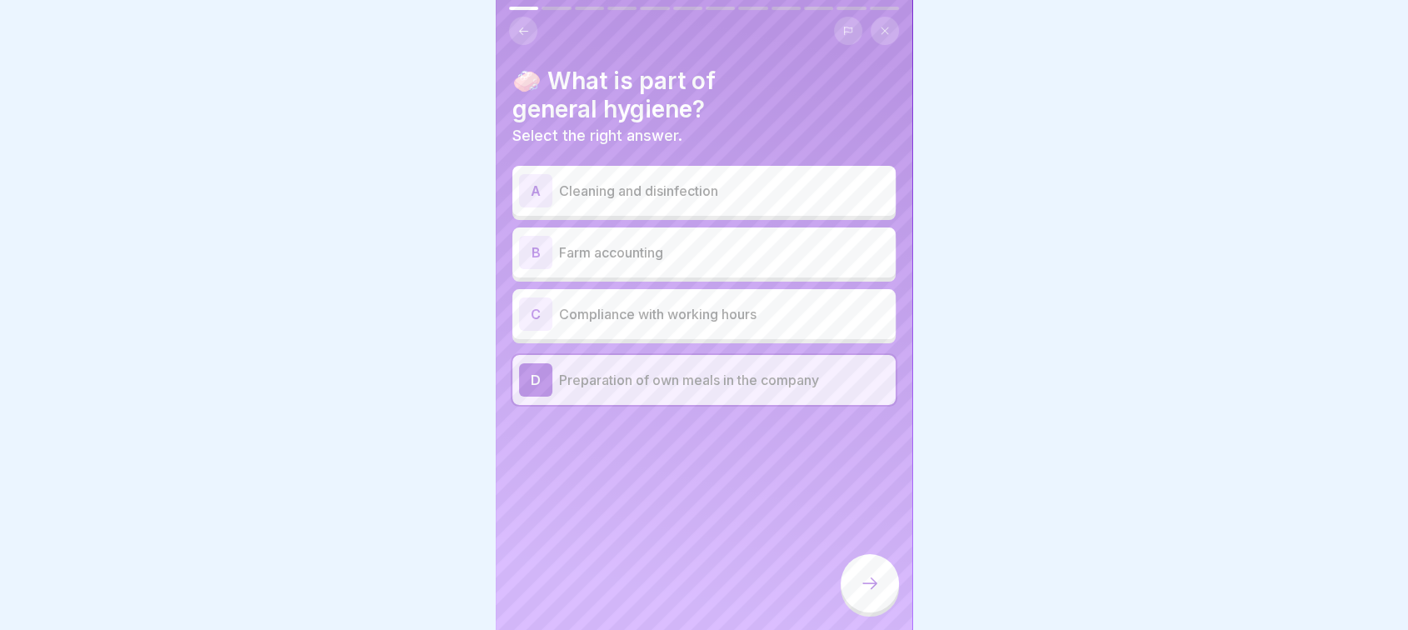
click at [773, 182] on p "Cleaning and disinfection" at bounding box center [724, 191] width 330 height 20
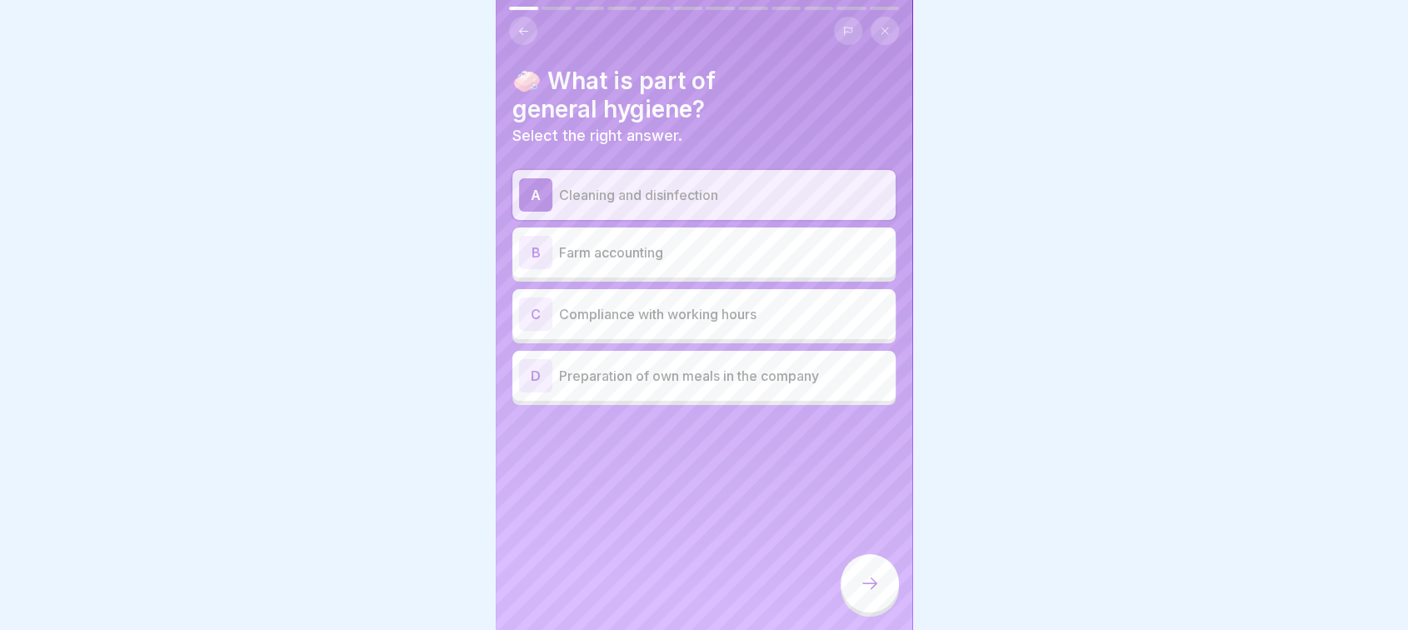
click at [873, 598] on div at bounding box center [869, 583] width 58 height 58
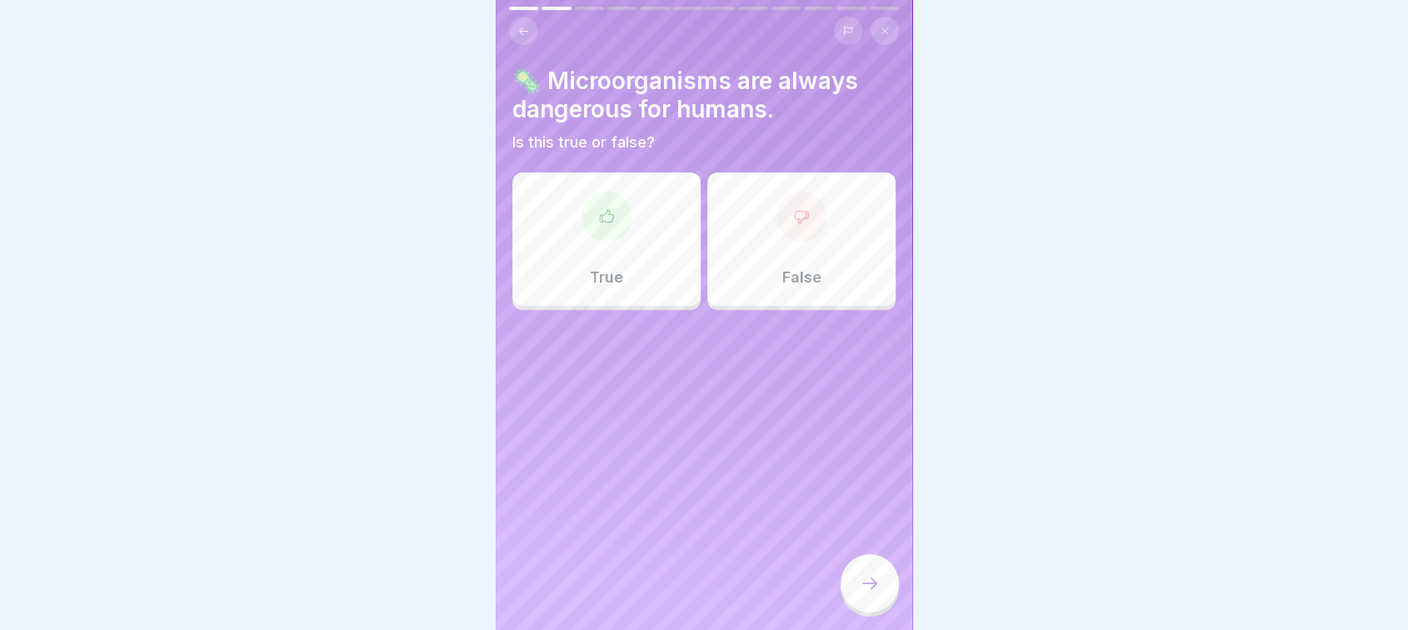
click at [616, 278] on div "True" at bounding box center [606, 238] width 188 height 133
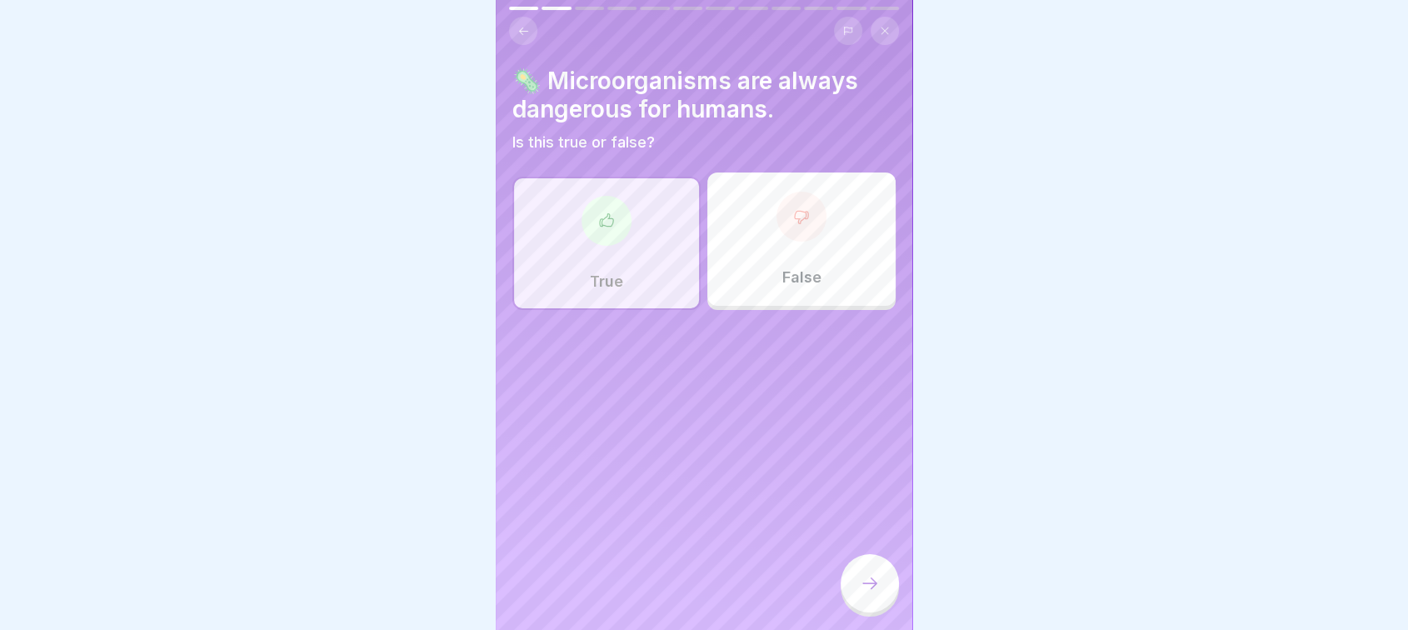
click at [874, 582] on icon at bounding box center [869, 583] width 15 height 12
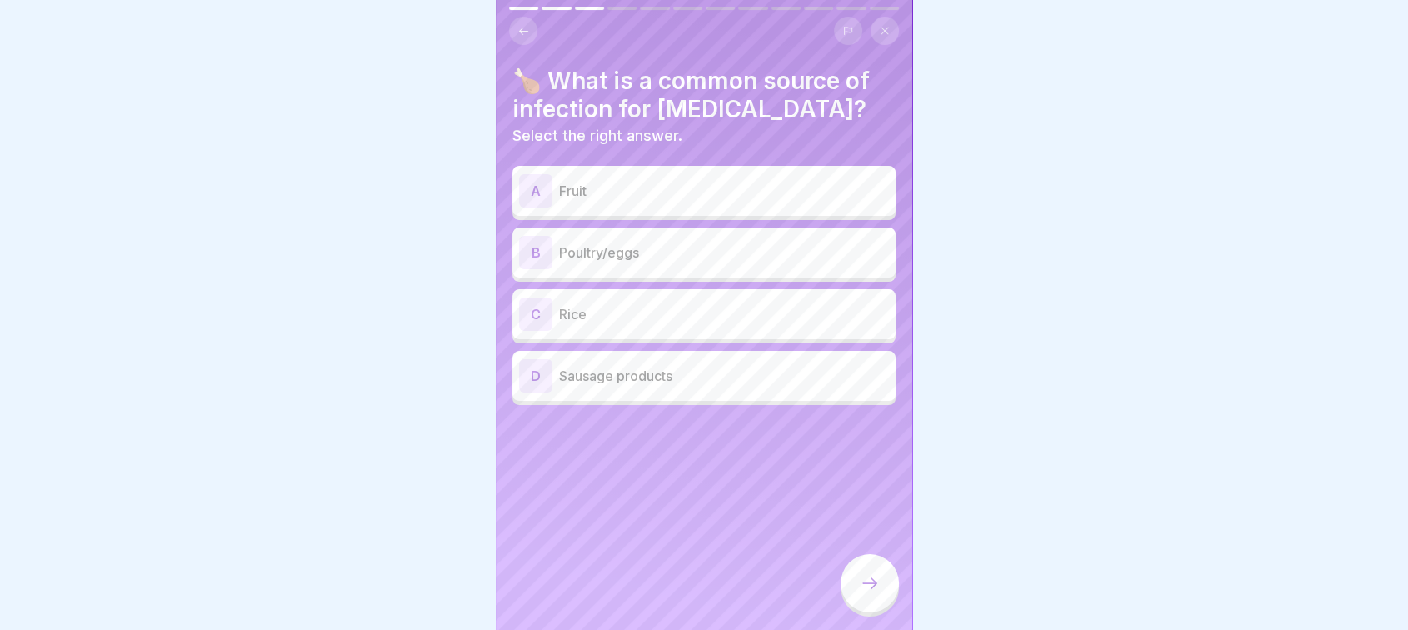
click at [687, 184] on p "Fruit" at bounding box center [724, 191] width 330 height 20
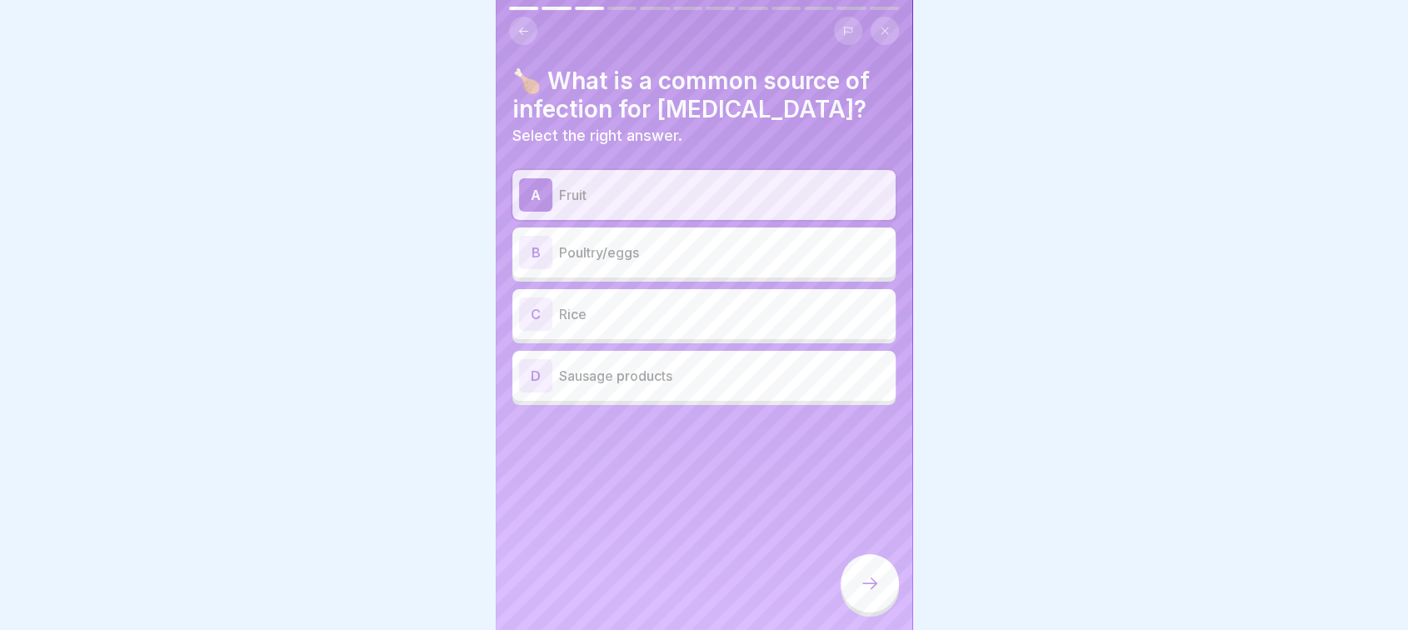
click at [730, 367] on p "Sausage products" at bounding box center [724, 376] width 330 height 20
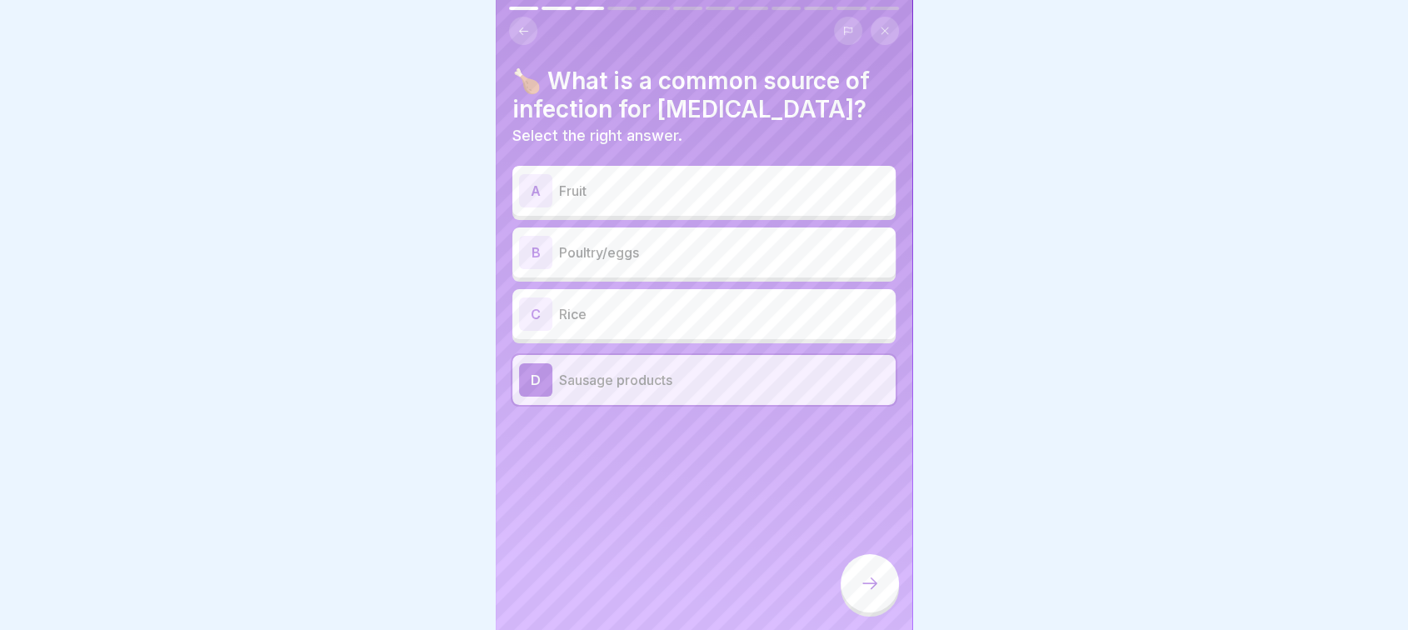
click at [733, 181] on p "Fruit" at bounding box center [724, 191] width 330 height 20
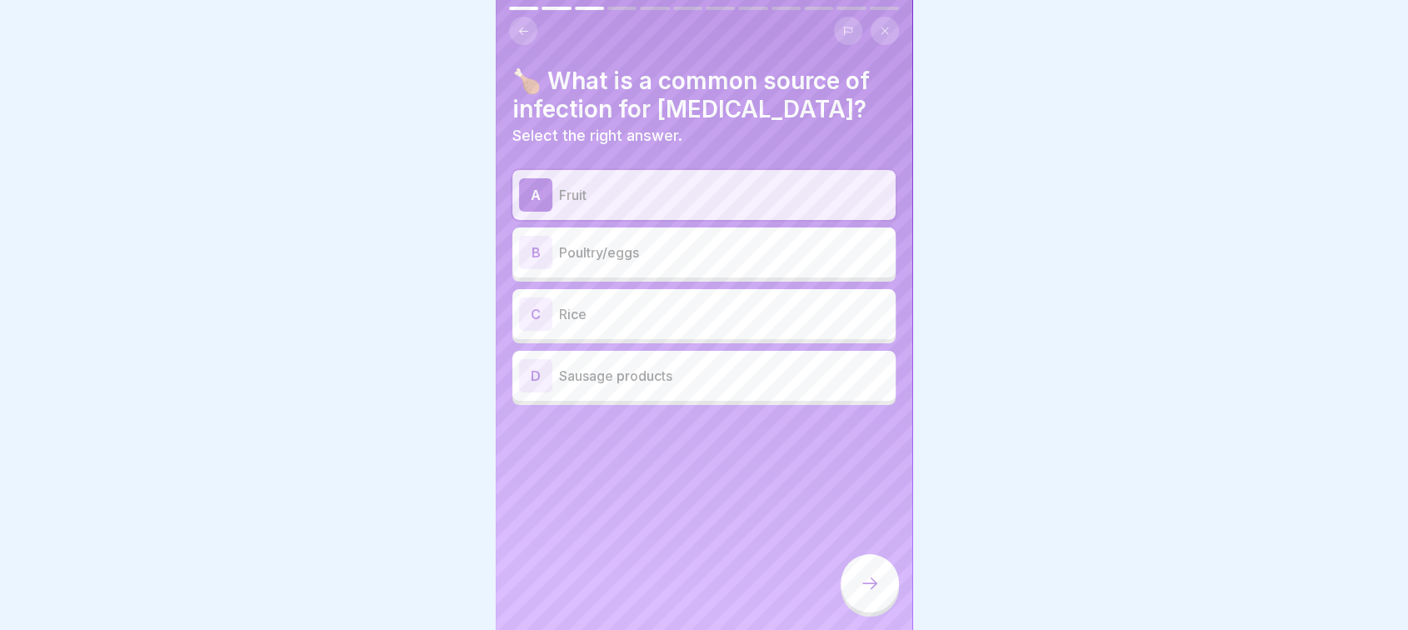
click at [873, 586] on icon at bounding box center [870, 583] width 20 height 20
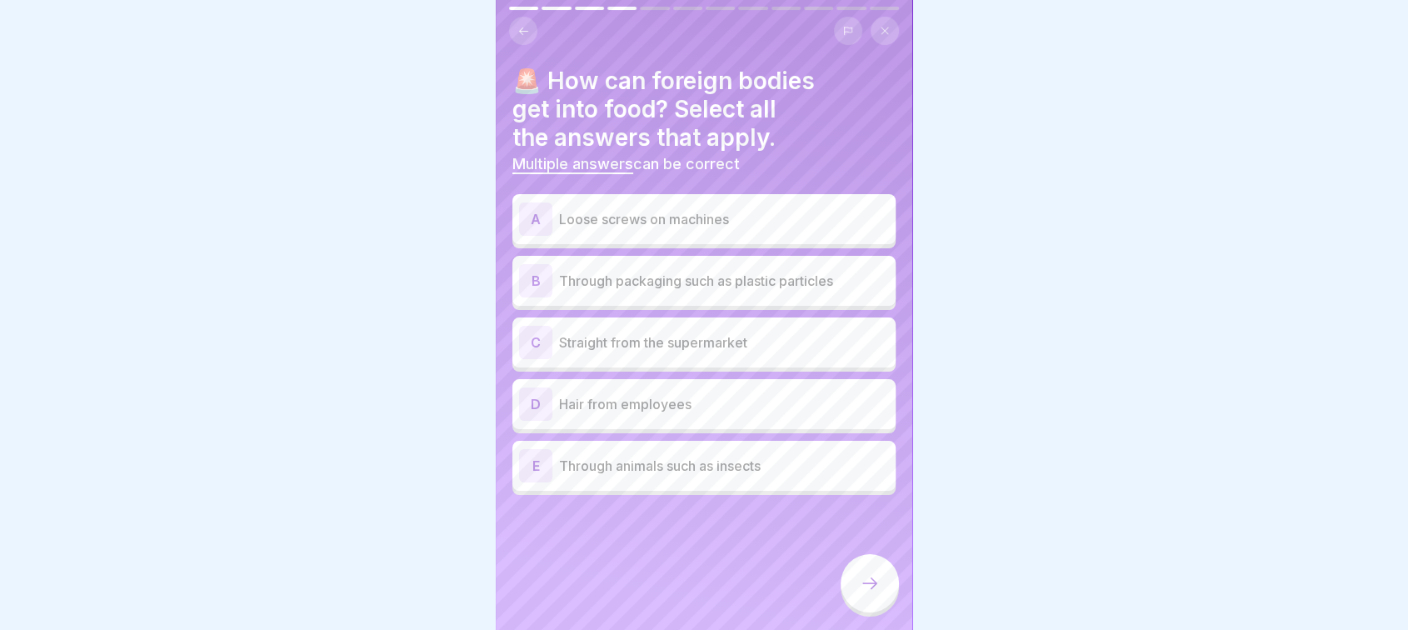
click at [690, 394] on p "Hair from employees" at bounding box center [724, 404] width 330 height 20
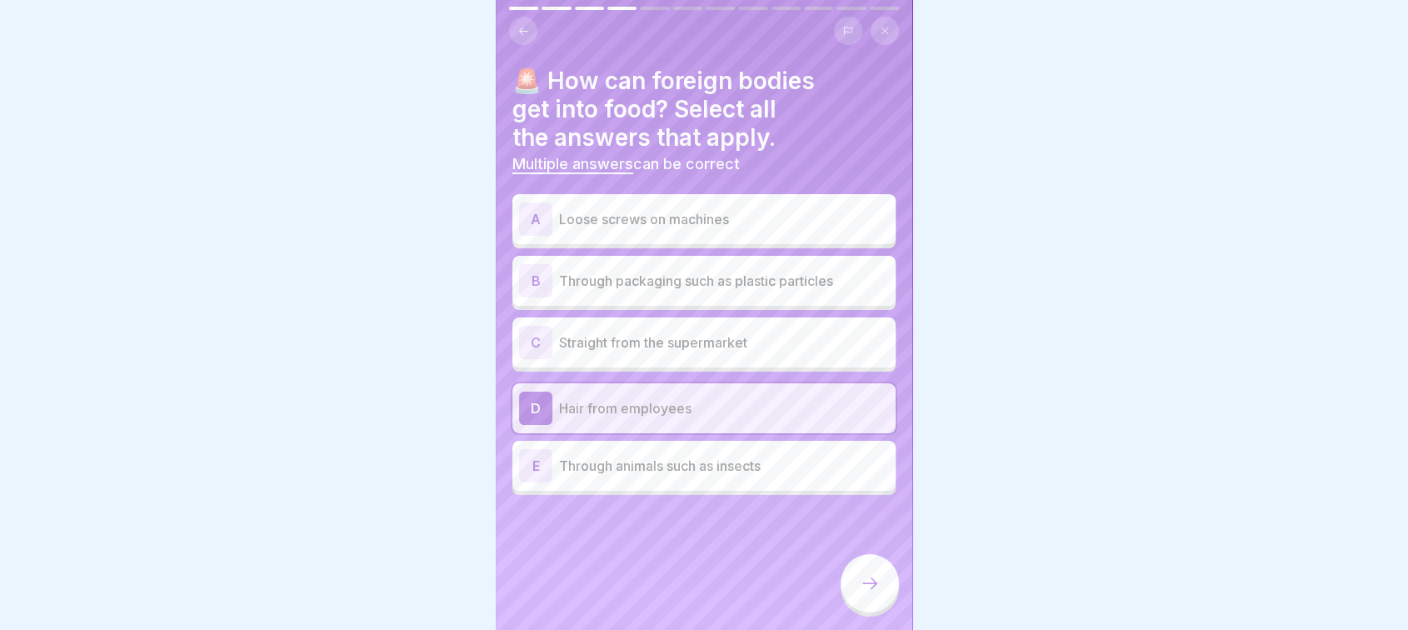
click at [741, 466] on div "E Through animals such as insects" at bounding box center [704, 465] width 370 height 33
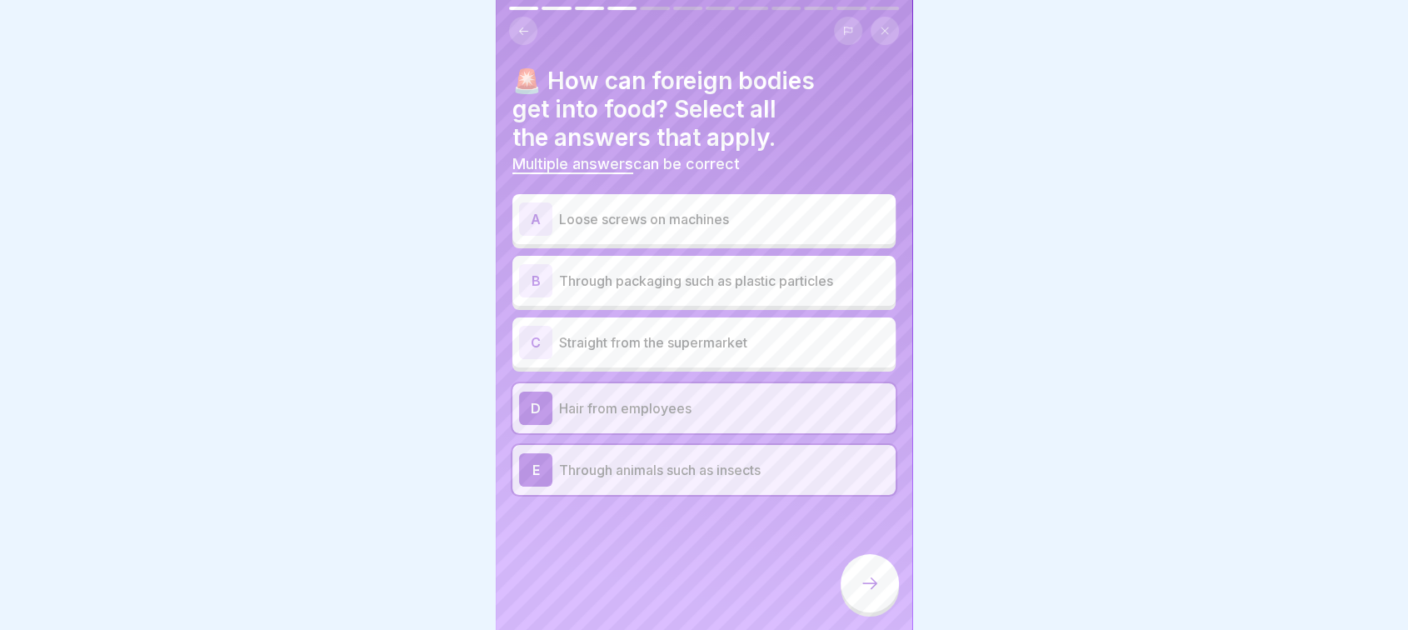
click at [885, 581] on div at bounding box center [869, 583] width 58 height 58
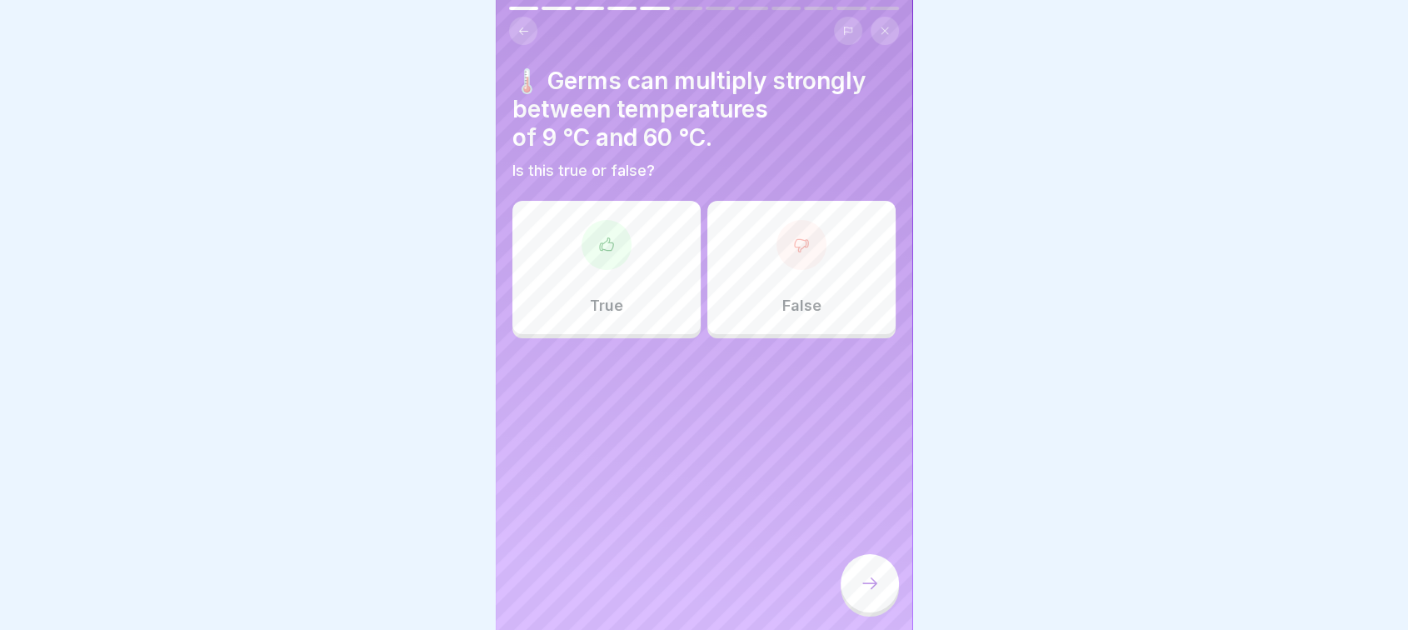
click at [782, 297] on p "False" at bounding box center [801, 306] width 39 height 18
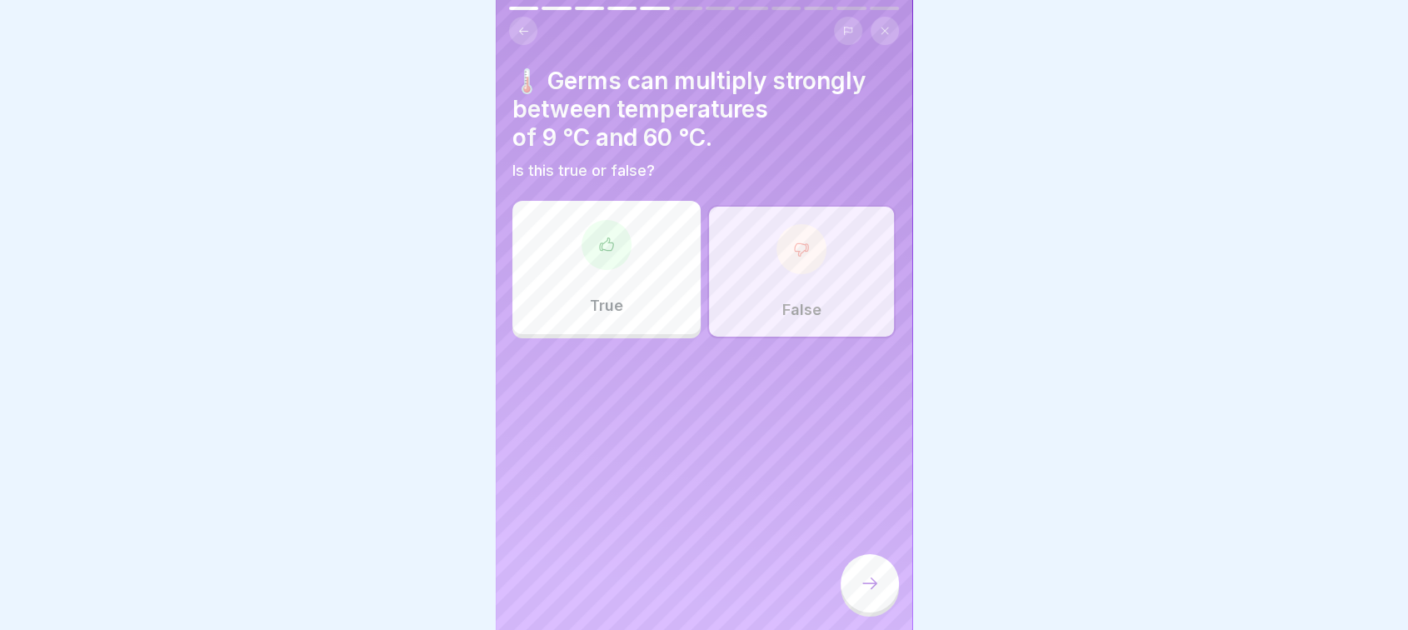
click at [870, 585] on icon at bounding box center [870, 583] width 20 height 20
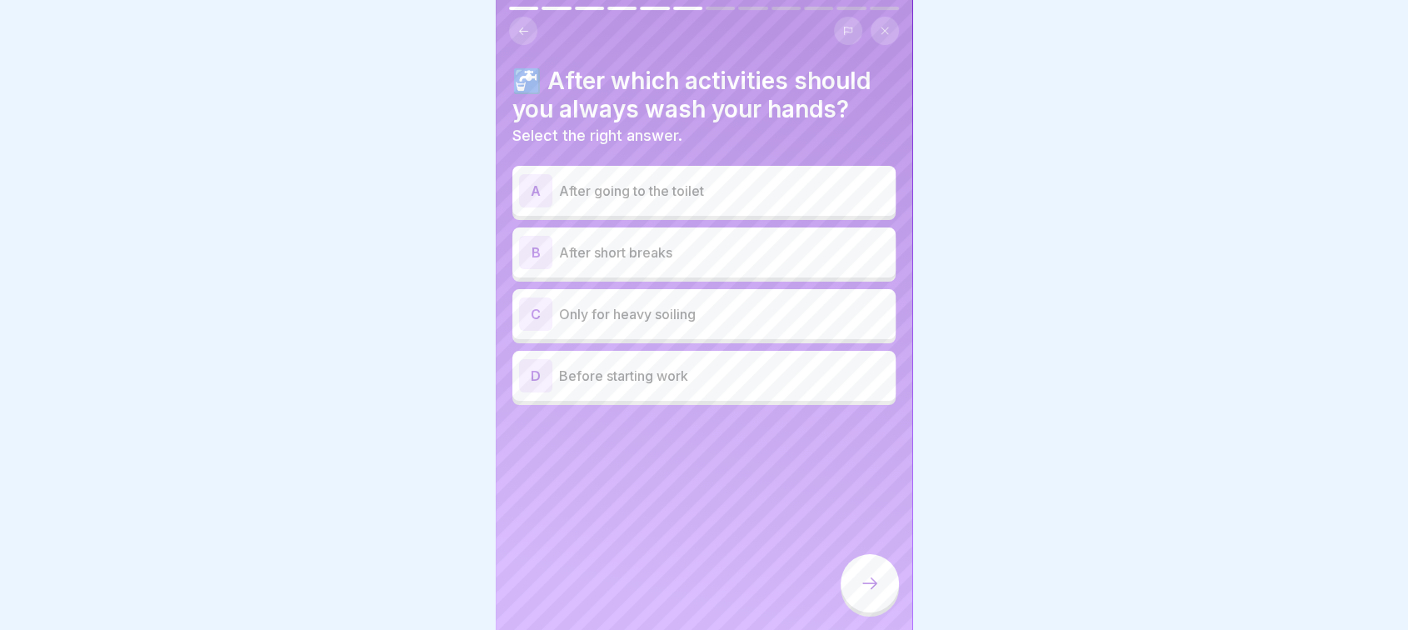
click at [765, 183] on p "After going to the toilet" at bounding box center [724, 191] width 330 height 20
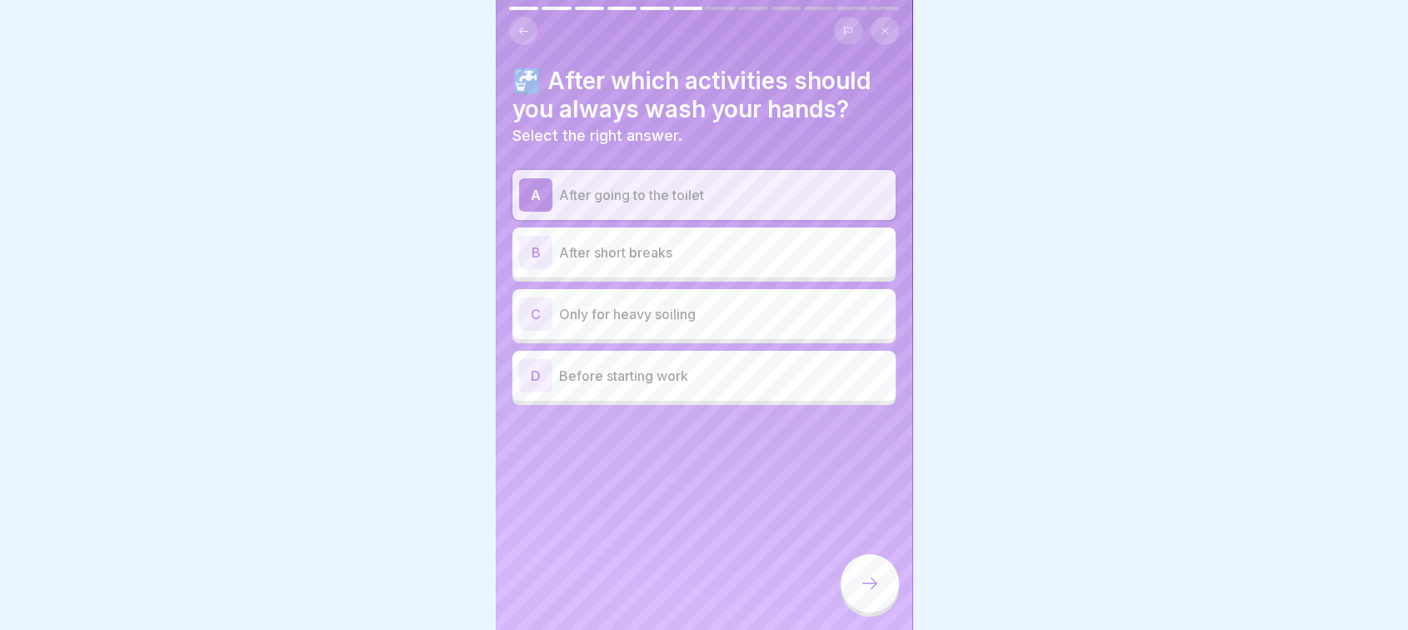
click at [711, 242] on p "After short breaks" at bounding box center [724, 252] width 330 height 20
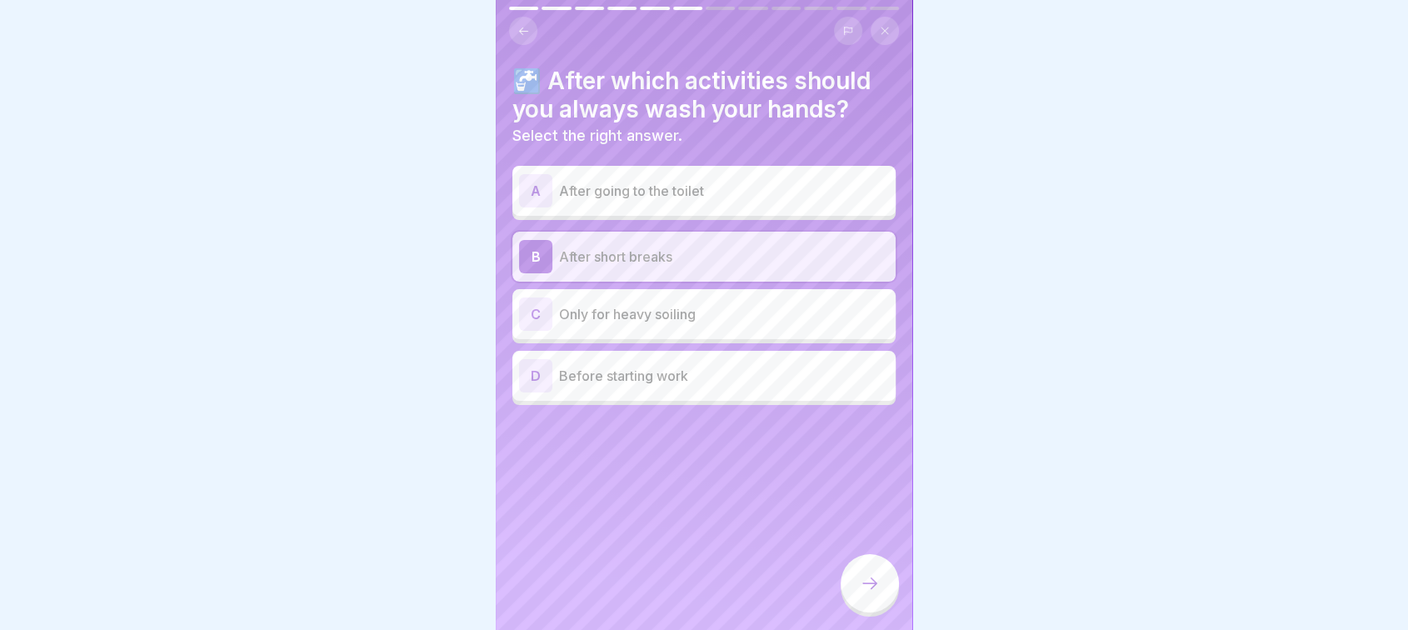
click at [694, 181] on p "After going to the toilet" at bounding box center [724, 191] width 330 height 20
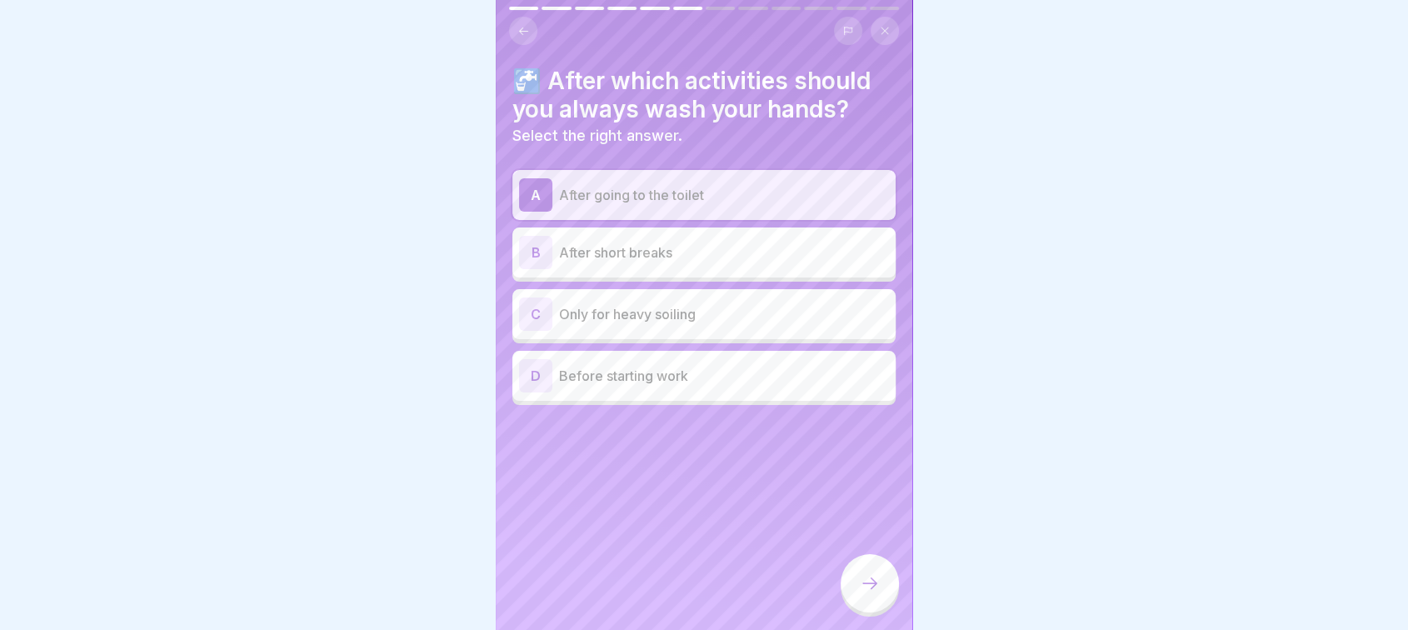
click at [775, 366] on p "Before starting work" at bounding box center [724, 376] width 330 height 20
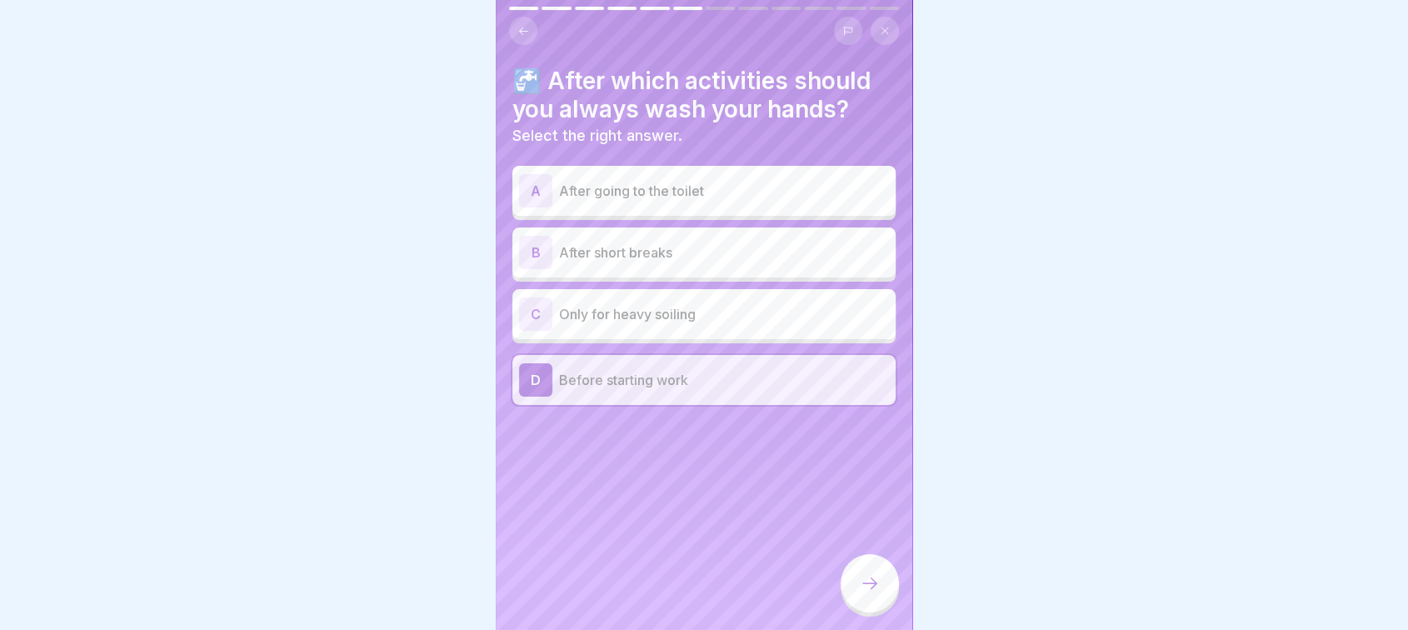
click at [873, 581] on icon at bounding box center [870, 583] width 20 height 20
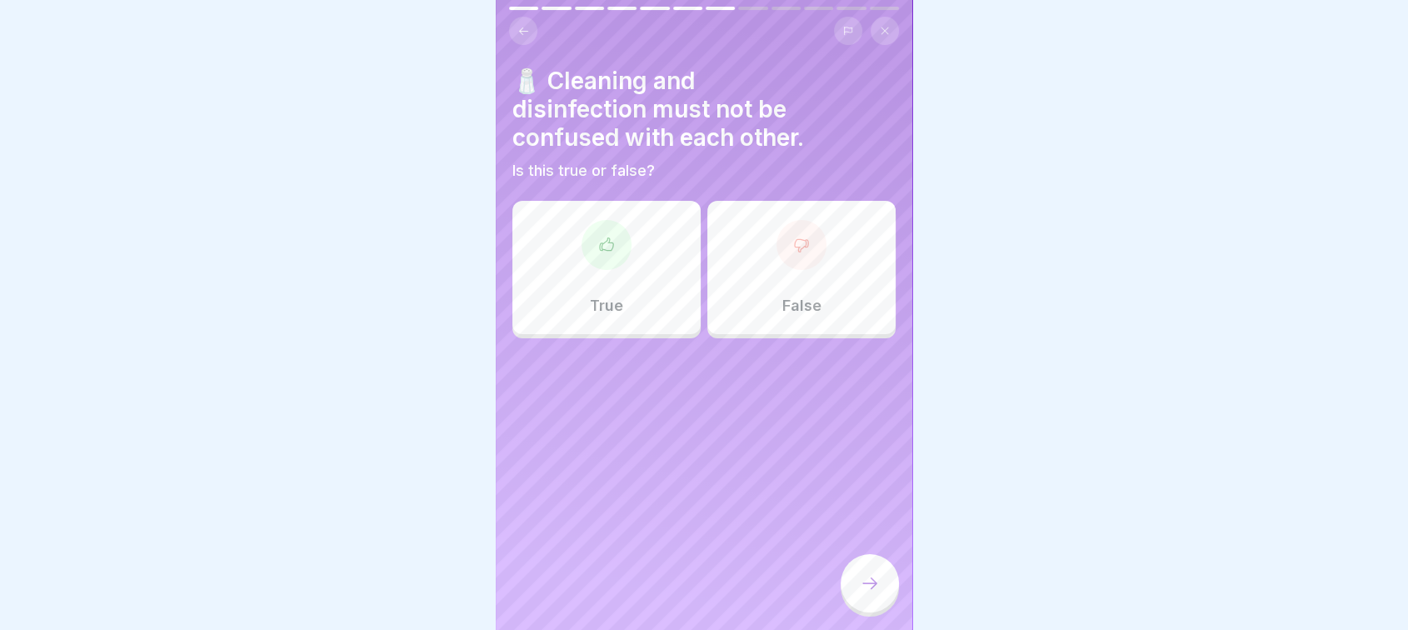
click at [793, 253] on div at bounding box center [801, 245] width 50 height 50
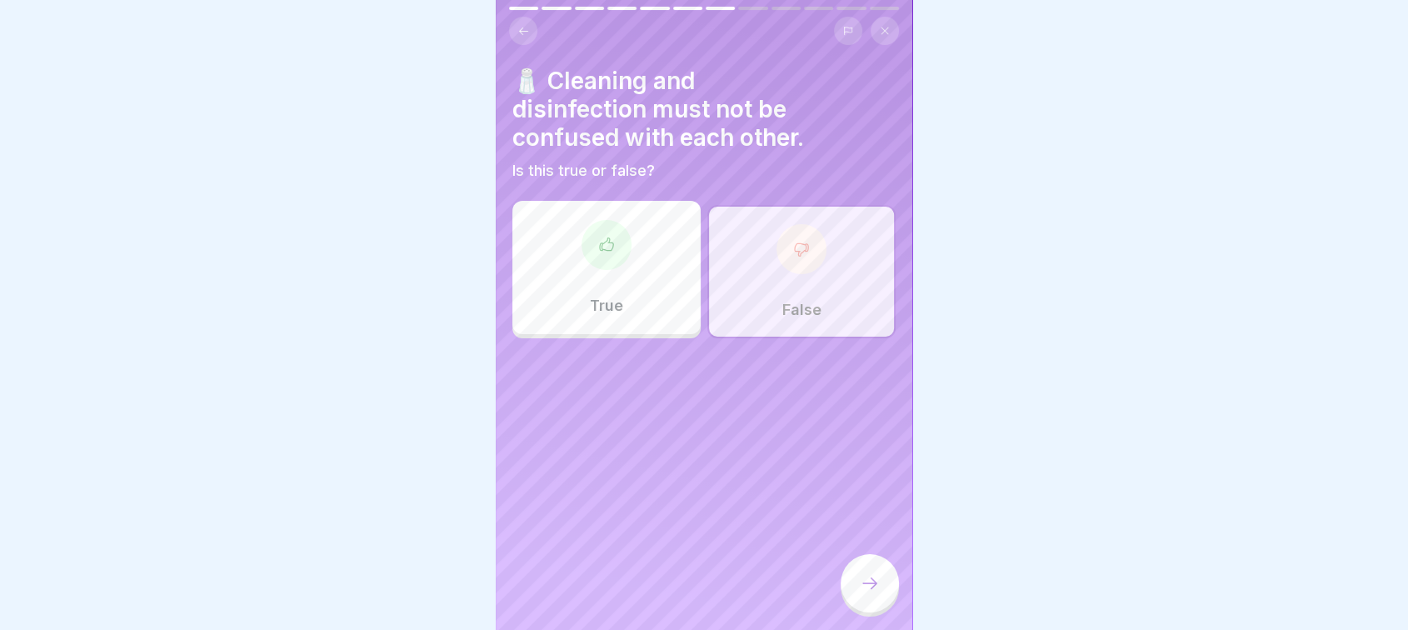
click at [868, 579] on icon at bounding box center [870, 583] width 20 height 20
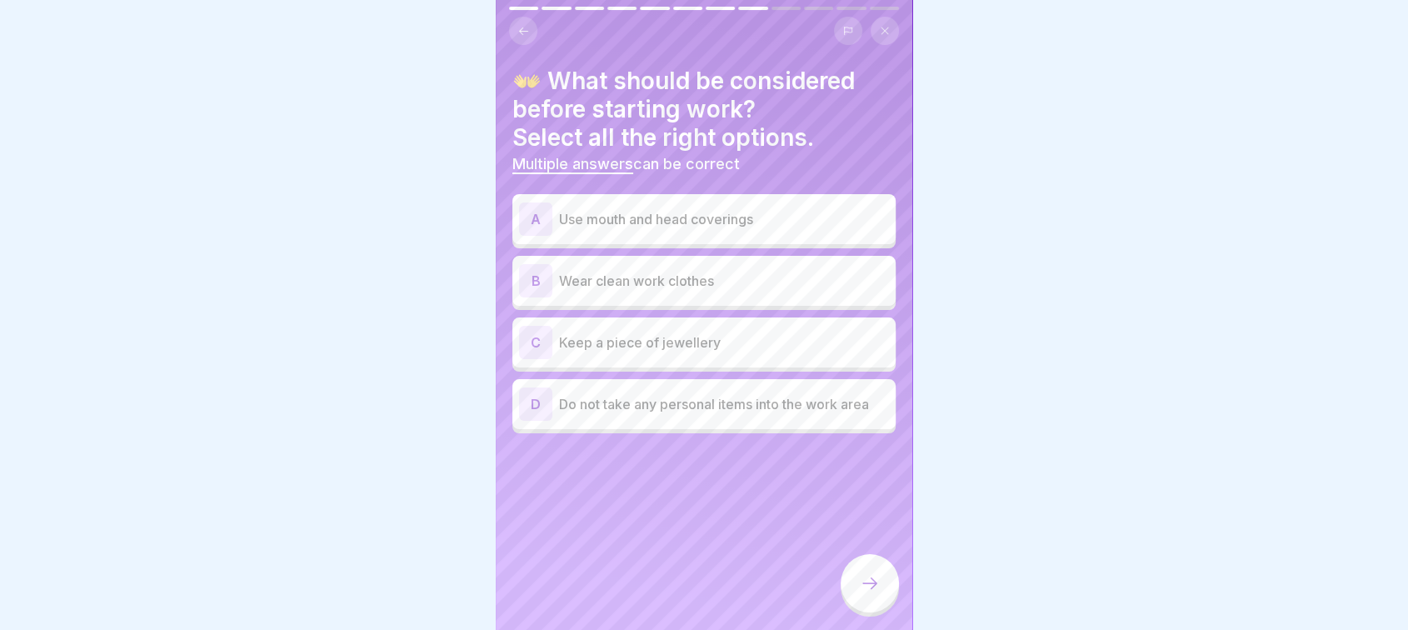
click at [729, 278] on div "B Wear clean work clothes" at bounding box center [704, 280] width 370 height 33
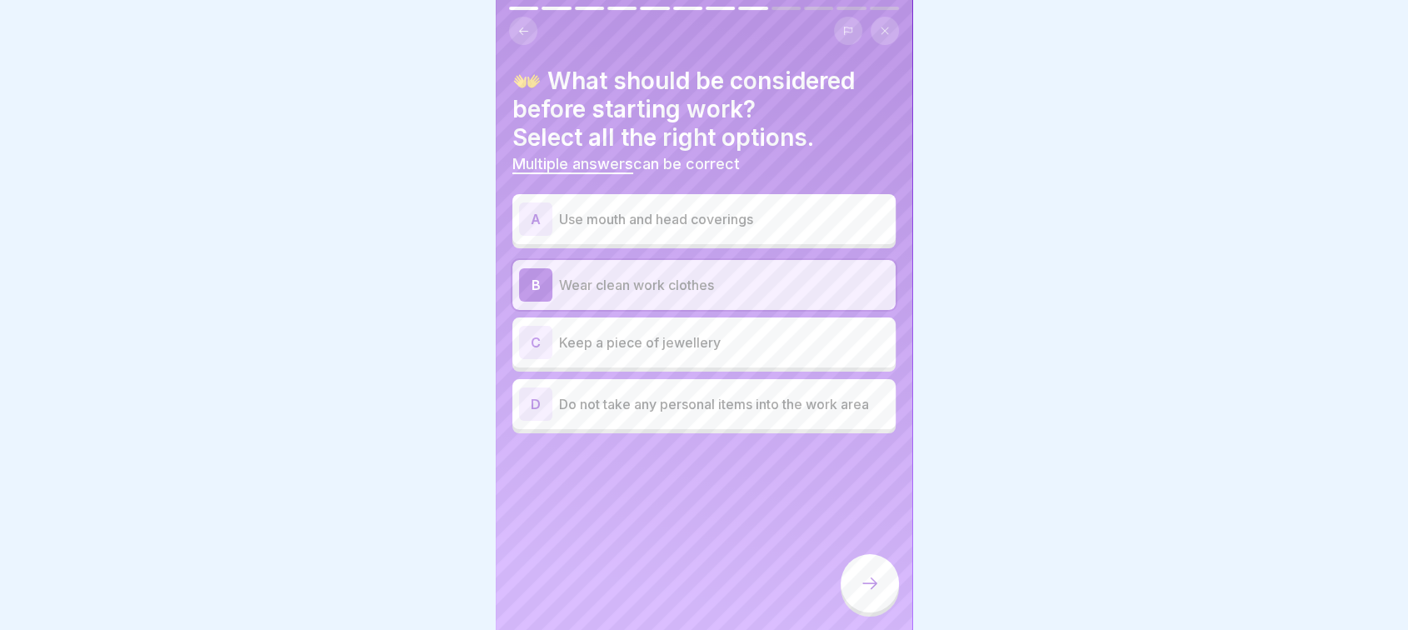
click at [774, 212] on p "Use mouth and head coverings" at bounding box center [724, 219] width 330 height 20
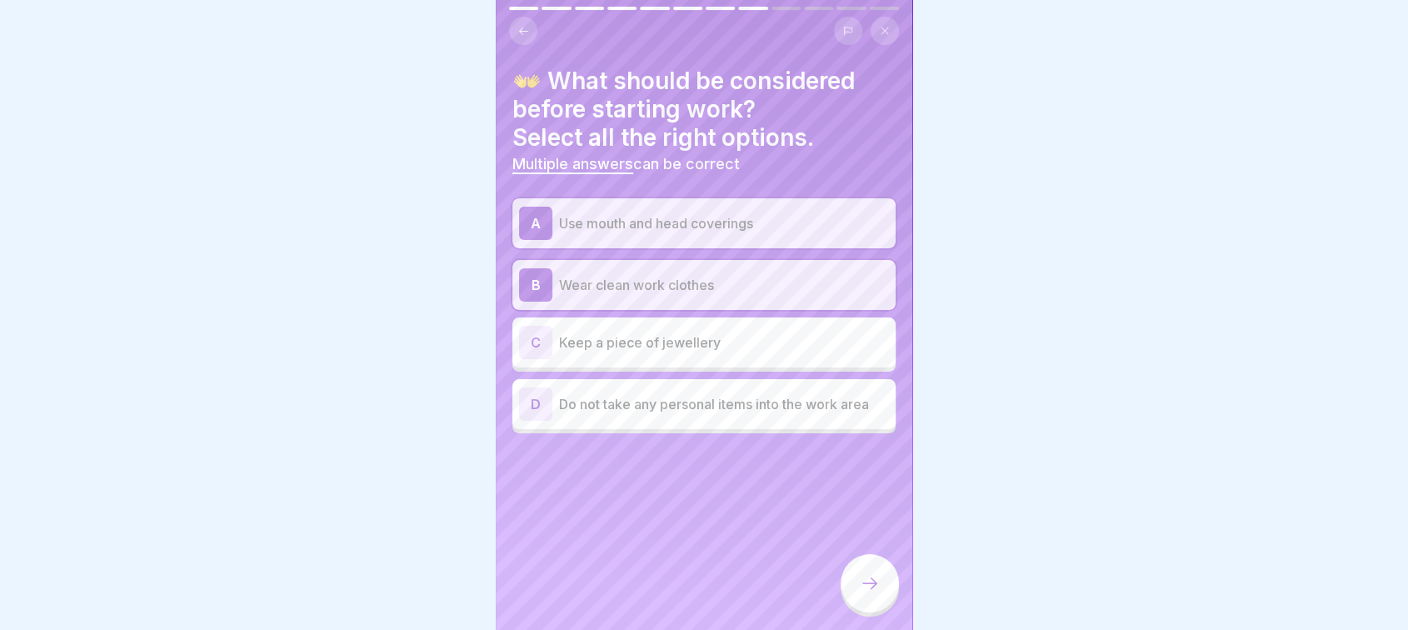
click at [733, 401] on div "D Do not take any personal items into the work area" at bounding box center [704, 403] width 370 height 33
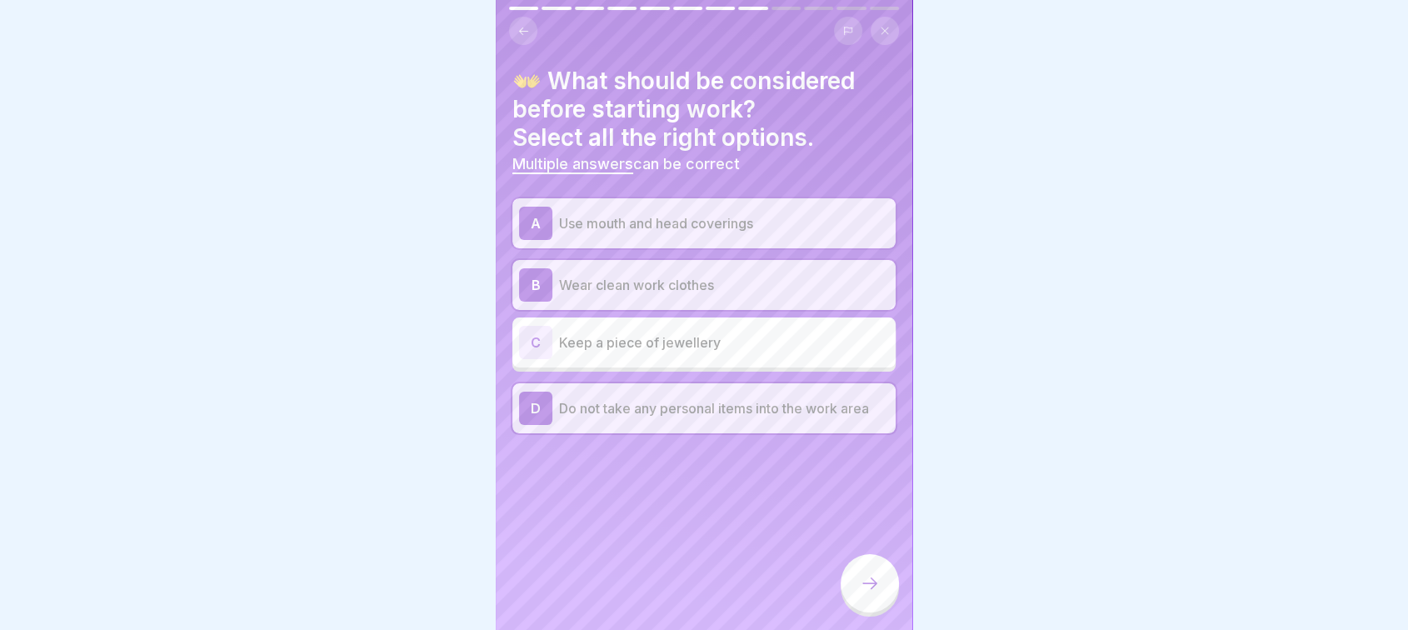
click at [866, 590] on icon at bounding box center [870, 583] width 20 height 20
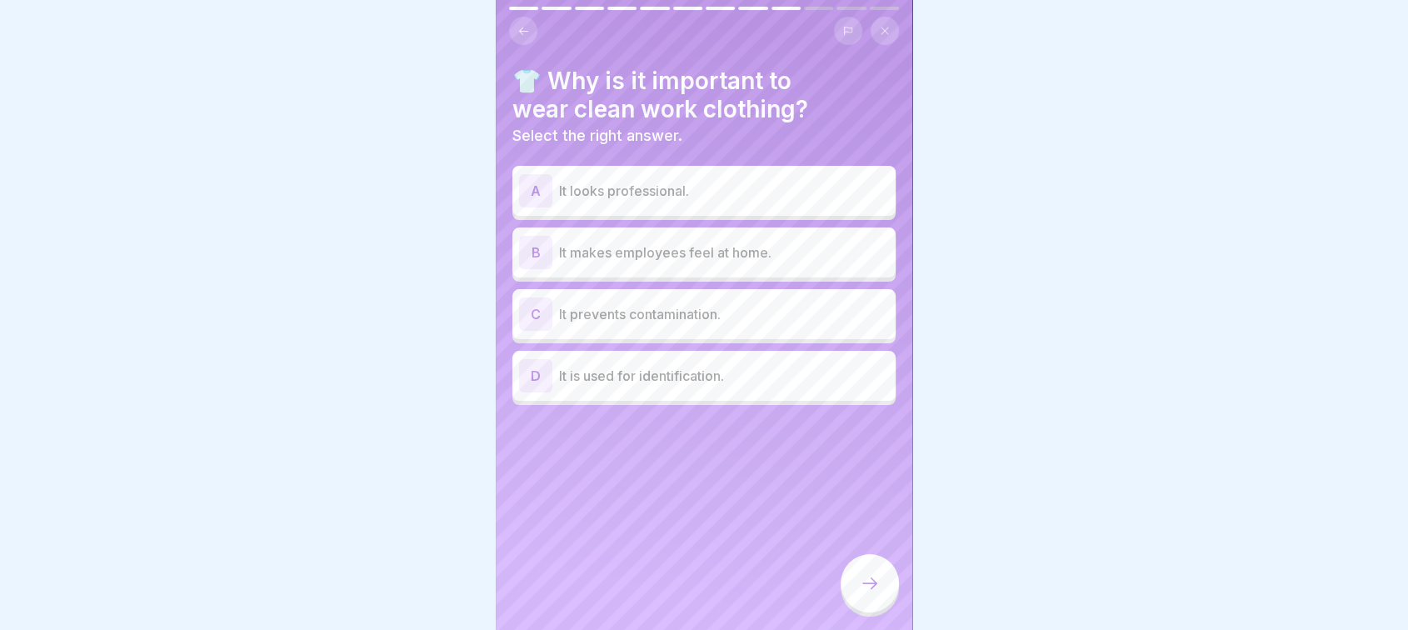
click at [795, 192] on div "A It looks professional." at bounding box center [704, 190] width 370 height 33
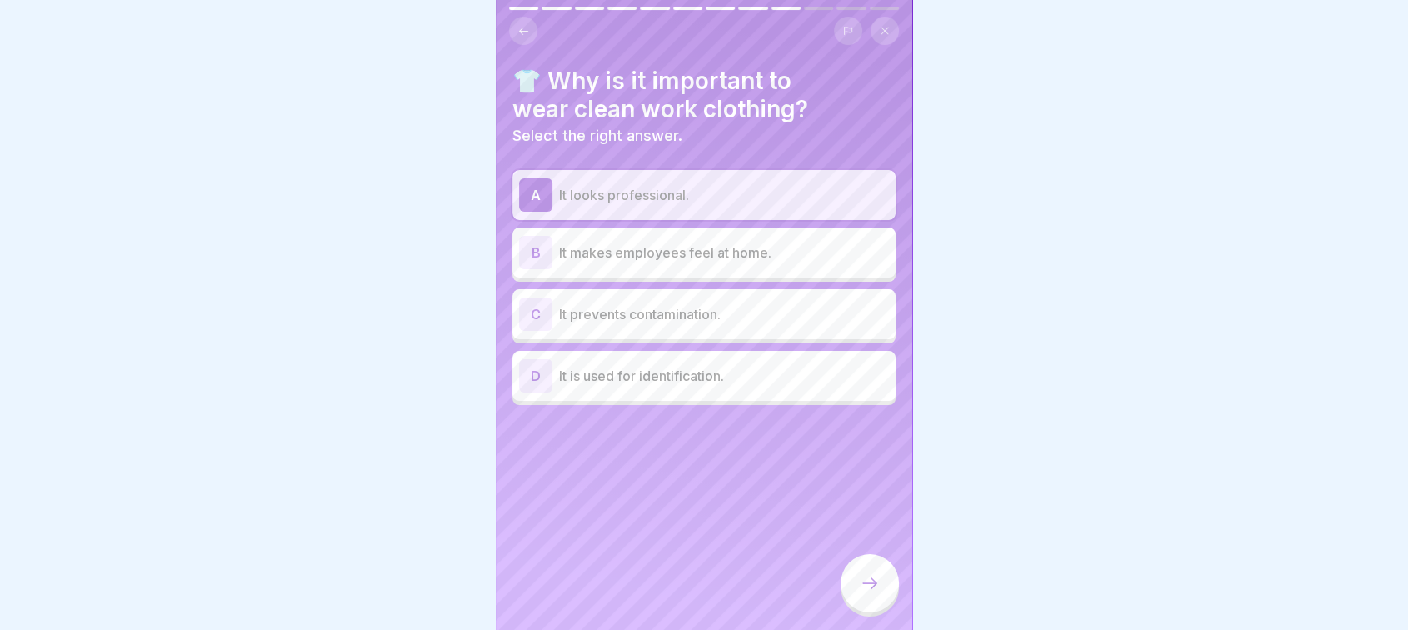
click at [770, 253] on div "B It makes employees feel at home." at bounding box center [704, 252] width 370 height 33
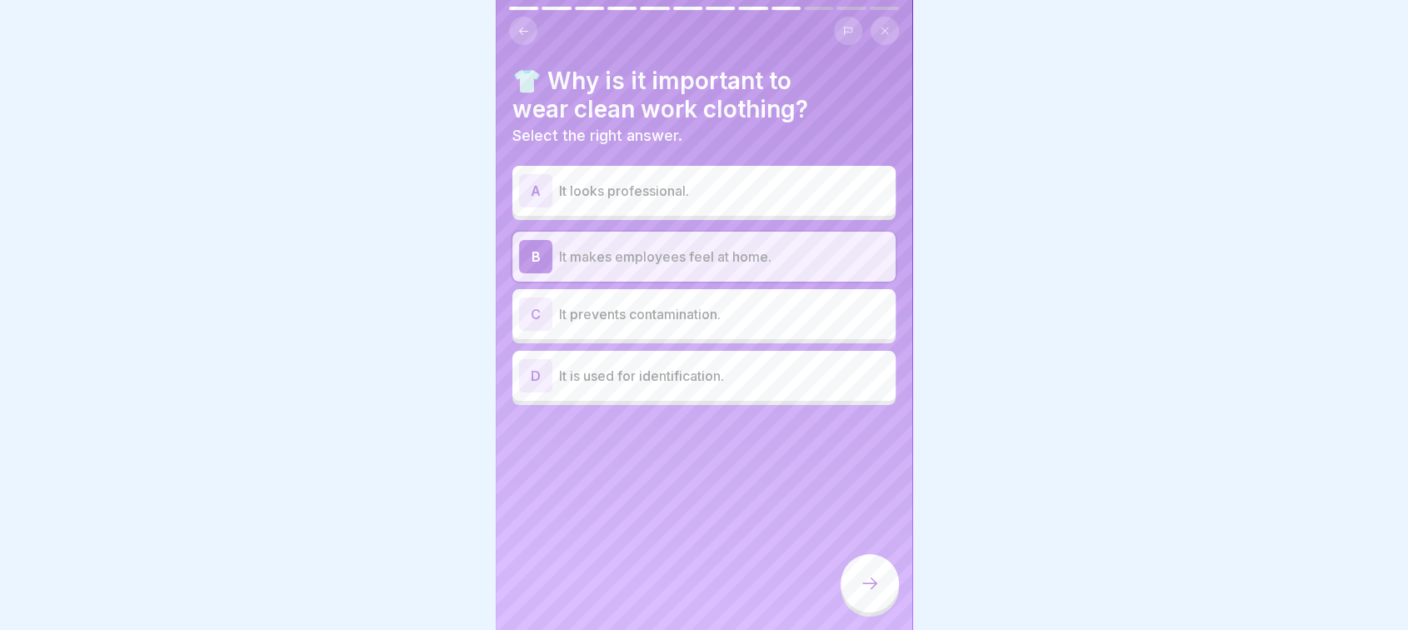
click at [740, 310] on div "C It prevents contamination." at bounding box center [704, 313] width 370 height 33
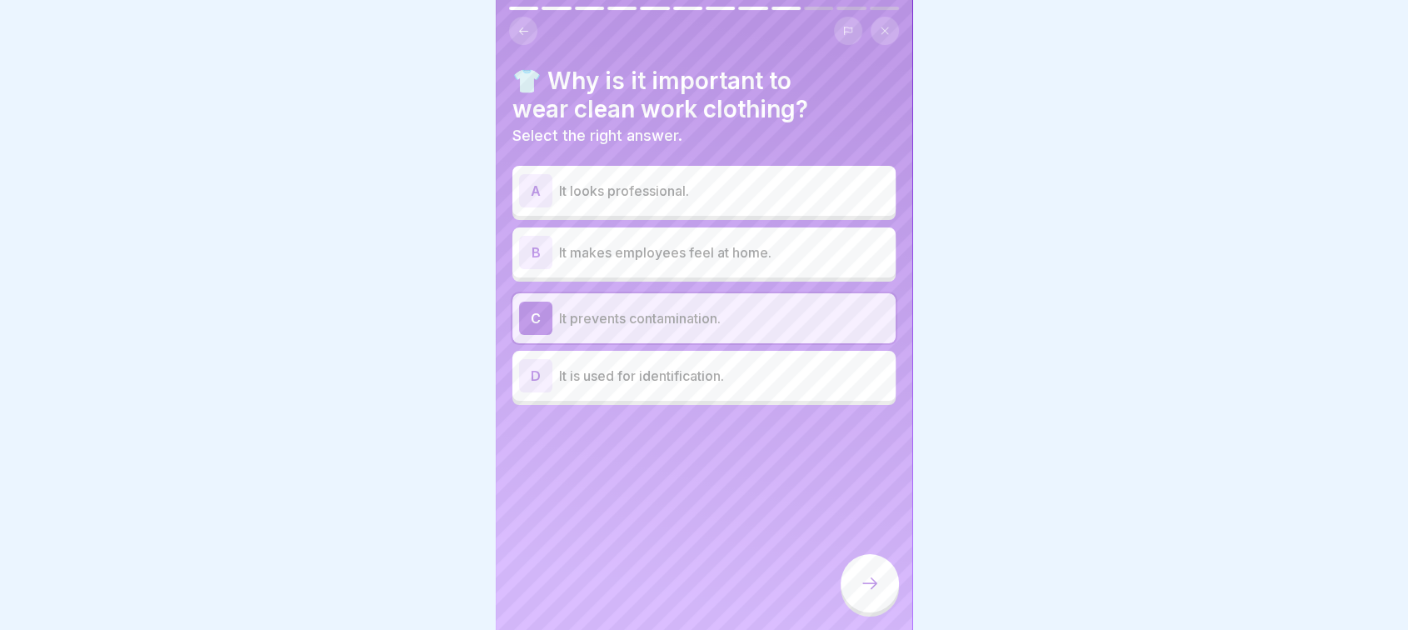
click at [718, 366] on p "It is used for identification." at bounding box center [724, 376] width 330 height 20
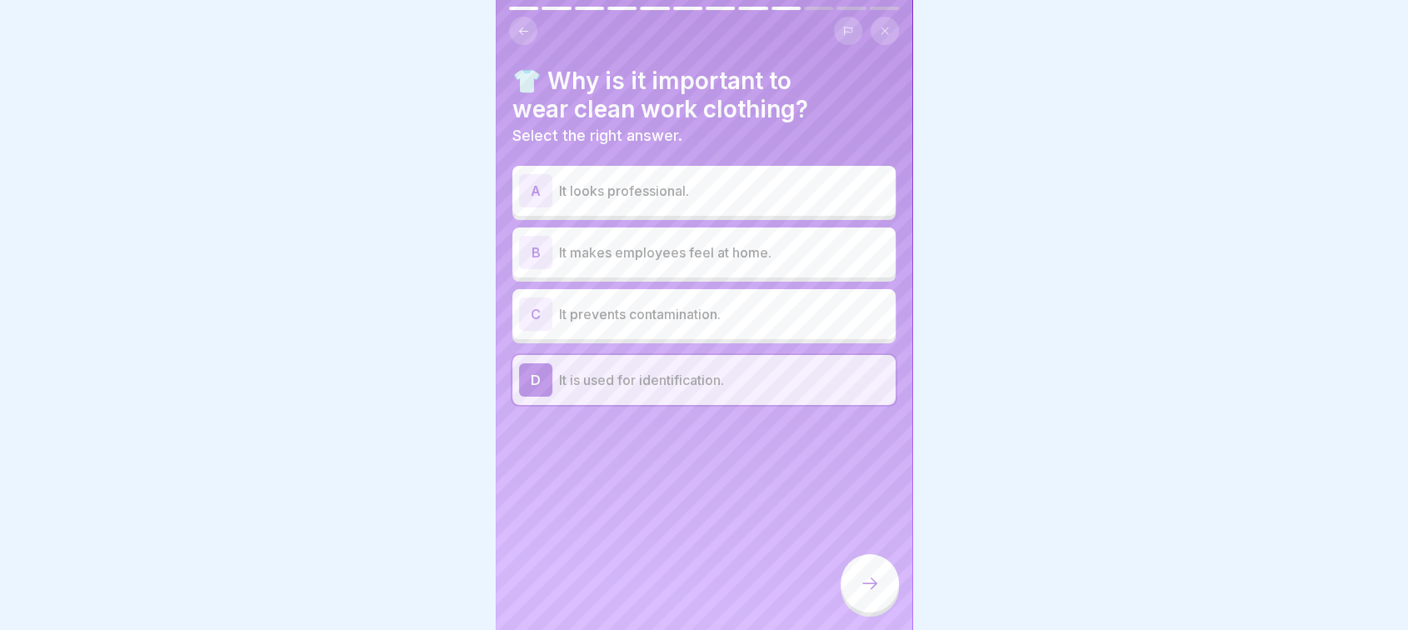
click at [723, 304] on p "It prevents contamination." at bounding box center [724, 314] width 330 height 20
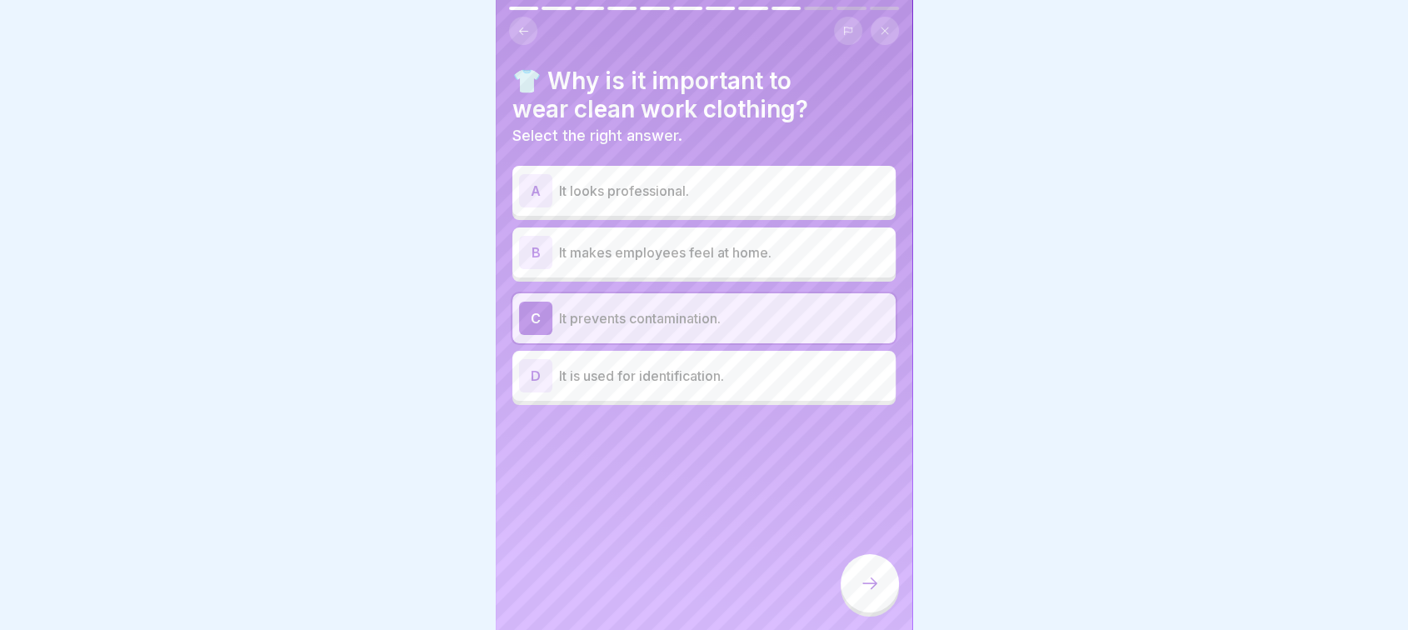
click at [869, 577] on icon at bounding box center [870, 583] width 20 height 20
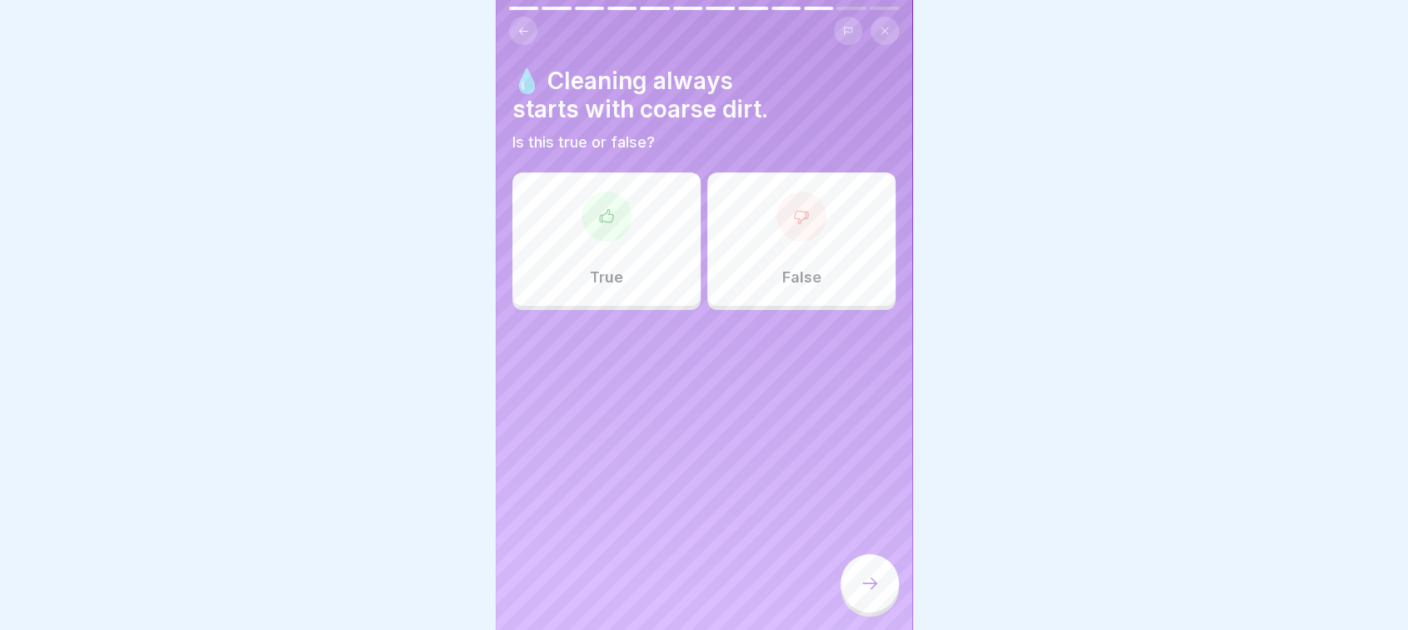
click at [770, 253] on div "False" at bounding box center [801, 238] width 188 height 133
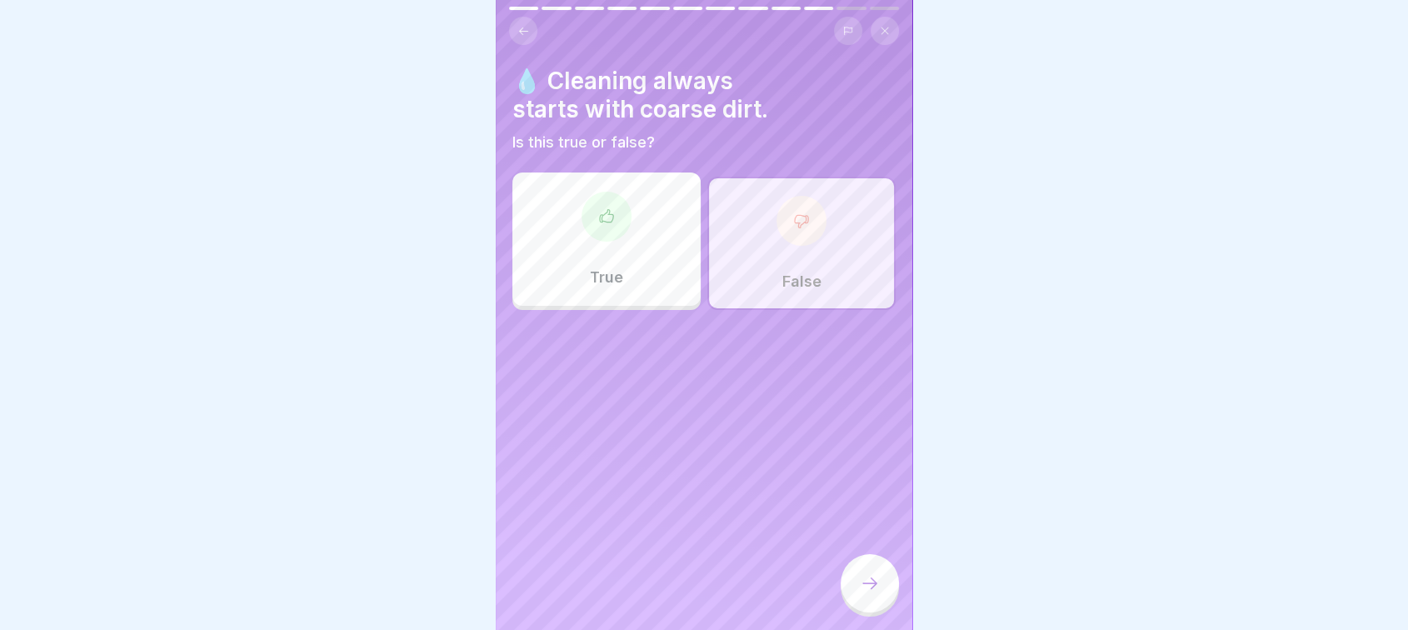
click at [858, 596] on div at bounding box center [869, 583] width 58 height 58
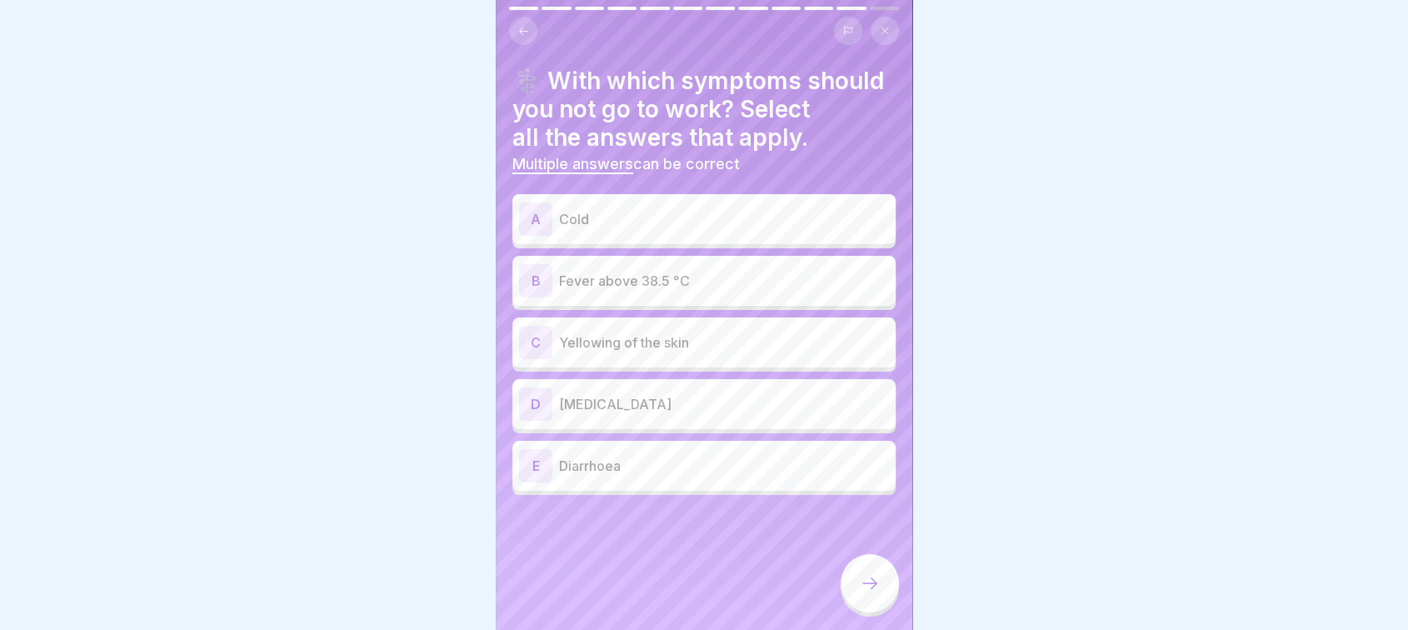
click at [652, 476] on p "Diarrhoea" at bounding box center [724, 466] width 330 height 20
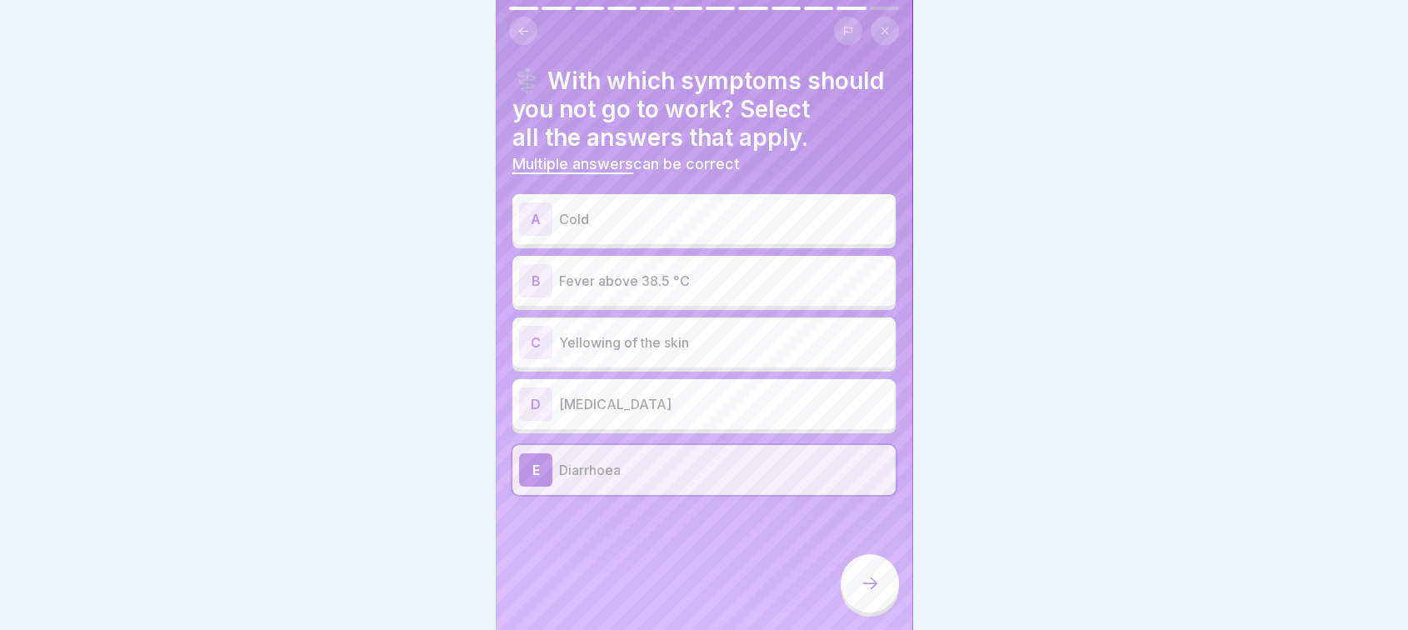
click at [666, 421] on div "D [MEDICAL_DATA]" at bounding box center [704, 403] width 370 height 33
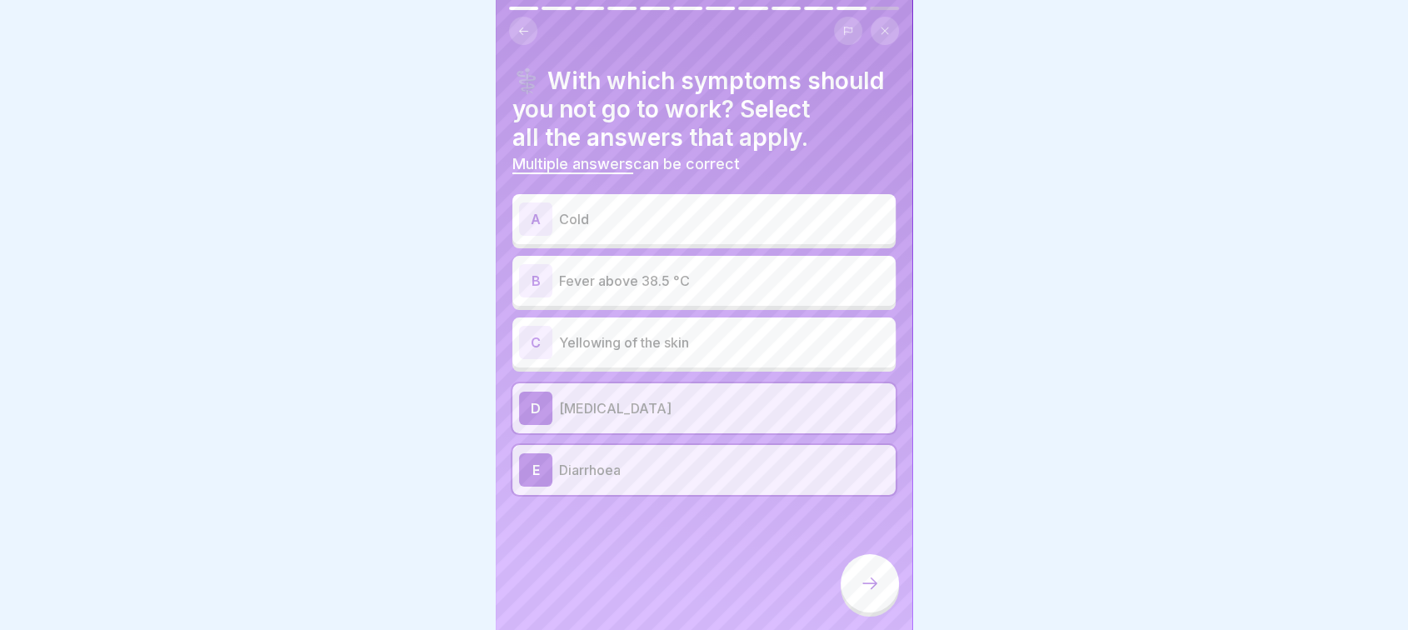
click at [676, 352] on p "Yellowing of the skin" at bounding box center [724, 342] width 330 height 20
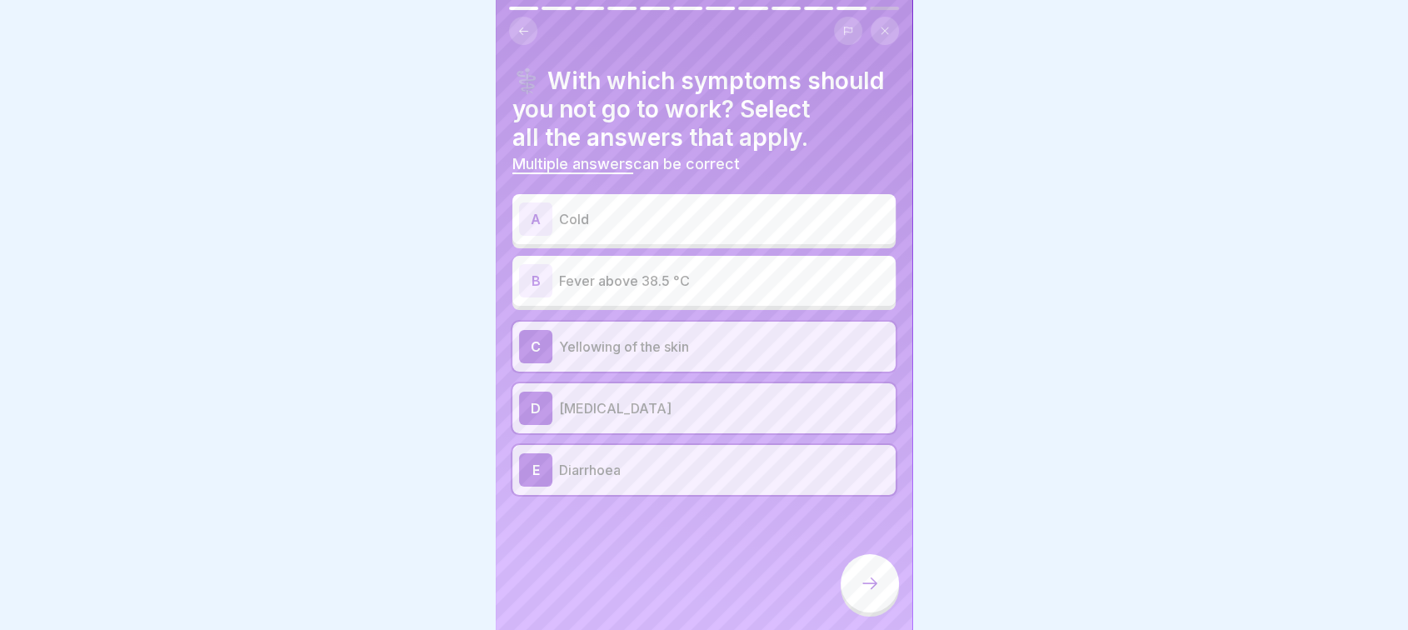
click at [700, 229] on p "Cold" at bounding box center [724, 219] width 330 height 20
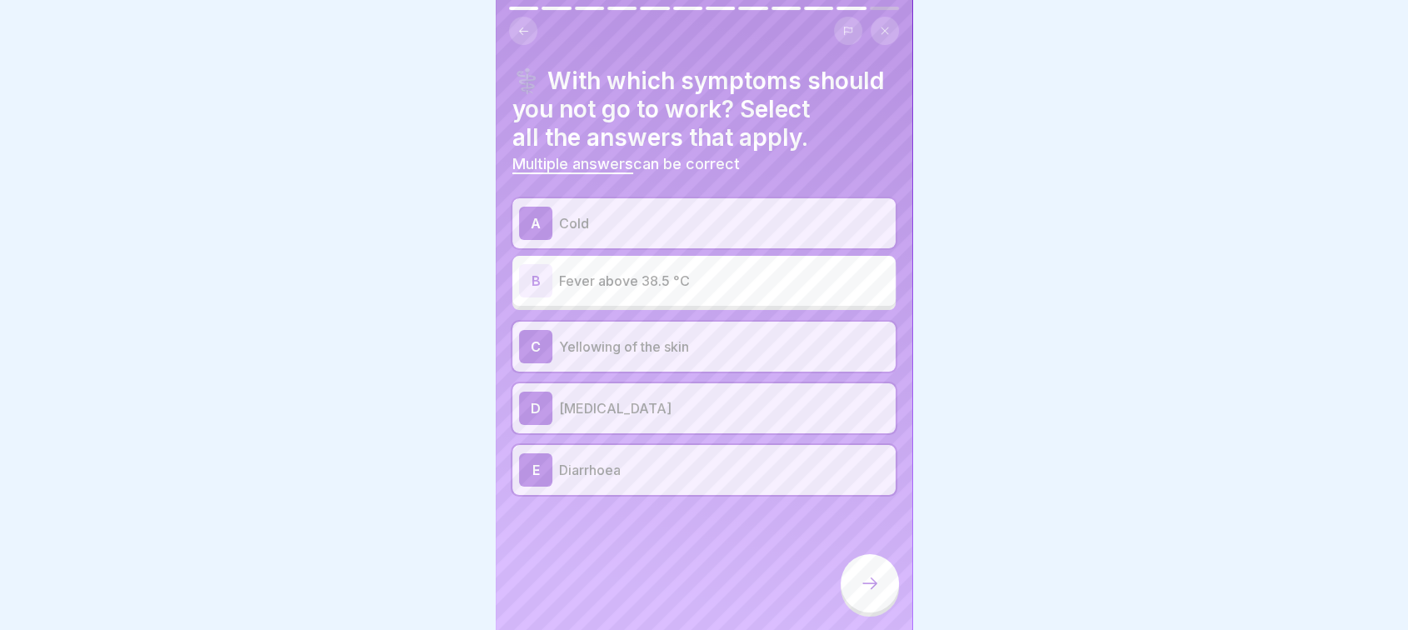
click at [686, 291] on p "Fever above 38.5 °C" at bounding box center [724, 281] width 330 height 20
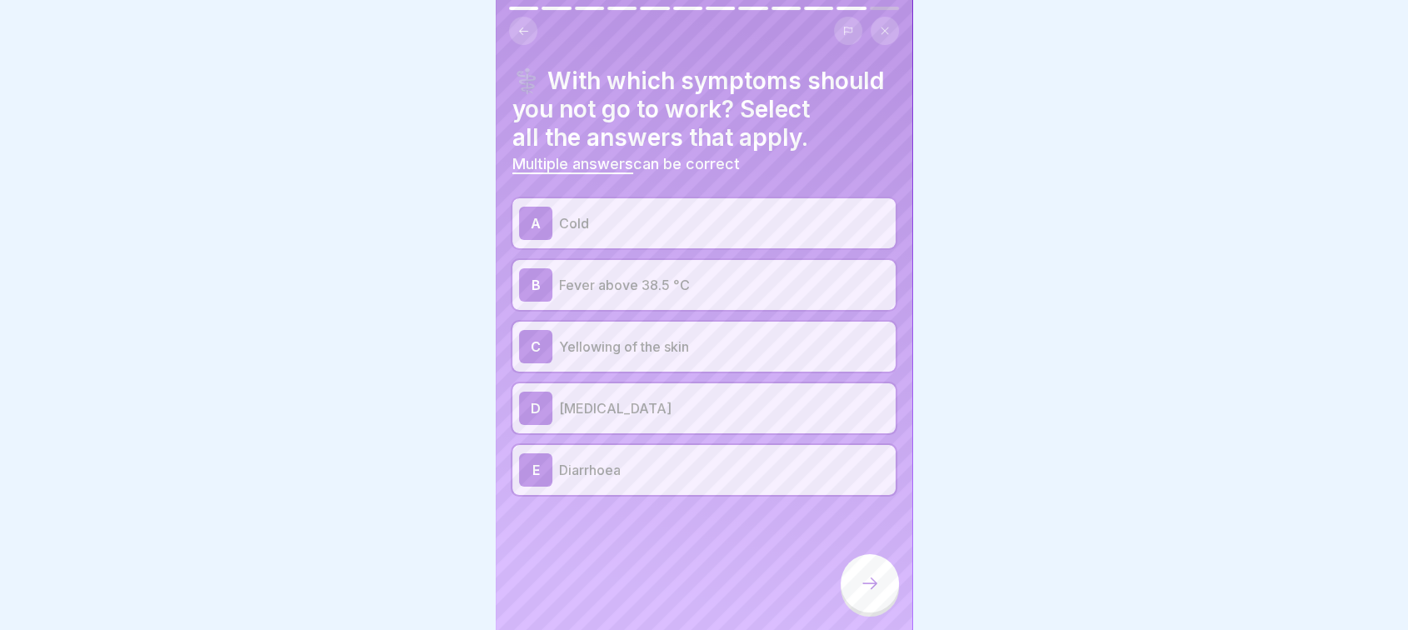
click at [877, 583] on icon at bounding box center [870, 583] width 20 height 20
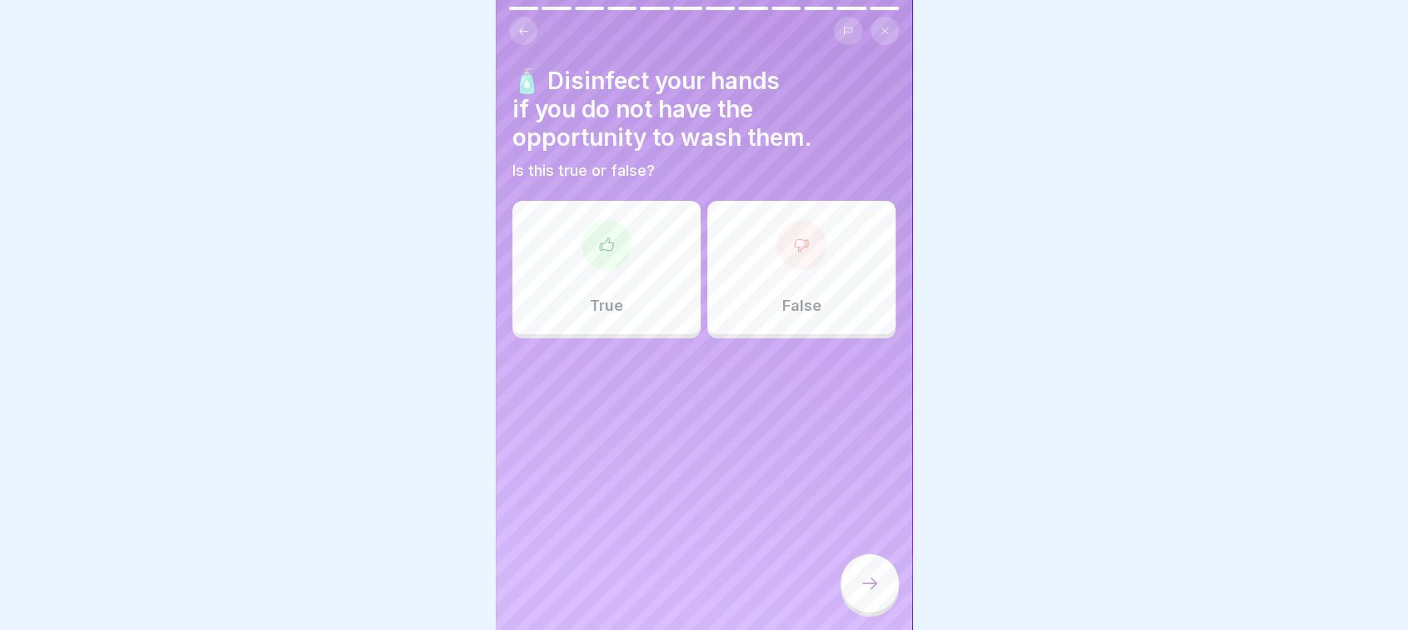
click at [646, 313] on div "True" at bounding box center [606, 267] width 188 height 133
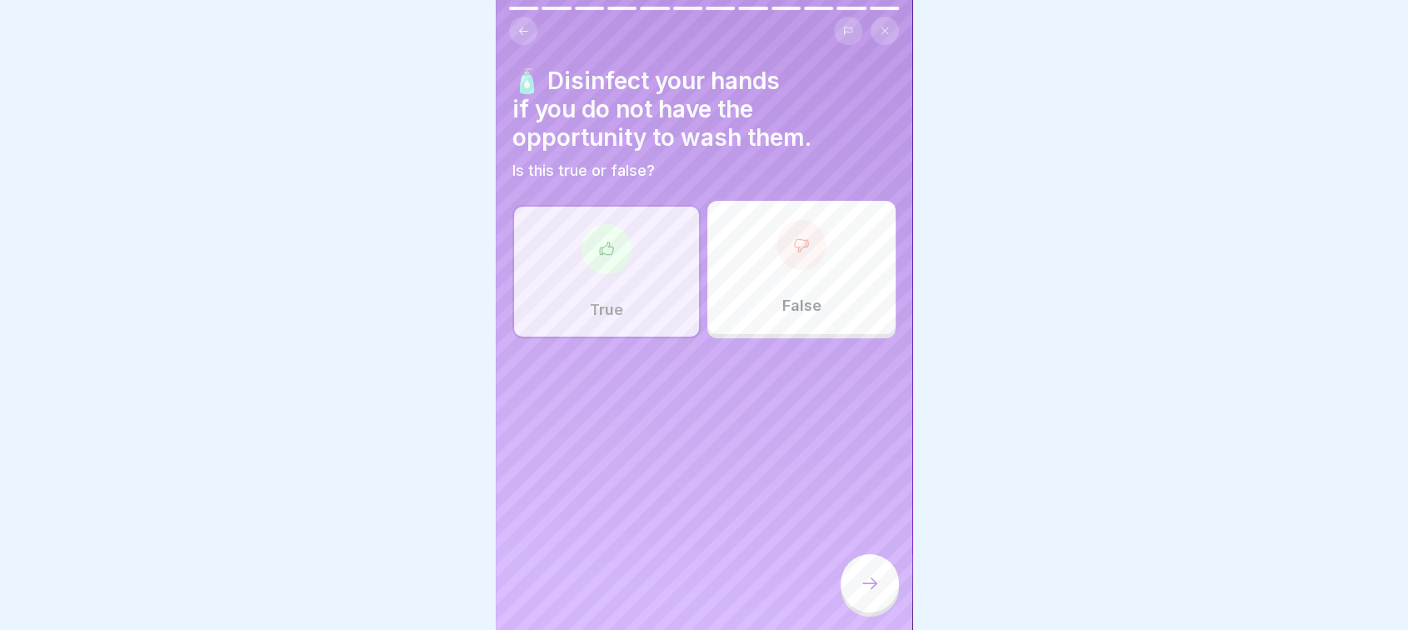
click at [871, 596] on div at bounding box center [869, 583] width 58 height 58
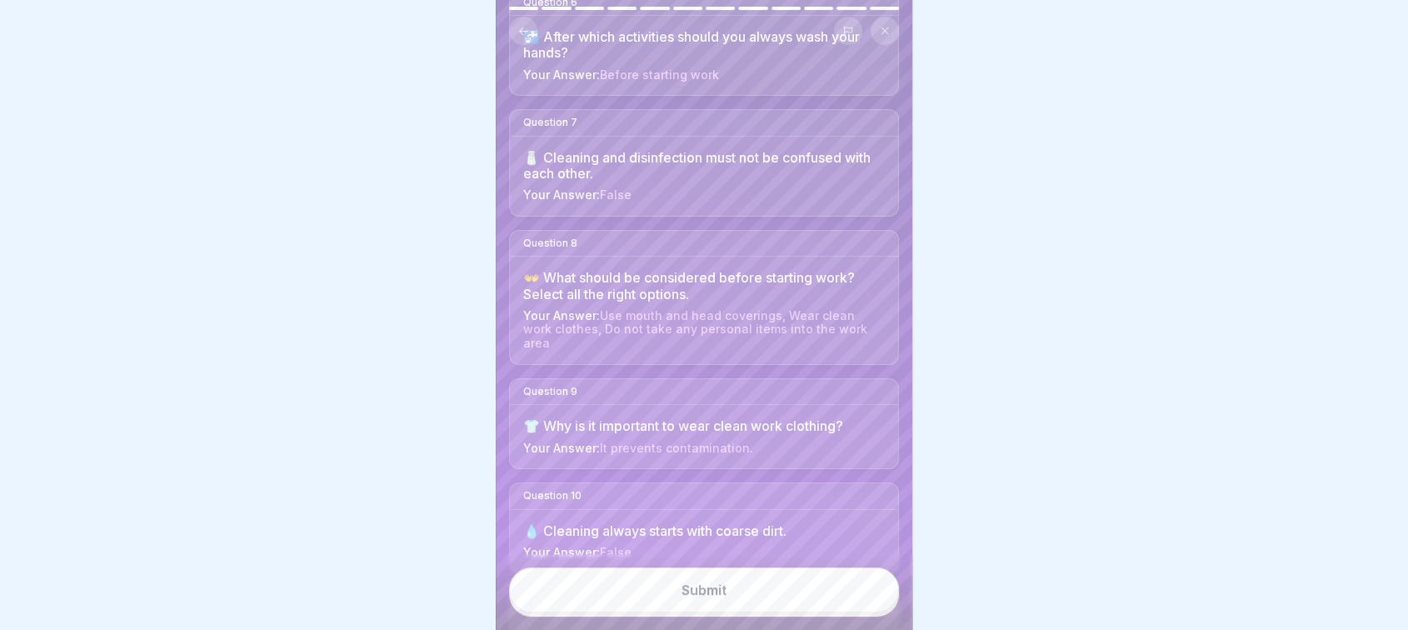
scroll to position [836, 0]
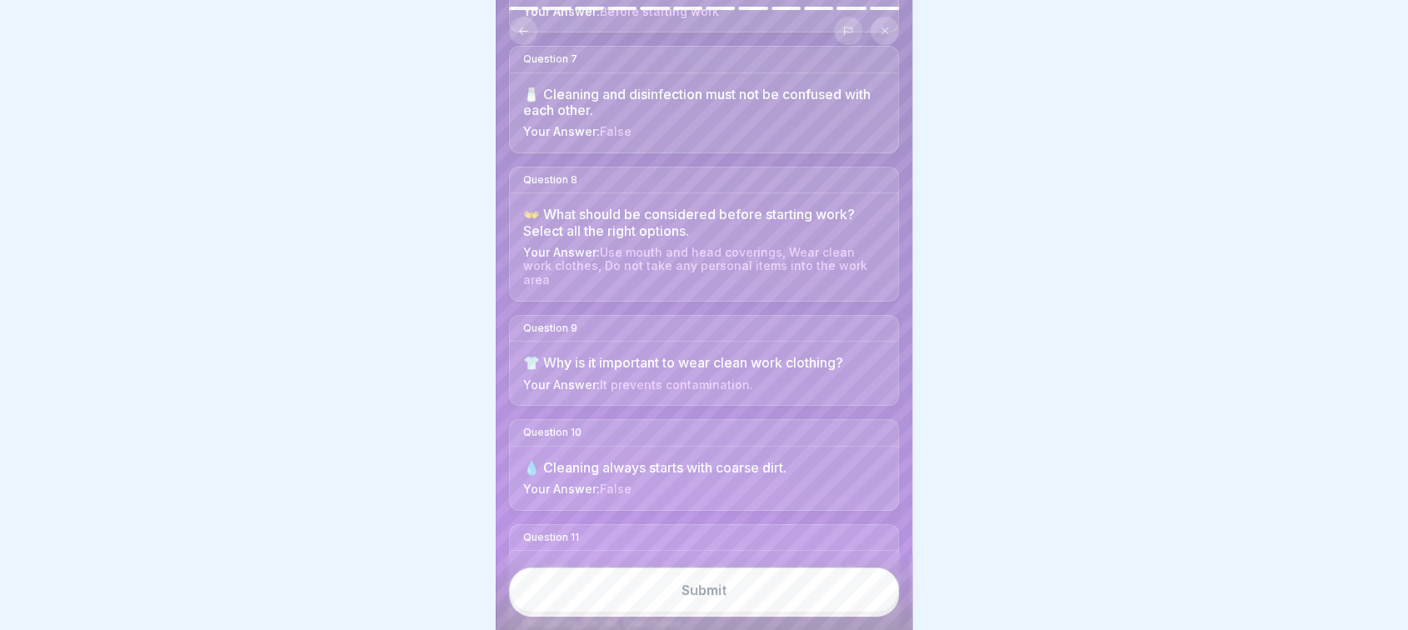
click at [720, 606] on button "Submit" at bounding box center [704, 589] width 390 height 45
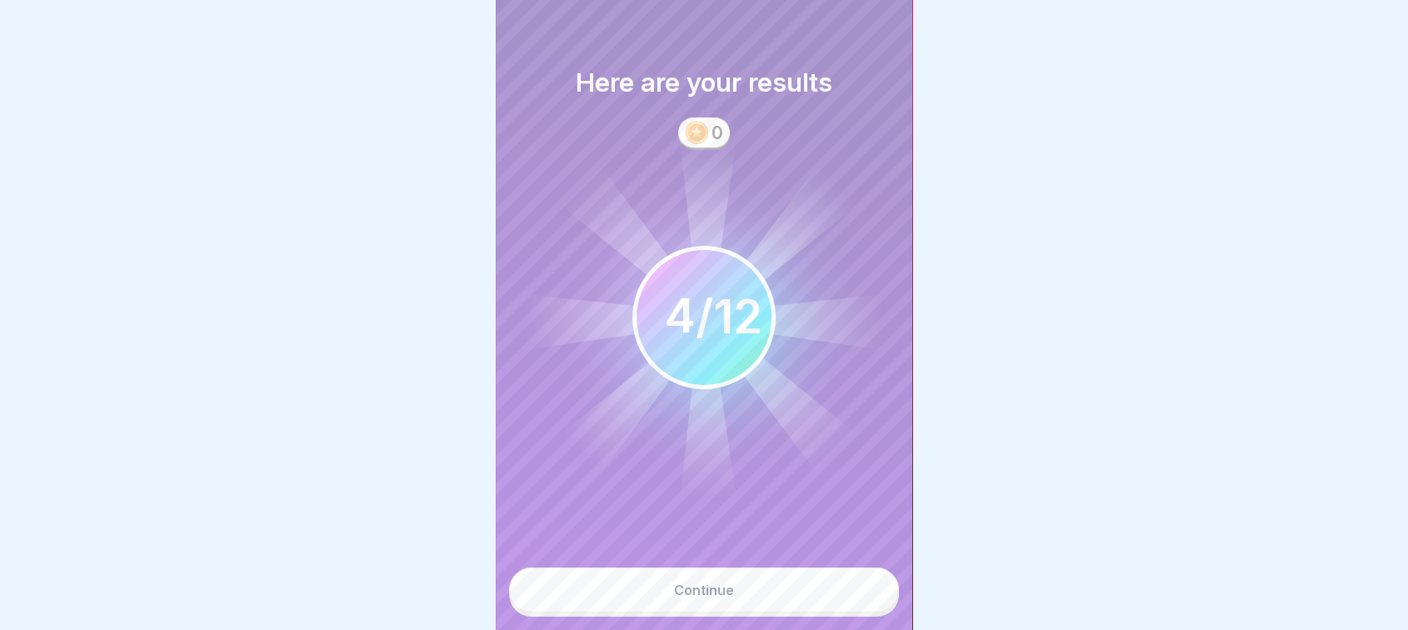
scroll to position [0, 0]
click at [706, 597] on div "Continue" at bounding box center [704, 589] width 60 height 15
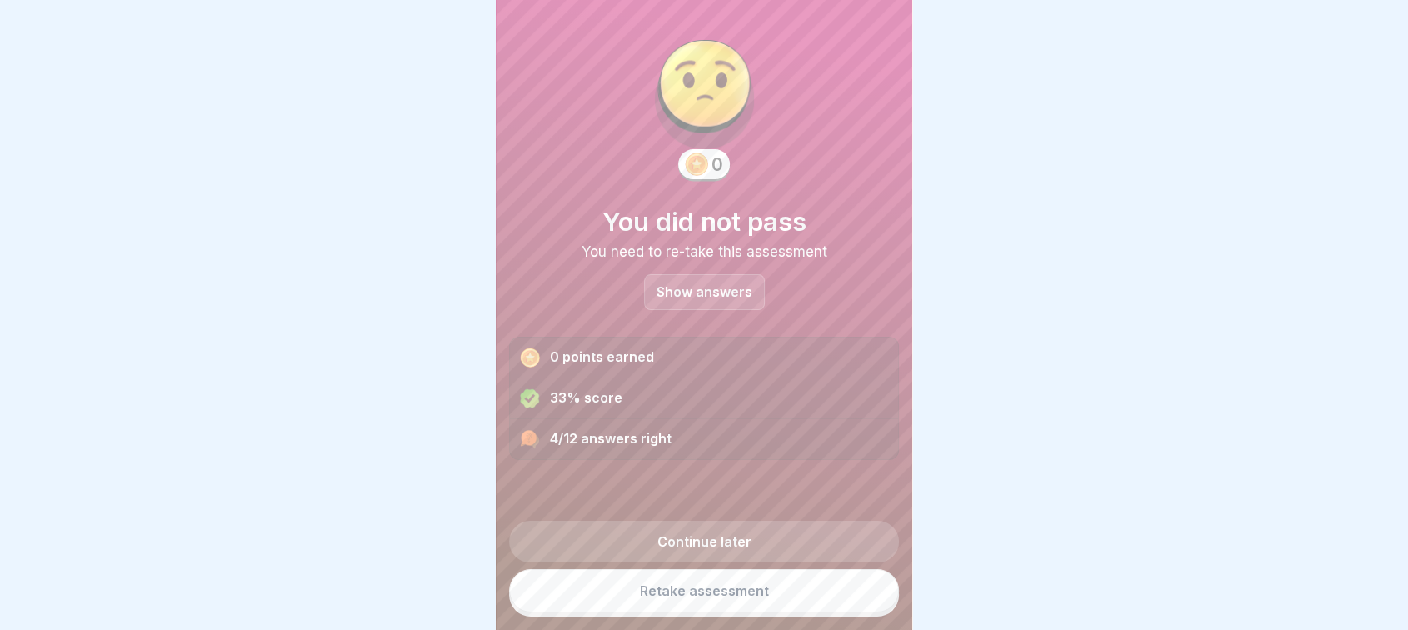
scroll to position [13, 0]
click at [739, 595] on link "Retake assessment" at bounding box center [704, 590] width 390 height 43
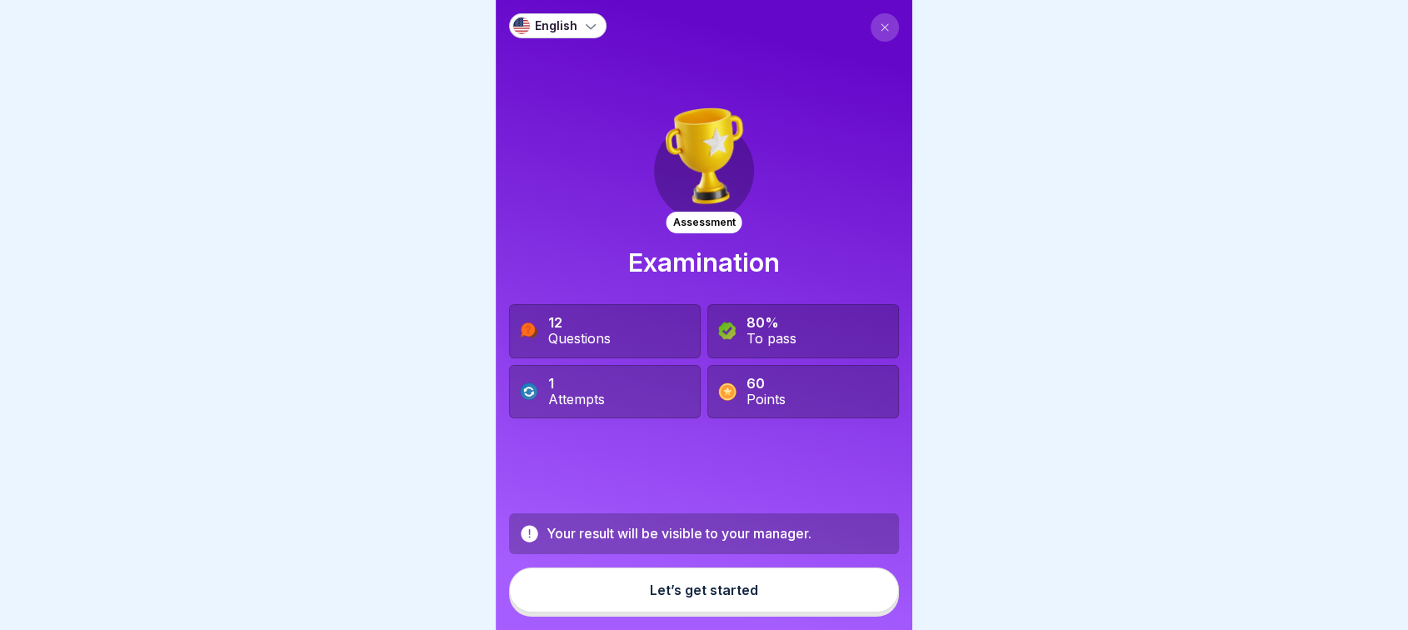
scroll to position [13, 0]
click at [693, 593] on div "Let’s get started" at bounding box center [704, 589] width 108 height 15
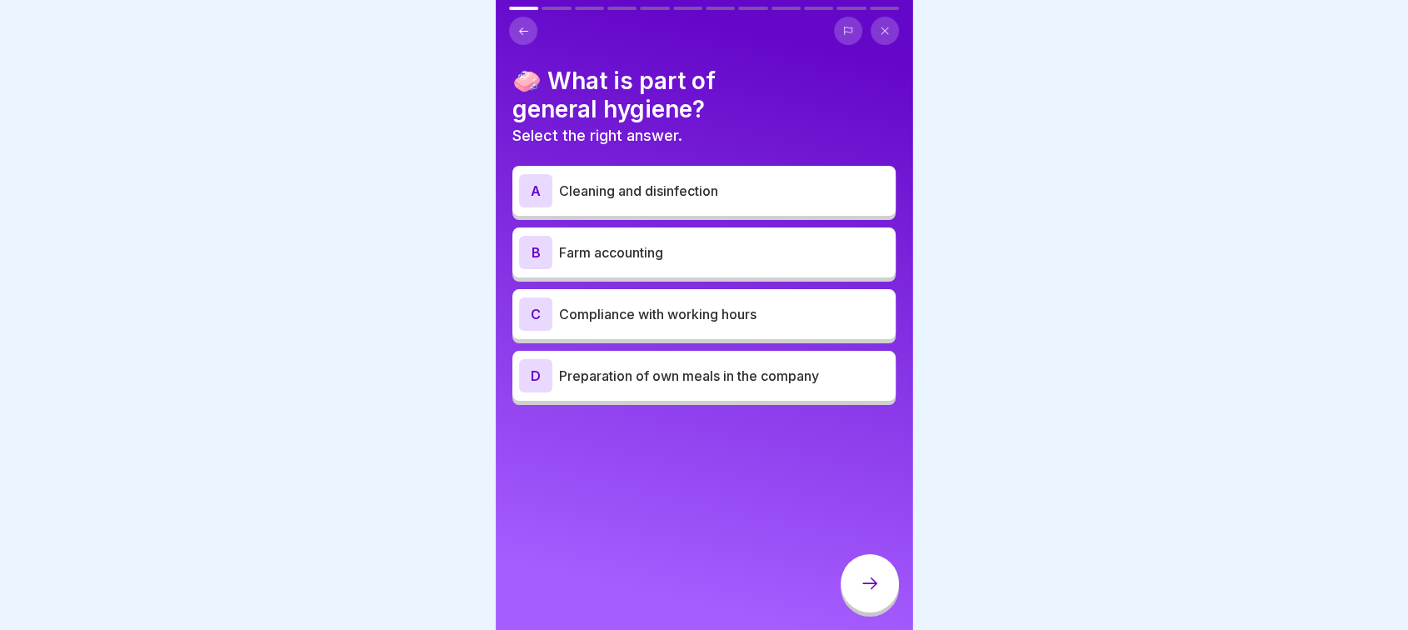
click at [526, 25] on icon at bounding box center [523, 31] width 12 height 12
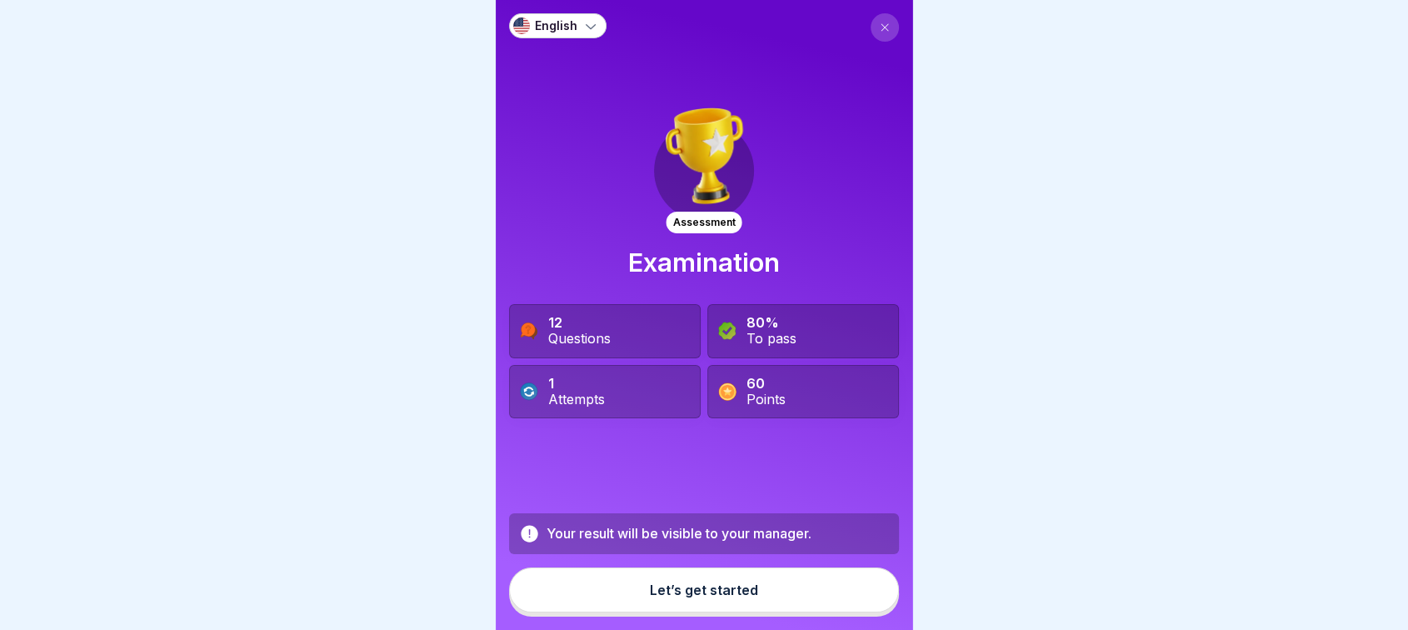
click at [681, 605] on button "Let’s get started" at bounding box center [704, 589] width 390 height 45
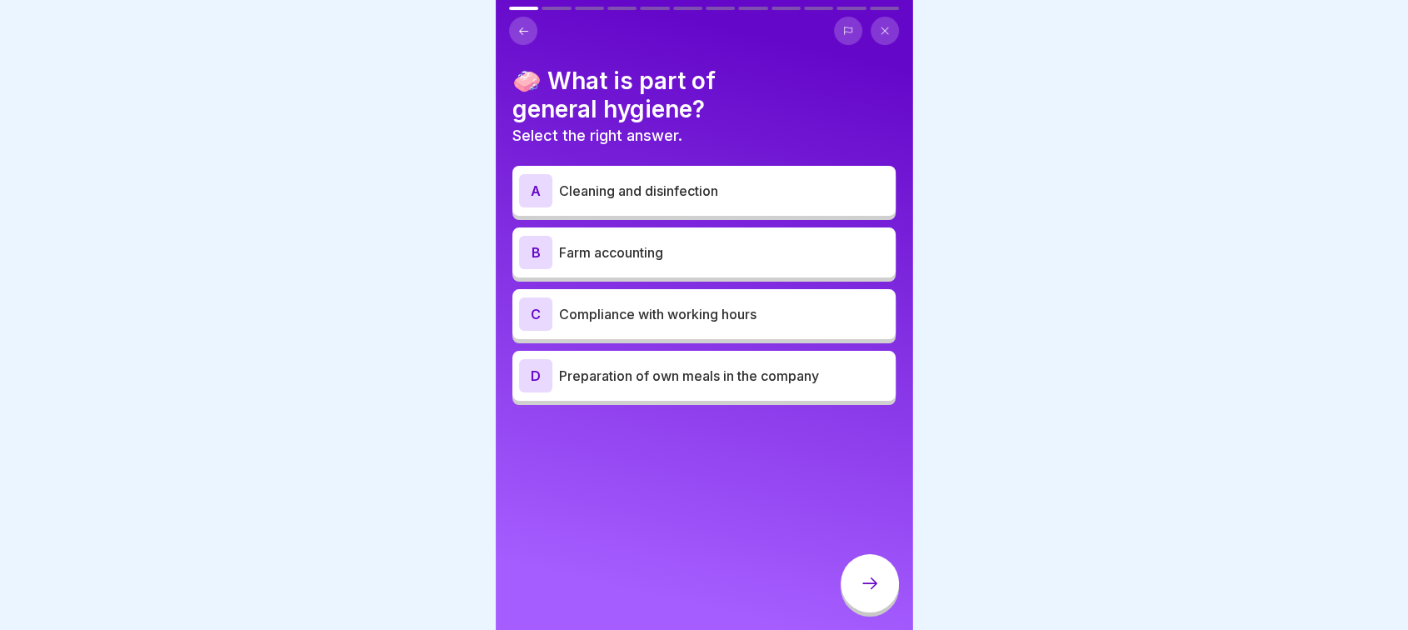
click at [686, 194] on div "A Cleaning and disinfection" at bounding box center [703, 191] width 383 height 50
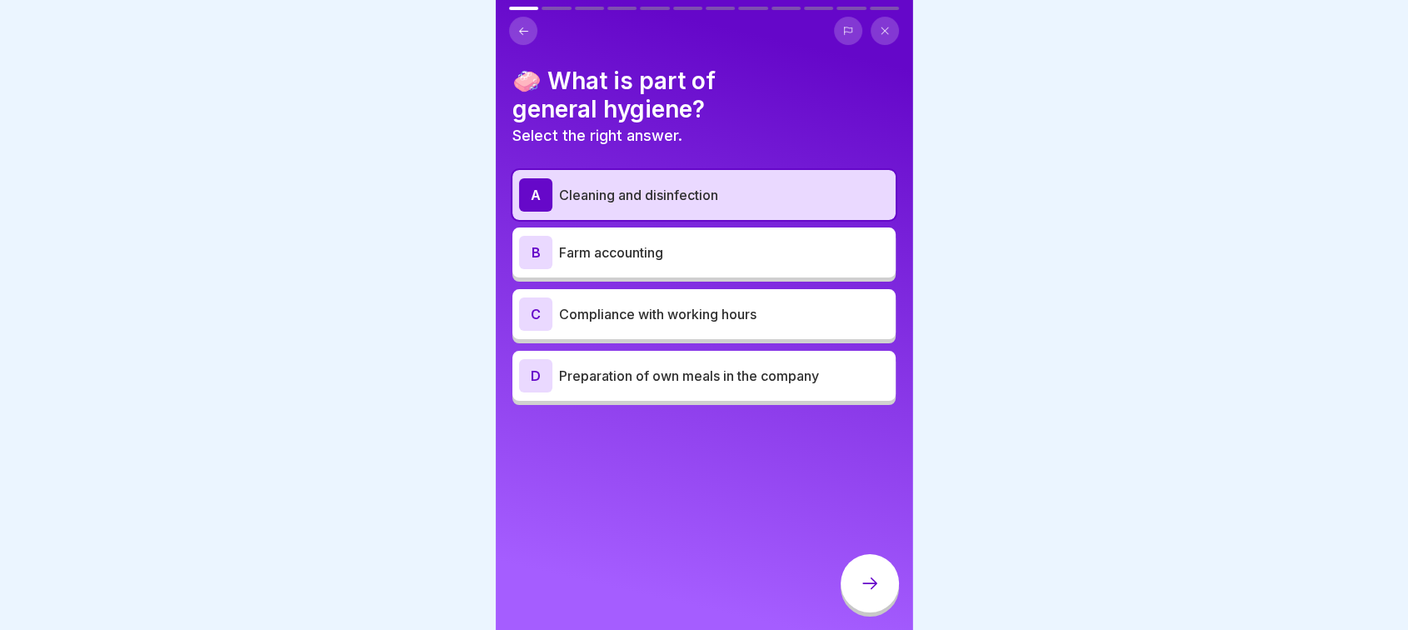
click at [865, 572] on div at bounding box center [869, 583] width 58 height 58
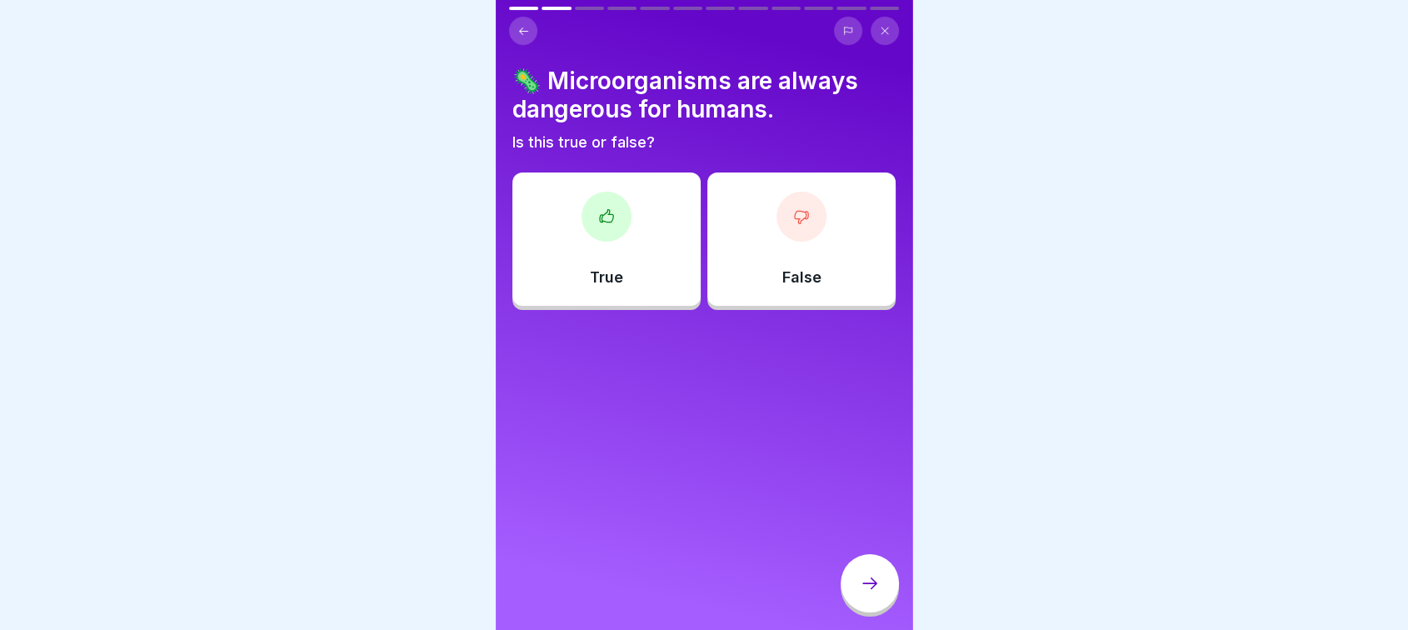
click at [626, 246] on div "True" at bounding box center [606, 238] width 188 height 133
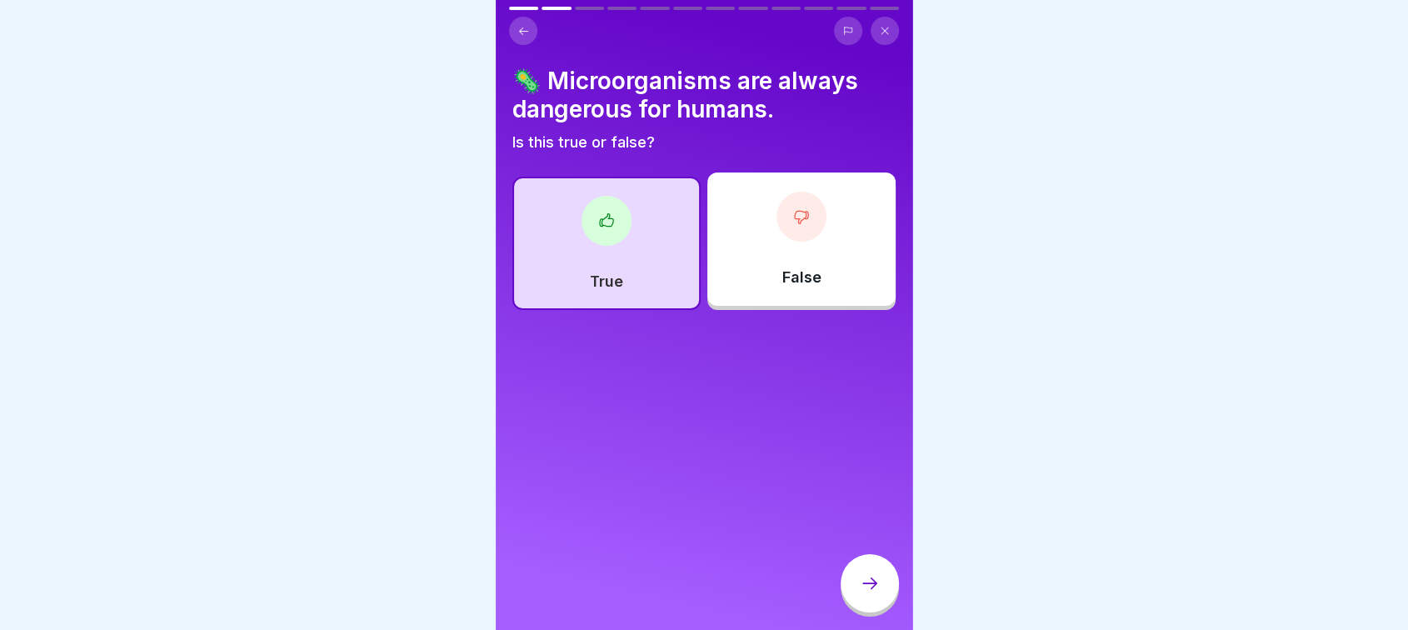
click at [864, 575] on icon at bounding box center [870, 583] width 20 height 20
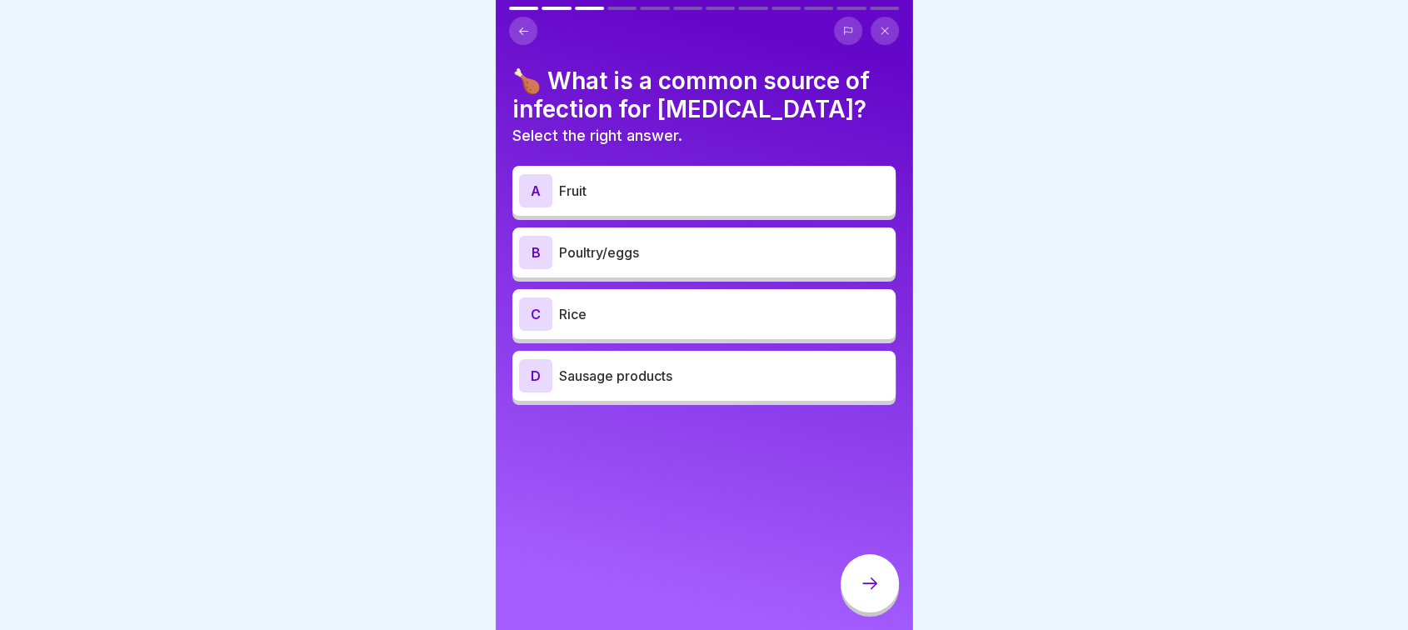
click at [710, 242] on p "Poultry/eggs" at bounding box center [724, 252] width 330 height 20
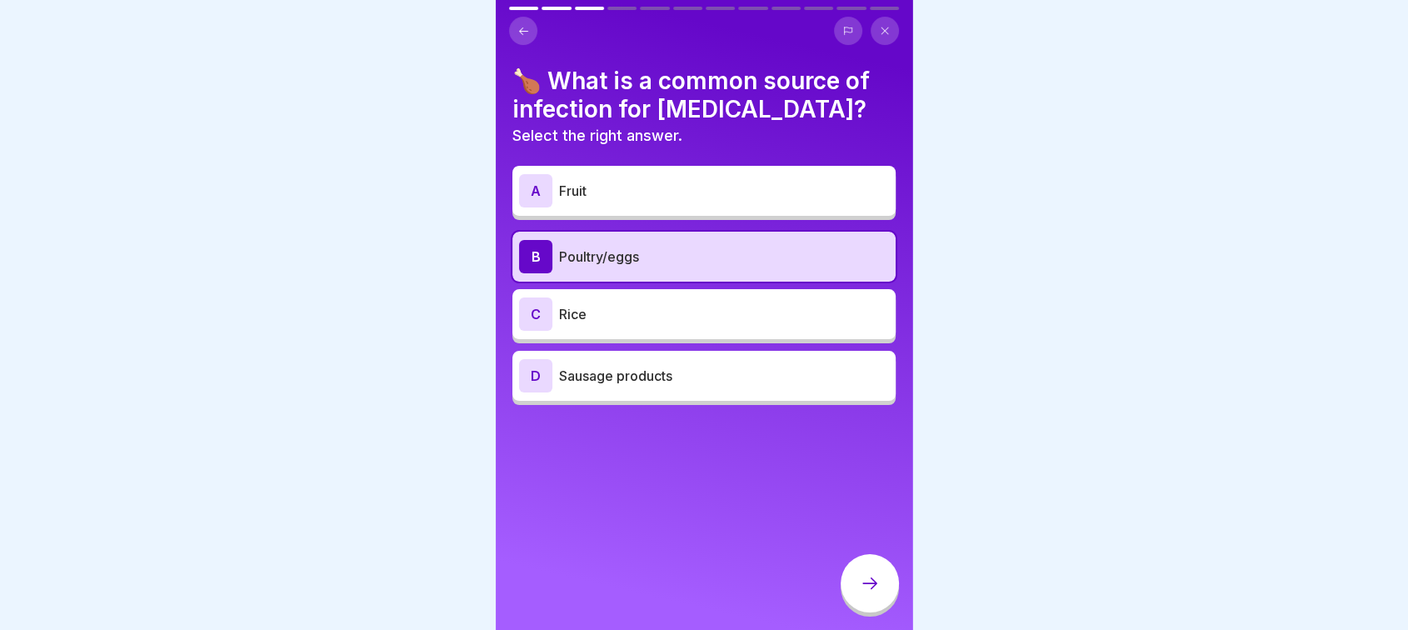
click at [868, 578] on icon at bounding box center [870, 583] width 20 height 20
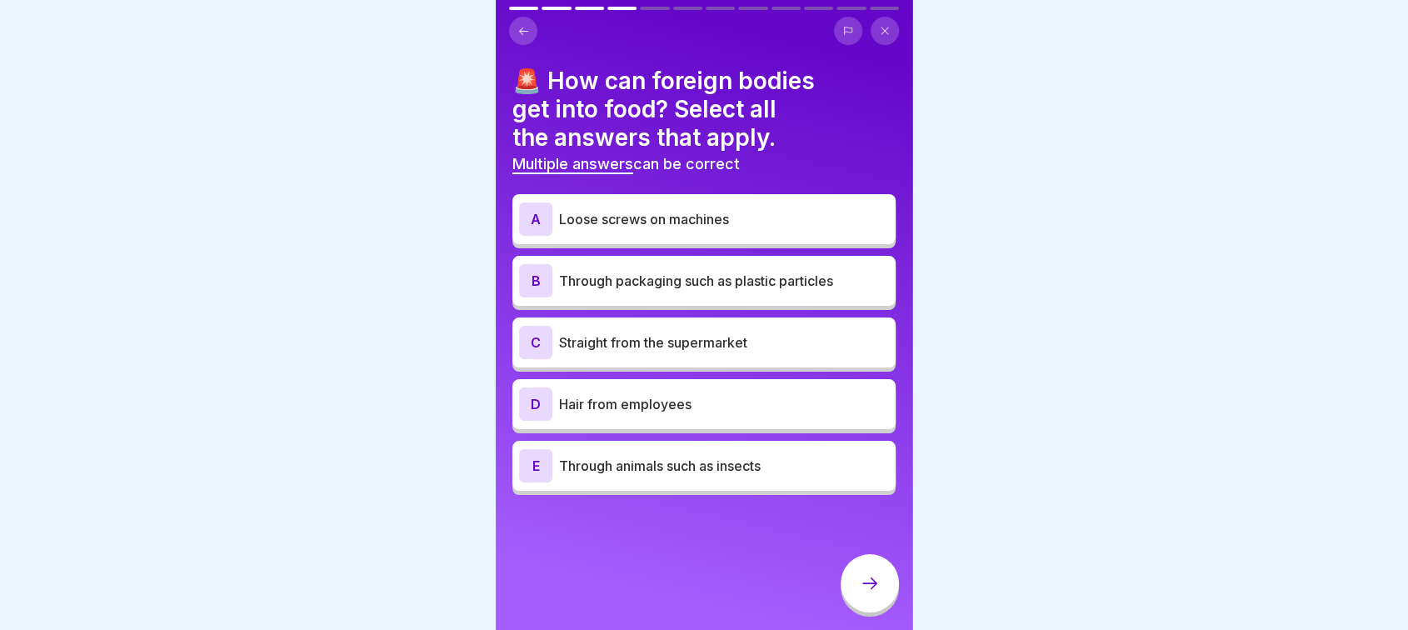
click at [722, 209] on p "Loose screws on machines" at bounding box center [724, 219] width 330 height 20
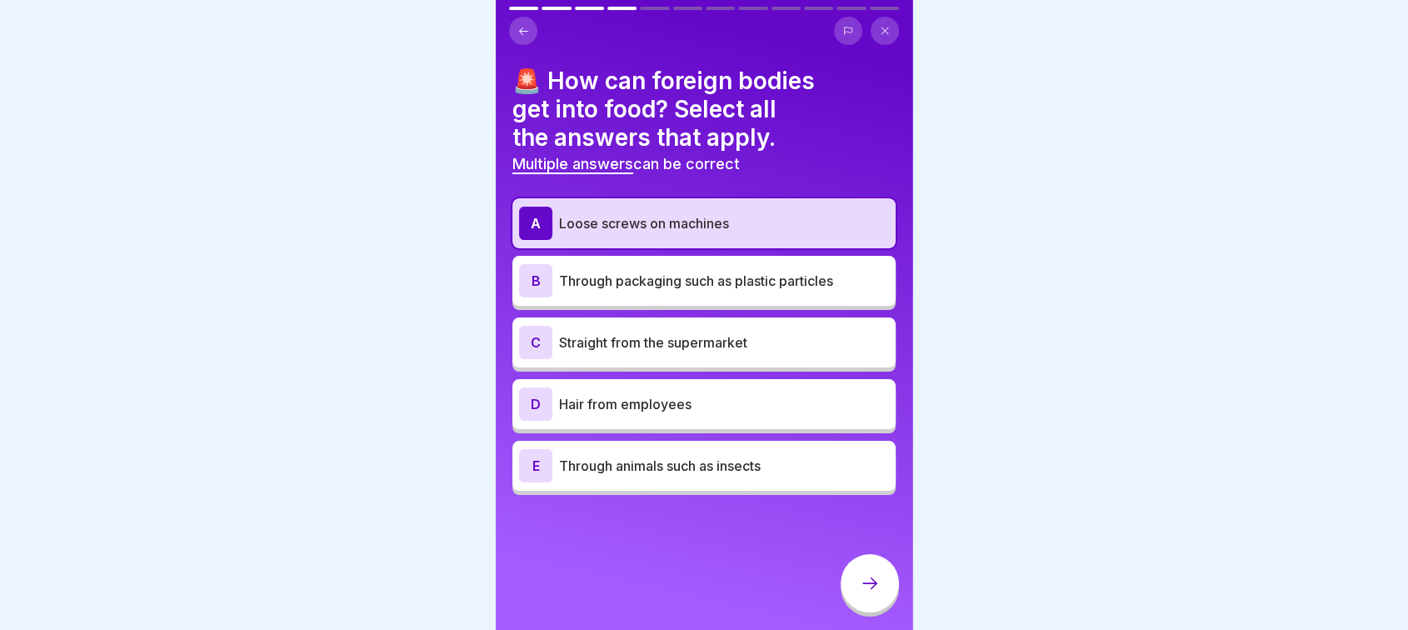
click at [716, 256] on div "B Through packaging such as plastic particles" at bounding box center [703, 281] width 383 height 50
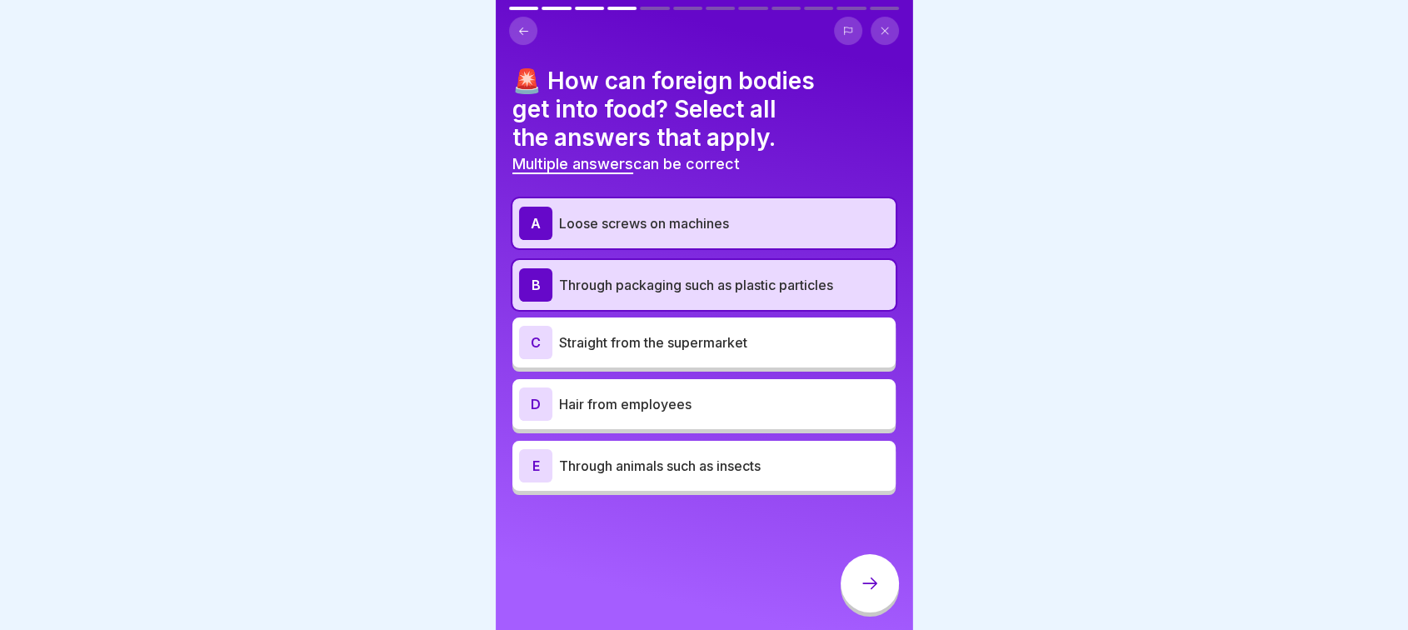
click at [684, 394] on p "Hair from employees" at bounding box center [724, 404] width 330 height 20
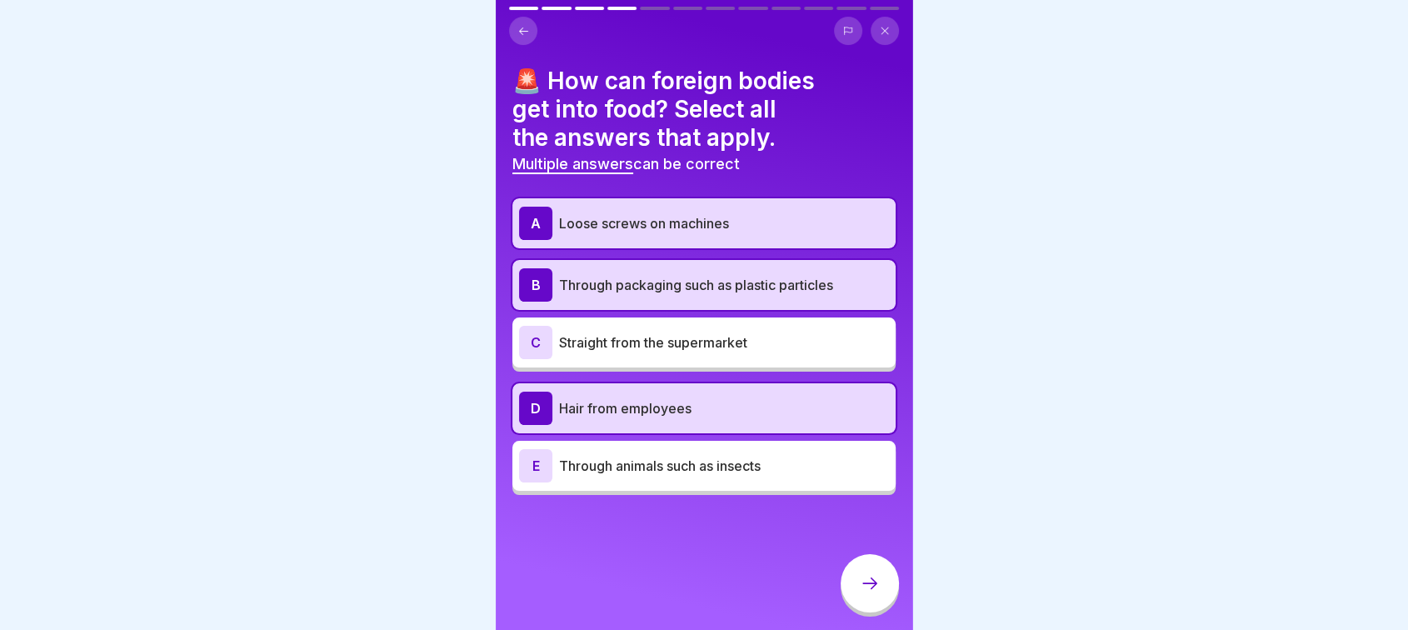
click at [677, 456] on p "Through animals such as insects" at bounding box center [724, 466] width 330 height 20
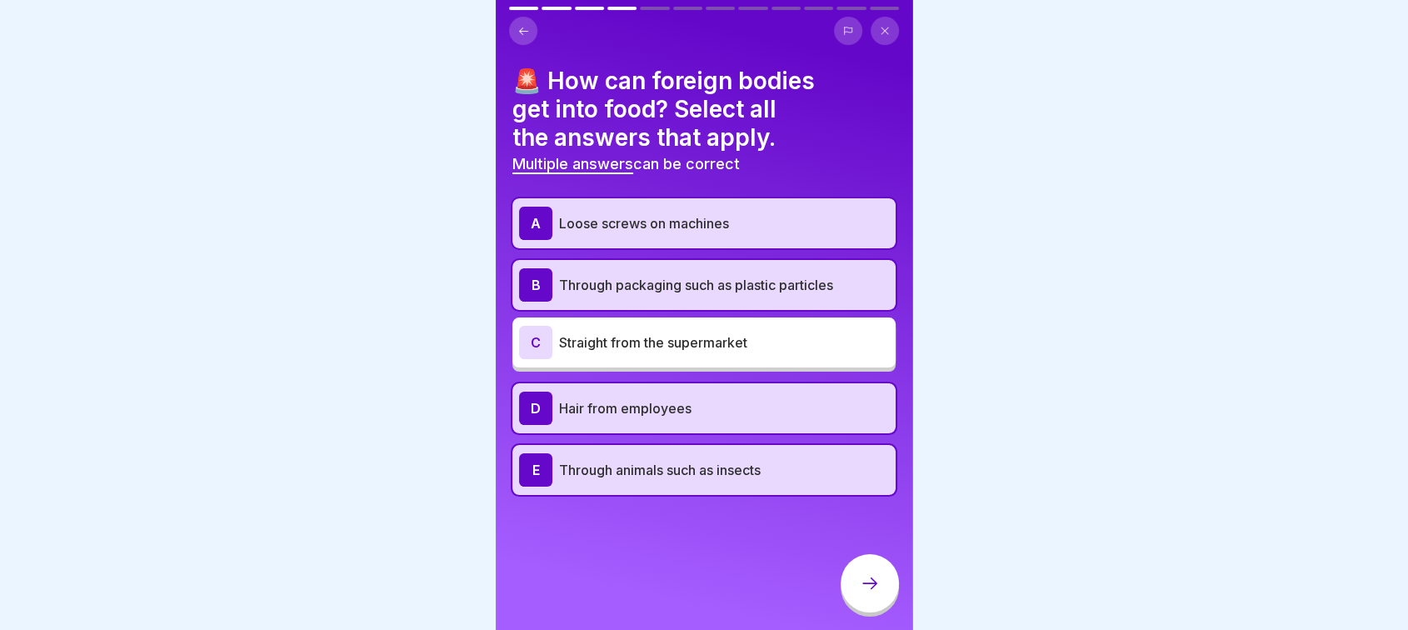
click at [863, 582] on icon at bounding box center [870, 583] width 20 height 20
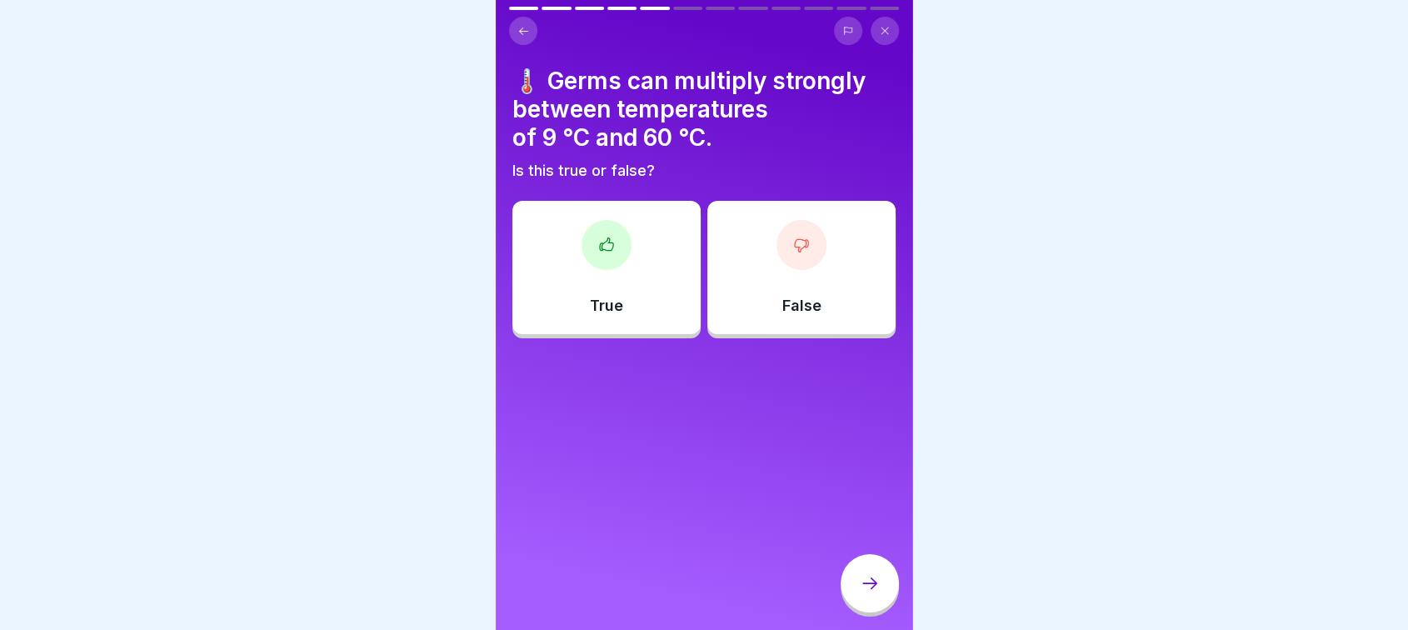
click at [573, 273] on div "True" at bounding box center [606, 267] width 188 height 133
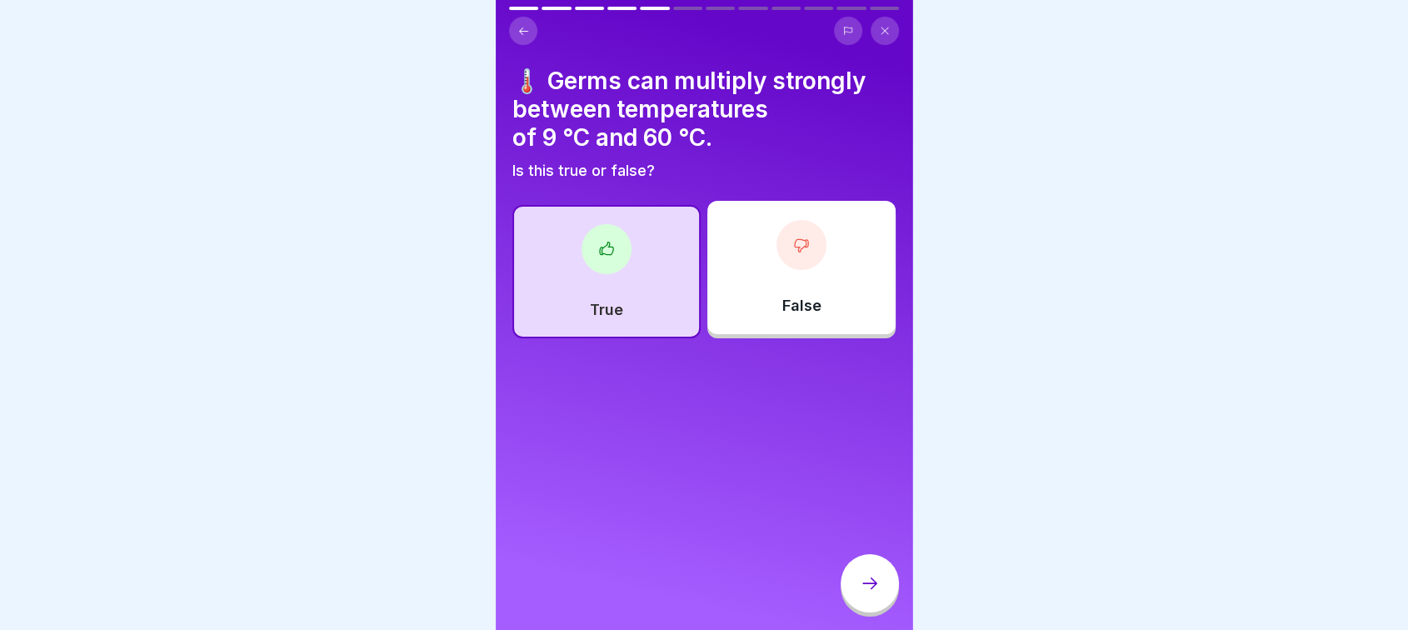
click at [853, 581] on div at bounding box center [869, 583] width 58 height 58
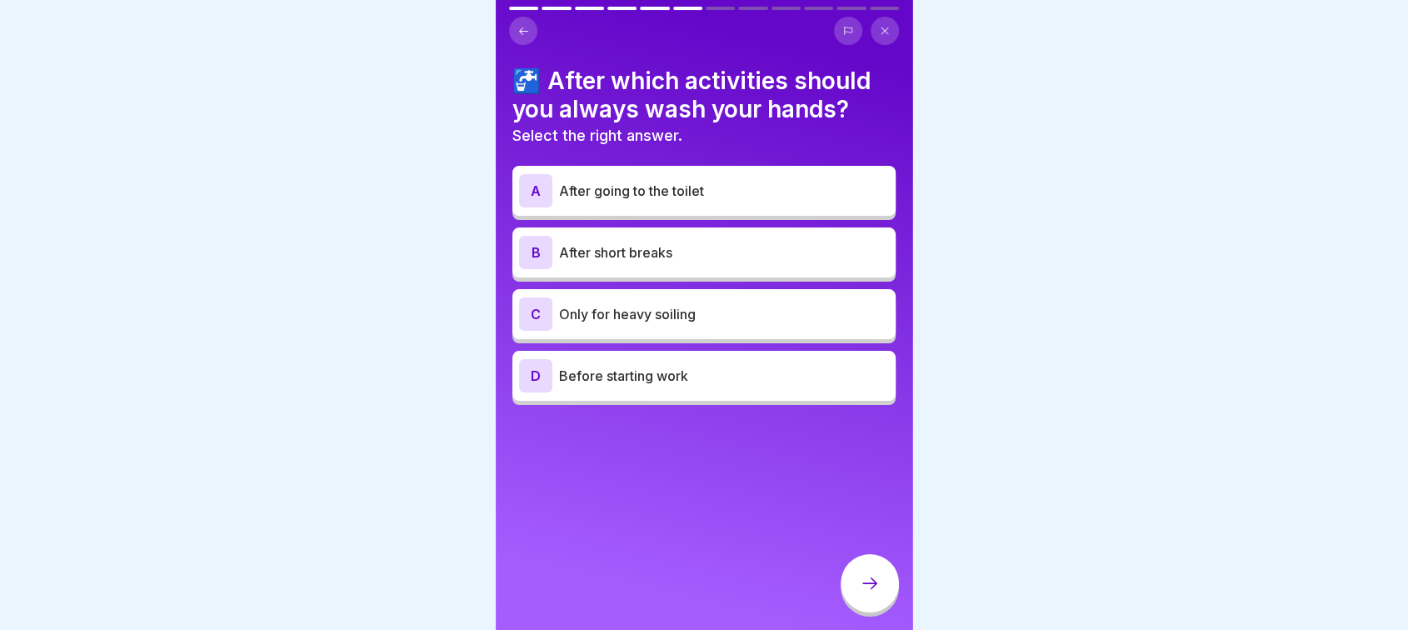
click at [817, 181] on p "After going to the toilet" at bounding box center [724, 191] width 330 height 20
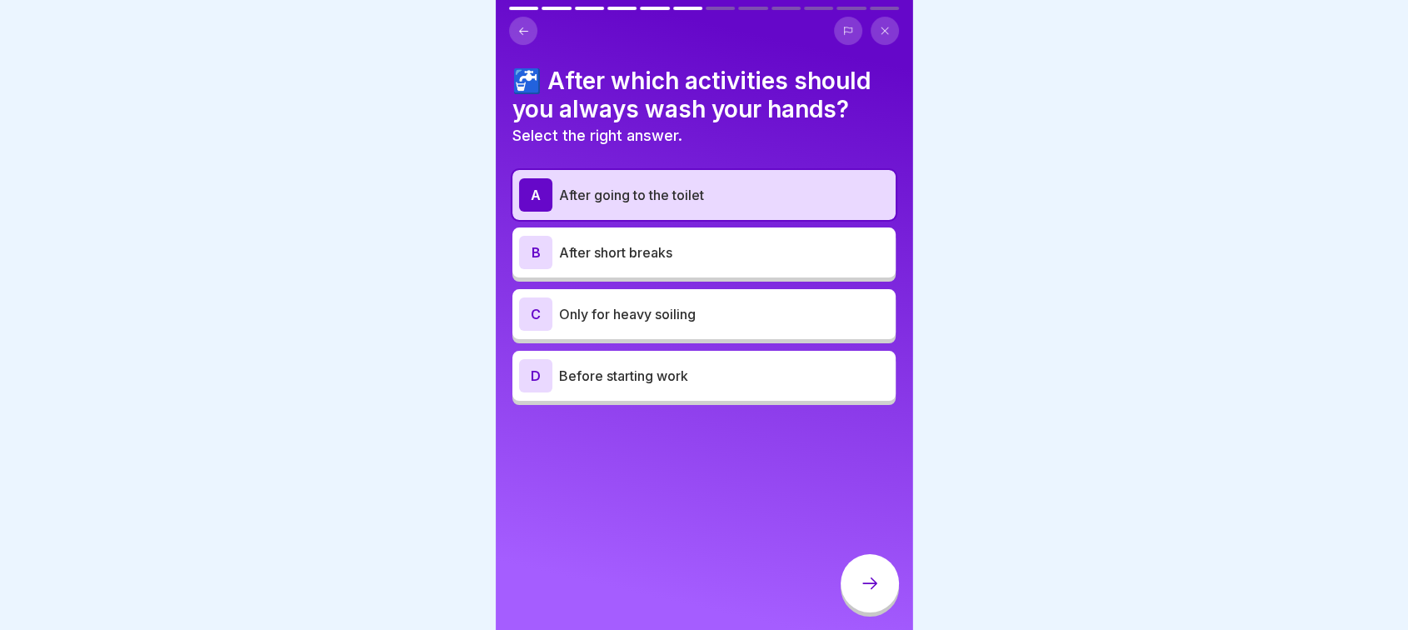
click at [868, 594] on div at bounding box center [869, 583] width 58 height 58
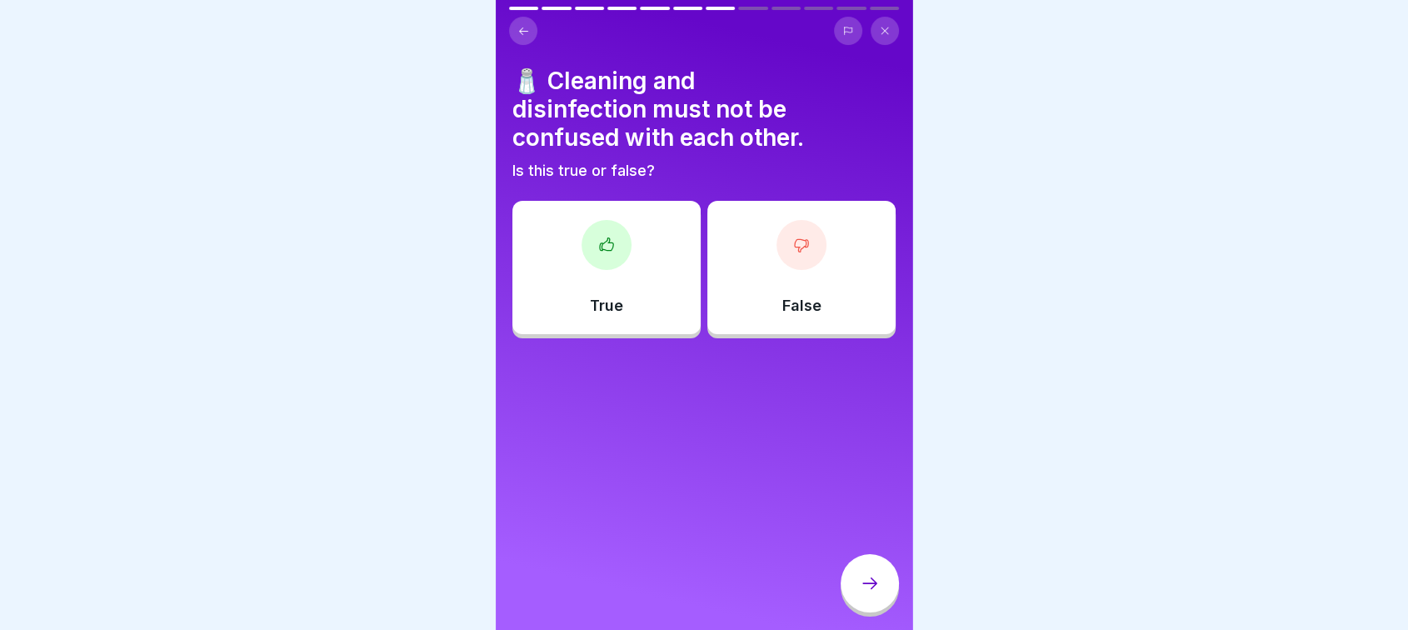
click at [627, 322] on div "True False" at bounding box center [703, 271] width 383 height 133
click at [629, 286] on div "True" at bounding box center [606, 267] width 188 height 133
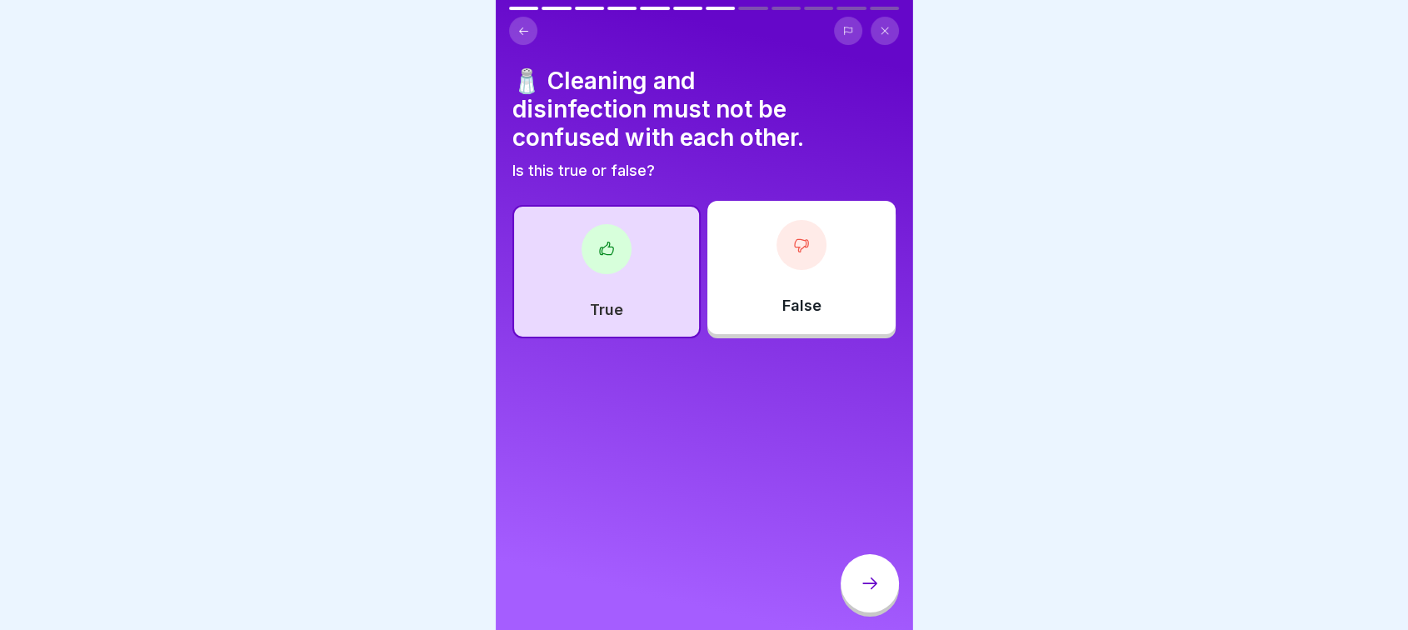
click at [863, 571] on div at bounding box center [869, 583] width 58 height 58
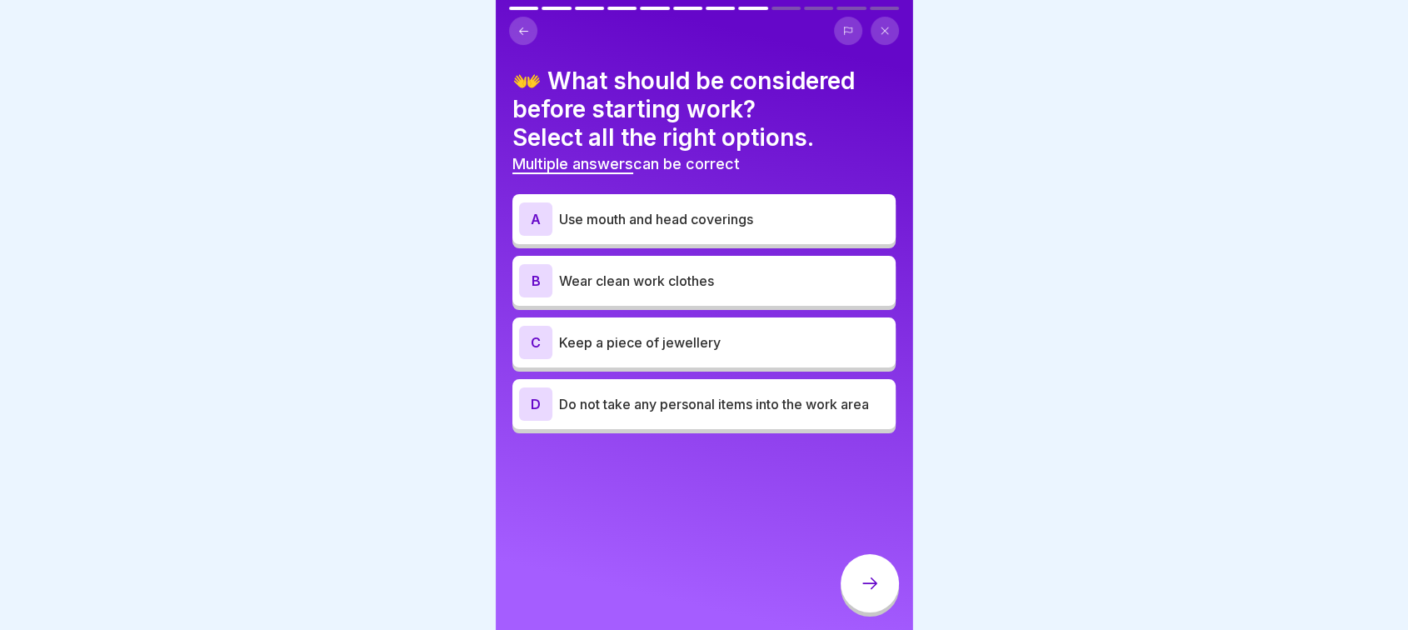
click at [746, 209] on p "Use mouth and head coverings" at bounding box center [724, 219] width 330 height 20
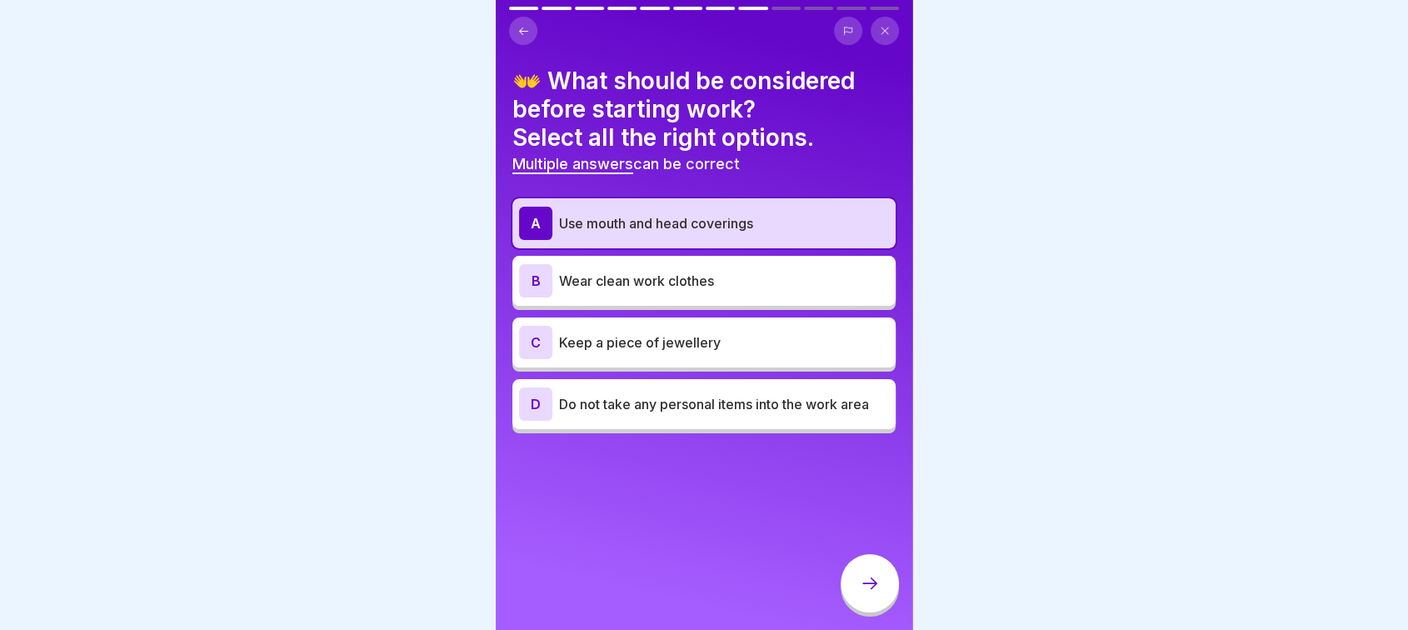
click at [727, 277] on div "B Wear clean work clothes" at bounding box center [704, 280] width 370 height 33
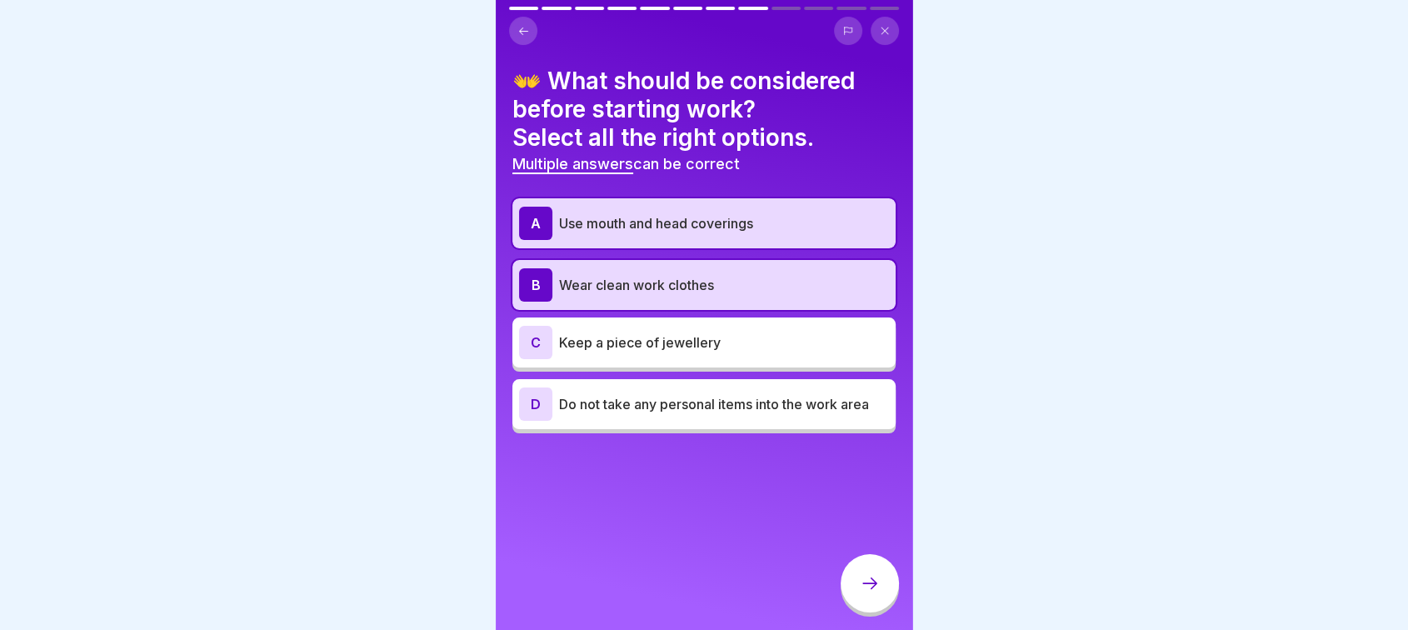
click at [731, 394] on p "Do not take any personal items into the work area" at bounding box center [724, 404] width 330 height 20
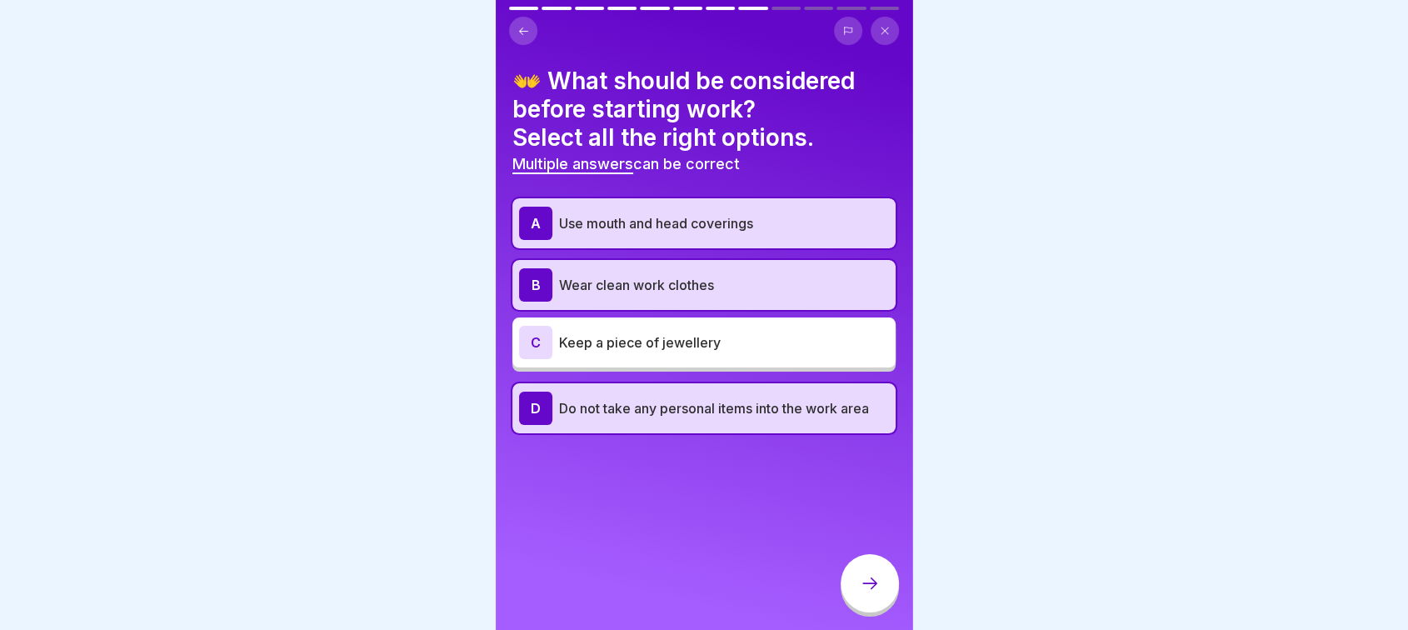
click at [880, 584] on div at bounding box center [869, 583] width 58 height 58
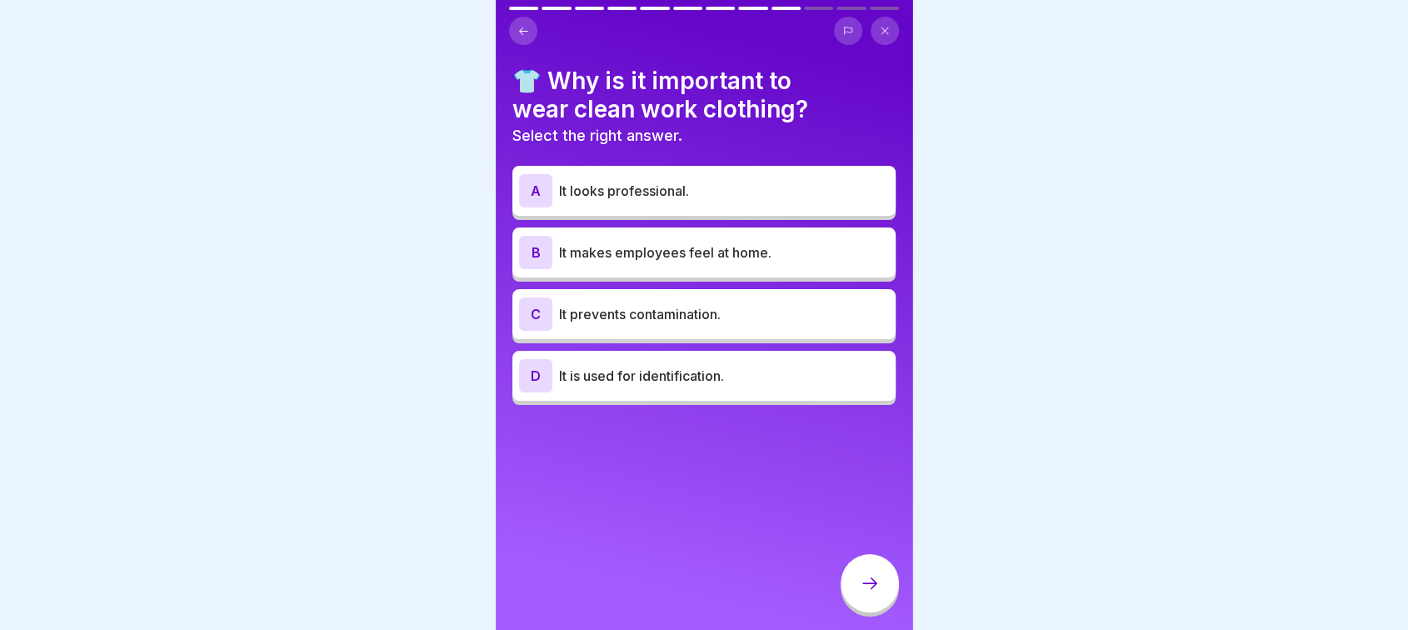
click at [661, 304] on p "It prevents contamination." at bounding box center [724, 314] width 330 height 20
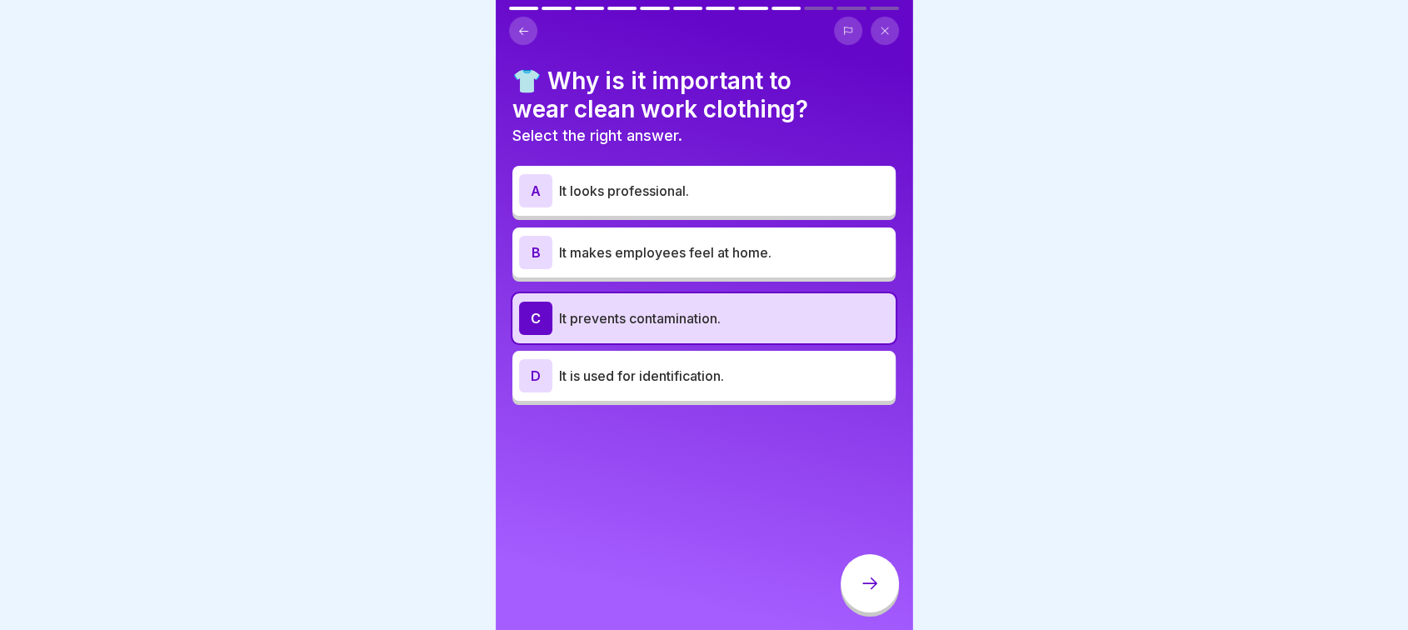
click at [871, 595] on div at bounding box center [869, 583] width 58 height 58
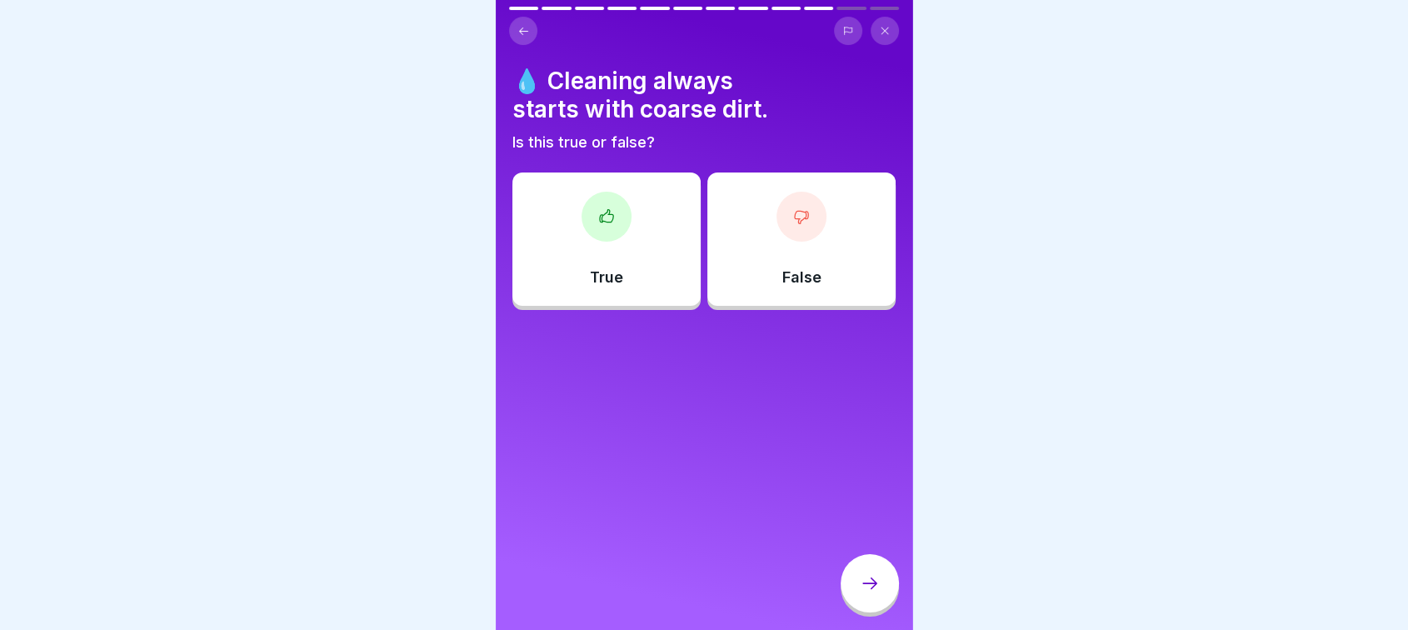
click at [633, 252] on div "True" at bounding box center [606, 238] width 188 height 133
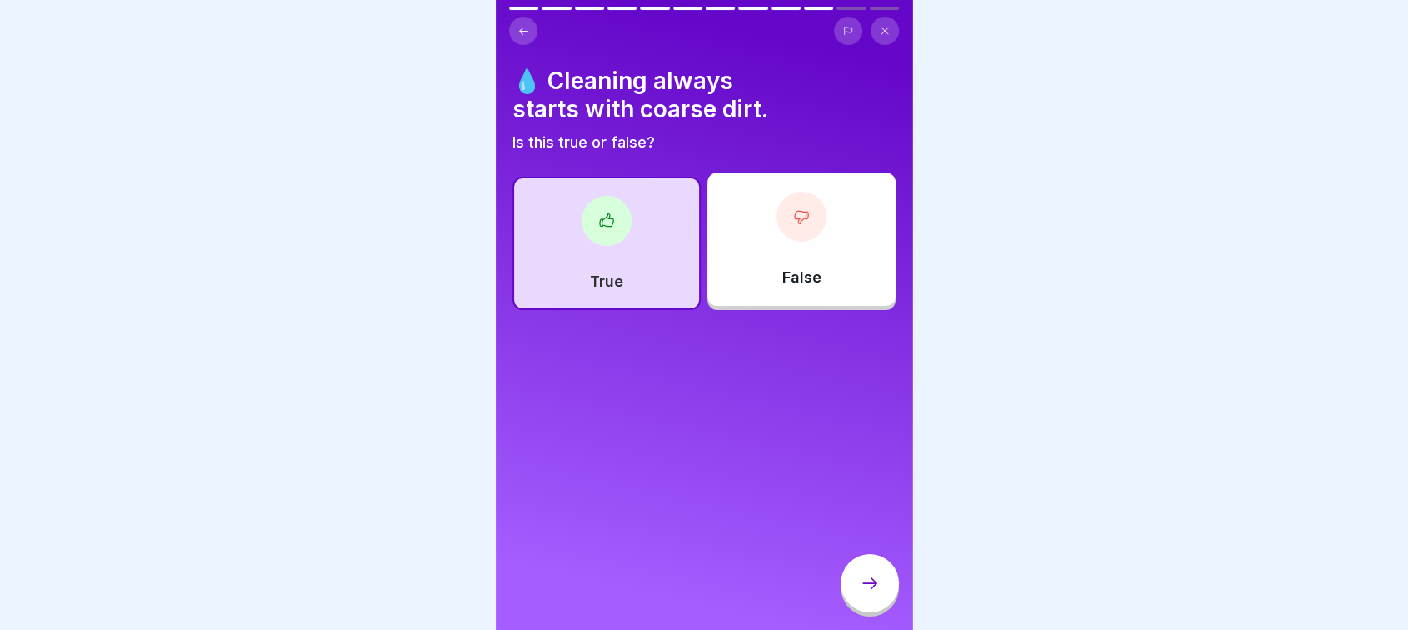
click at [866, 574] on div at bounding box center [869, 583] width 58 height 58
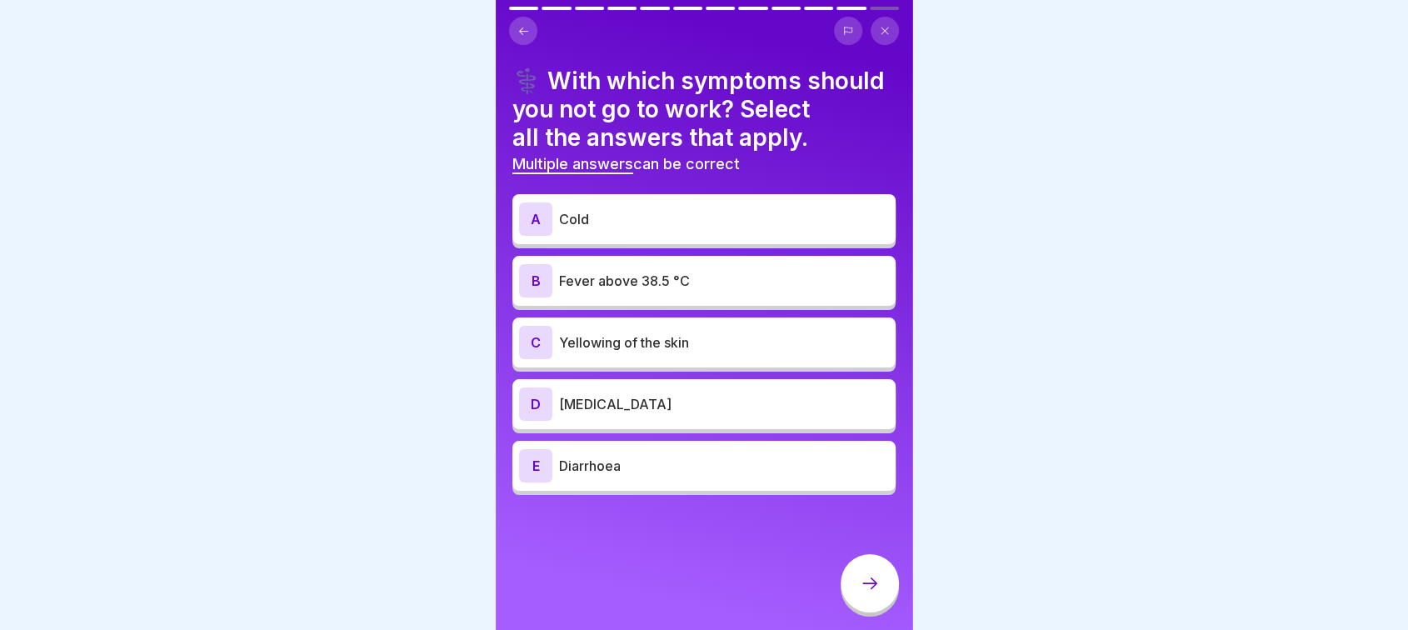
click at [652, 291] on p "Fever above 38.5 °C" at bounding box center [724, 281] width 330 height 20
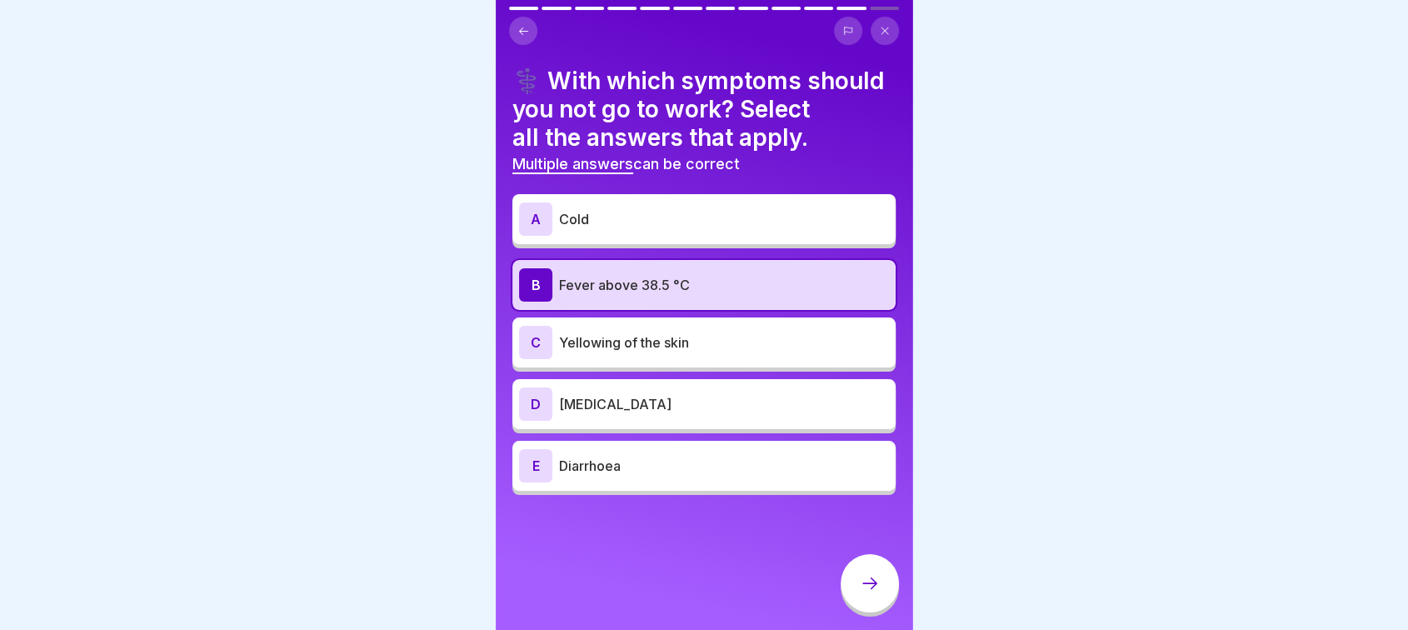
click at [601, 367] on div "C Yellowing of the skin" at bounding box center [703, 342] width 383 height 50
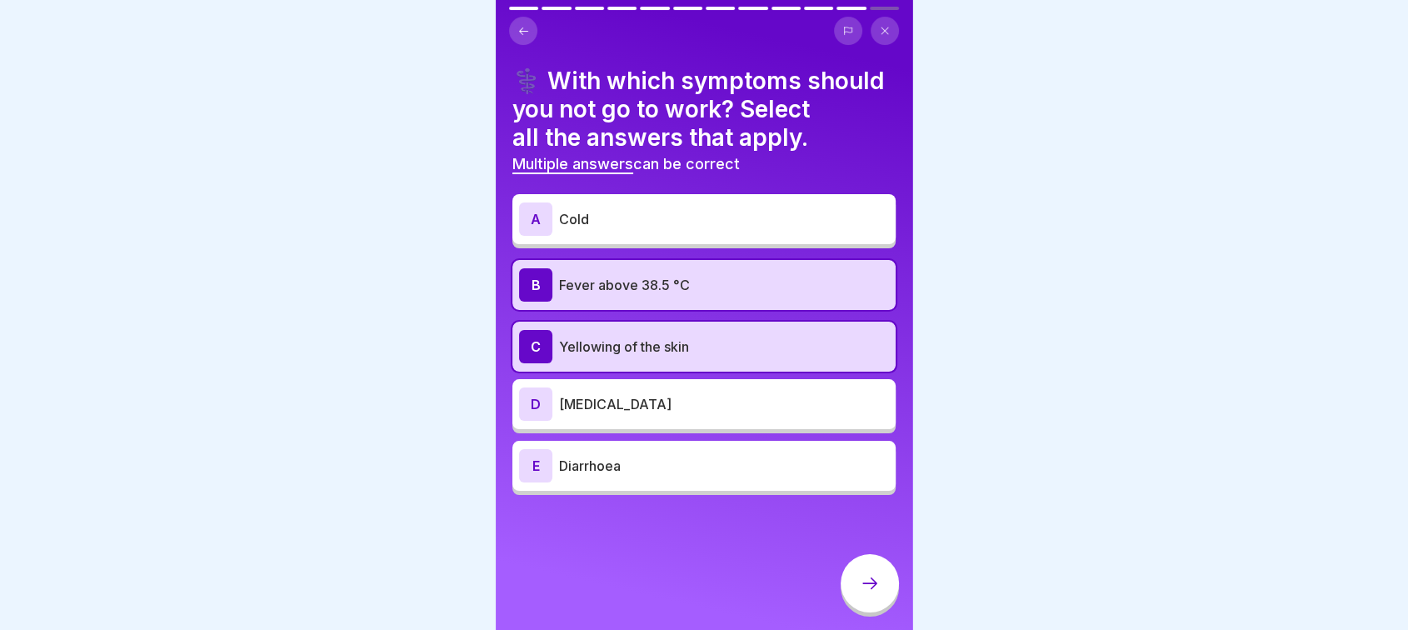
click at [544, 482] on div "E" at bounding box center [535, 465] width 33 height 33
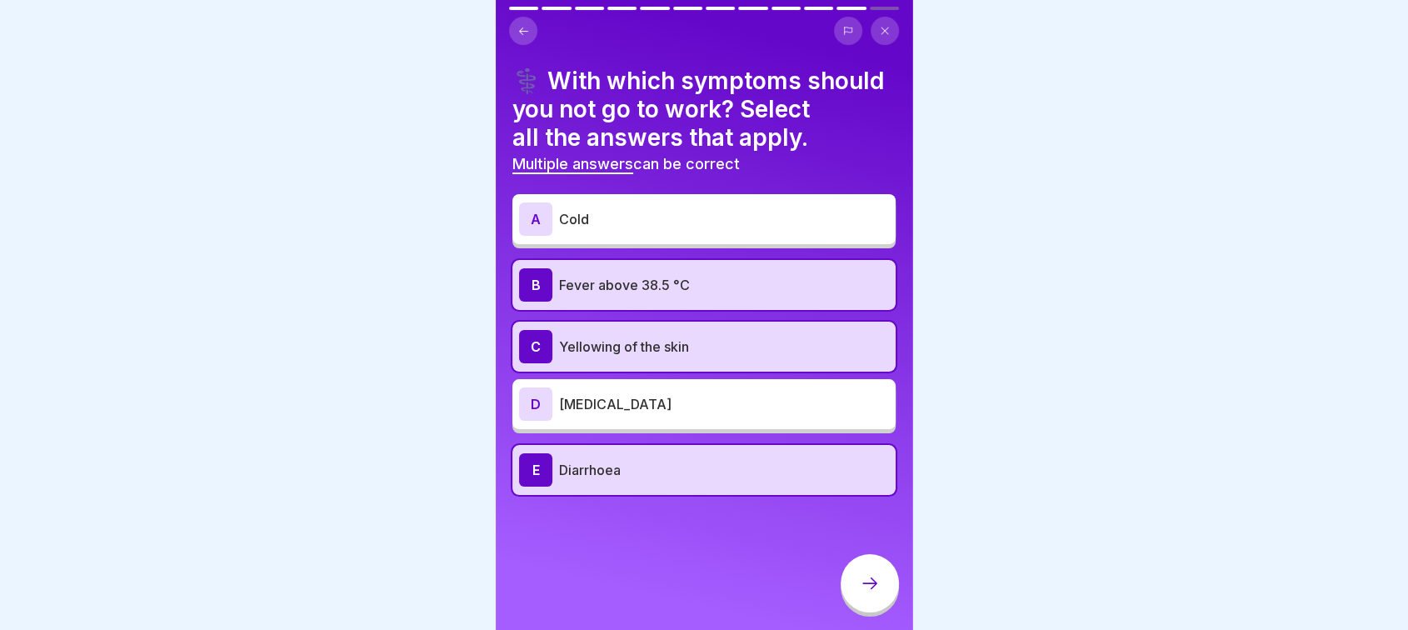
click at [863, 573] on div at bounding box center [869, 583] width 58 height 58
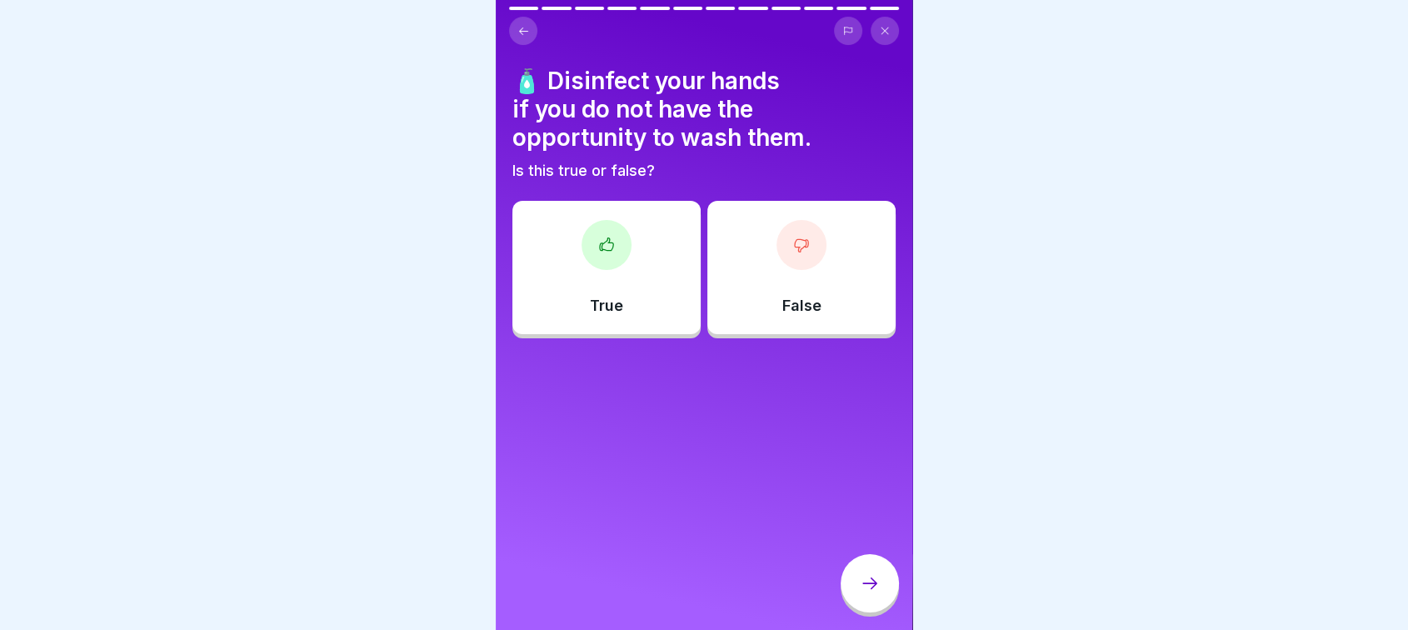
click at [580, 272] on div "True" at bounding box center [606, 267] width 188 height 133
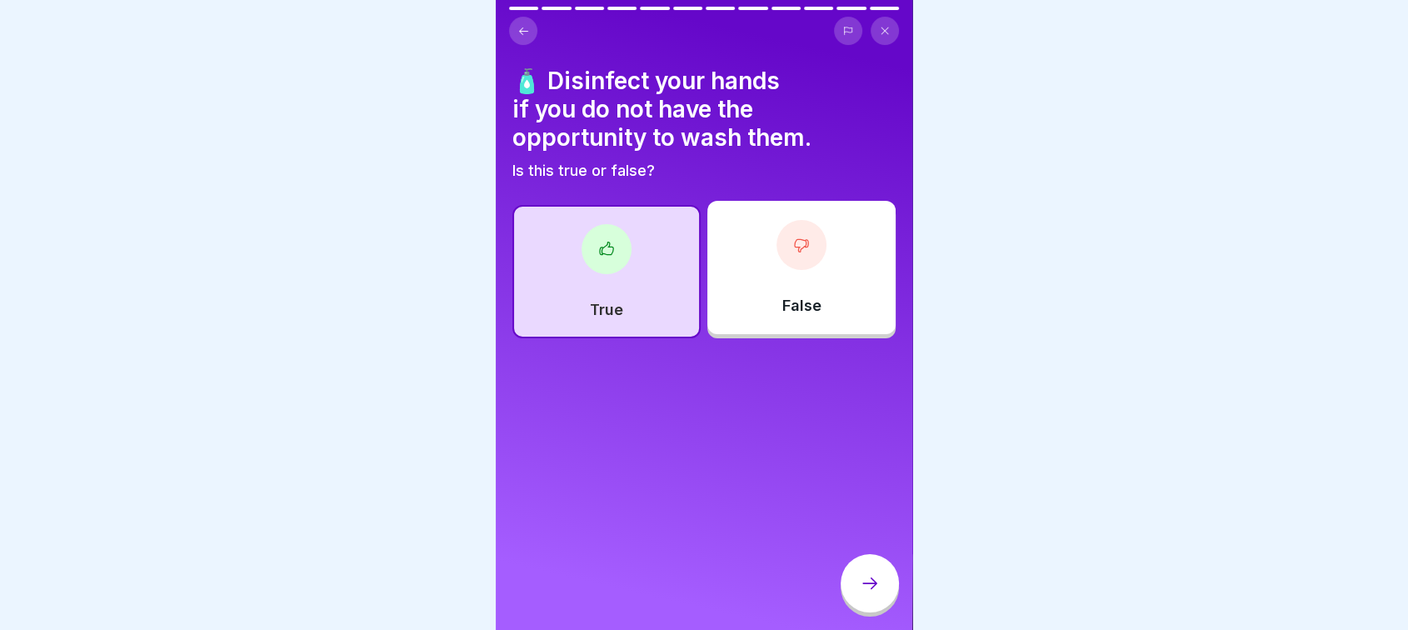
click at [858, 576] on div at bounding box center [869, 583] width 58 height 58
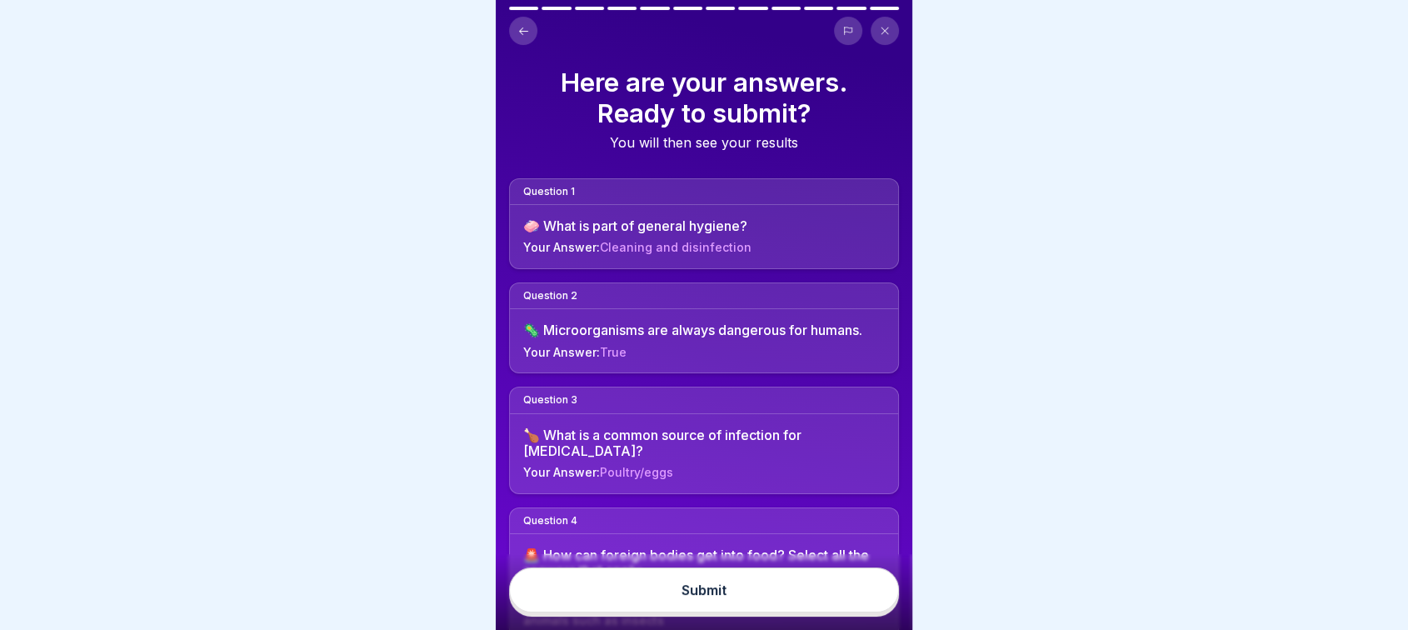
click at [726, 582] on button "Submit" at bounding box center [704, 589] width 390 height 45
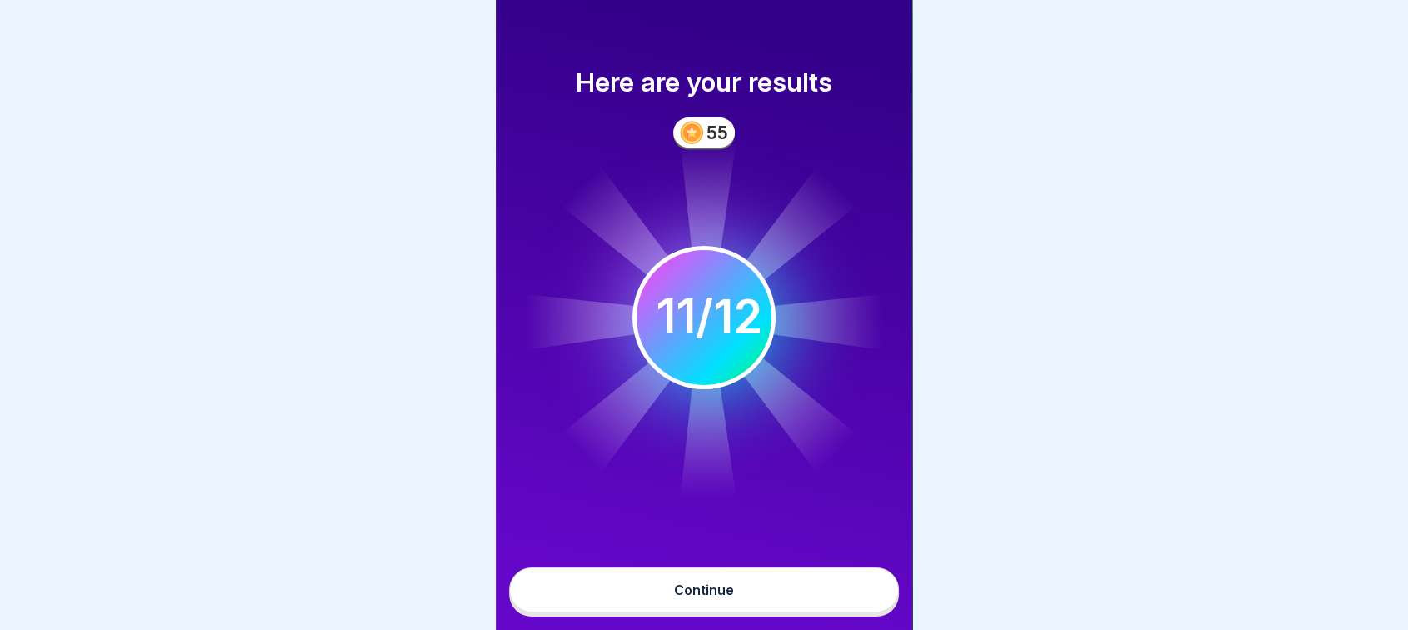
click at [726, 582] on button "Continue" at bounding box center [704, 589] width 390 height 45
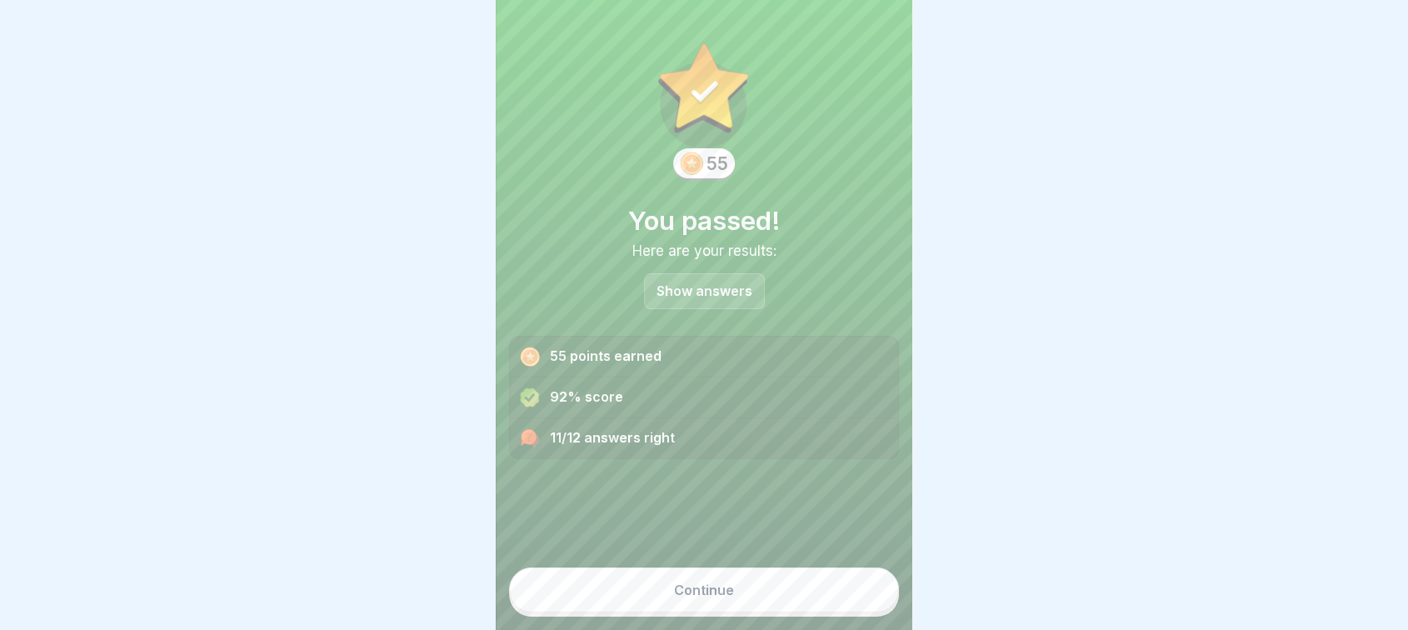
click at [737, 578] on button "Continue" at bounding box center [704, 589] width 390 height 45
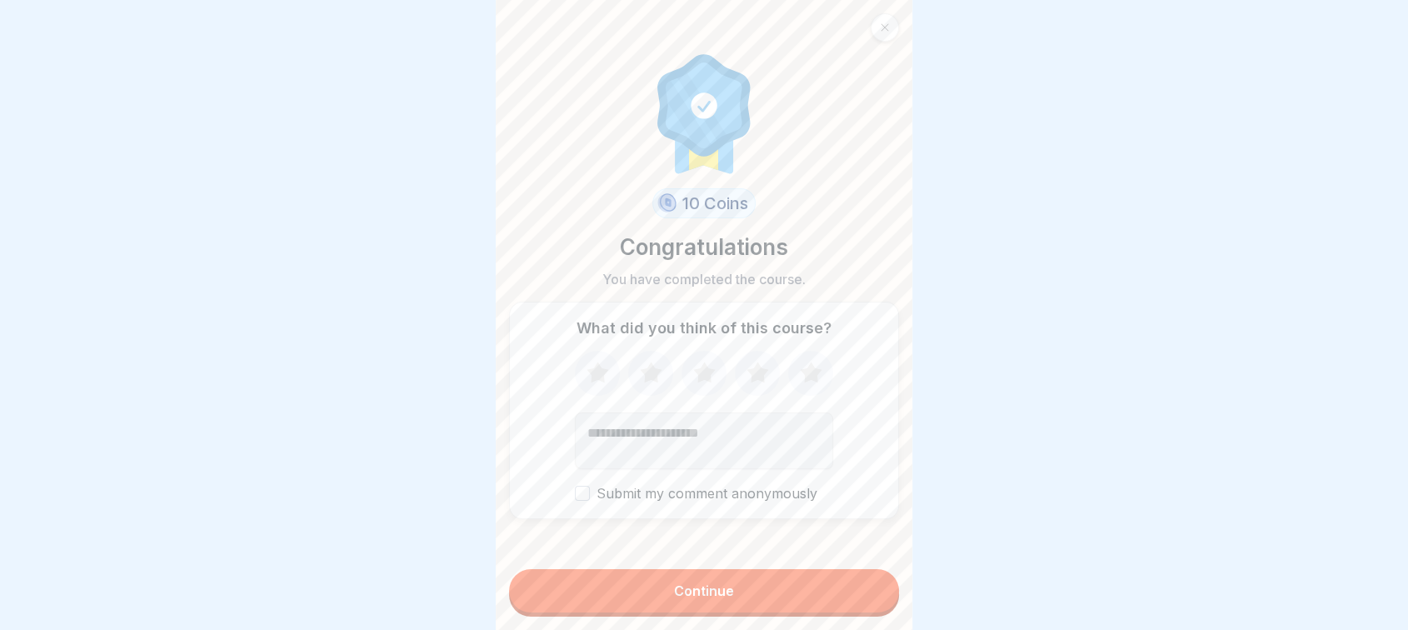
click at [716, 582] on button "Continue" at bounding box center [704, 590] width 390 height 43
